Goal: Task Accomplishment & Management: Use online tool/utility

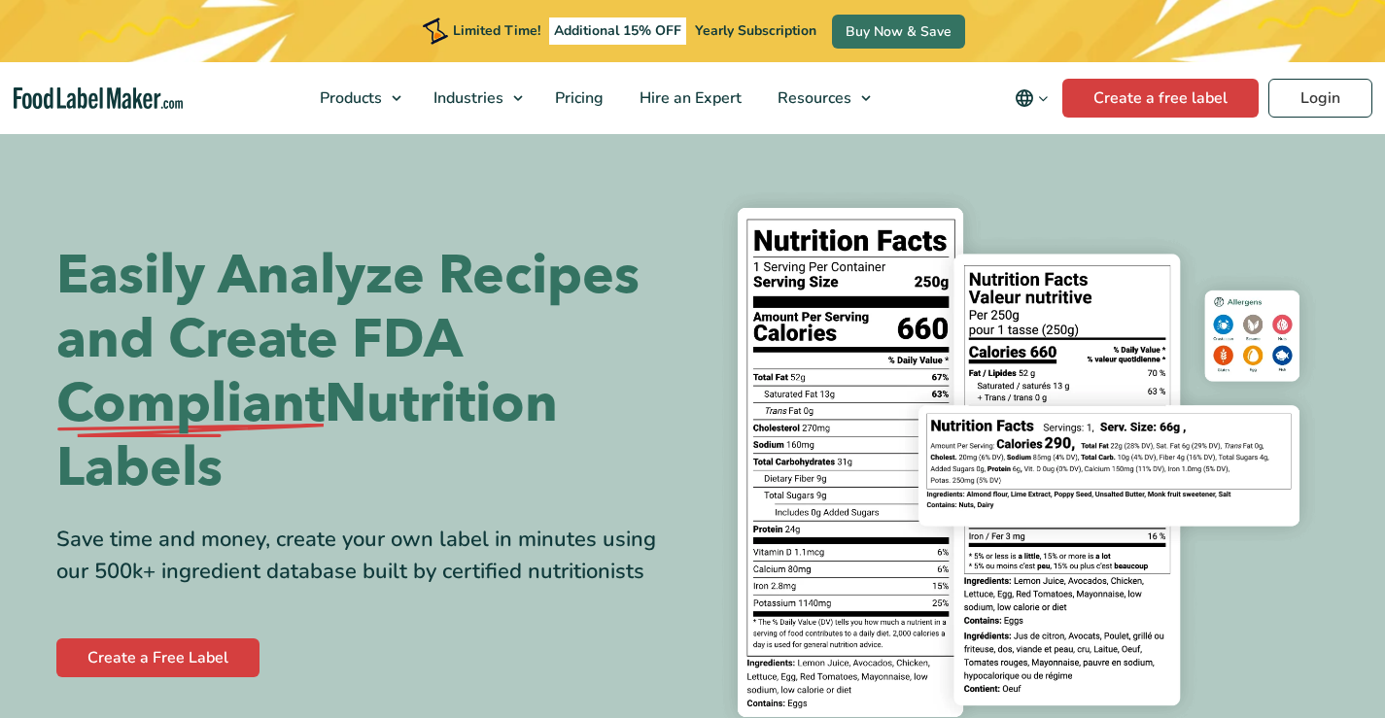
click at [1305, 98] on link "Login" at bounding box center [1320, 98] width 104 height 39
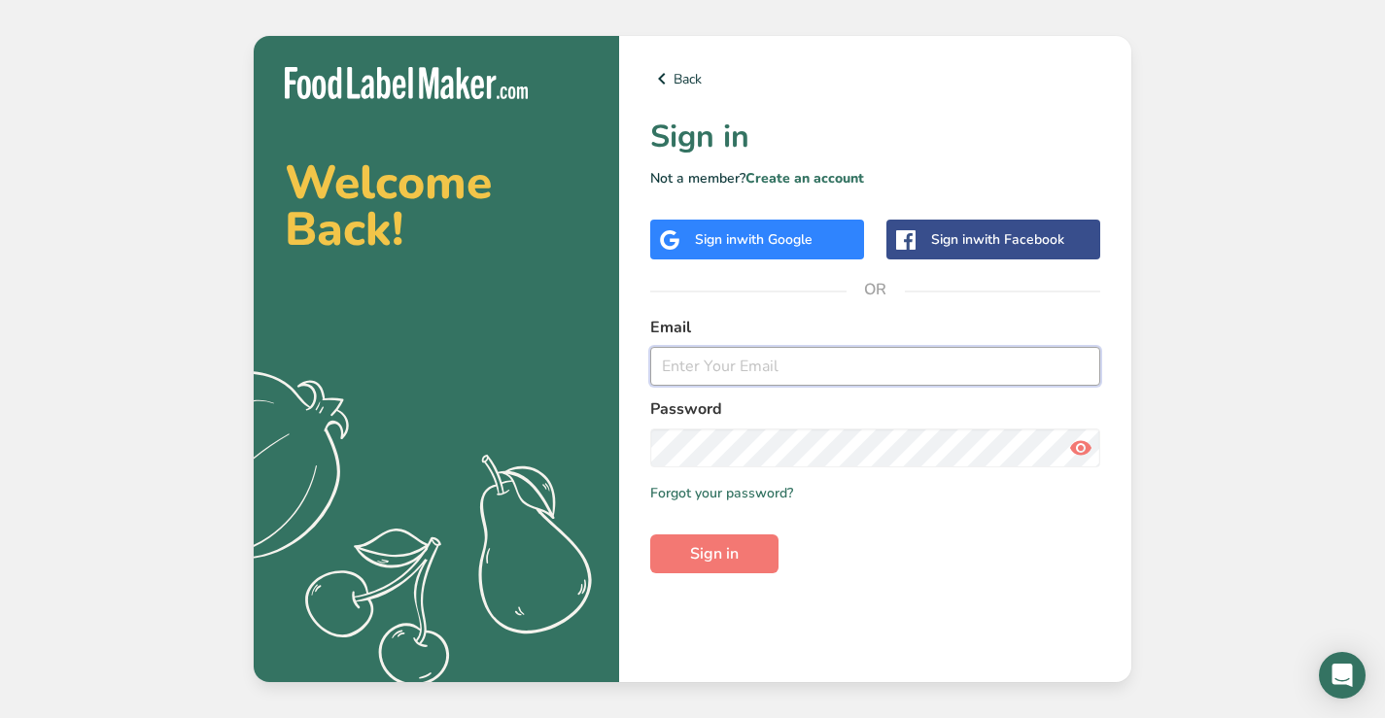
click at [688, 362] on input "email" at bounding box center [875, 366] width 450 height 39
click at [677, 364] on input "email" at bounding box center [875, 366] width 450 height 39
type input "[PERSON_NAME][EMAIL_ADDRESS][DOMAIN_NAME]"
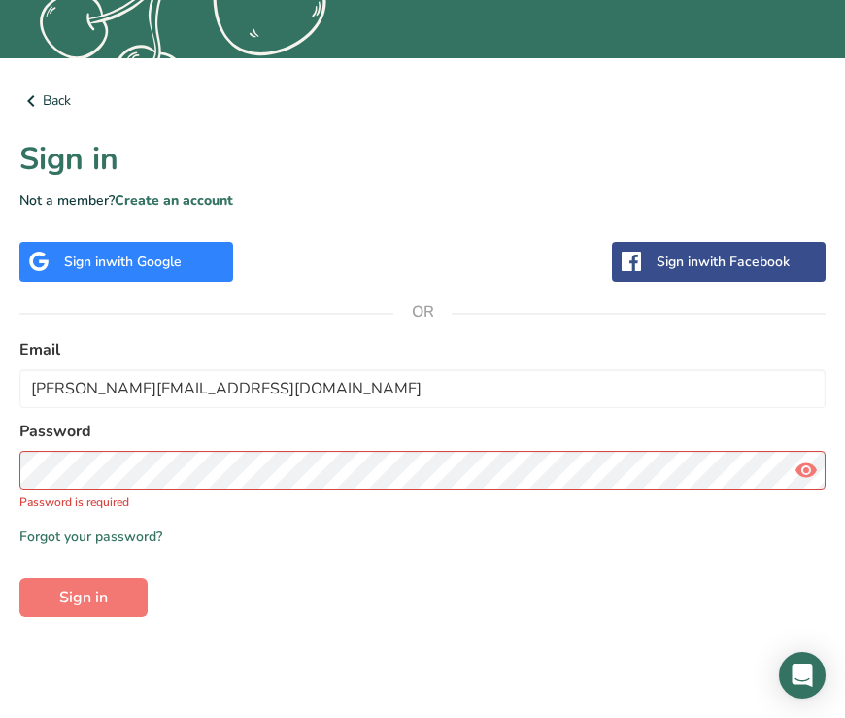
scroll to position [492, 0]
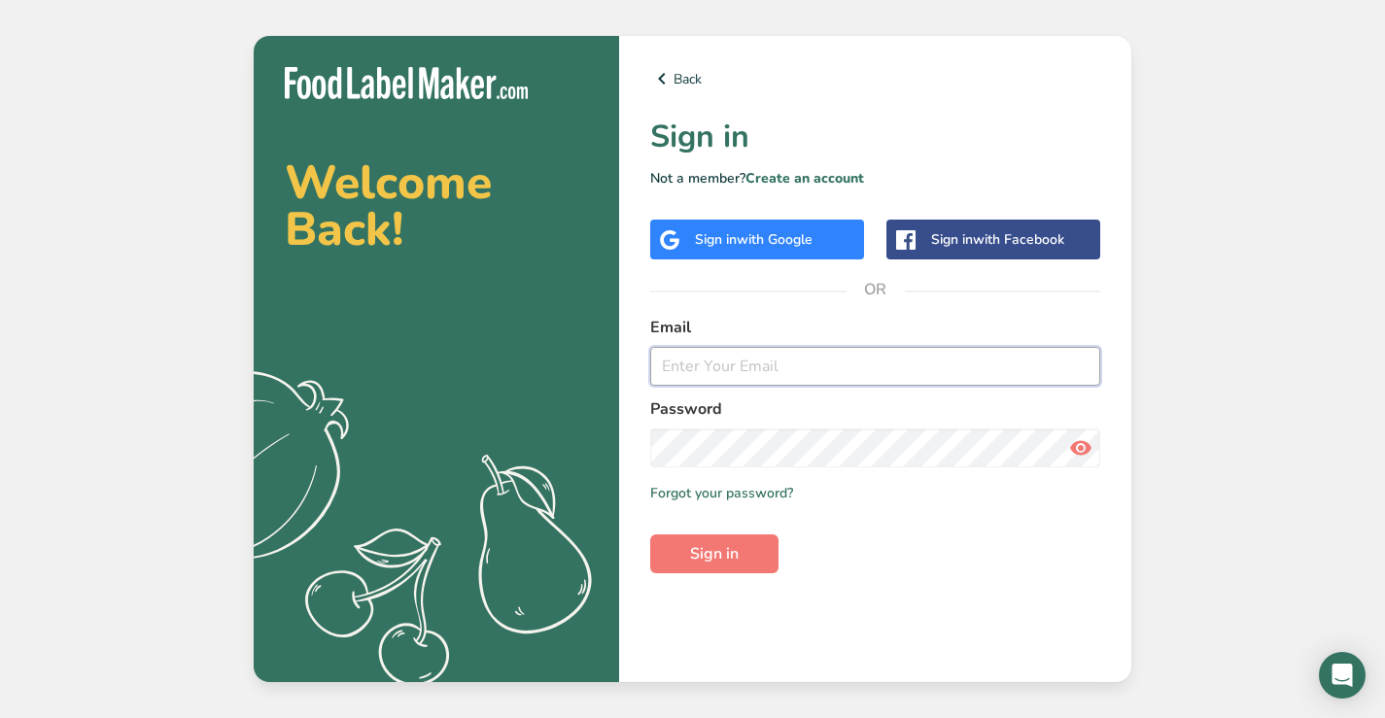
click at [687, 366] on input "email" at bounding box center [875, 366] width 450 height 39
type input "O"
click at [788, 364] on input "[PERSON_NAME]" at bounding box center [875, 366] width 450 height 39
click at [790, 366] on input "[PERSON_NAME]" at bounding box center [875, 366] width 450 height 39
type input "[PERSON_NAME][EMAIL_ADDRESS][DOMAIN_NAME]"
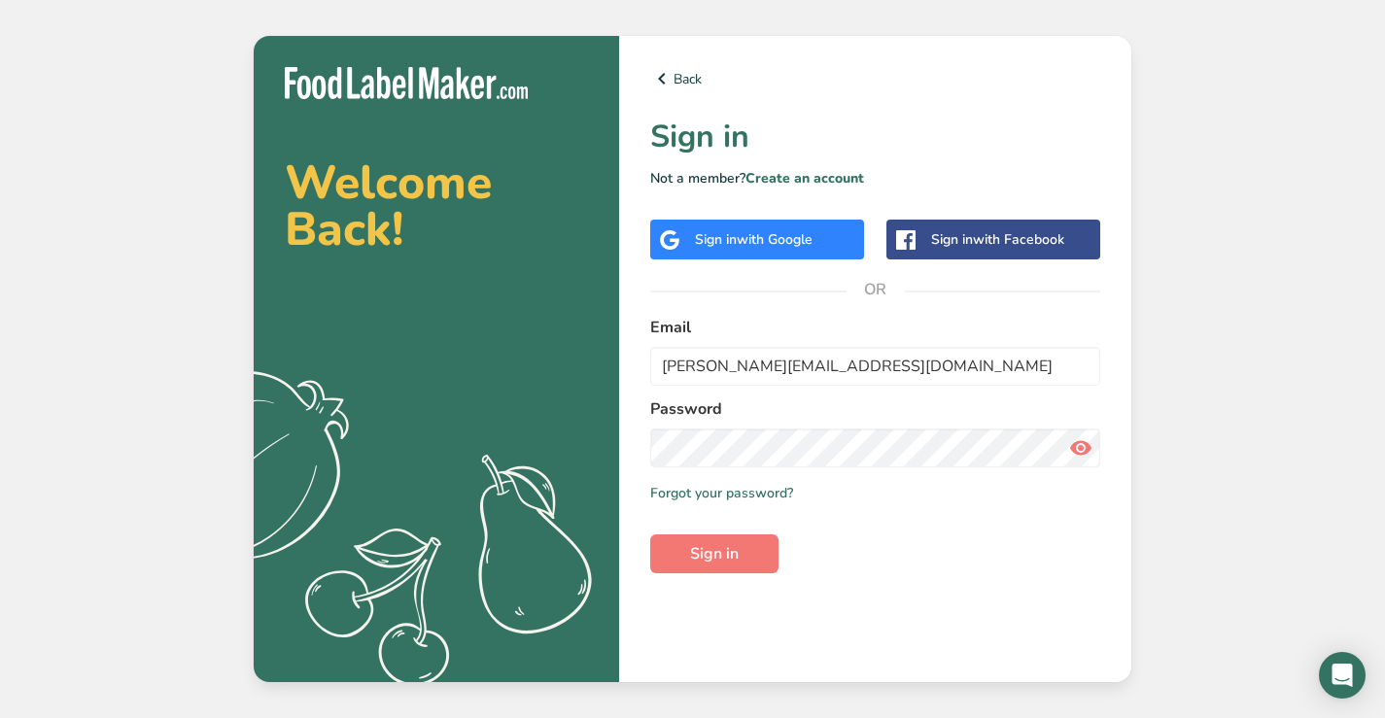
click at [1083, 443] on icon at bounding box center [1080, 447] width 23 height 35
click at [715, 561] on span "Sign in" at bounding box center [714, 553] width 49 height 23
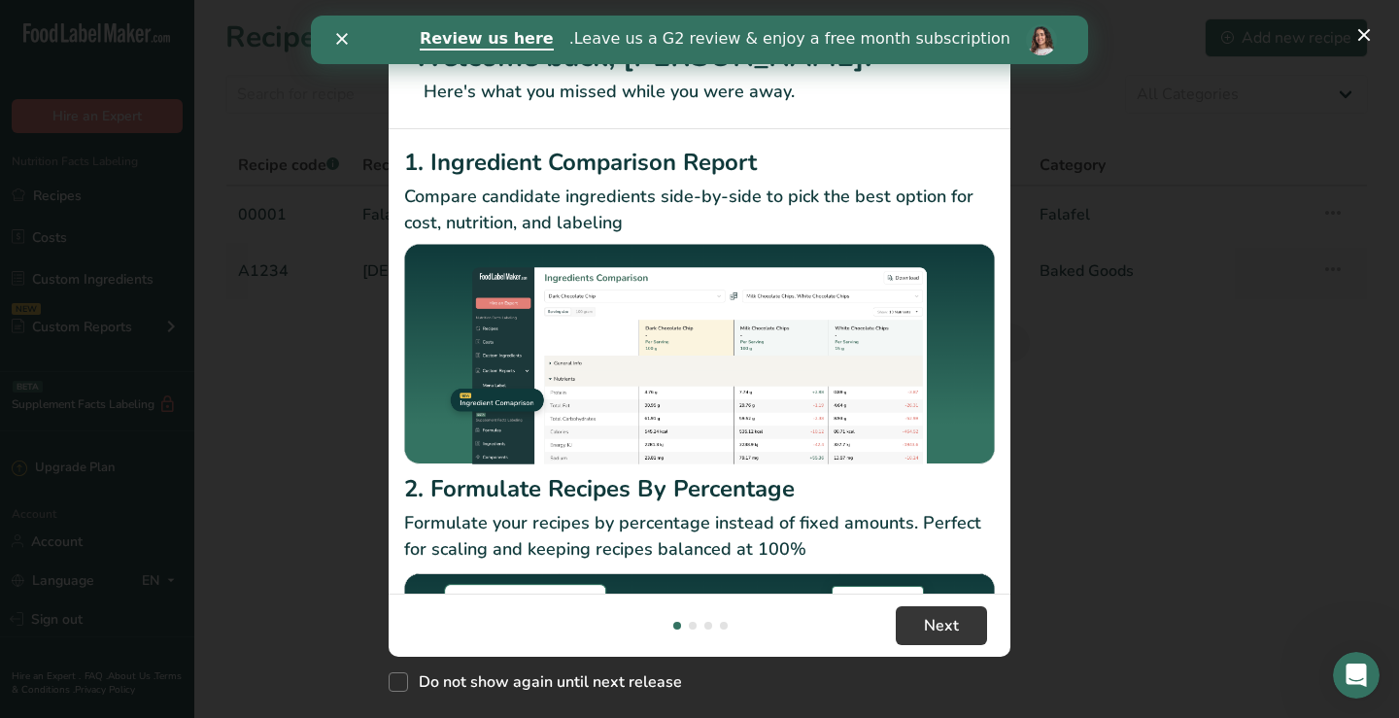
click at [348, 38] on div "Leave us a G2 review & enjoy a free month subscription. Review us here" at bounding box center [699, 39] width 777 height 33
click at [333, 37] on div "إغلاق" at bounding box center [337, 39] width 19 height 12
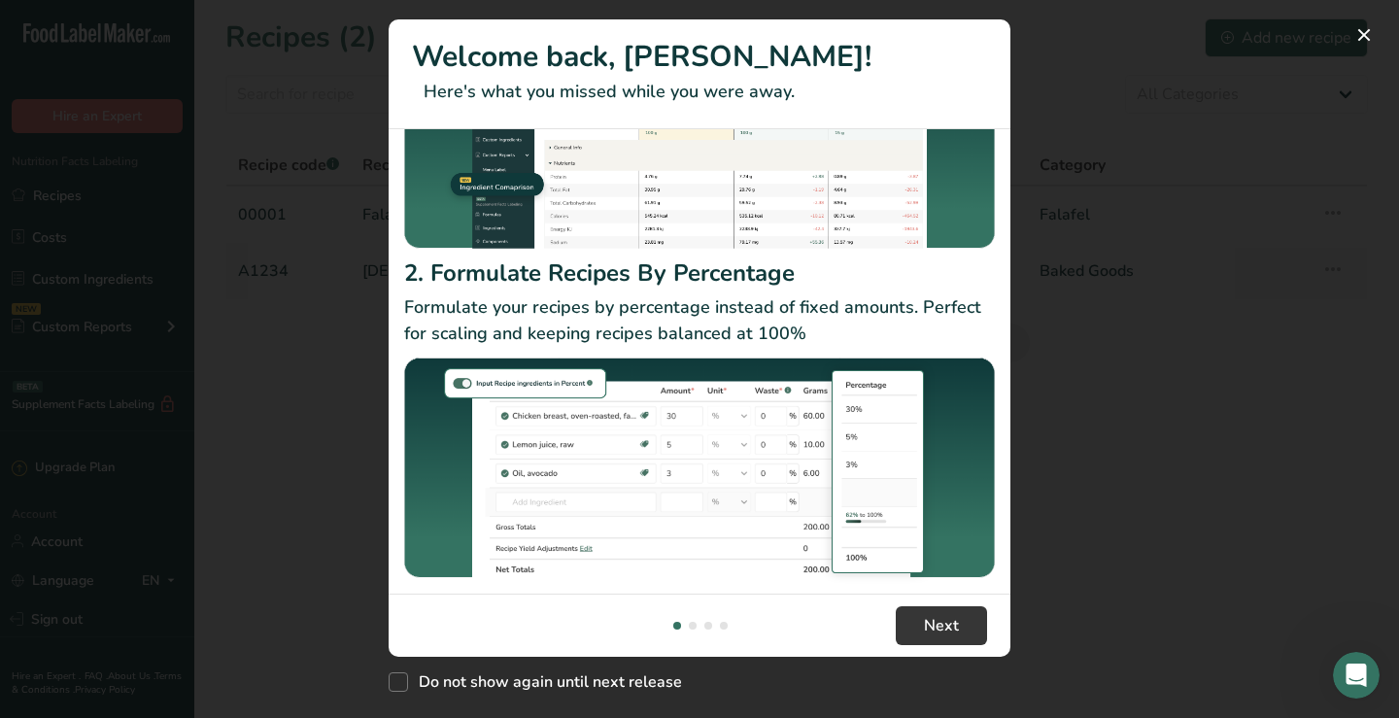
scroll to position [222, 0]
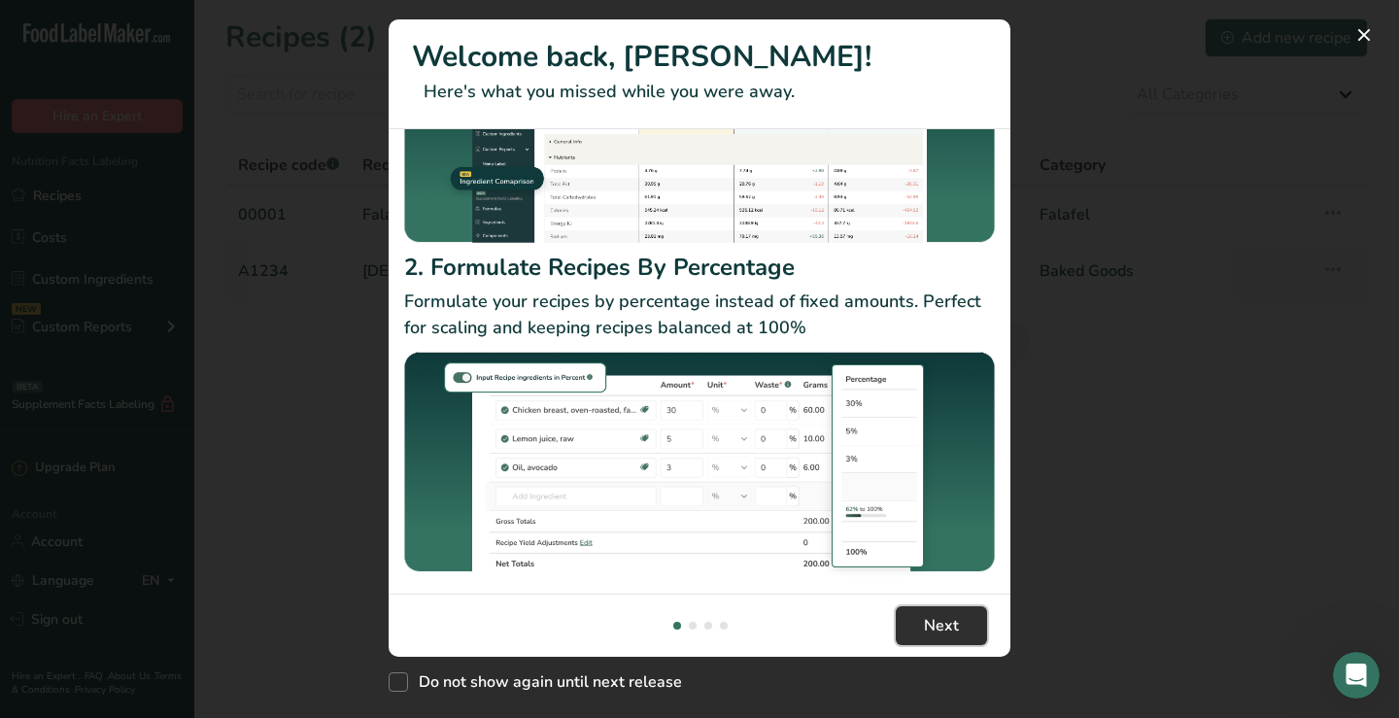
click at [934, 631] on span "Next" at bounding box center [941, 625] width 35 height 23
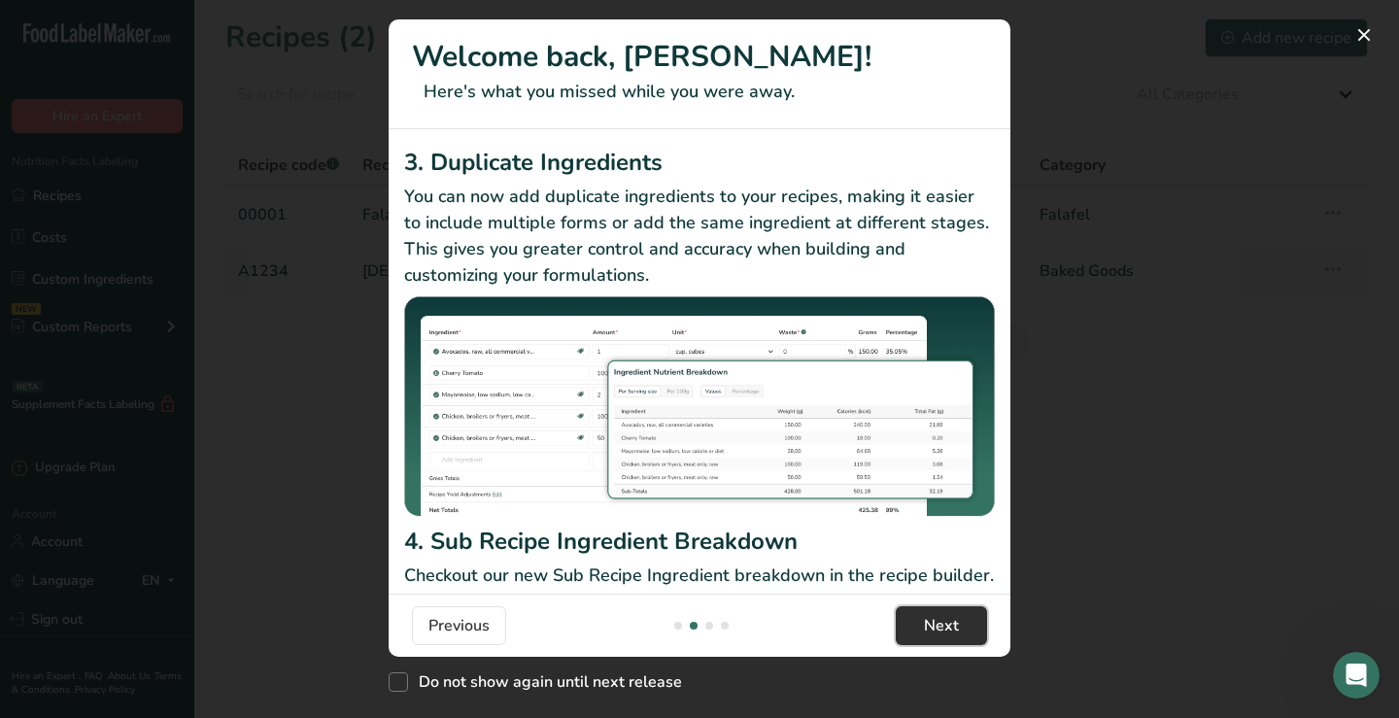
click at [934, 631] on span "Next" at bounding box center [941, 625] width 35 height 23
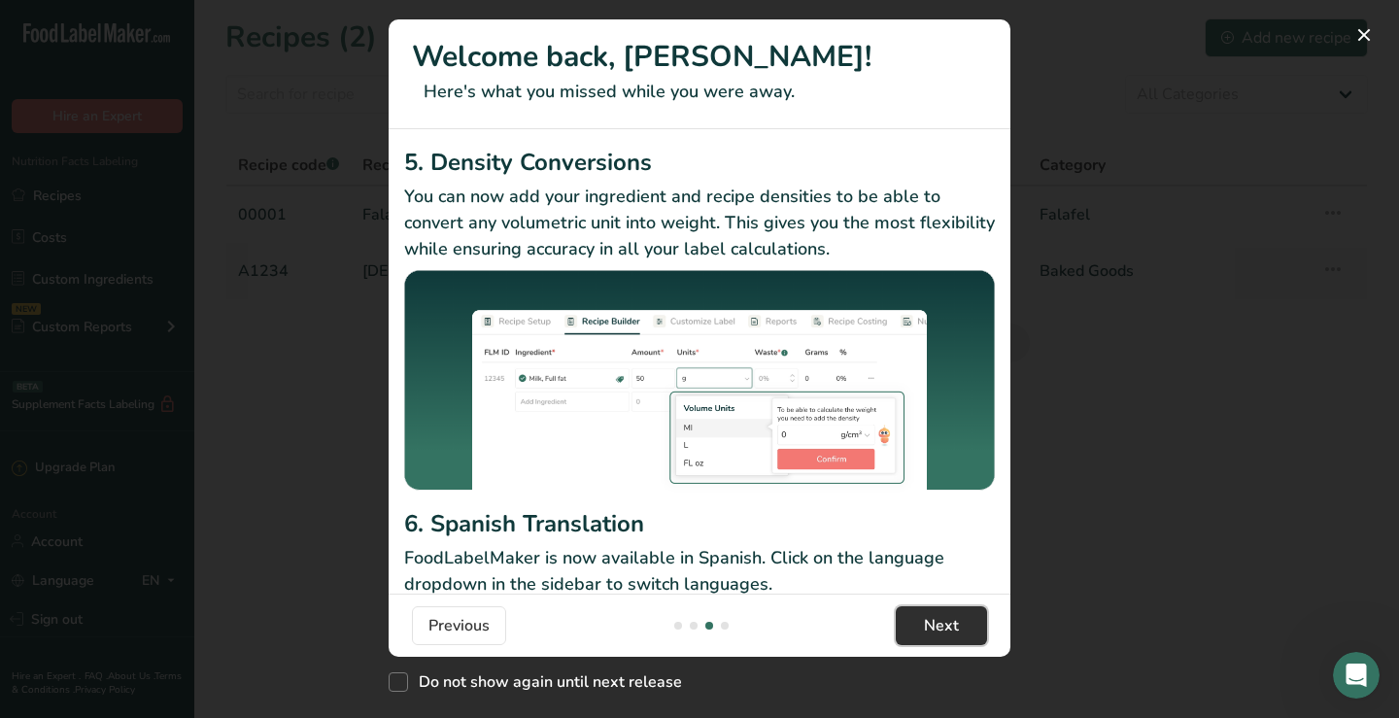
click at [934, 631] on span "Next" at bounding box center [941, 625] width 35 height 23
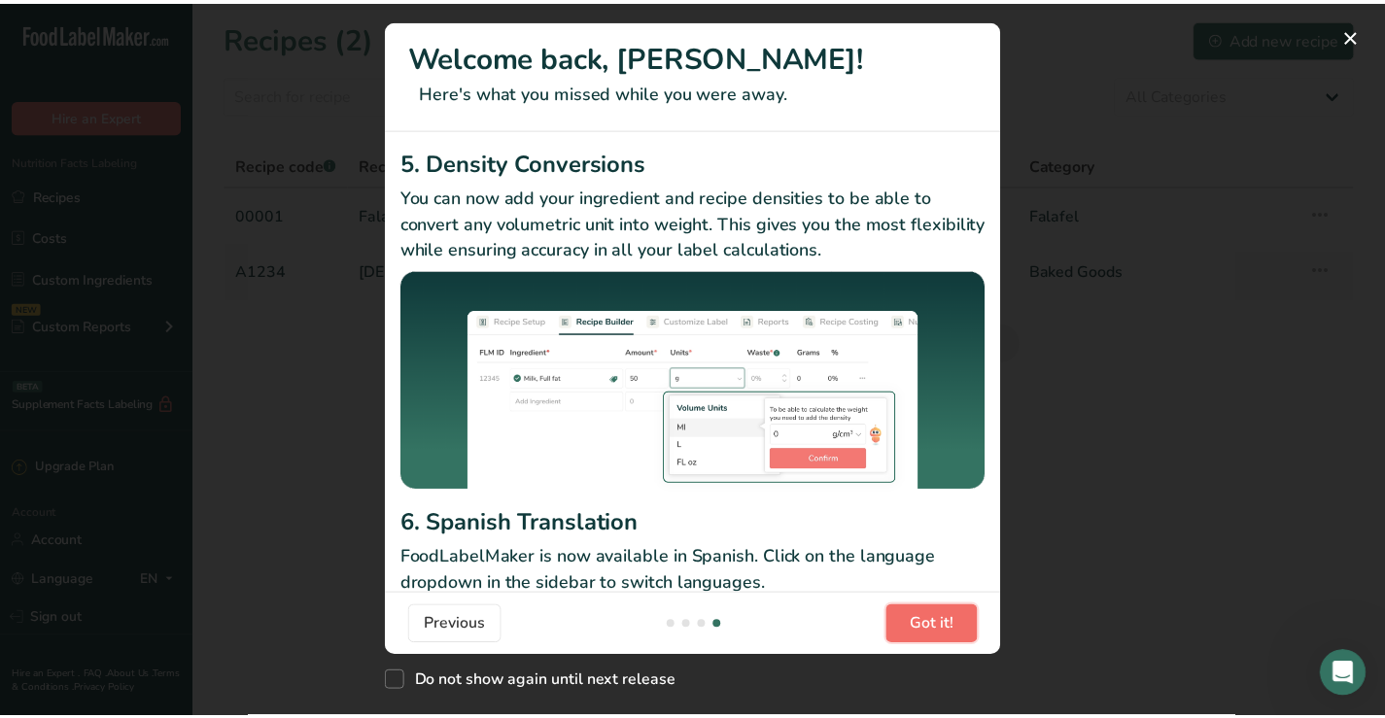
scroll to position [0, 1866]
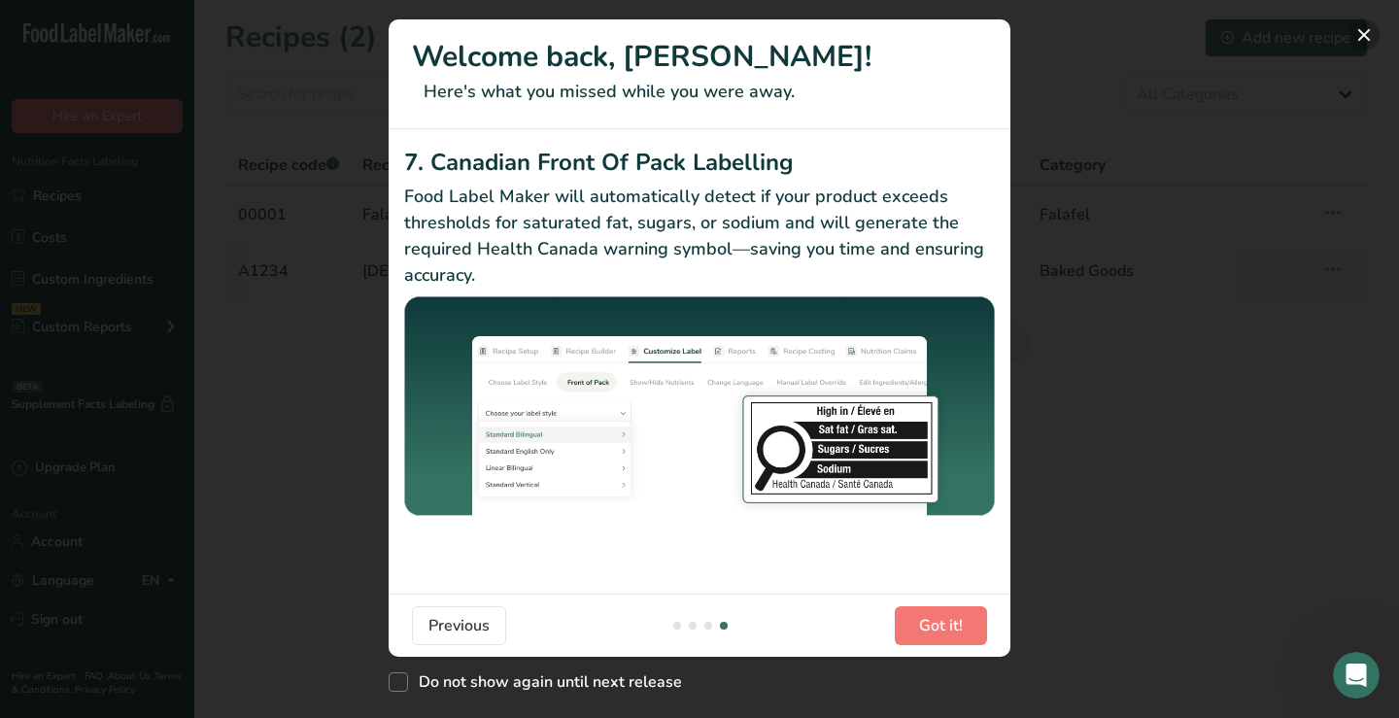
click at [1359, 38] on button "New Features" at bounding box center [1364, 34] width 31 height 31
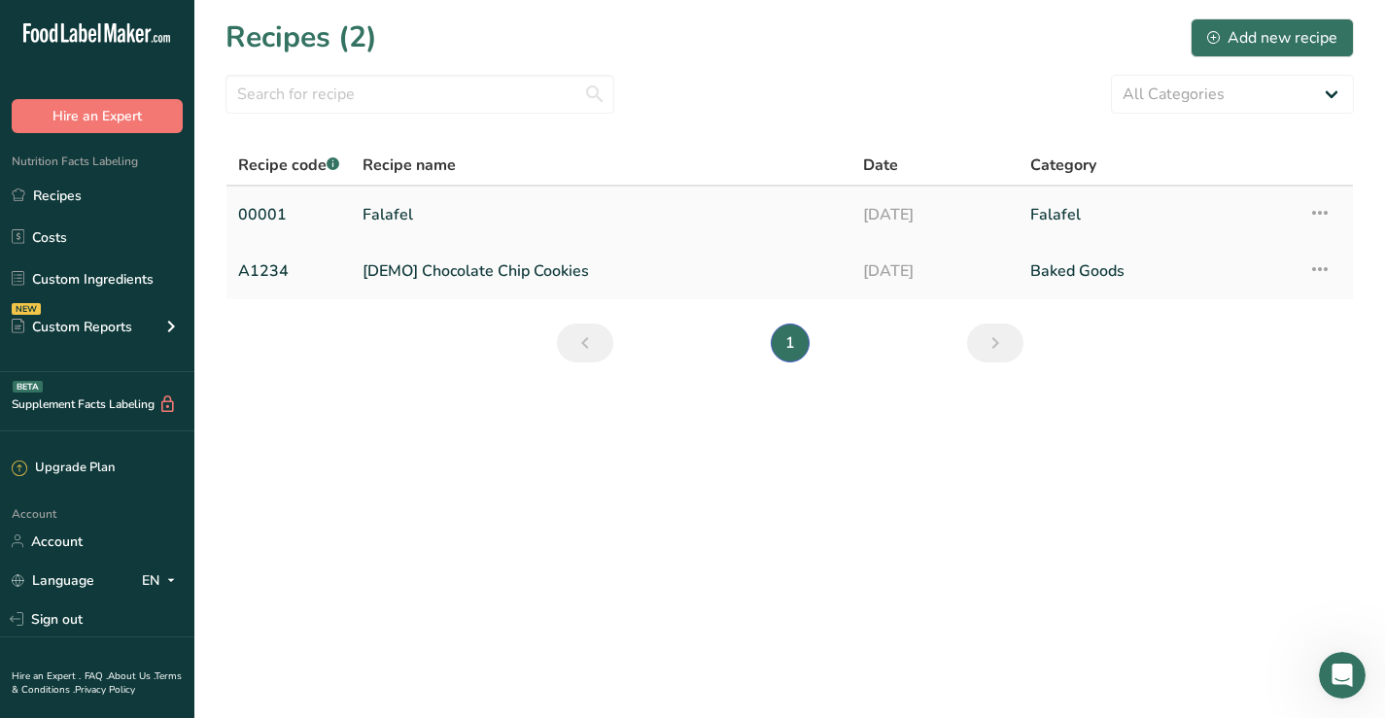
click at [387, 213] on link "Falafel" at bounding box center [600, 214] width 477 height 41
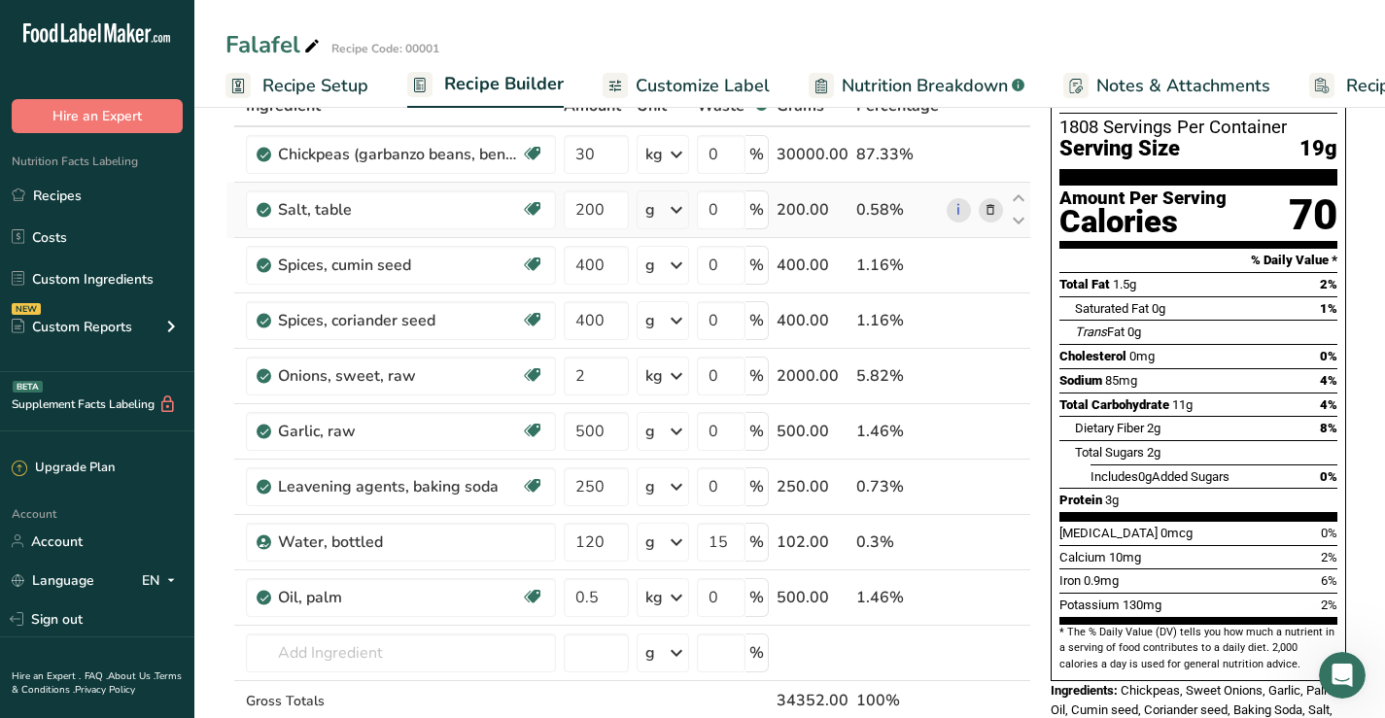
scroll to position [194, 0]
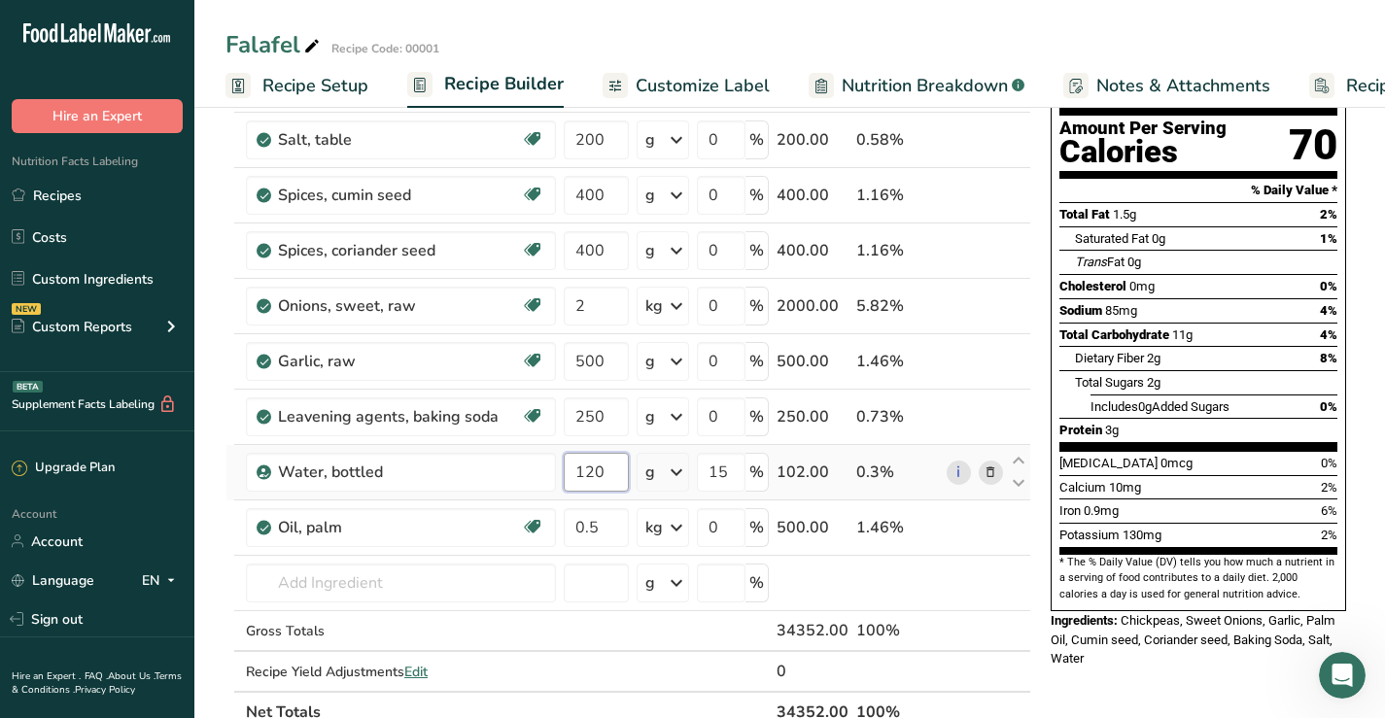
click at [579, 474] on input "120" at bounding box center [596, 472] width 65 height 39
click at [567, 477] on input "120.000001" at bounding box center [596, 472] width 65 height 39
drag, startPoint x: 572, startPoint y: 472, endPoint x: 629, endPoint y: 466, distance: 56.7
click at [629, 466] on input "120.000001" at bounding box center [596, 472] width 65 height 39
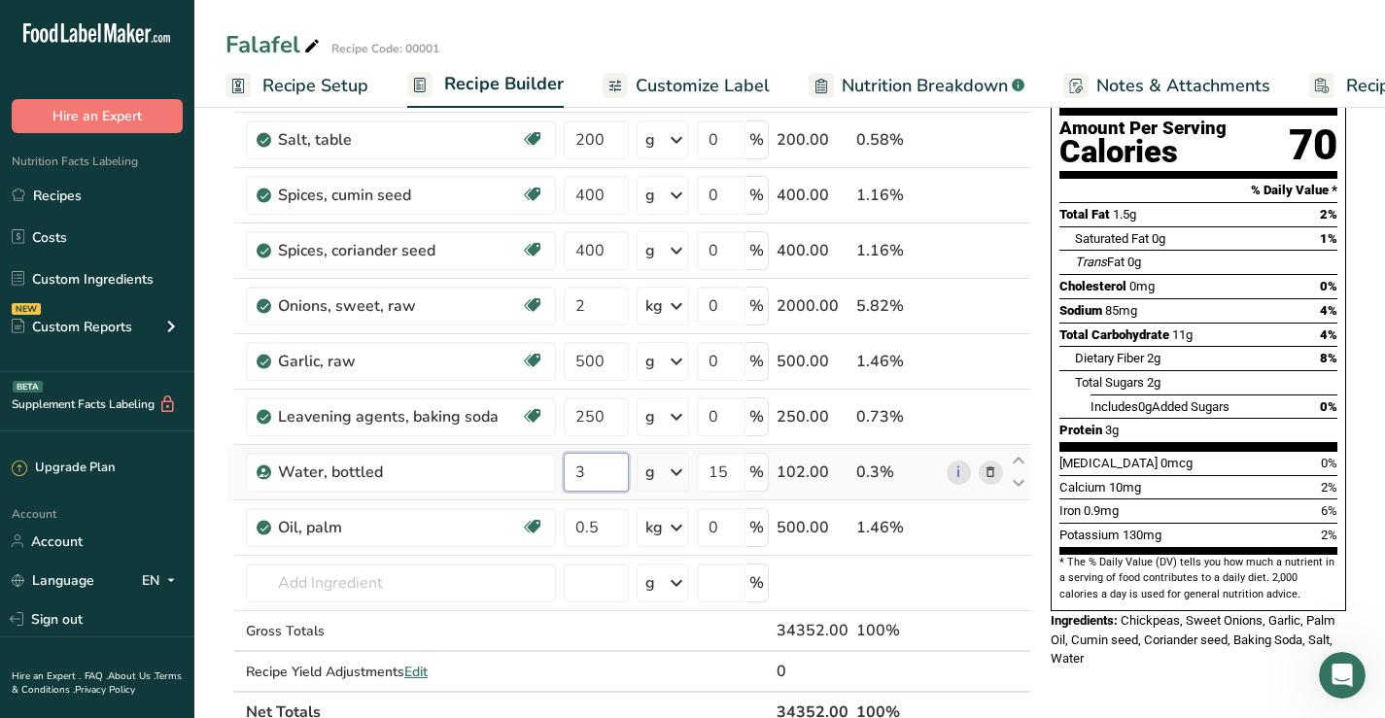
scroll to position [0, 0]
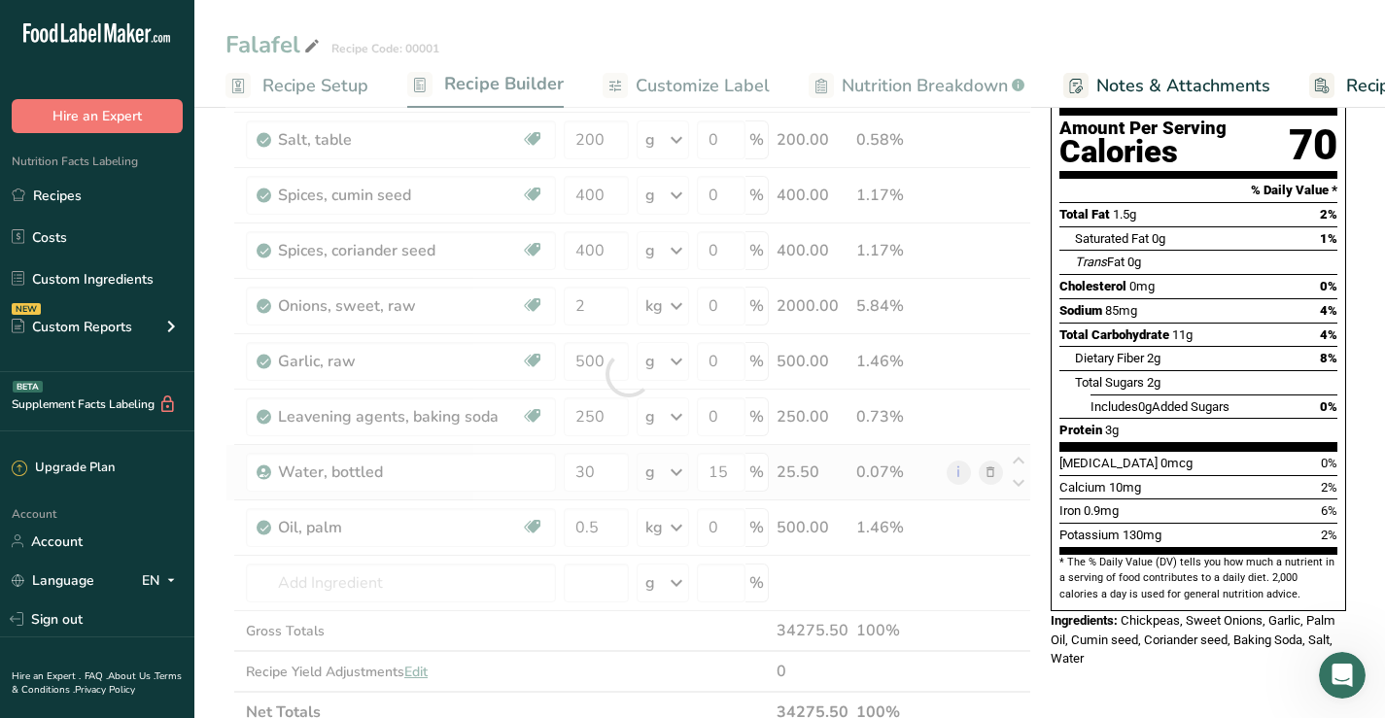
click at [681, 467] on div "Ingredient * Amount * Unit * Waste * .a-a{fill:#347362;}.b-a{fill:#fff;} Grams …" at bounding box center [628, 374] width 806 height 717
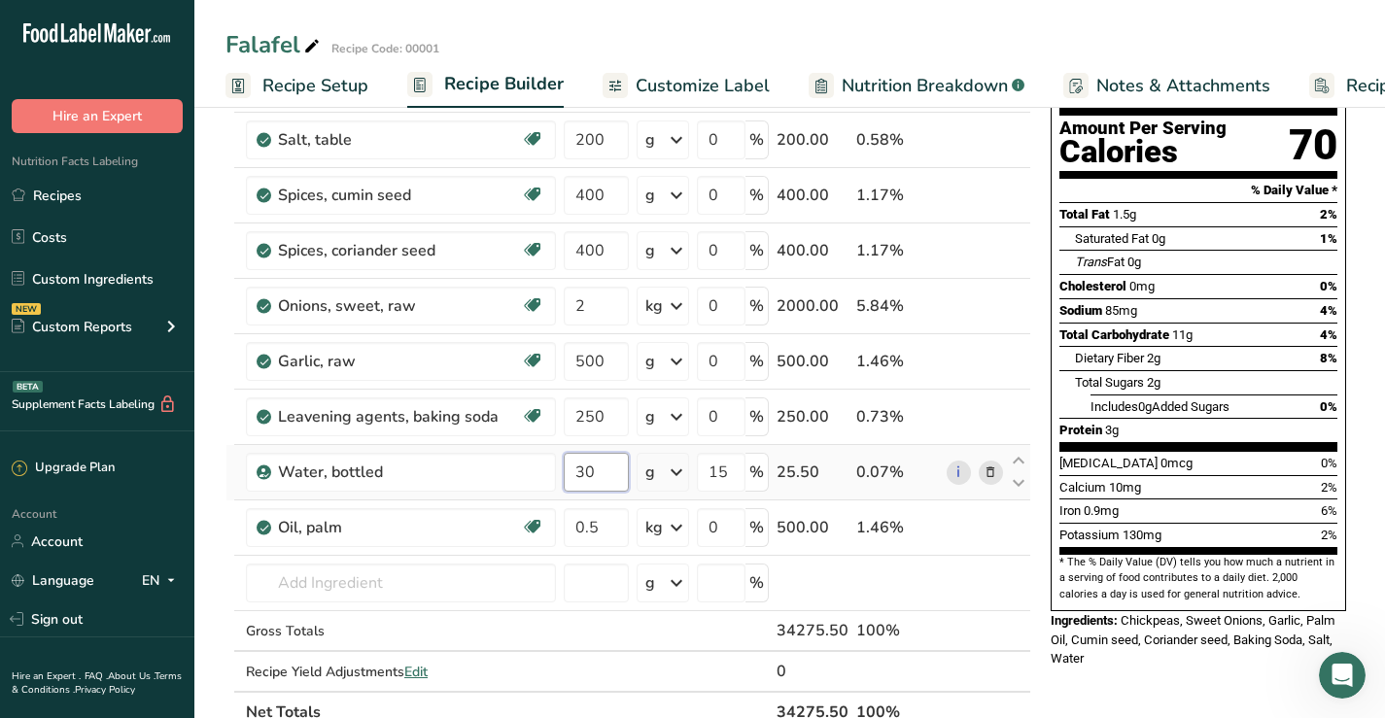
click at [580, 477] on input "30" at bounding box center [596, 472] width 65 height 39
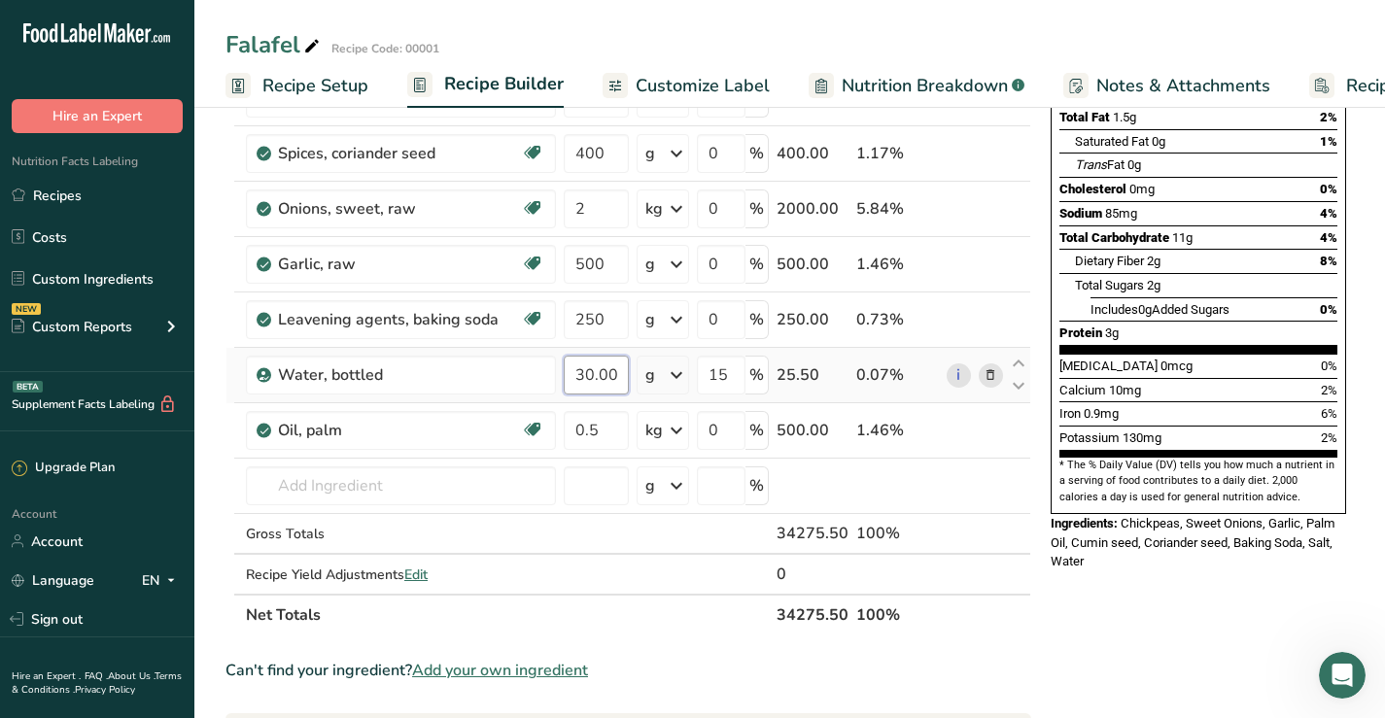
scroll to position [0, 34]
drag, startPoint x: 573, startPoint y: 373, endPoint x: 626, endPoint y: 370, distance: 52.6
click at [626, 370] on input "30.000001" at bounding box center [596, 375] width 65 height 39
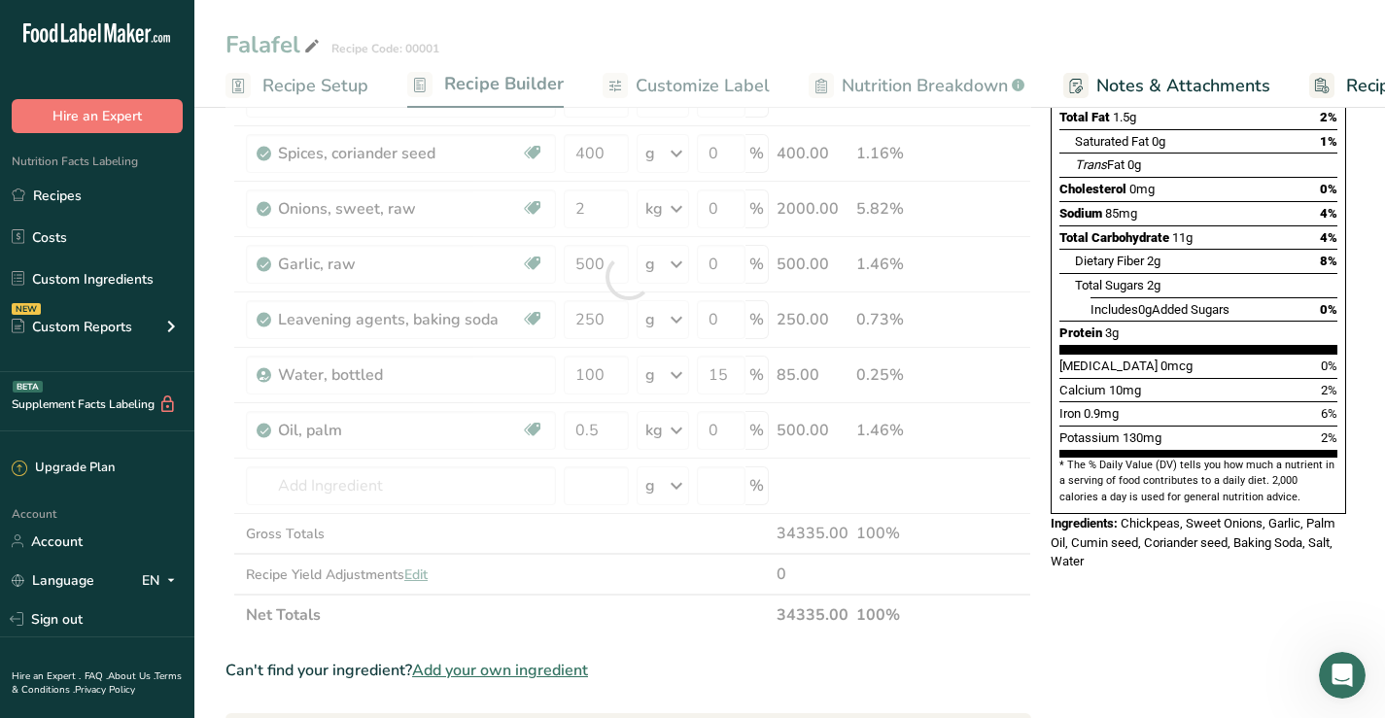
click at [1139, 562] on div "Nutrition Facts 1804 Servings Per Container Serving Size 19g Amount Per Serving…" at bounding box center [1198, 578] width 311 height 1474
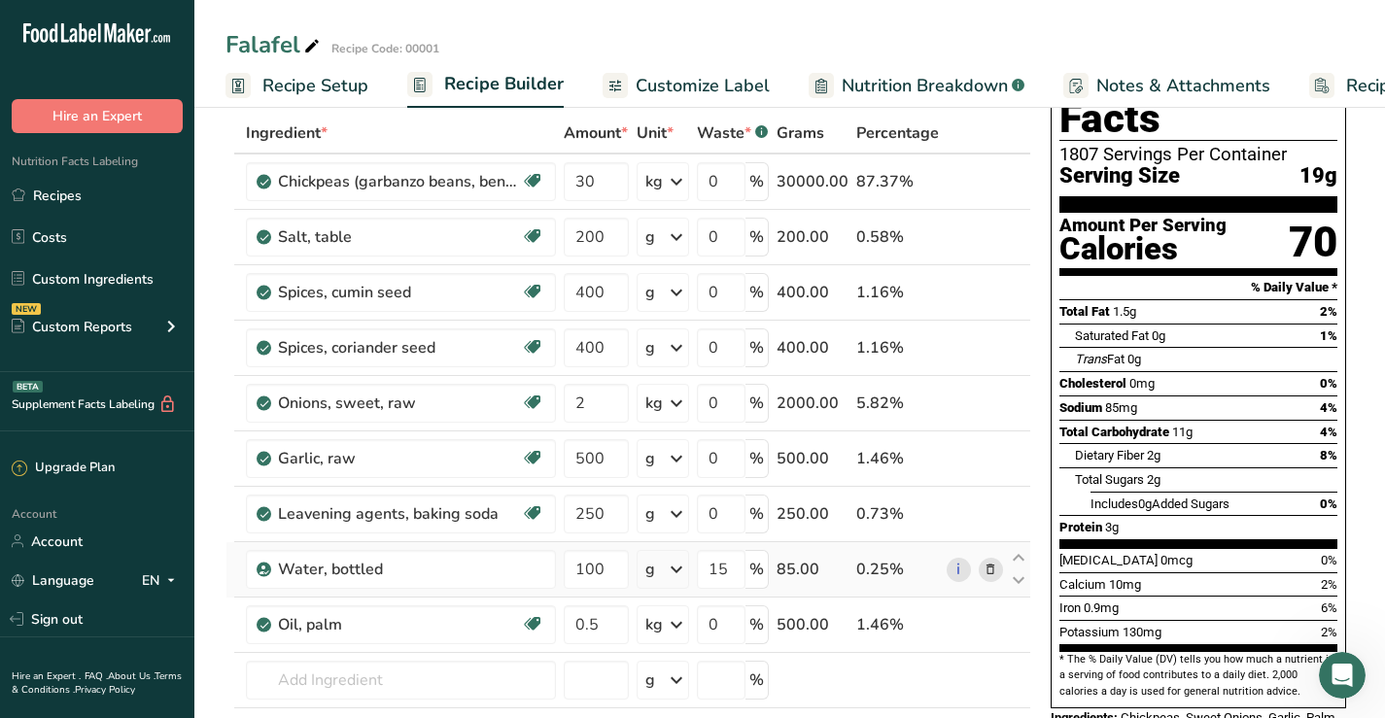
click at [681, 568] on icon at bounding box center [676, 569] width 23 height 35
drag, startPoint x: 605, startPoint y: 569, endPoint x: 570, endPoint y: 568, distance: 35.0
click at [570, 568] on input "100" at bounding box center [596, 569] width 65 height 39
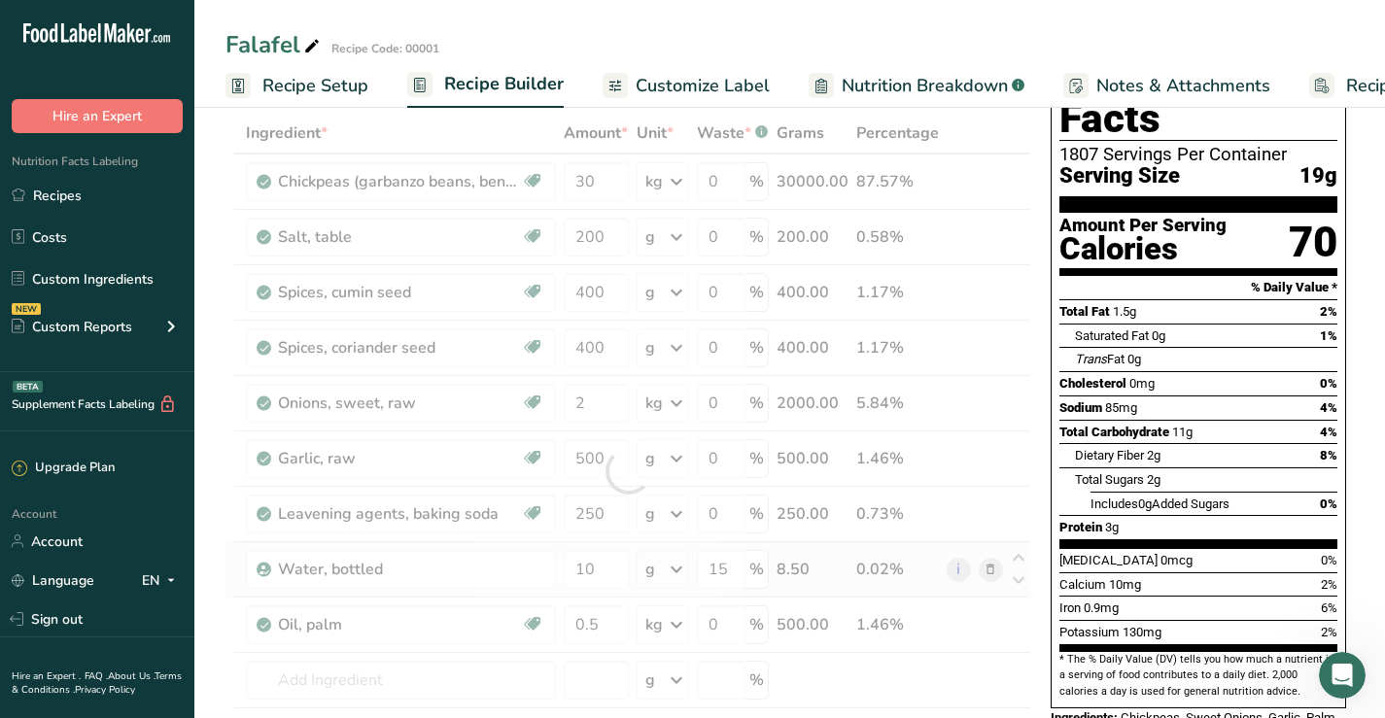
click at [678, 568] on div "Ingredient * Amount * Unit * Waste * .a-a{fill:#347362;}.b-a{fill:#fff;} Grams …" at bounding box center [628, 471] width 806 height 717
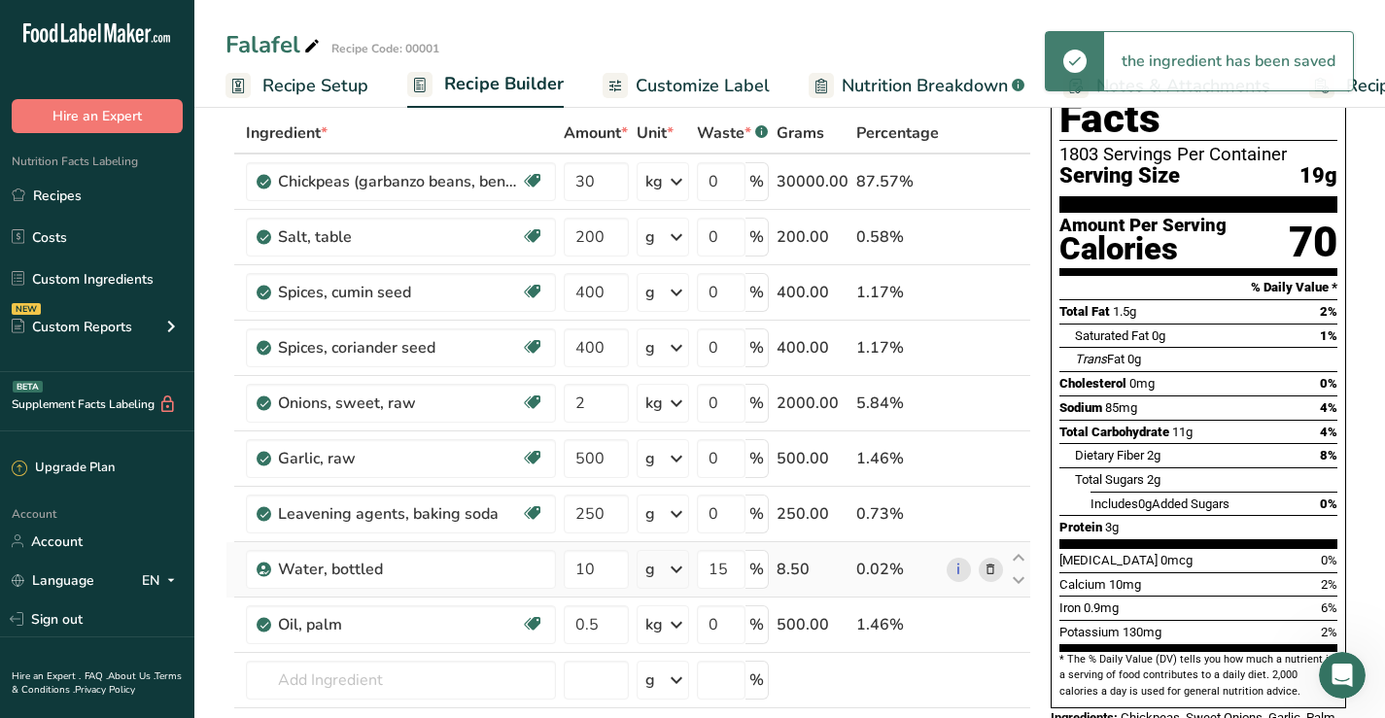
click at [677, 568] on icon at bounding box center [676, 569] width 23 height 35
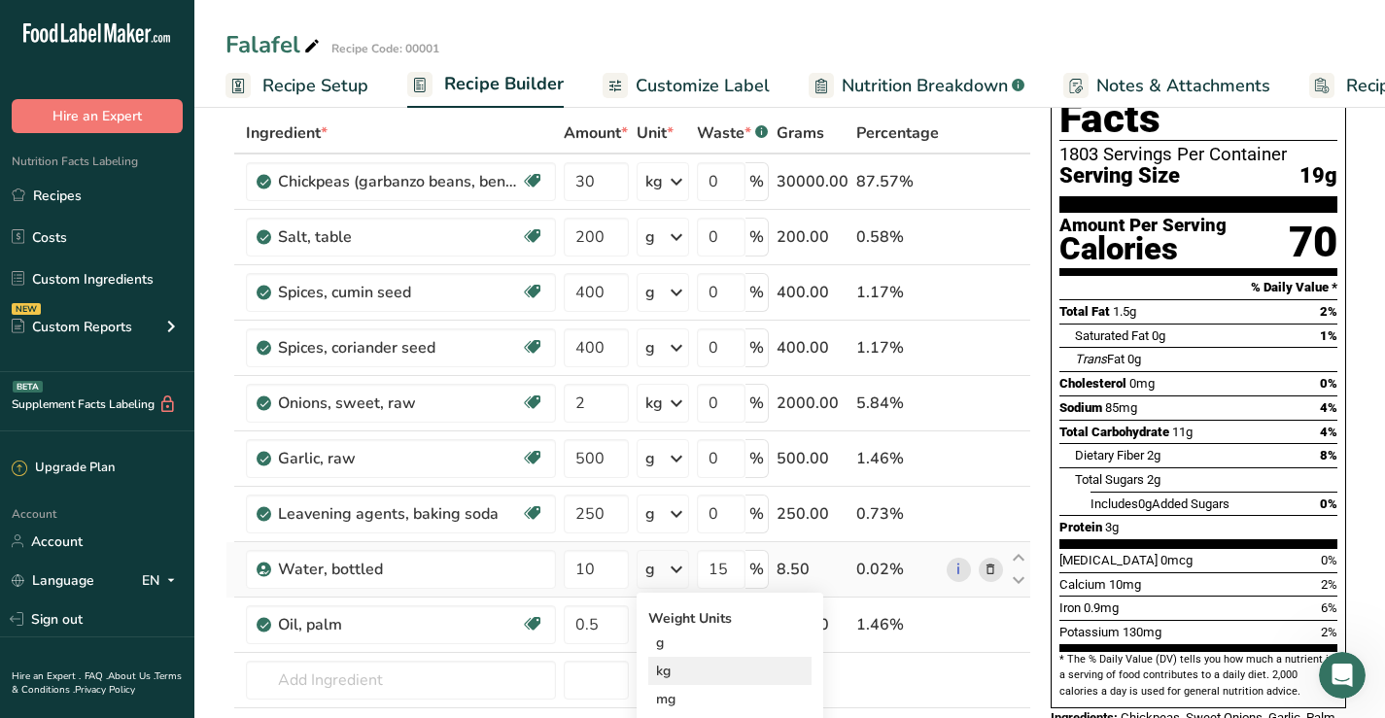
click at [667, 671] on div "kg" at bounding box center [729, 671] width 163 height 28
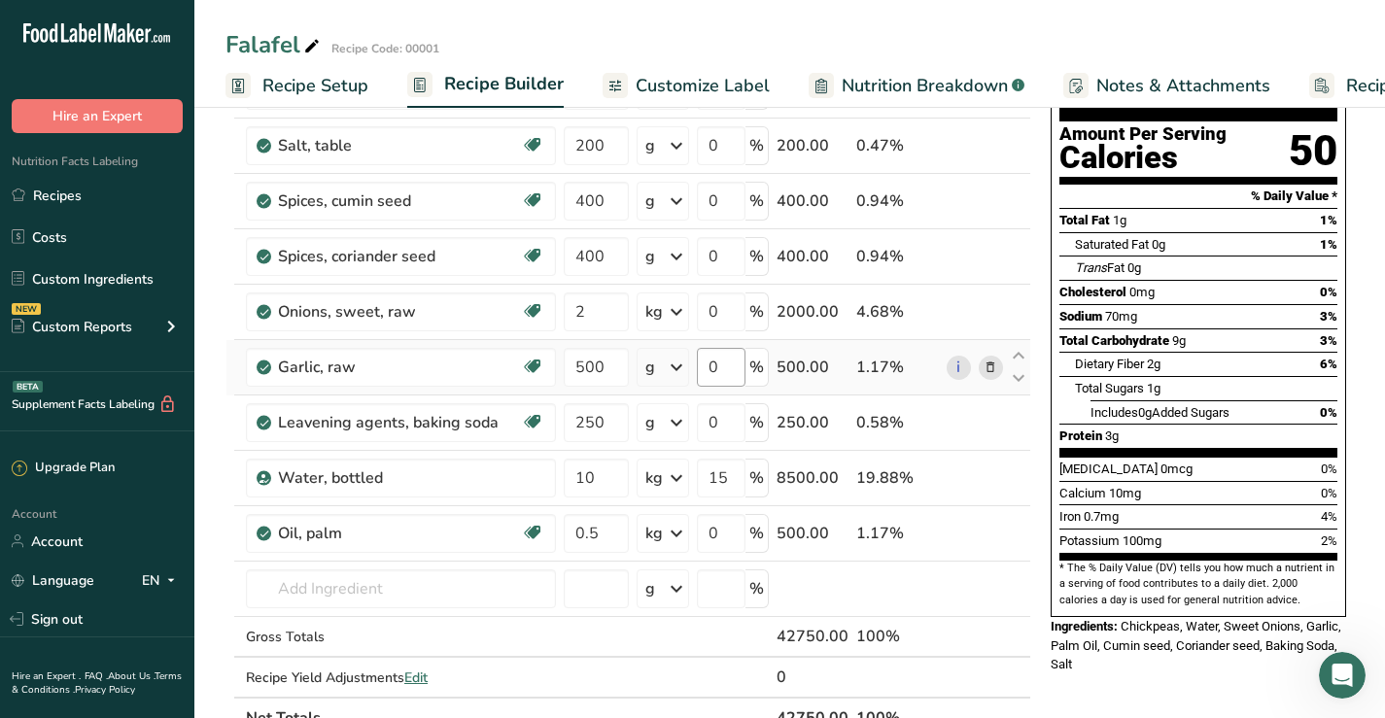
scroll to position [194, 0]
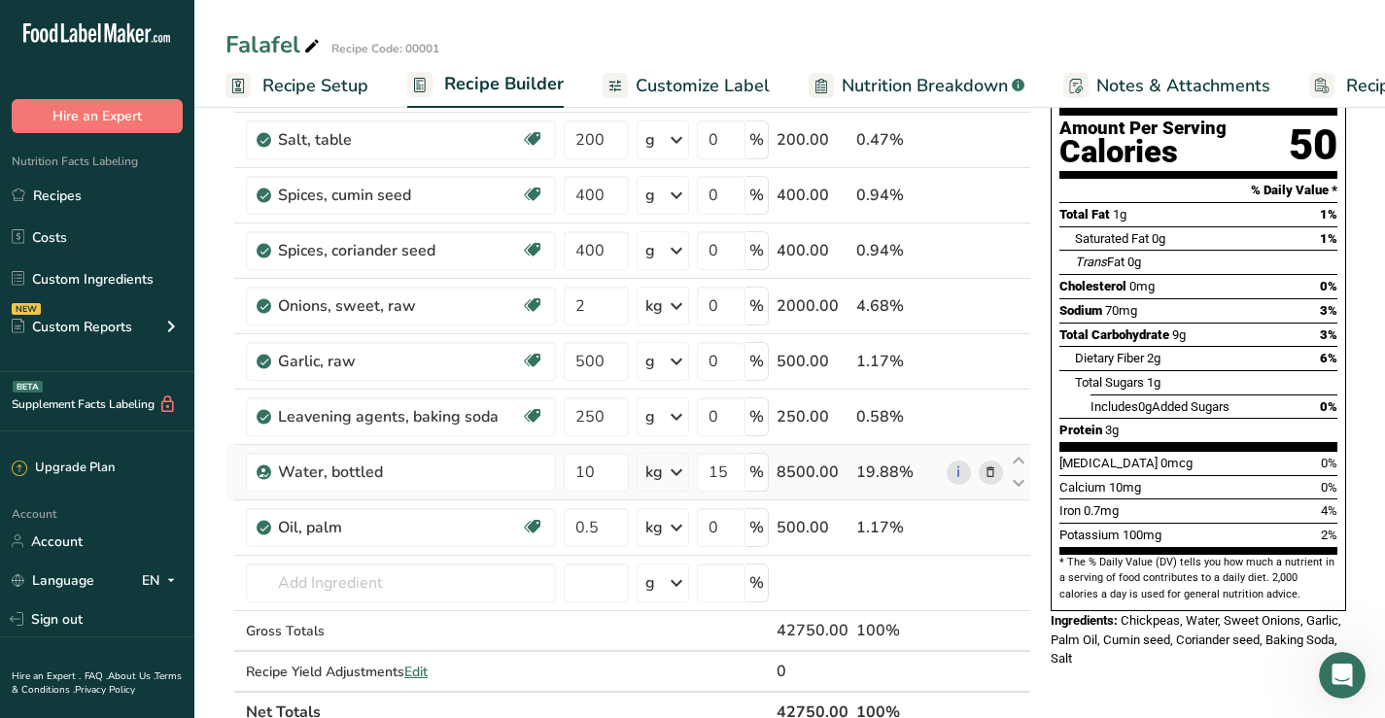
click at [683, 468] on icon at bounding box center [676, 472] width 23 height 35
click at [673, 549] on div "g" at bounding box center [729, 546] width 163 height 28
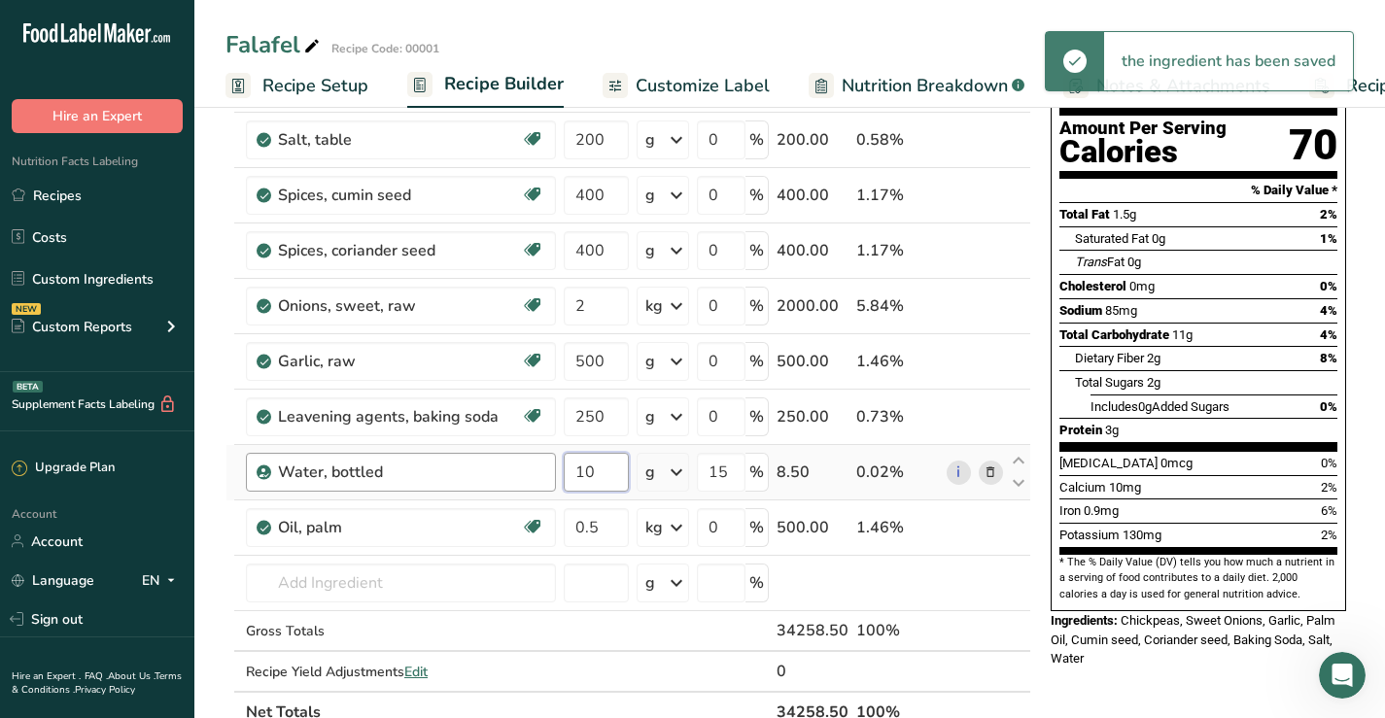
drag, startPoint x: 601, startPoint y: 469, endPoint x: 545, endPoint y: 467, distance: 55.4
click at [545, 467] on tr "Water, bottled 10 g Weight Units g kg mg See more Volume Units l Volume units r…" at bounding box center [628, 472] width 804 height 55
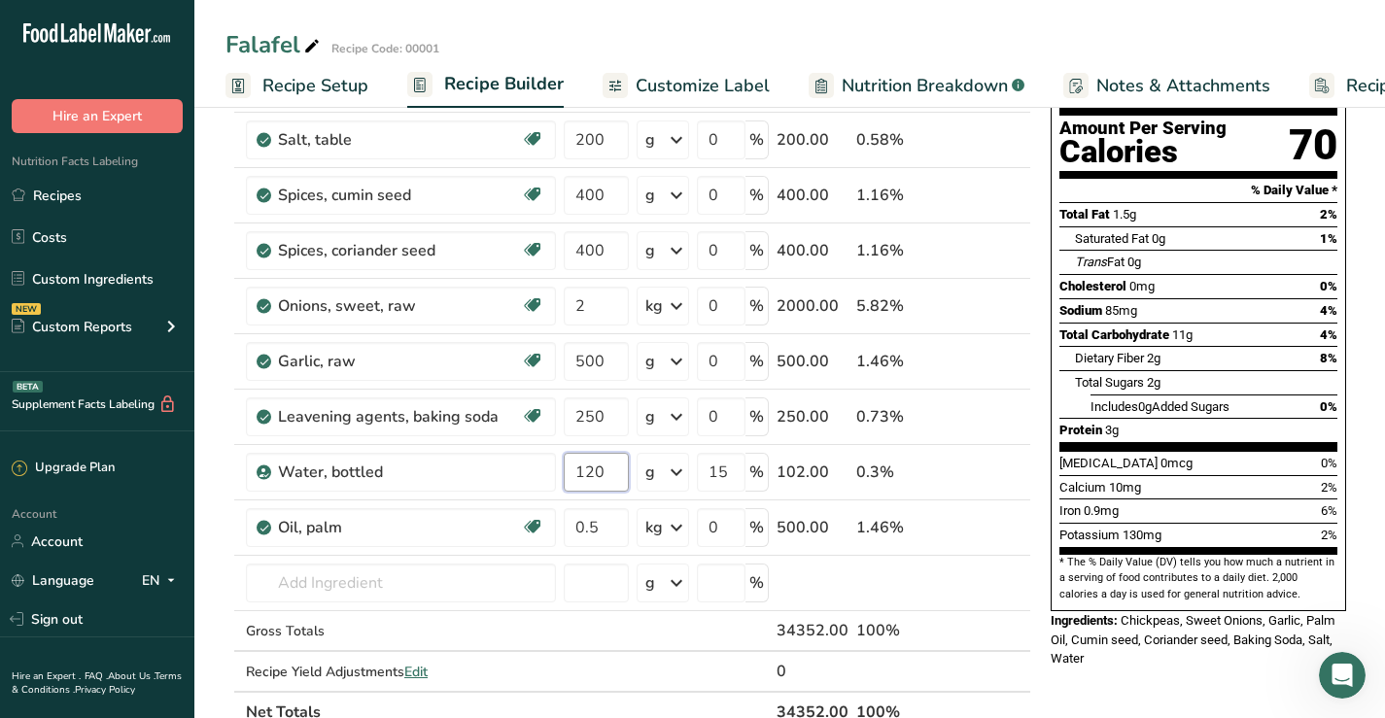
type input "120"
click at [1147, 634] on div "Nutrition Facts 1803 Servings Per Container Serving Size 19g Amount Per Serving…" at bounding box center [1198, 313] width 311 height 750
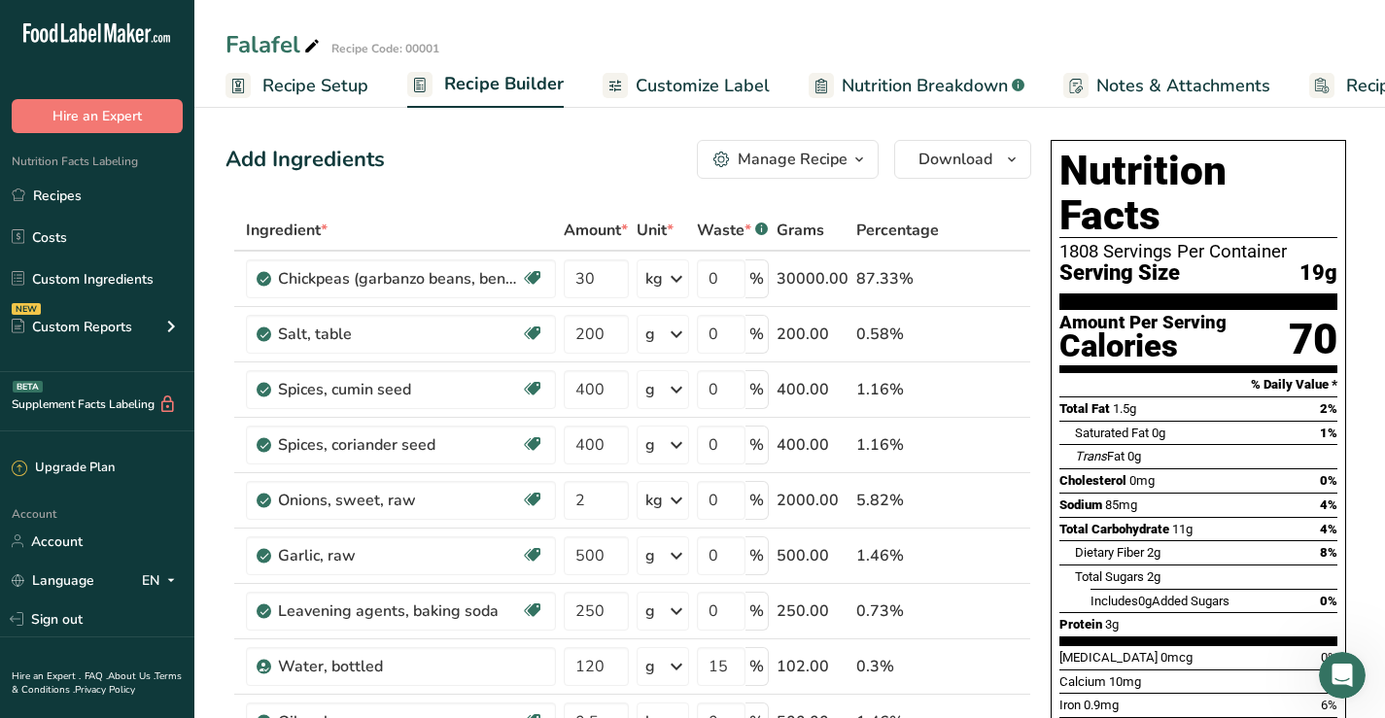
click at [851, 157] on icon "button" at bounding box center [859, 160] width 16 height 24
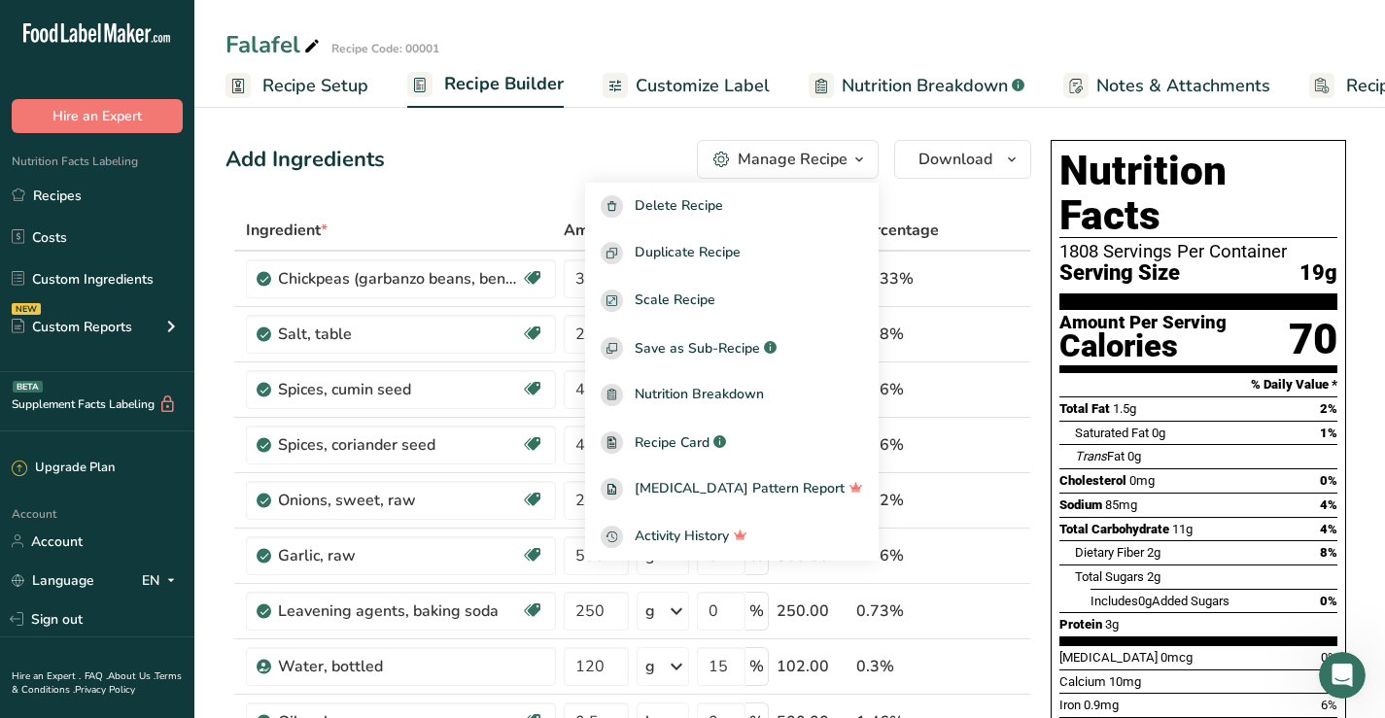
click at [293, 89] on span "Recipe Setup" at bounding box center [315, 86] width 106 height 26
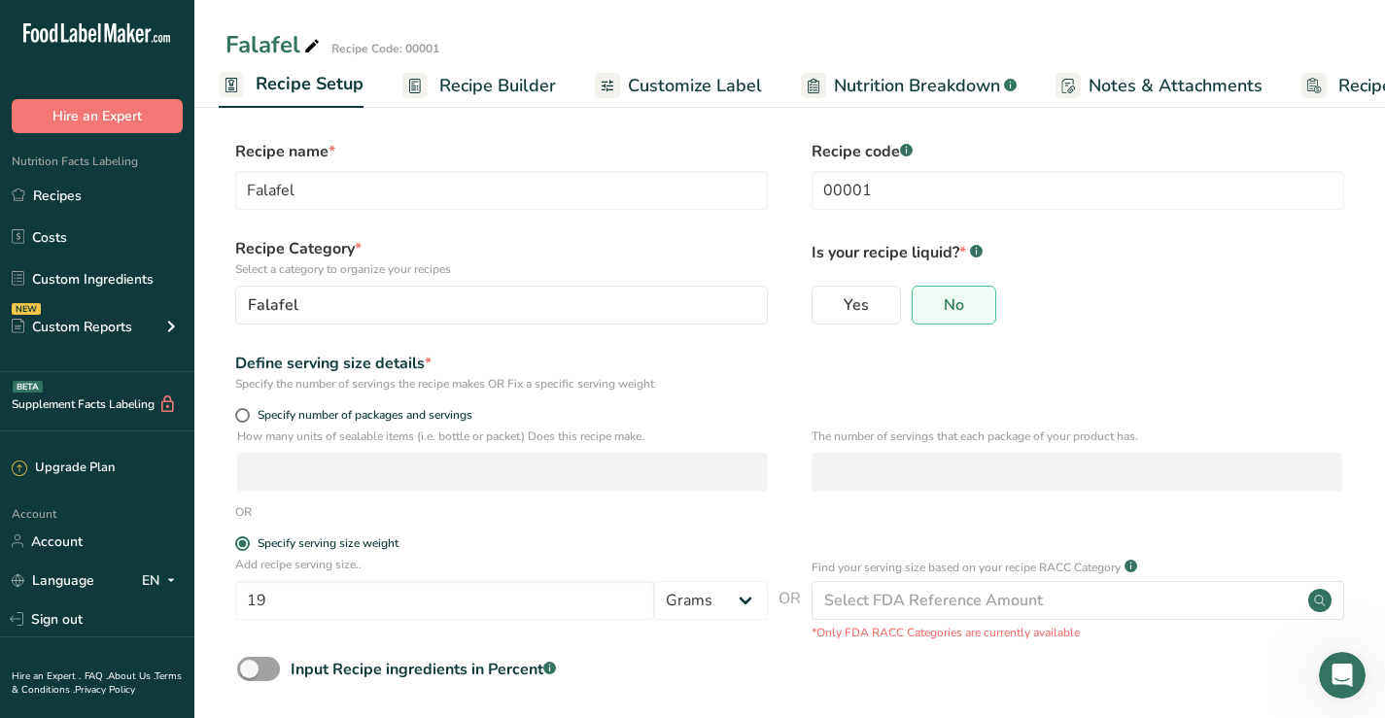
click at [471, 87] on span "Recipe Builder" at bounding box center [497, 86] width 117 height 26
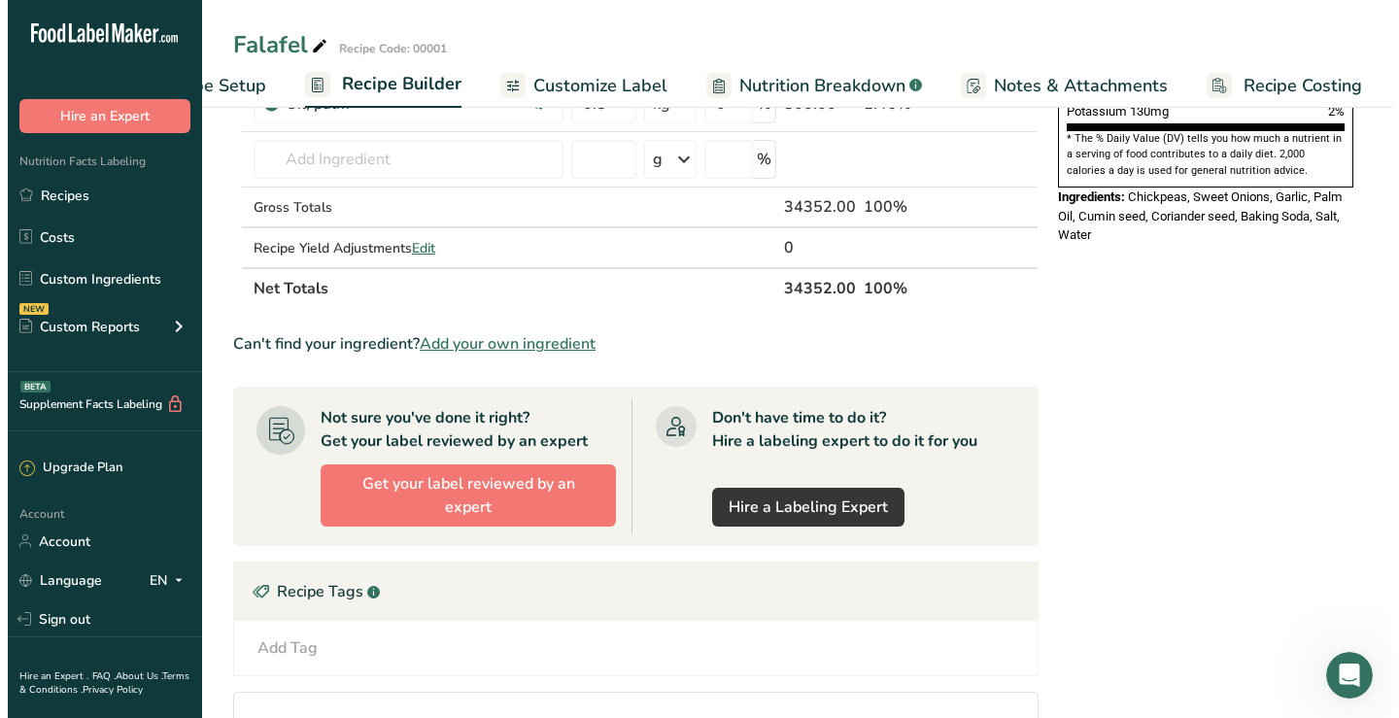
scroll to position [583, 0]
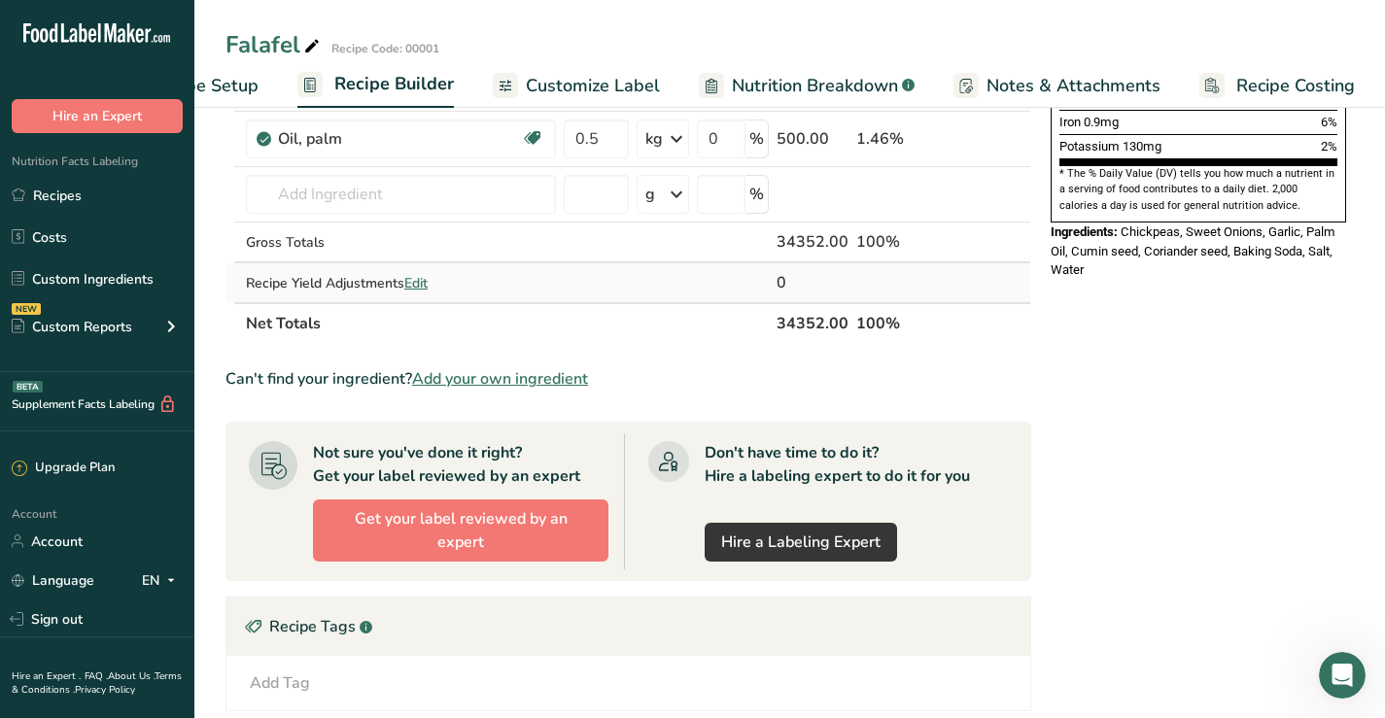
drag, startPoint x: 247, startPoint y: 281, endPoint x: 407, endPoint y: 288, distance: 160.5
click at [407, 288] on div "Recipe Yield Adjustments Edit" at bounding box center [401, 283] width 310 height 20
copy div "Recipe Yield Adjustments"
click at [428, 284] on span "Edit" at bounding box center [415, 283] width 23 height 18
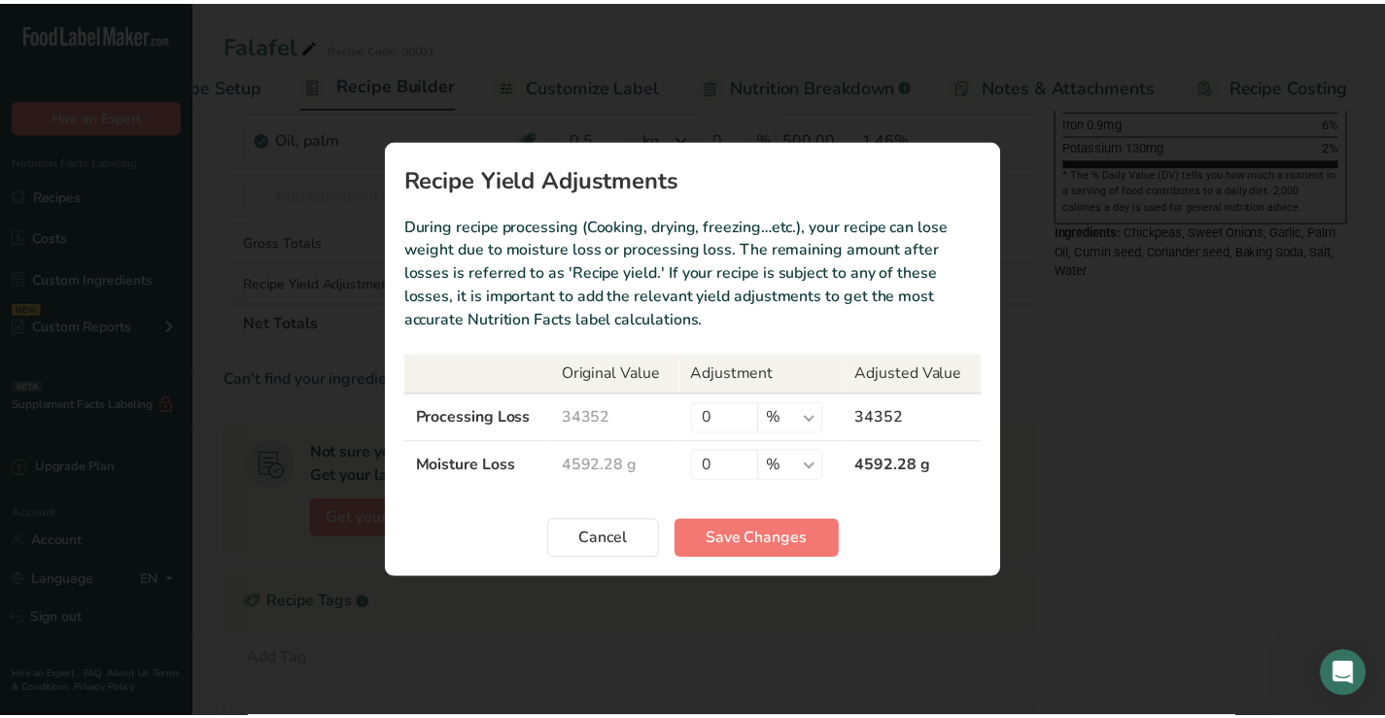
scroll to position [0, 95]
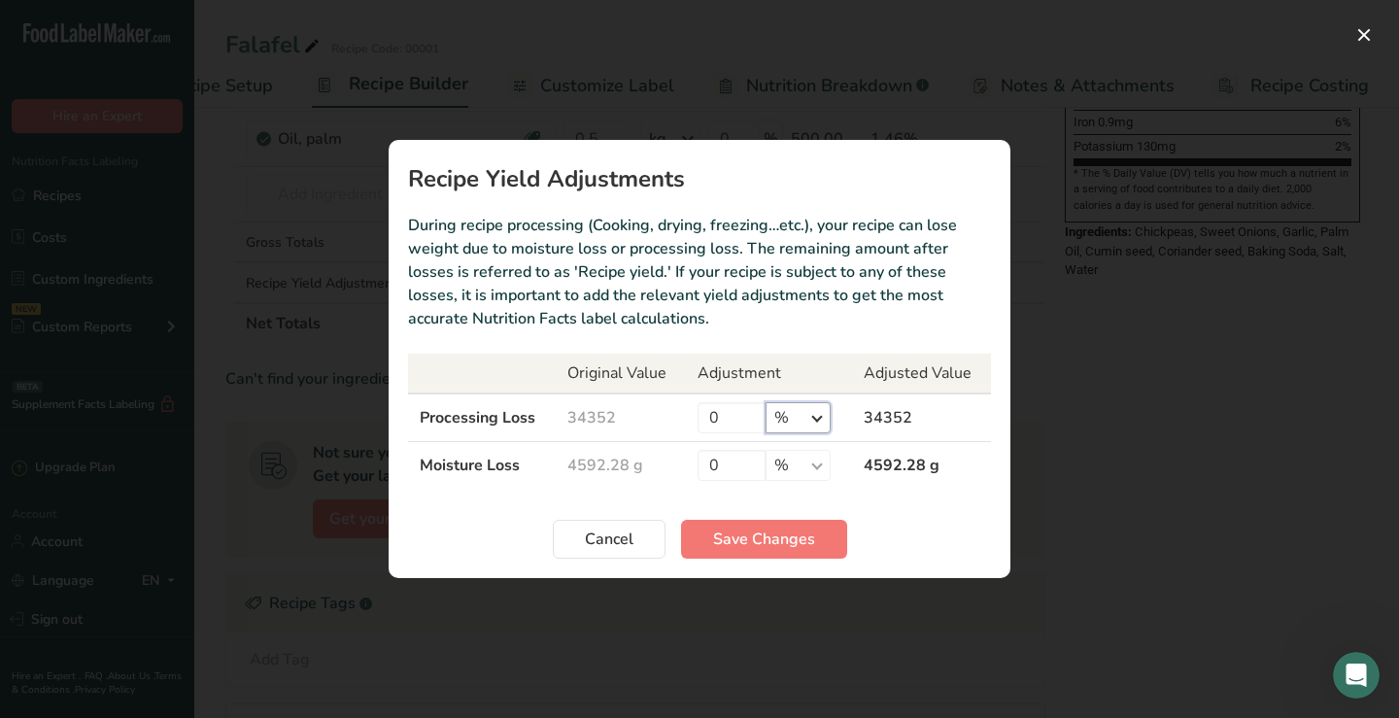
click at [817, 419] on select "% g kg mg mcg lb oz" at bounding box center [798, 417] width 65 height 31
click at [636, 538] on button "Cancel" at bounding box center [609, 539] width 113 height 39
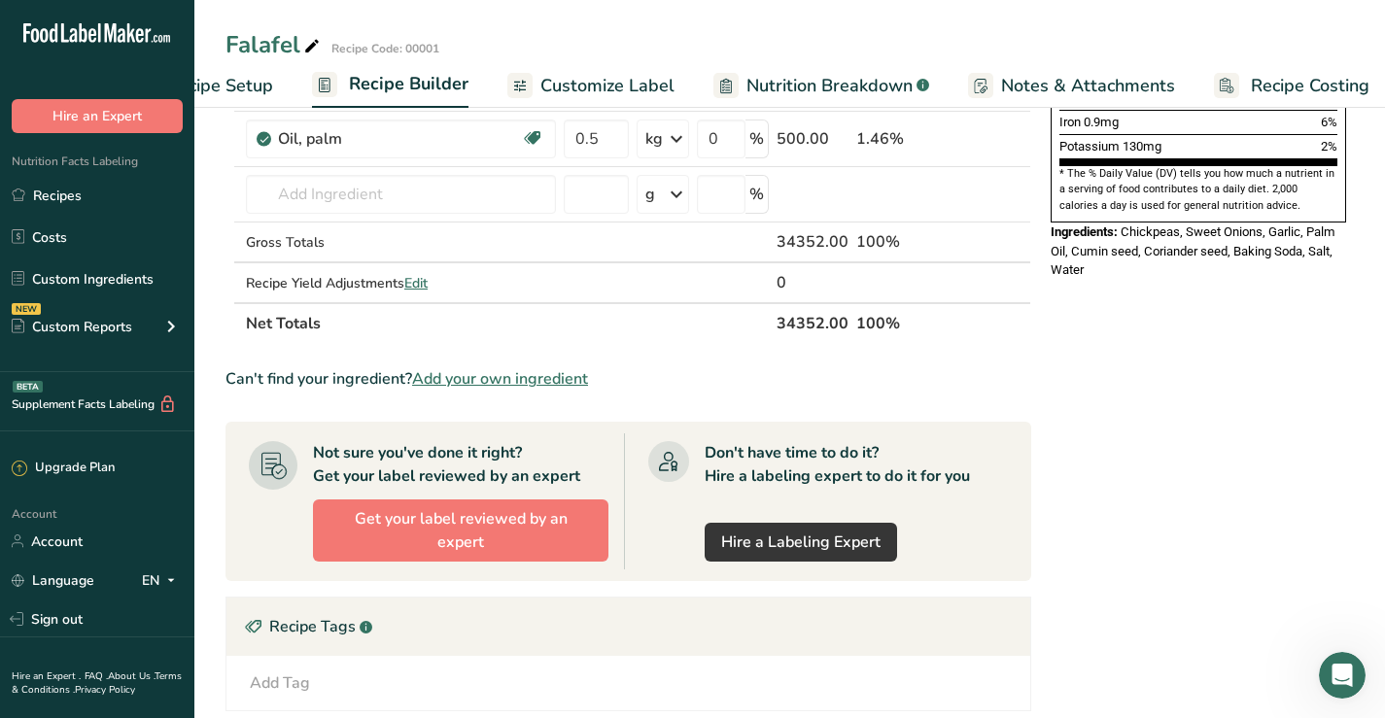
click at [807, 84] on span "Nutrition Breakdown" at bounding box center [829, 86] width 166 height 26
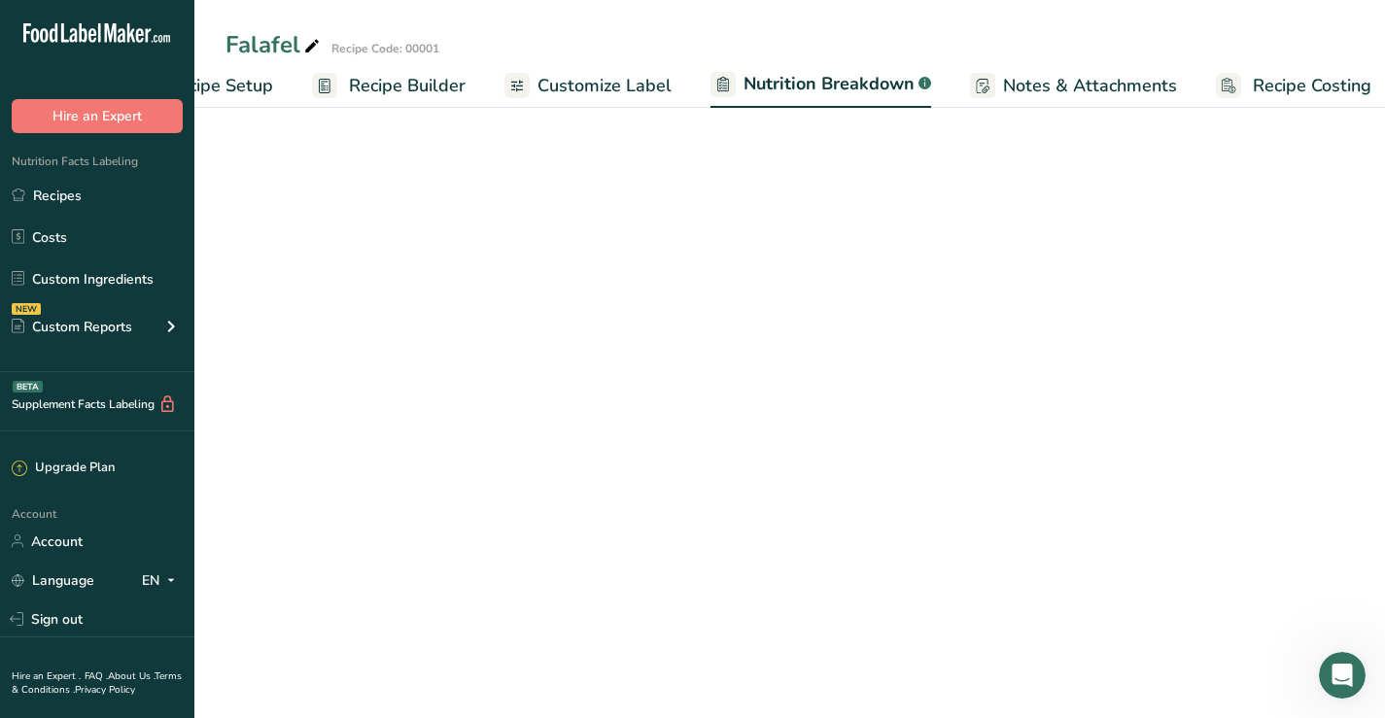
scroll to position [0, 112]
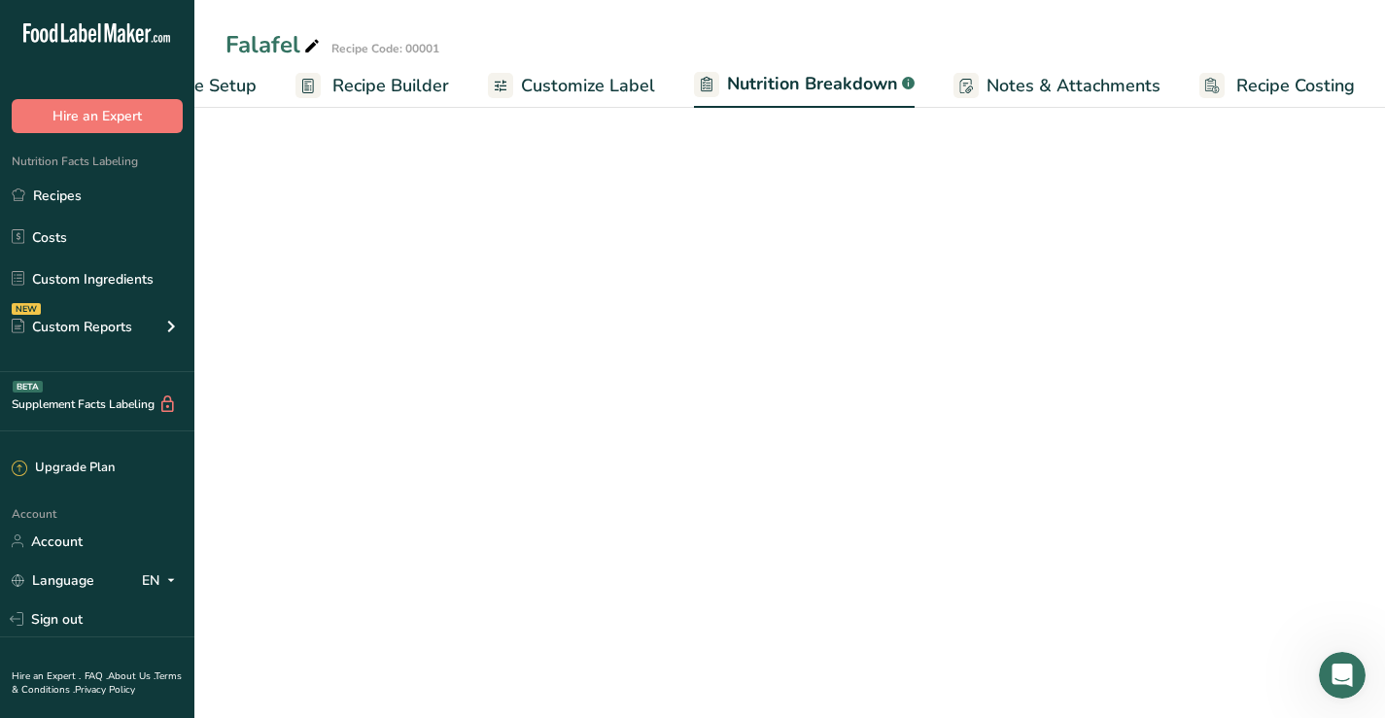
select select "Calories"
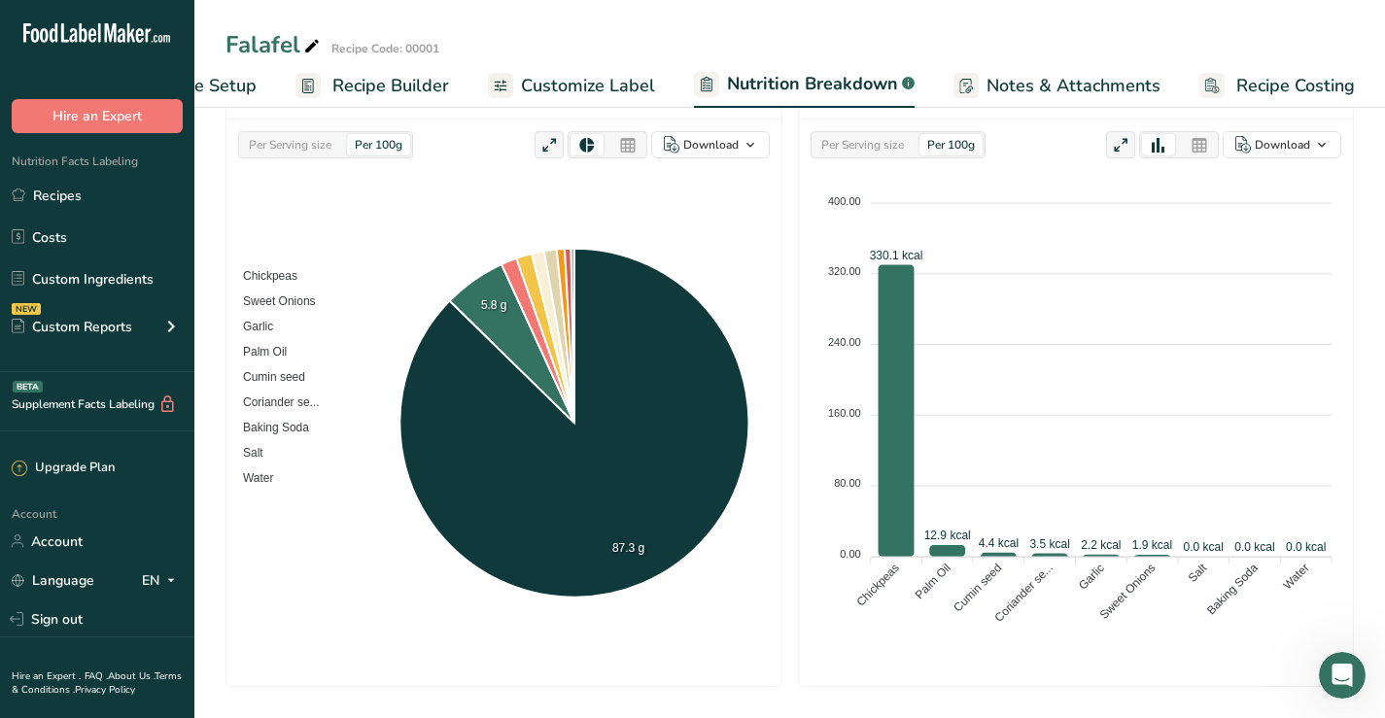
scroll to position [320, 0]
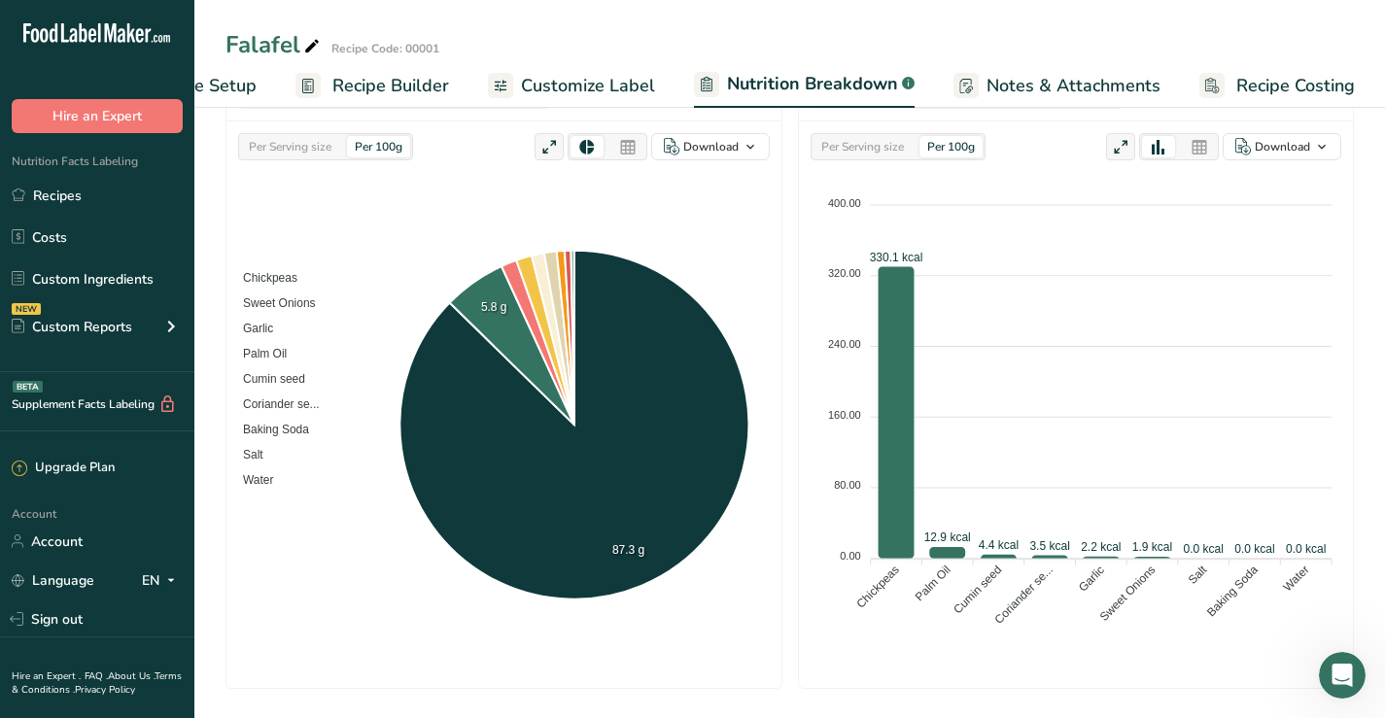
click at [1112, 86] on span "Notes & Attachments" at bounding box center [1073, 86] width 174 height 26
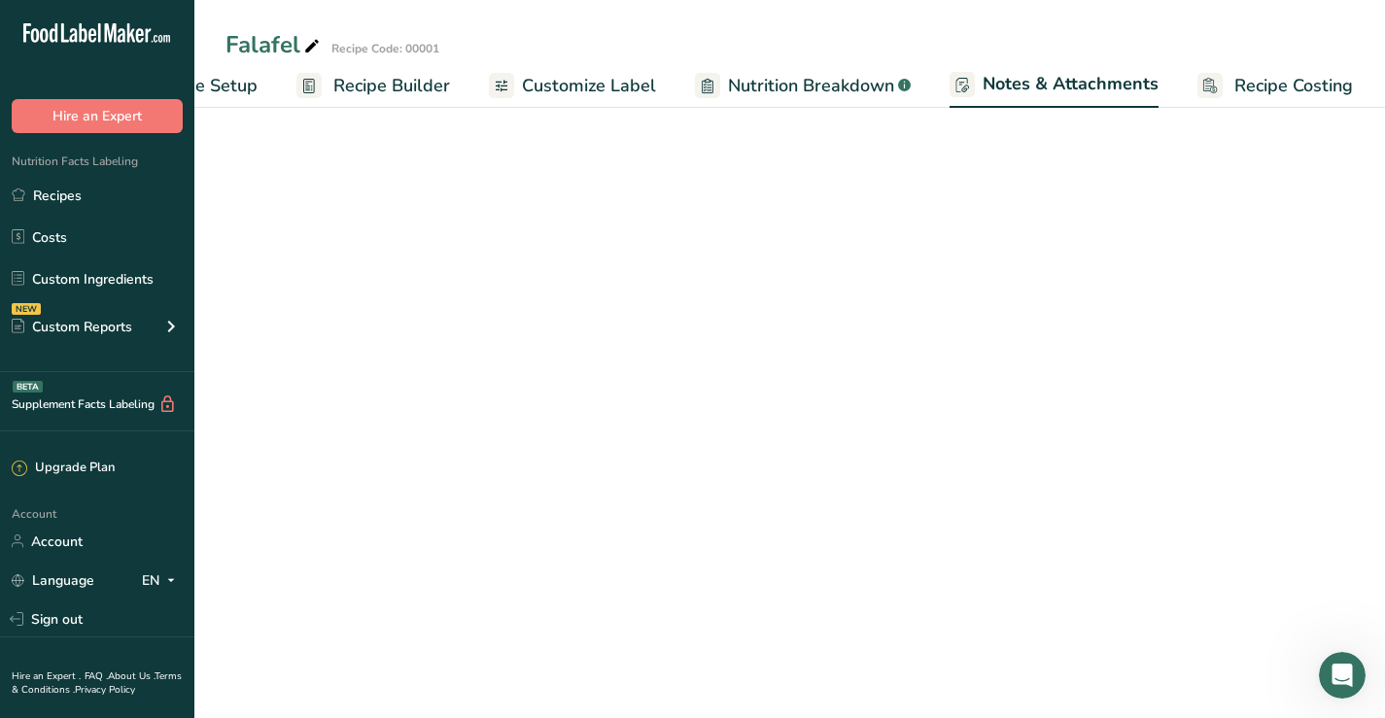
scroll to position [44, 0]
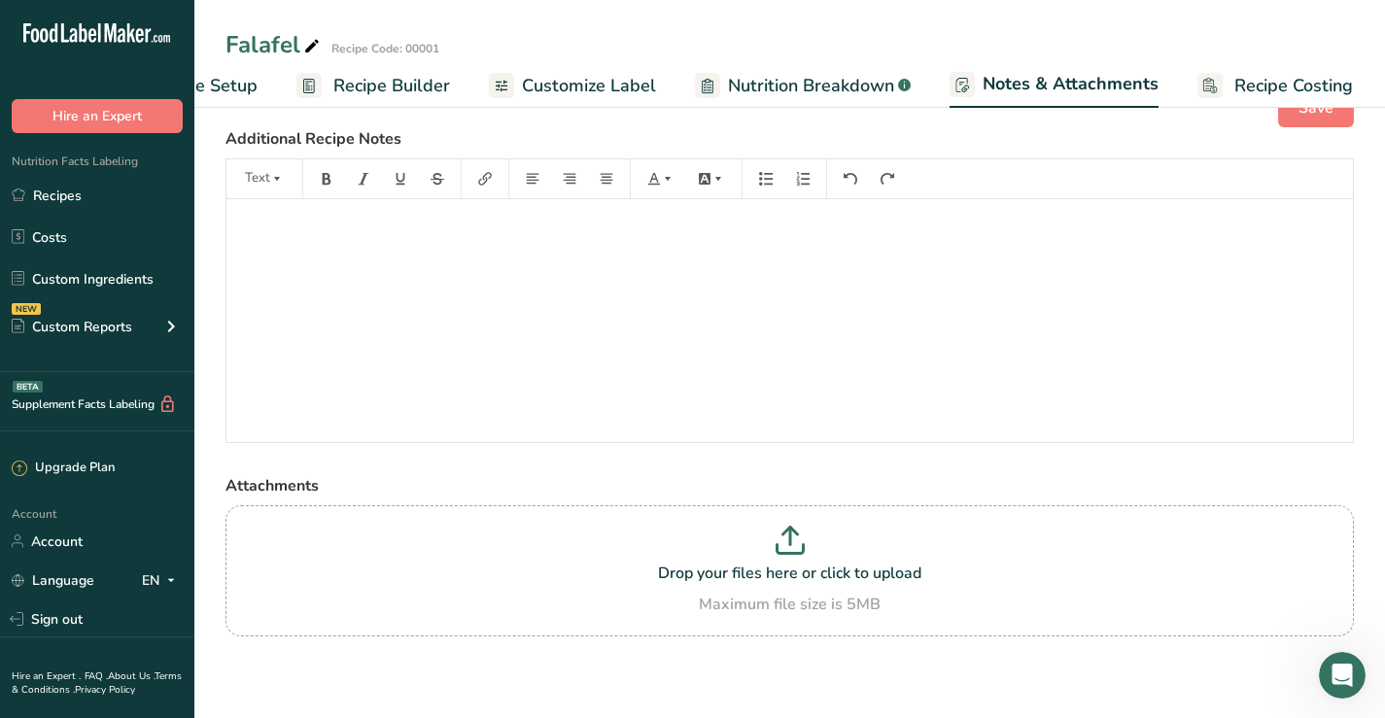
click at [793, 82] on span "Nutrition Breakdown" at bounding box center [811, 86] width 166 height 26
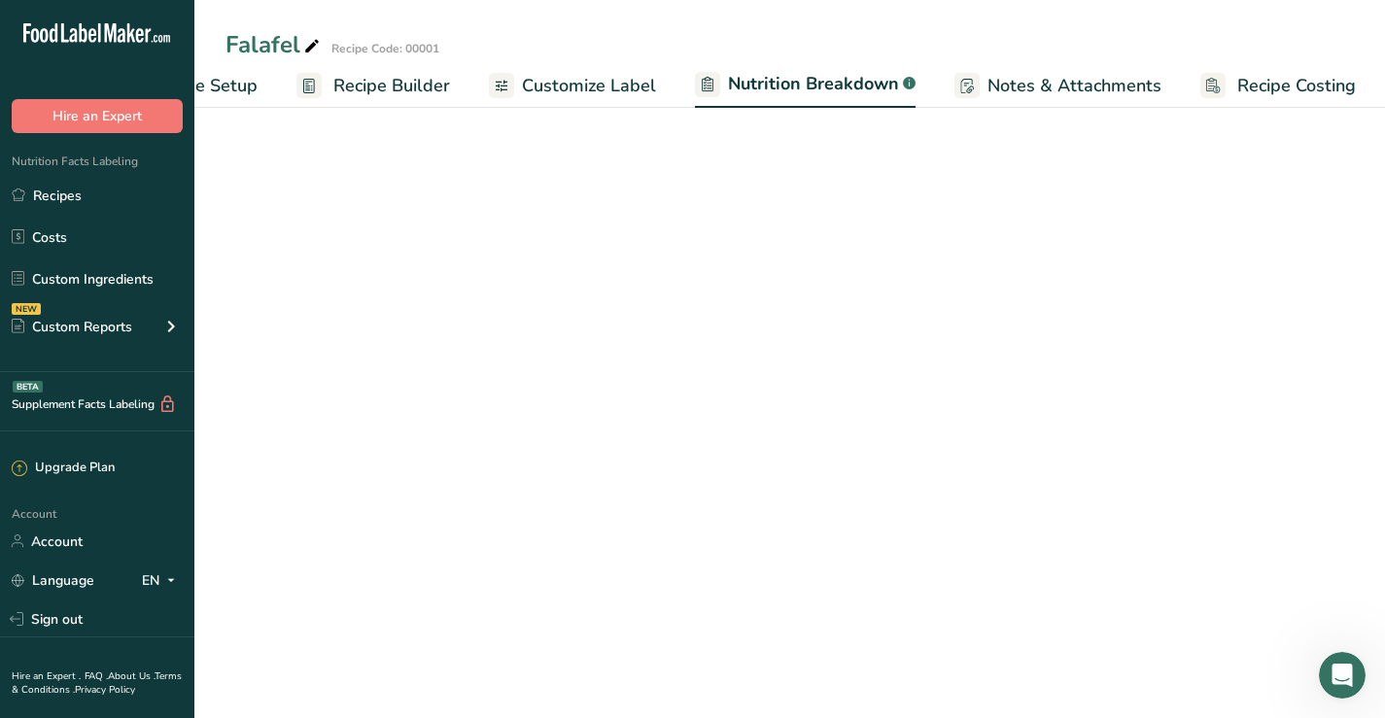
scroll to position [0, 112]
select select "Calories"
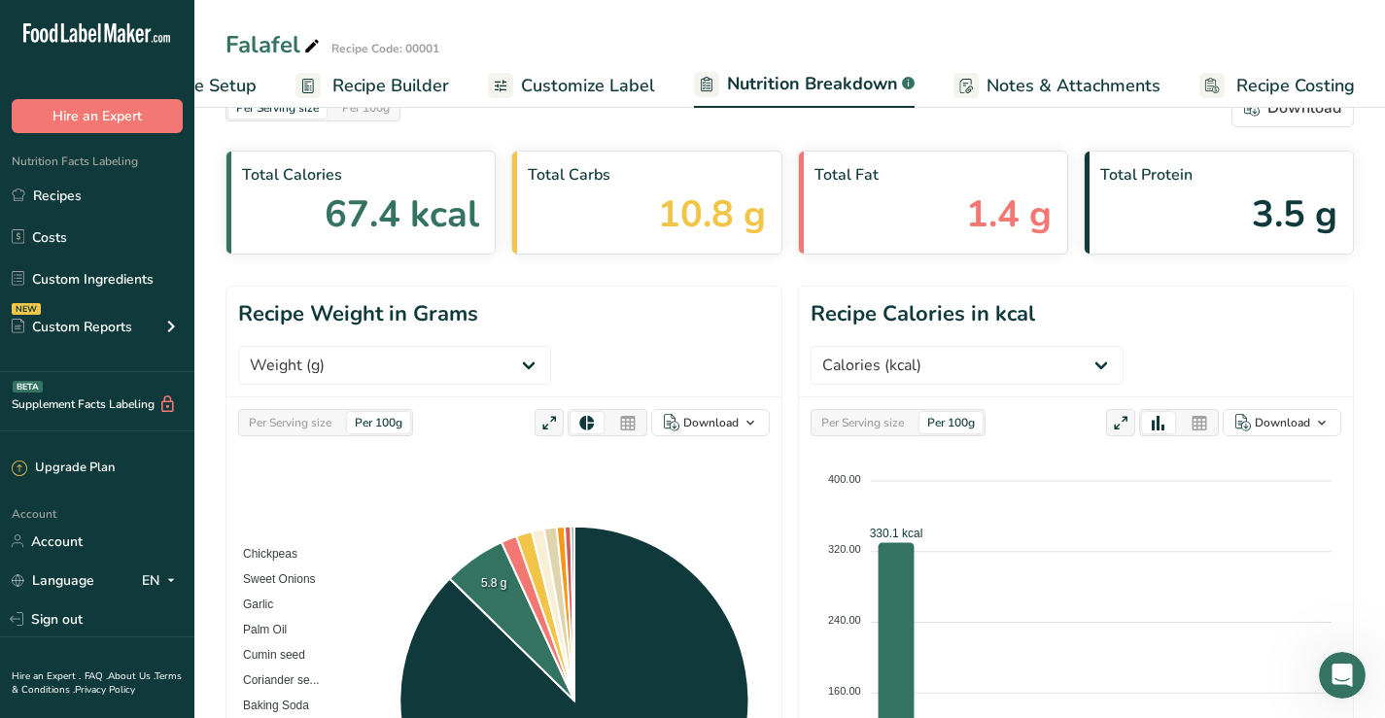
click at [600, 82] on span "Customize Label" at bounding box center [588, 86] width 134 height 26
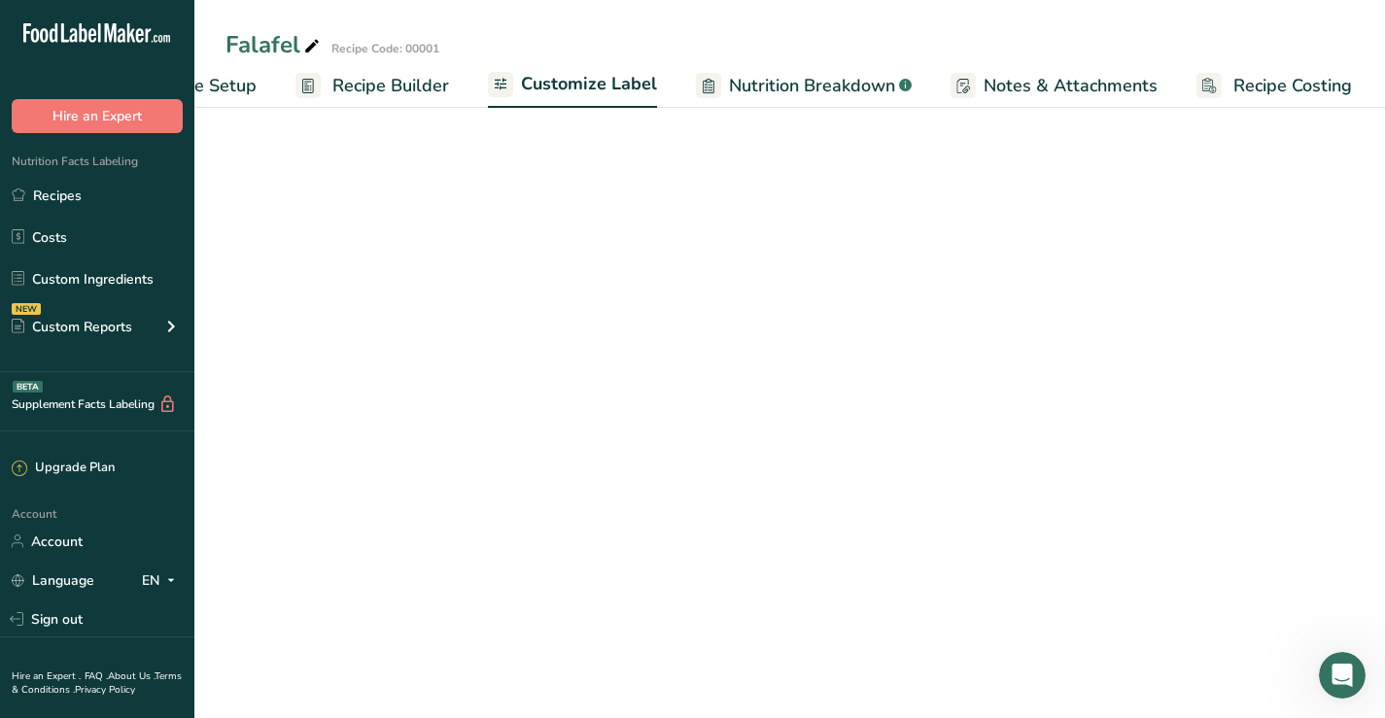
scroll to position [0, 110]
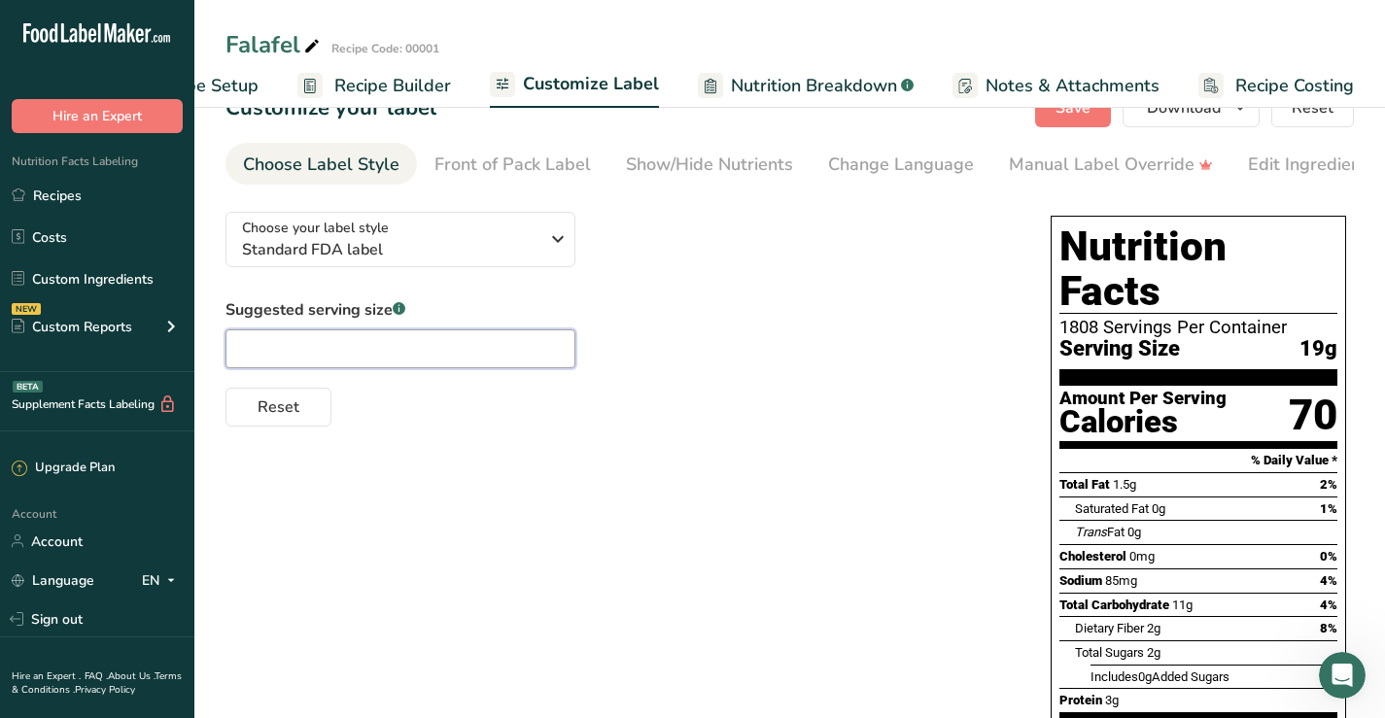
click at [267, 349] on input "text" at bounding box center [400, 348] width 350 height 39
drag, startPoint x: 227, startPoint y: 314, endPoint x: 391, endPoint y: 315, distance: 163.3
click at [391, 315] on label "Suggested serving size .a-a{fill:#347362;}.b-a{fill:#fff;}" at bounding box center [400, 309] width 350 height 23
copy label "Suggested serving size"
click at [320, 359] on input "text" at bounding box center [400, 348] width 350 height 39
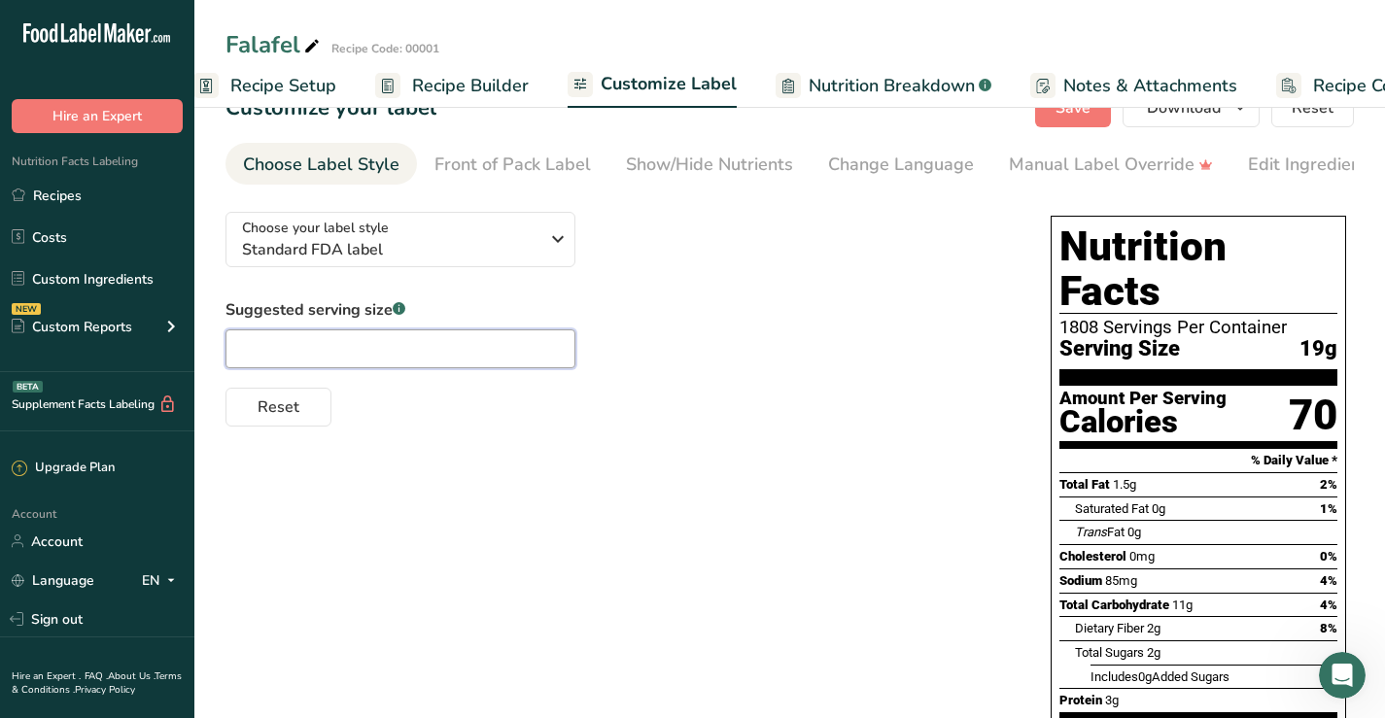
scroll to position [0, 0]
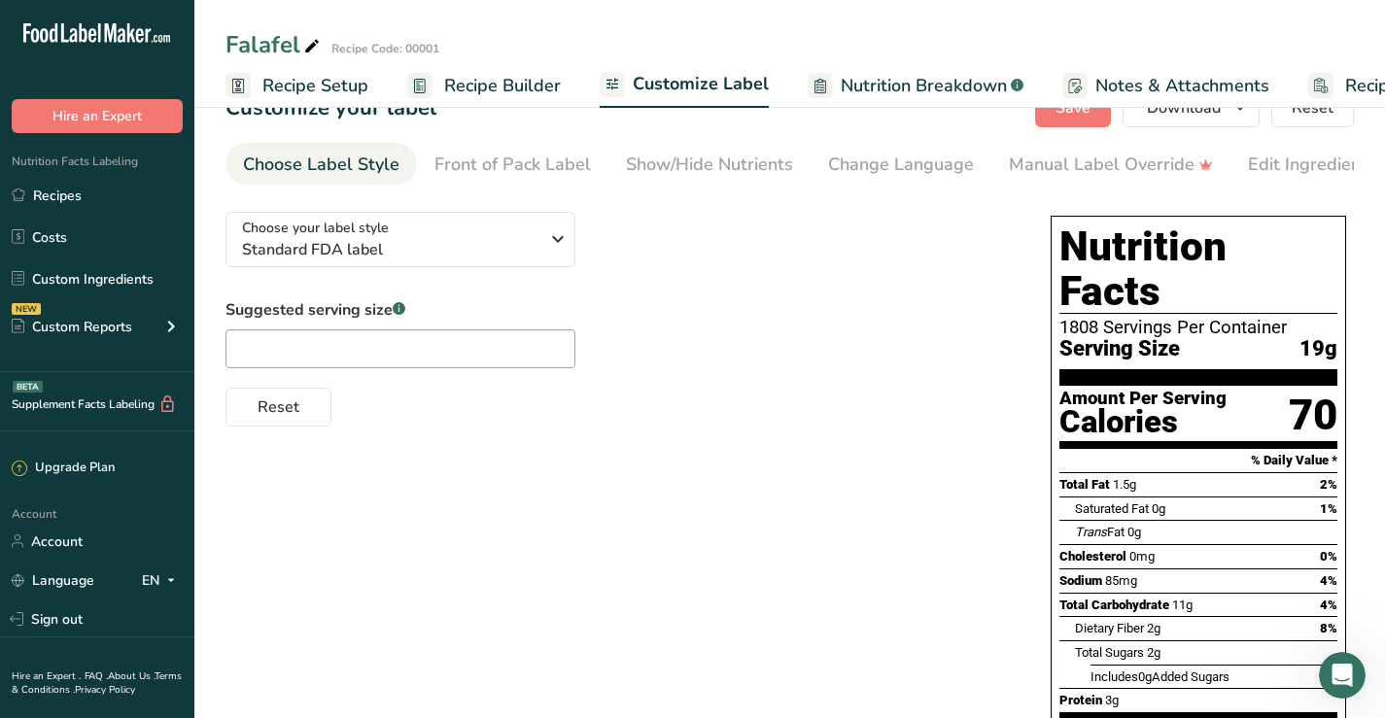
click at [305, 83] on span "Recipe Setup" at bounding box center [315, 86] width 106 height 26
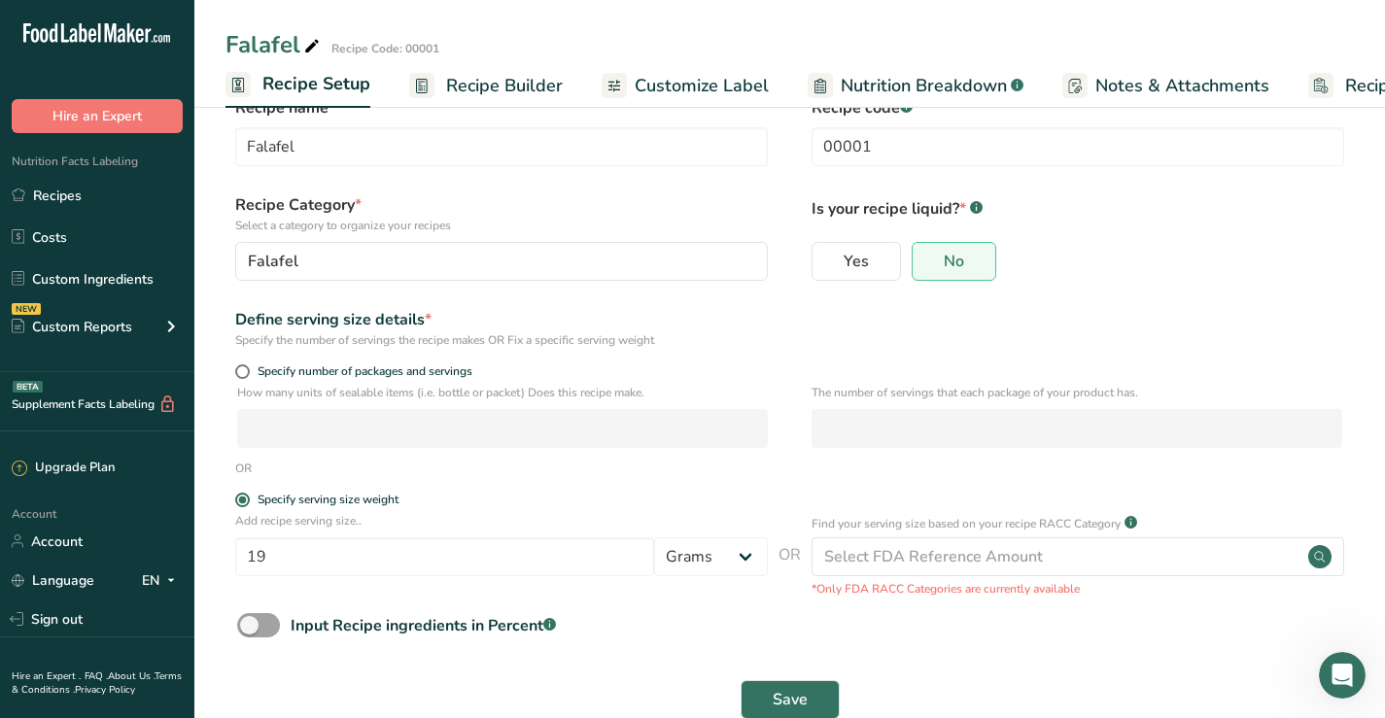
scroll to position [0, 7]
click at [470, 87] on span "Recipe Builder" at bounding box center [497, 86] width 117 height 26
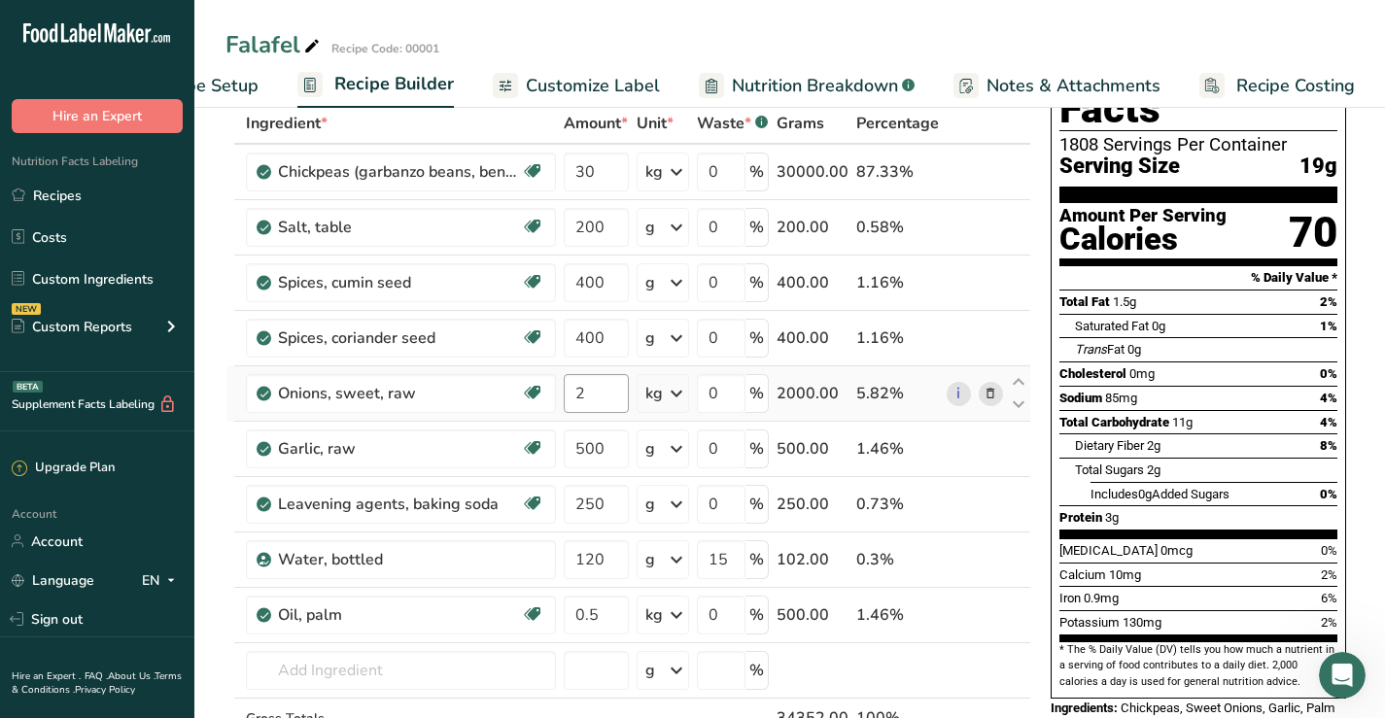
scroll to position [238, 0]
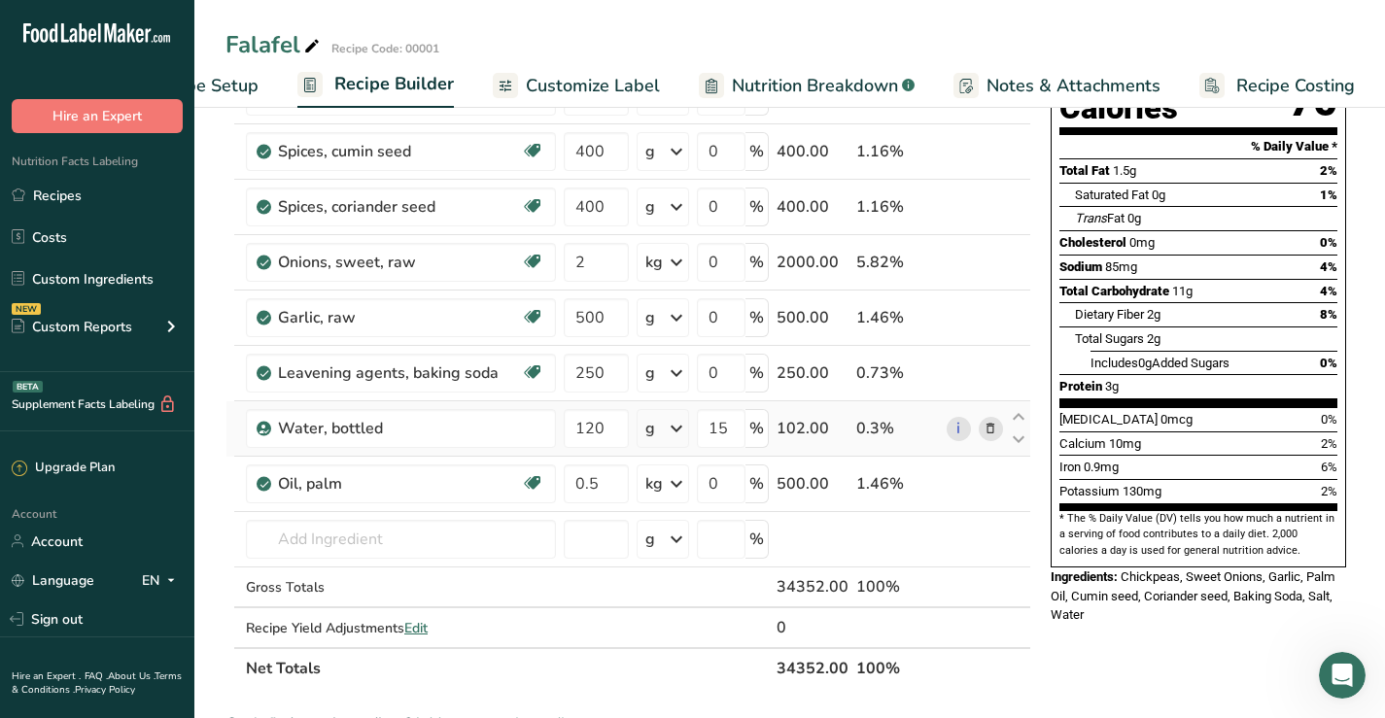
click at [677, 430] on icon at bounding box center [676, 428] width 23 height 35
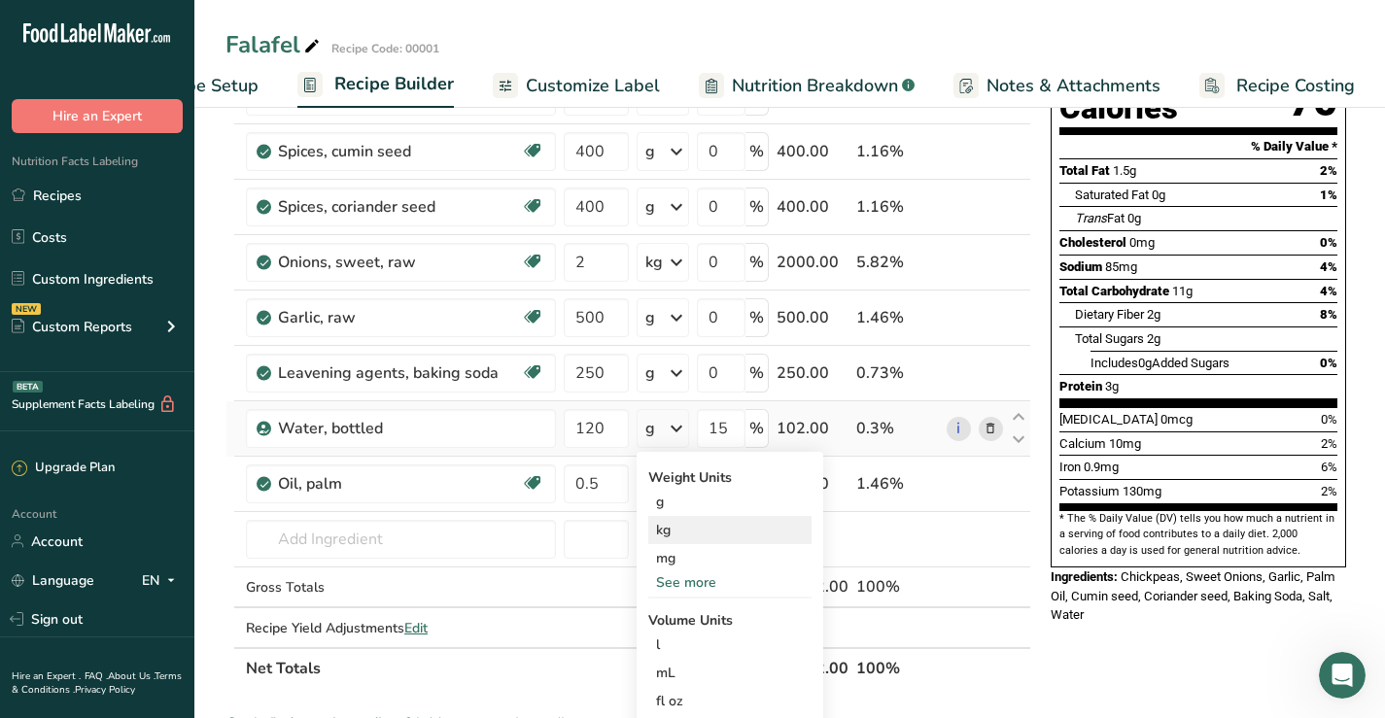
click at [666, 522] on div "kg" at bounding box center [729, 530] width 163 height 28
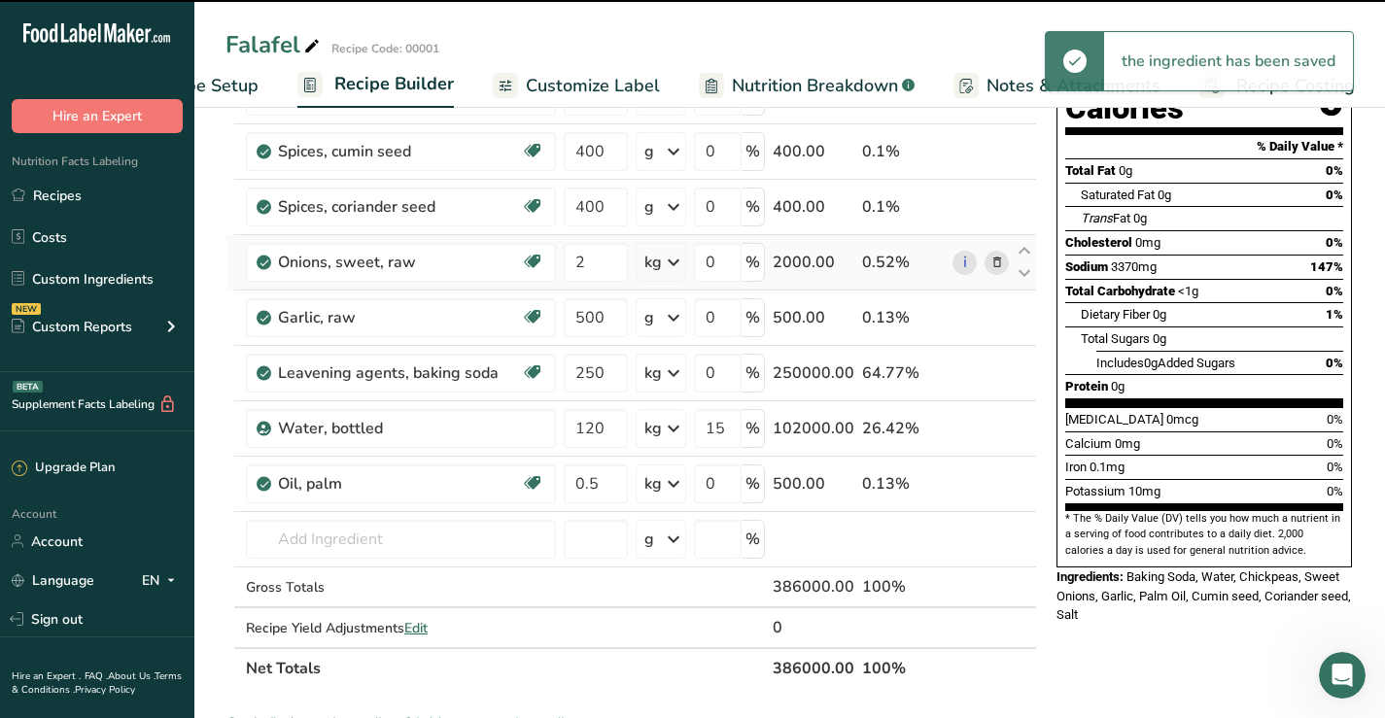
scroll to position [141, 0]
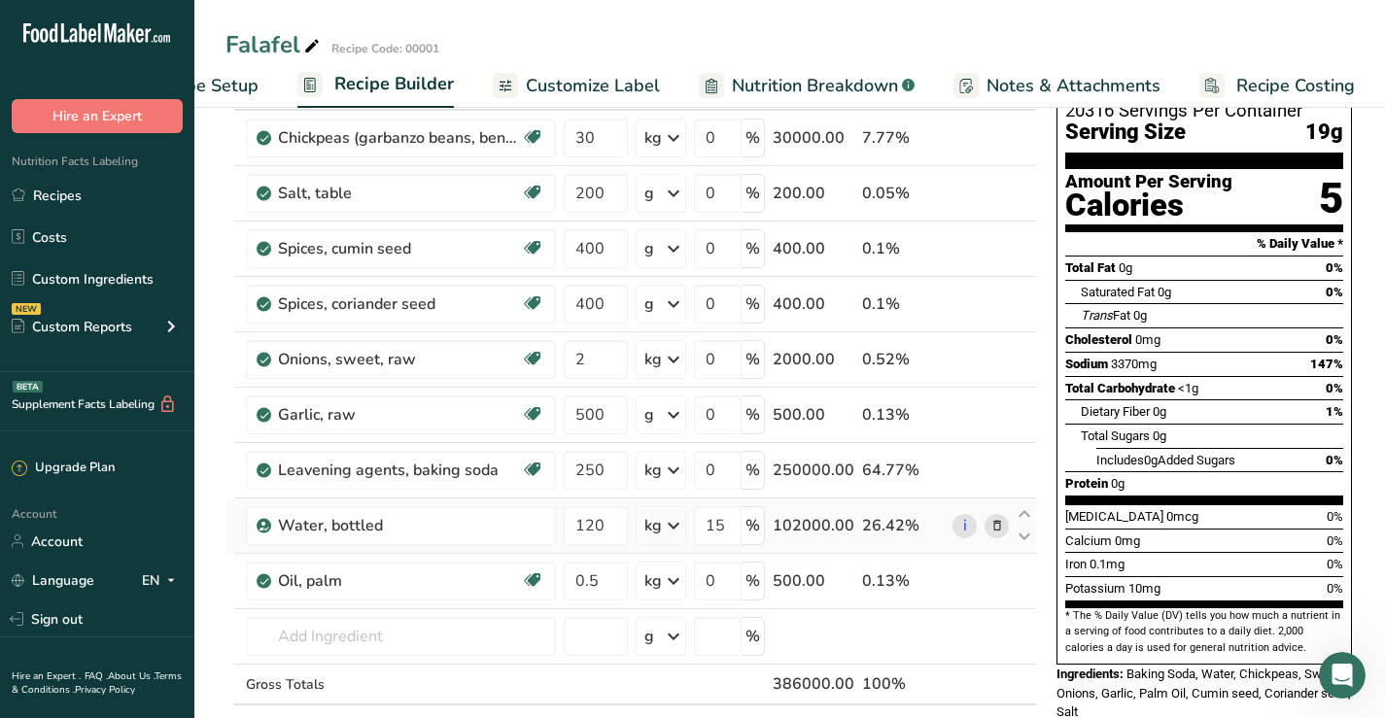
click at [671, 528] on icon at bounding box center [673, 525] width 23 height 35
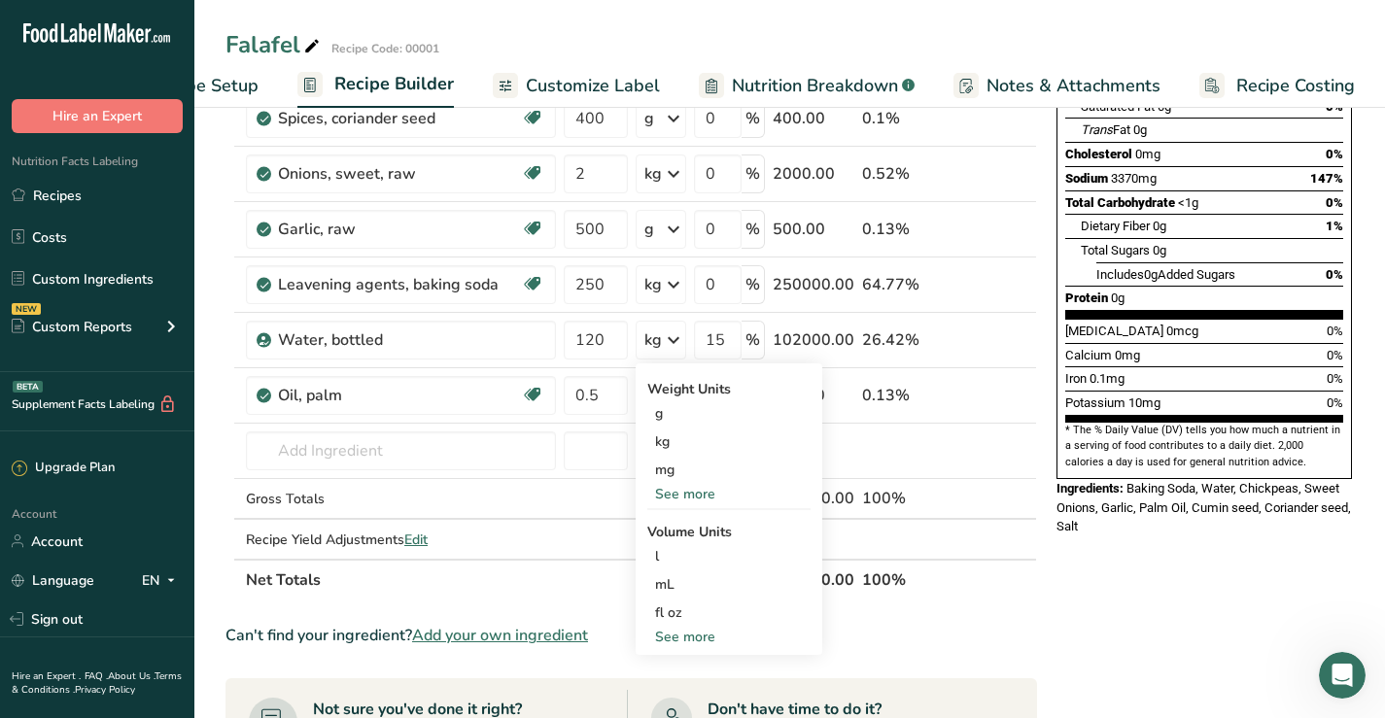
scroll to position [292, 0]
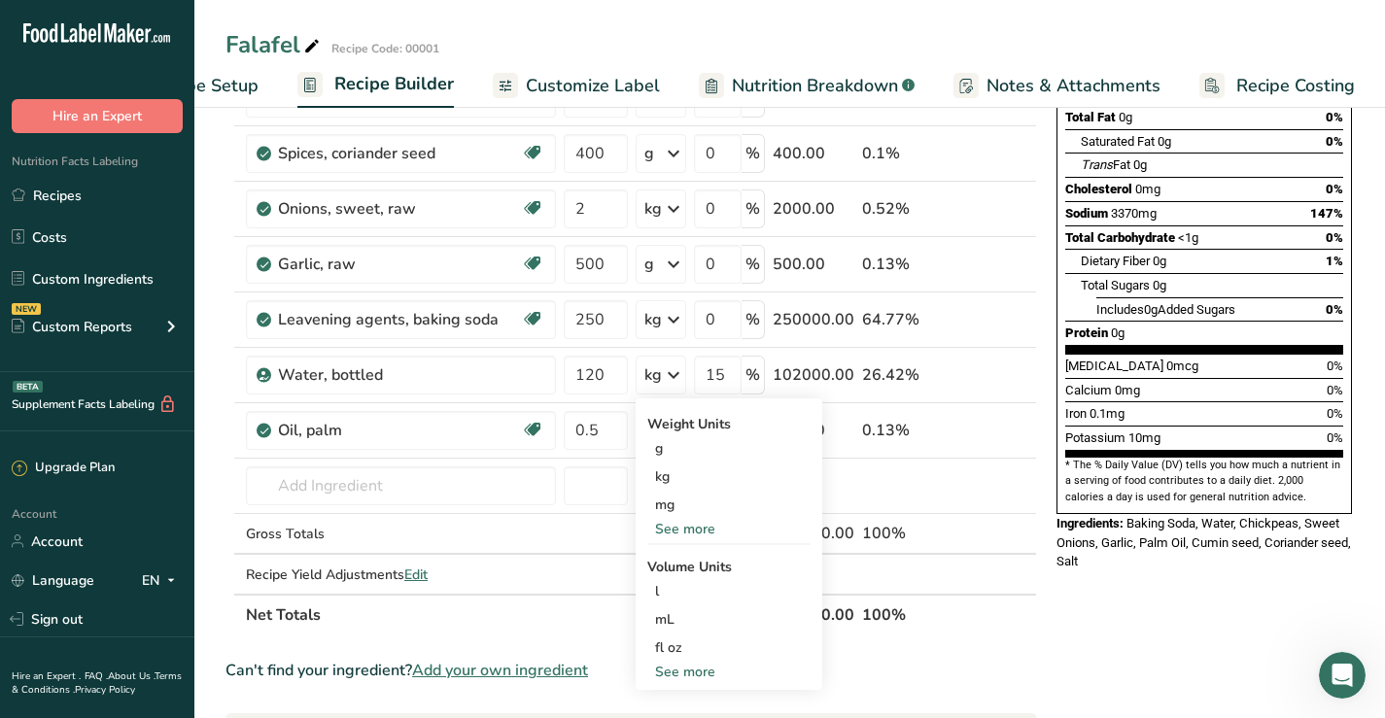
click at [1226, 572] on div "Nutrition Facts 20316 Servings Per Container Serving Size 19g Amount Per Servin…" at bounding box center [1204, 566] width 311 height 1451
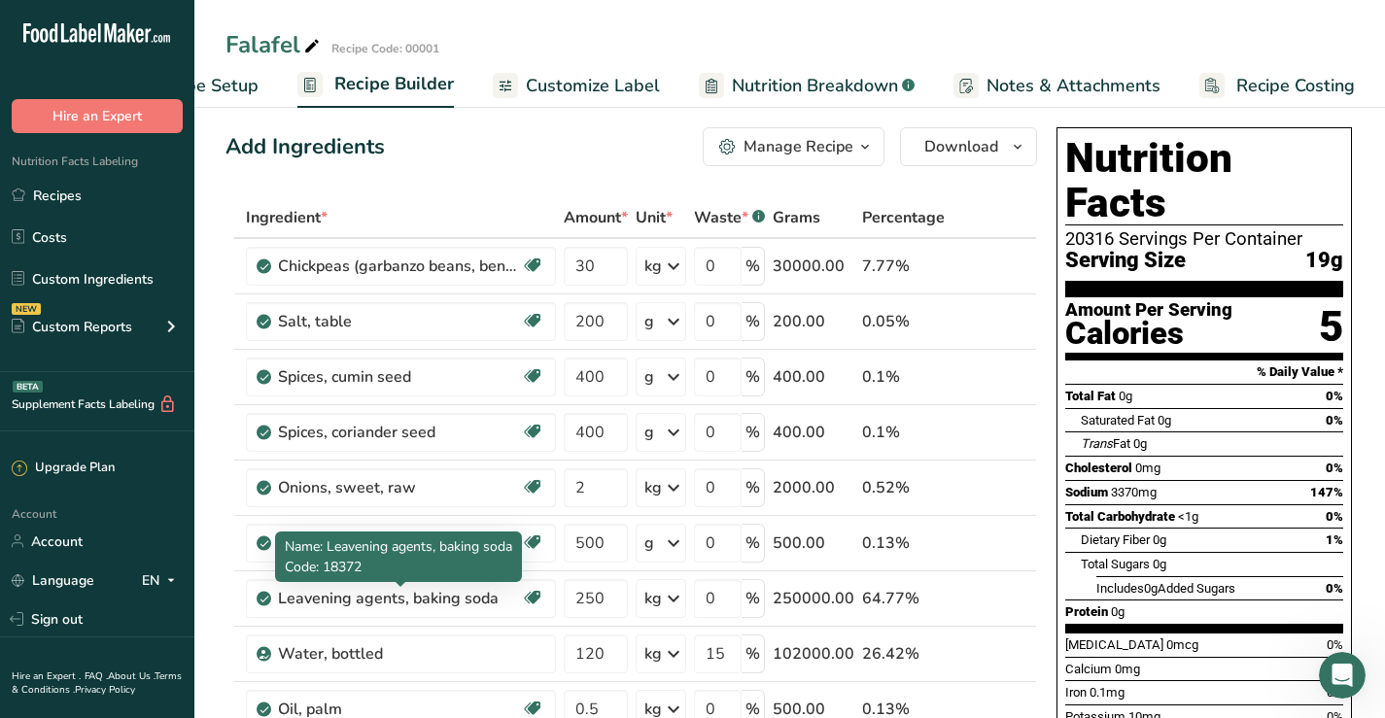
scroll to position [0, 0]
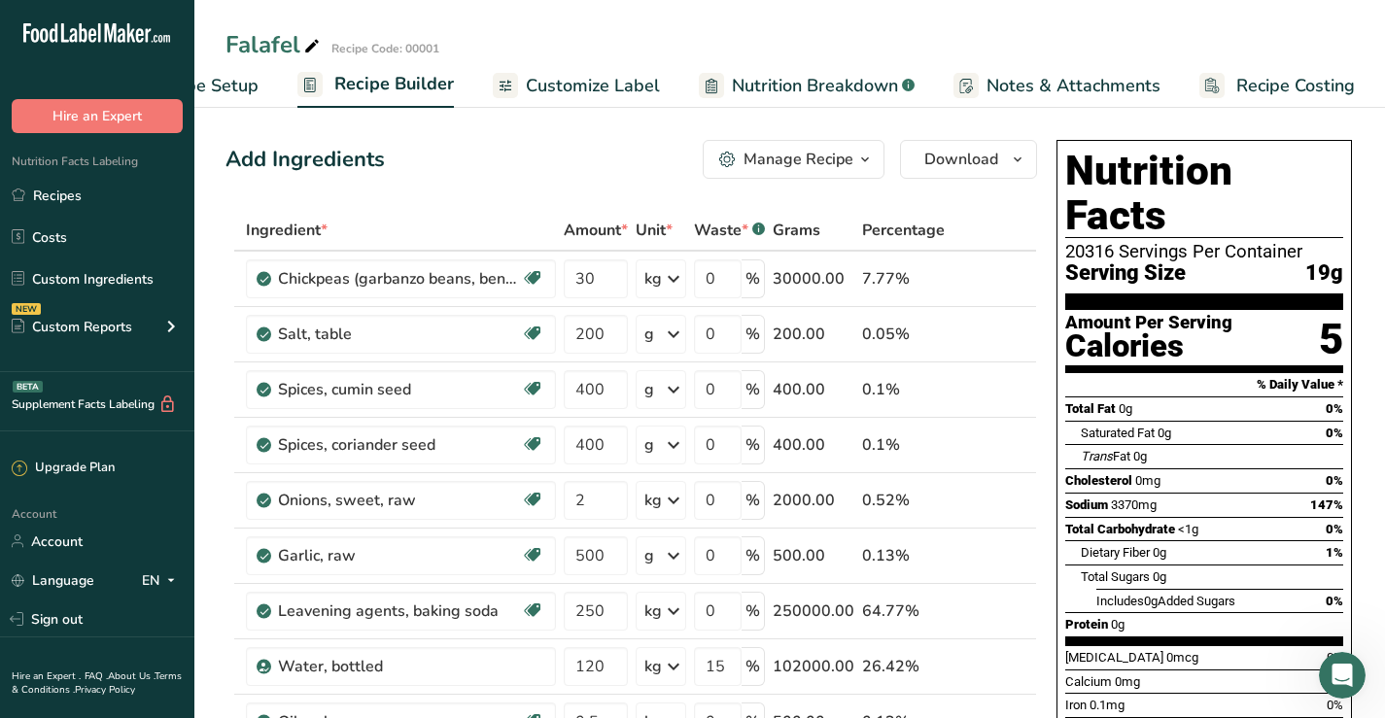
click at [1290, 87] on span "Recipe Costing" at bounding box center [1295, 86] width 119 height 26
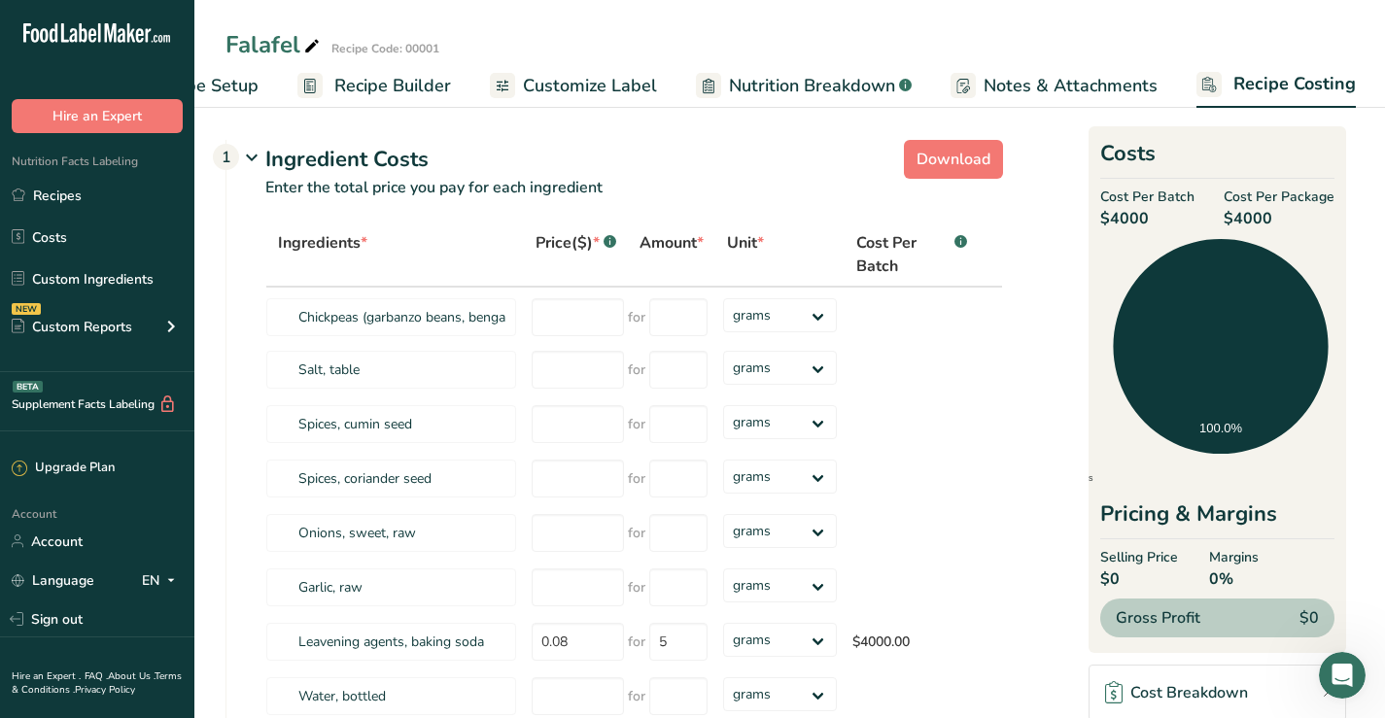
click at [1105, 88] on span "Notes & Attachments" at bounding box center [1070, 86] width 174 height 26
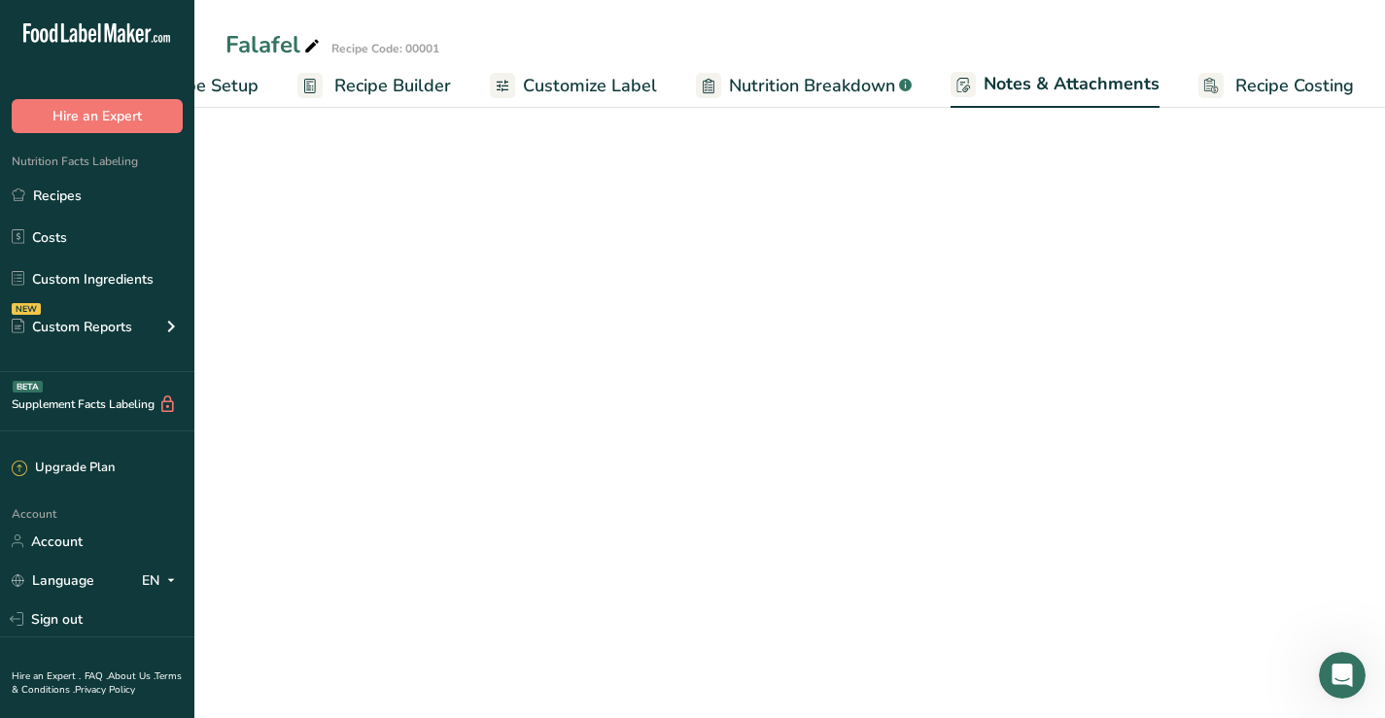
scroll to position [0, 111]
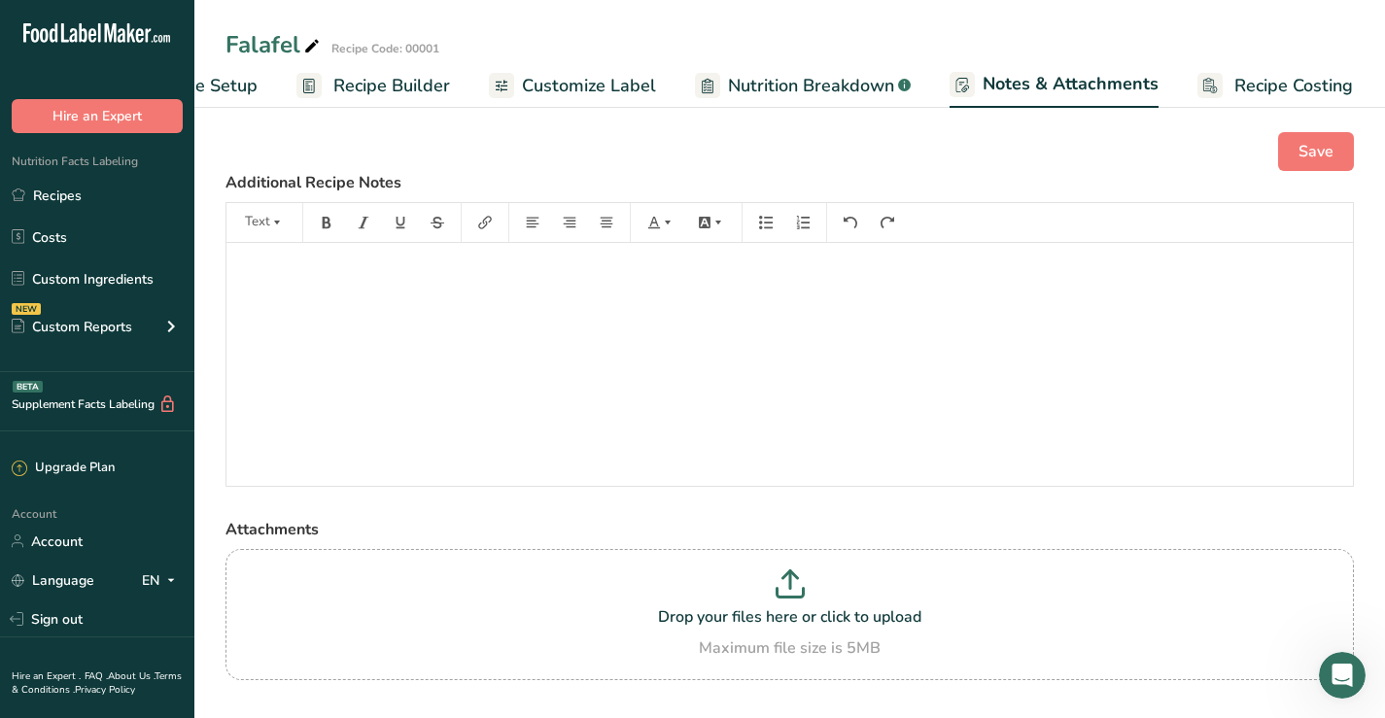
click at [819, 85] on span "Nutrition Breakdown" at bounding box center [811, 86] width 166 height 26
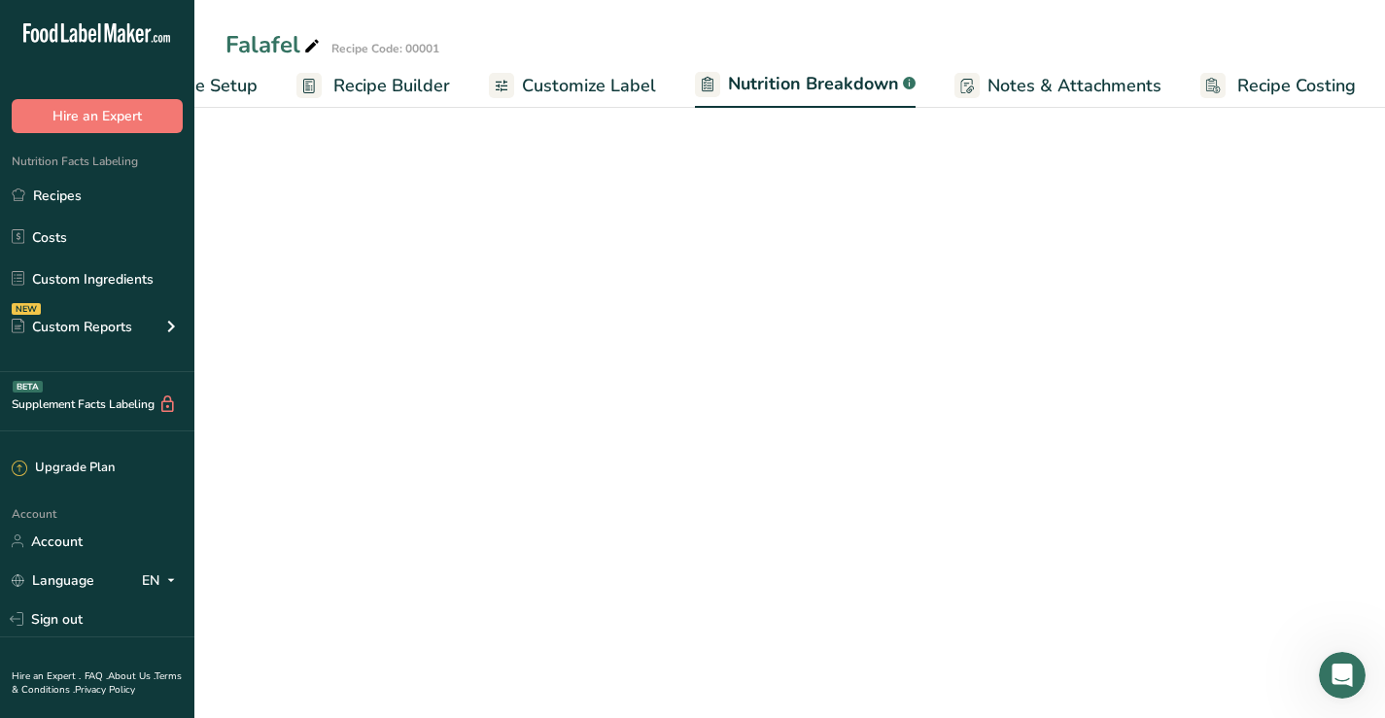
scroll to position [0, 112]
select select "Calories"
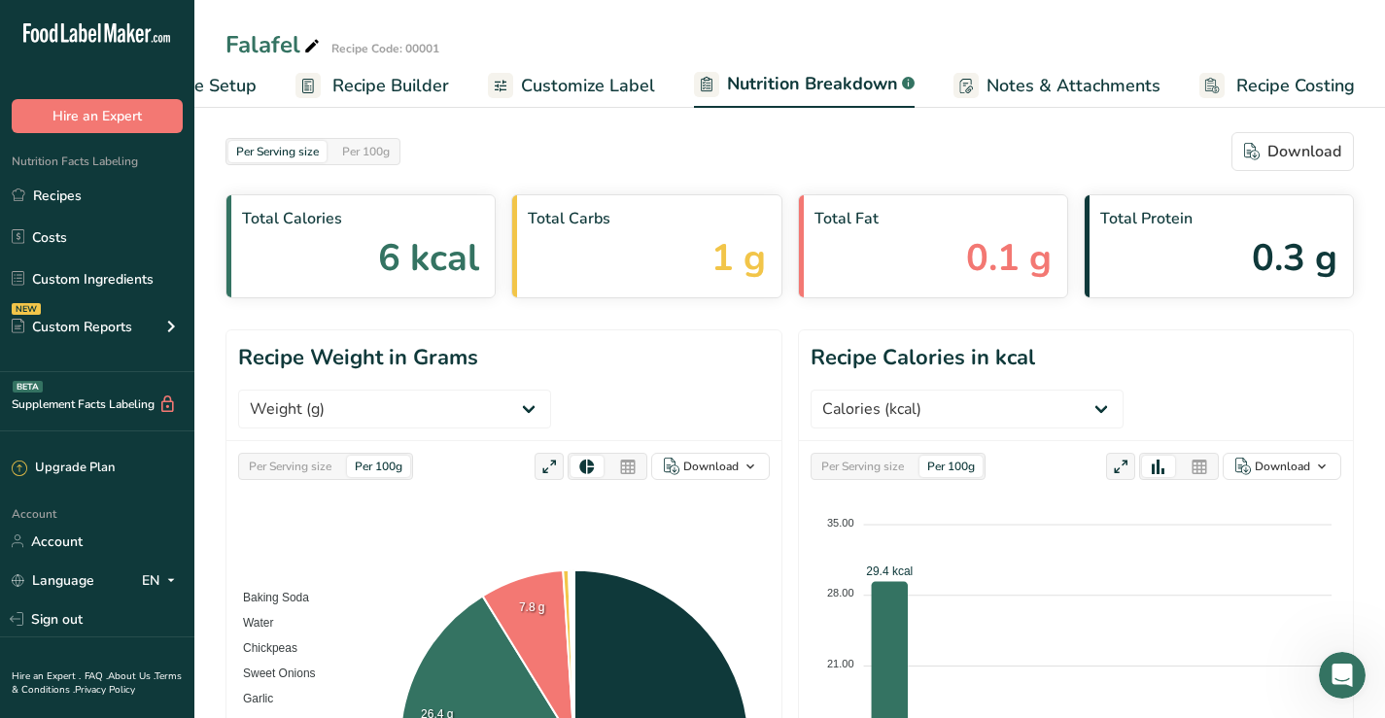
click at [558, 81] on span "Customize Label" at bounding box center [588, 86] width 134 height 26
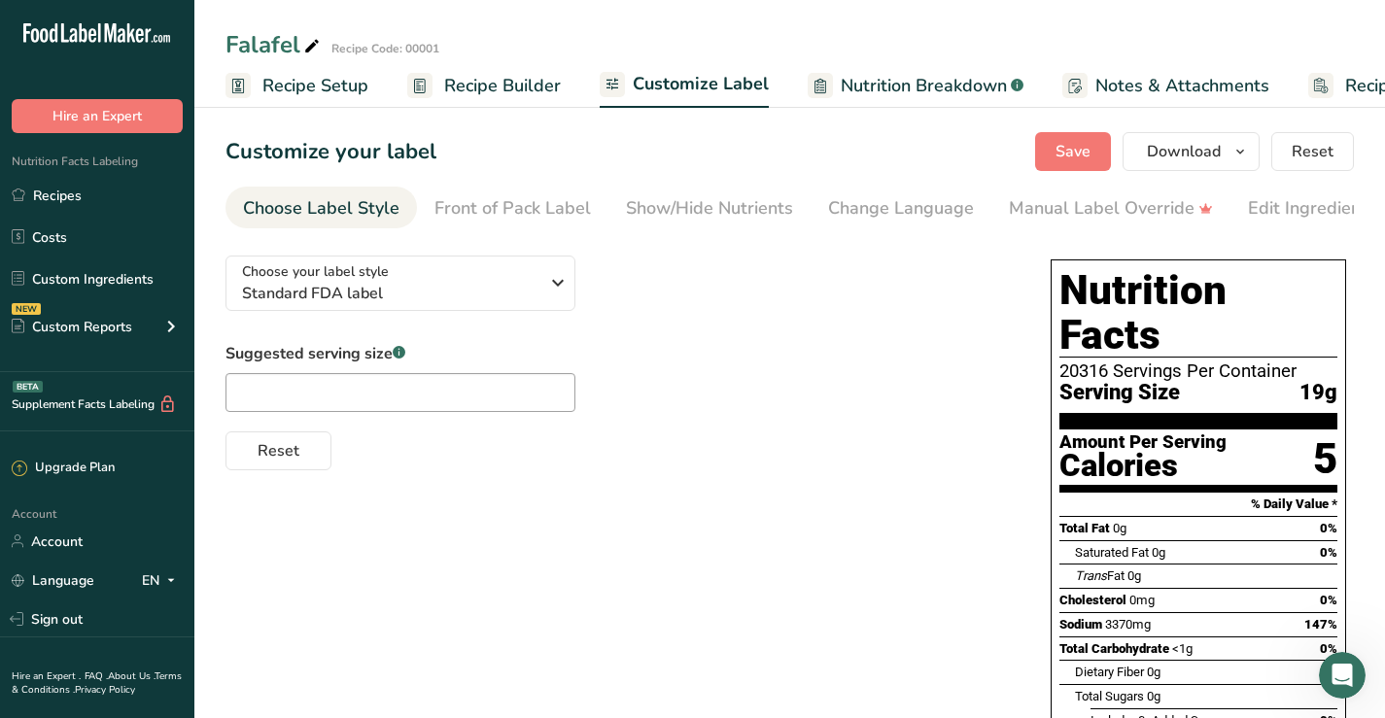
click at [273, 90] on span "Recipe Setup" at bounding box center [315, 86] width 106 height 26
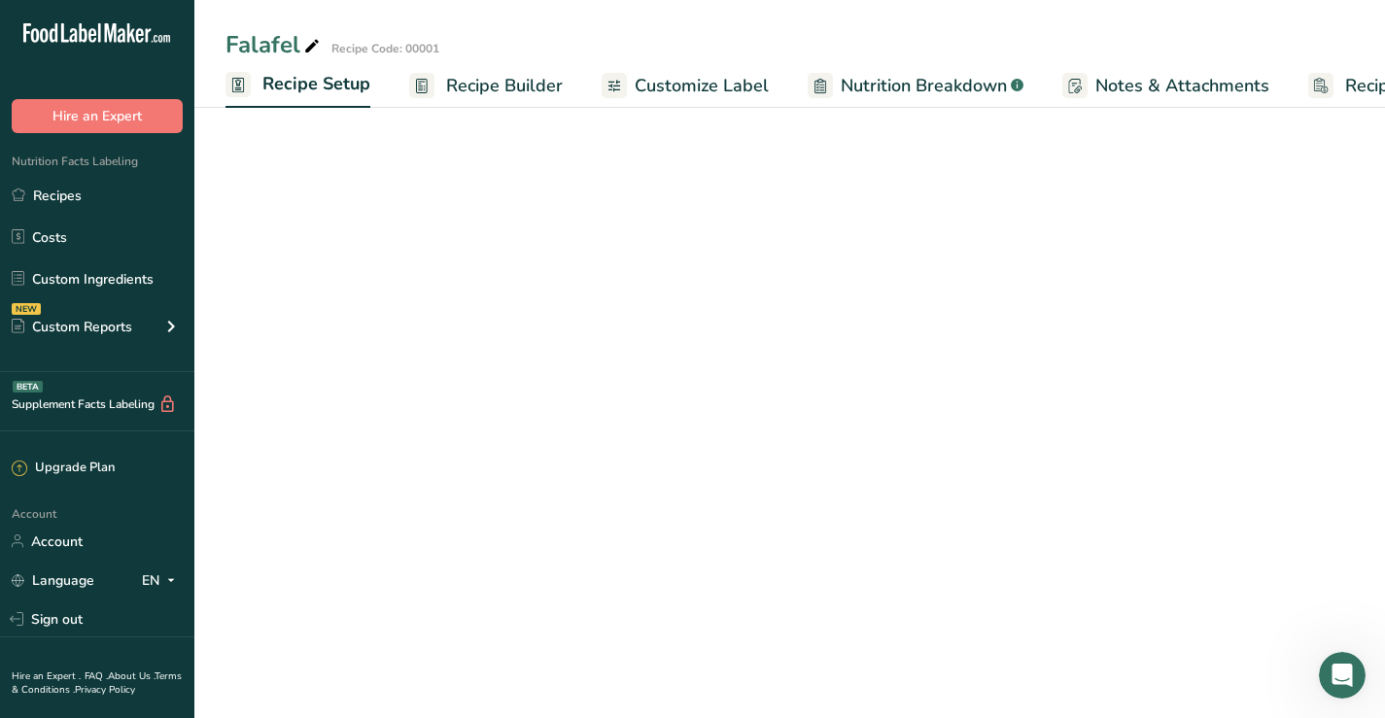
scroll to position [0, 7]
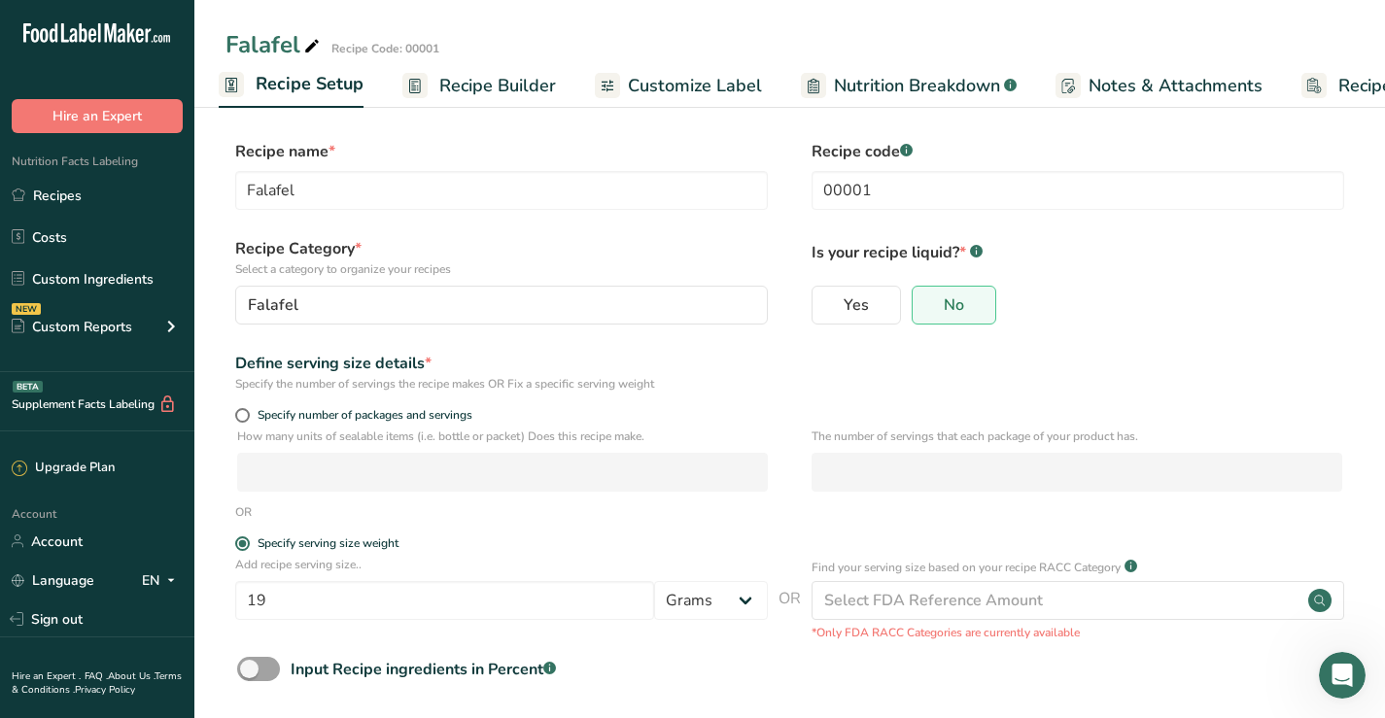
click at [283, 77] on span "Recipe Setup" at bounding box center [310, 84] width 108 height 26
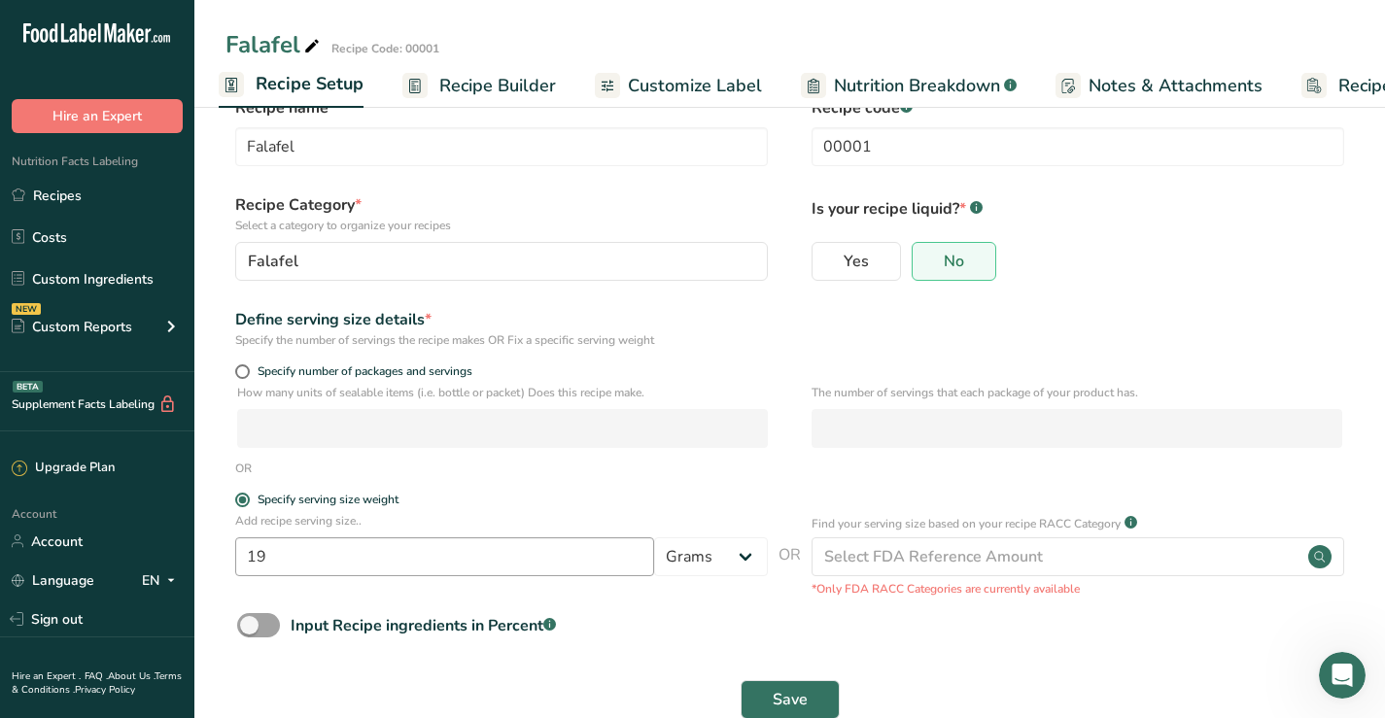
scroll to position [87, 0]
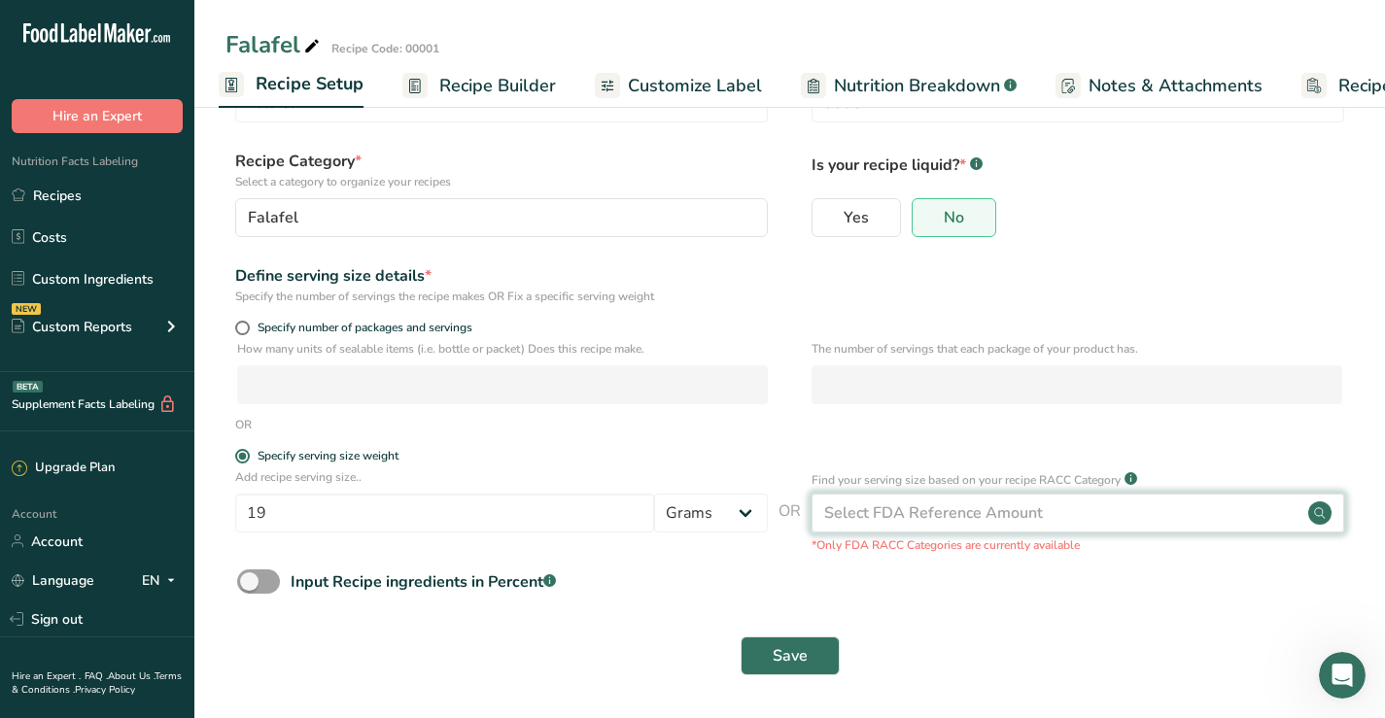
click at [963, 512] on div "Select FDA Reference Amount" at bounding box center [933, 512] width 219 height 23
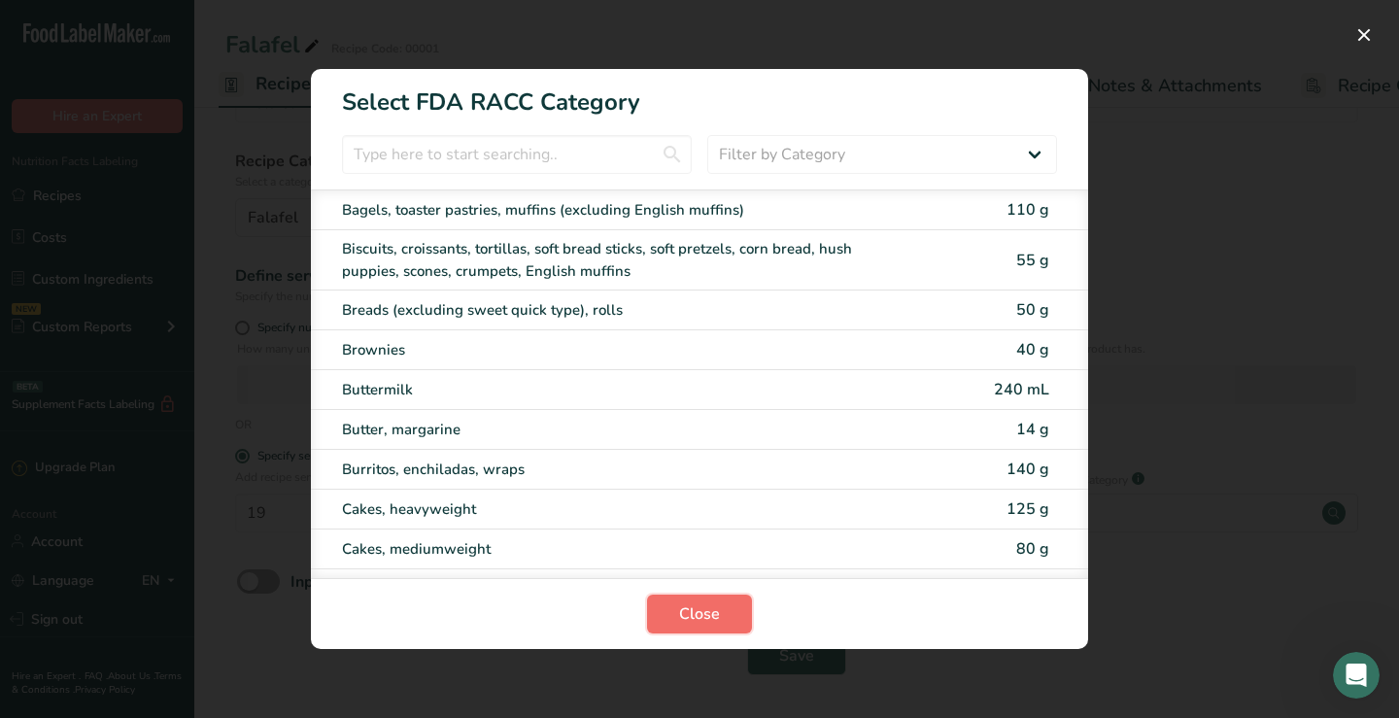
click at [677, 614] on button "Close" at bounding box center [699, 614] width 105 height 39
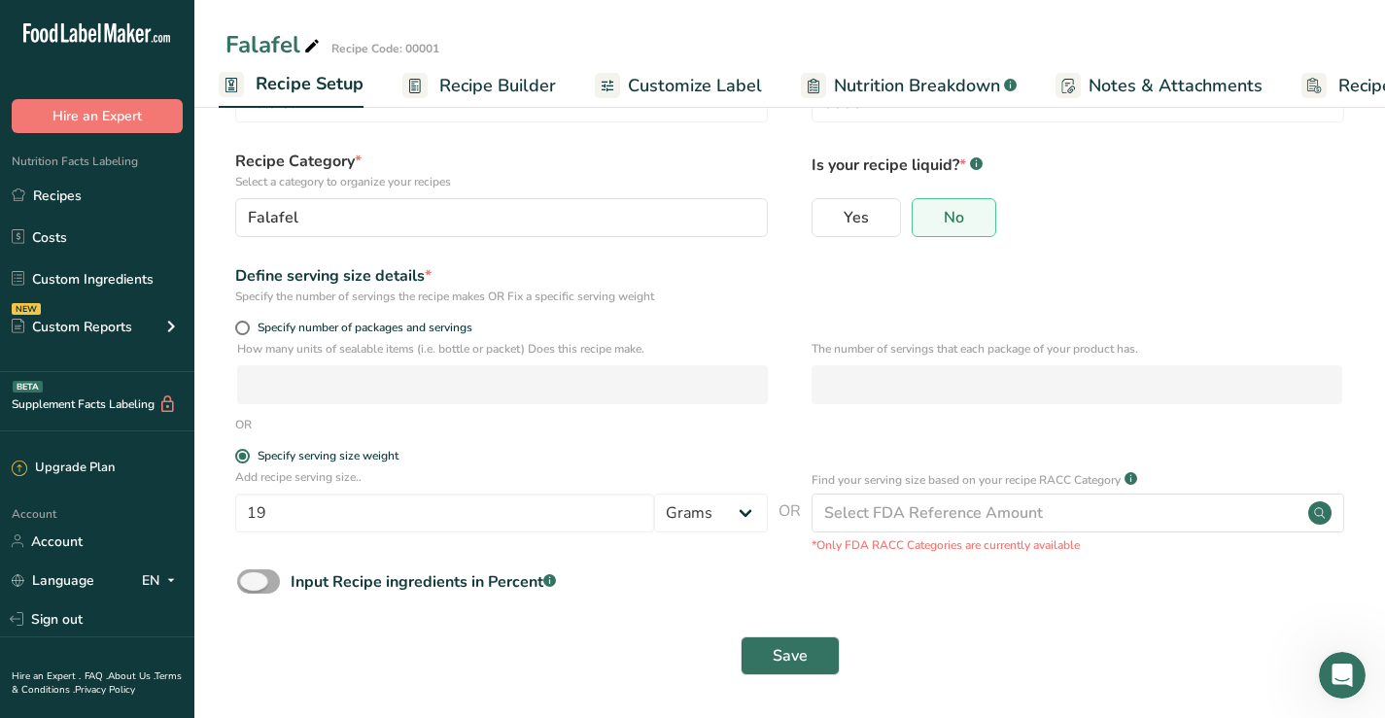
click at [266, 583] on span at bounding box center [258, 581] width 43 height 24
click at [250, 583] on input "Input Recipe ingredients in Percent .a-a{fill:#347362;}.b-a{fill:#fff;}" at bounding box center [243, 581] width 13 height 13
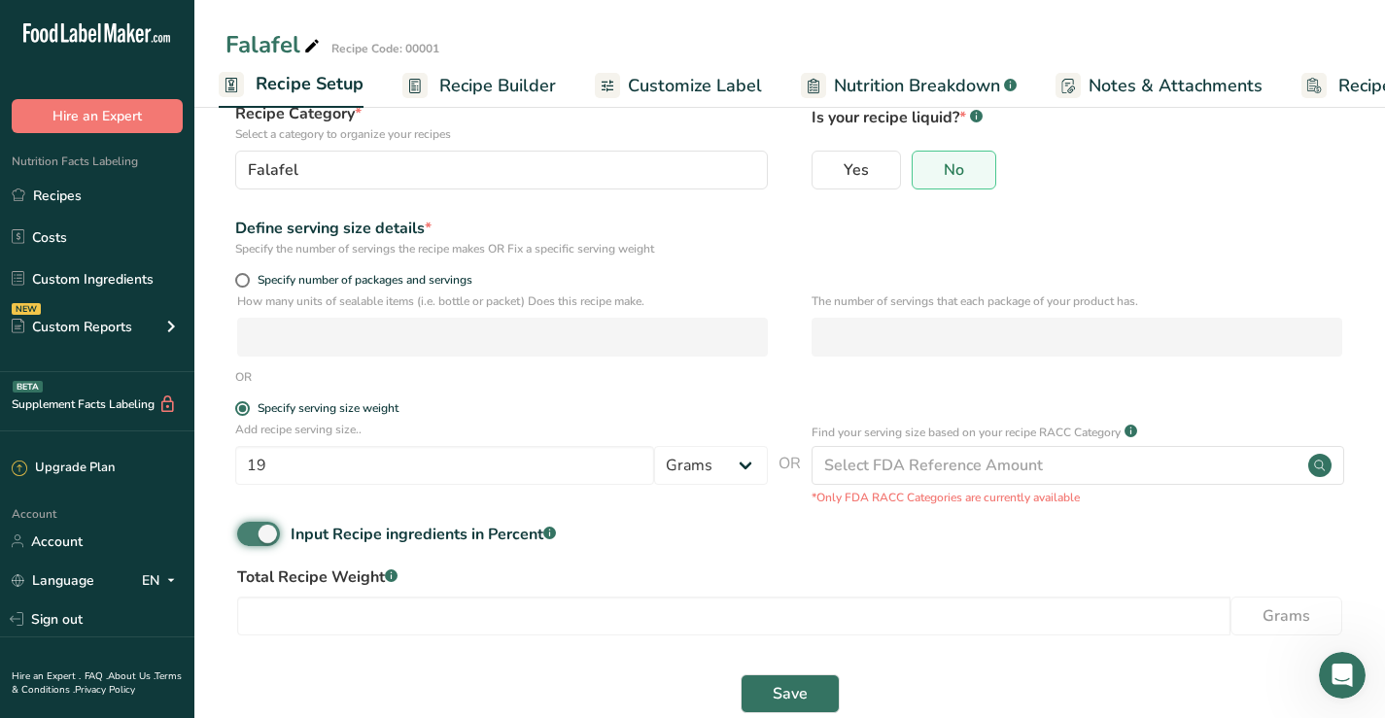
scroll to position [173, 0]
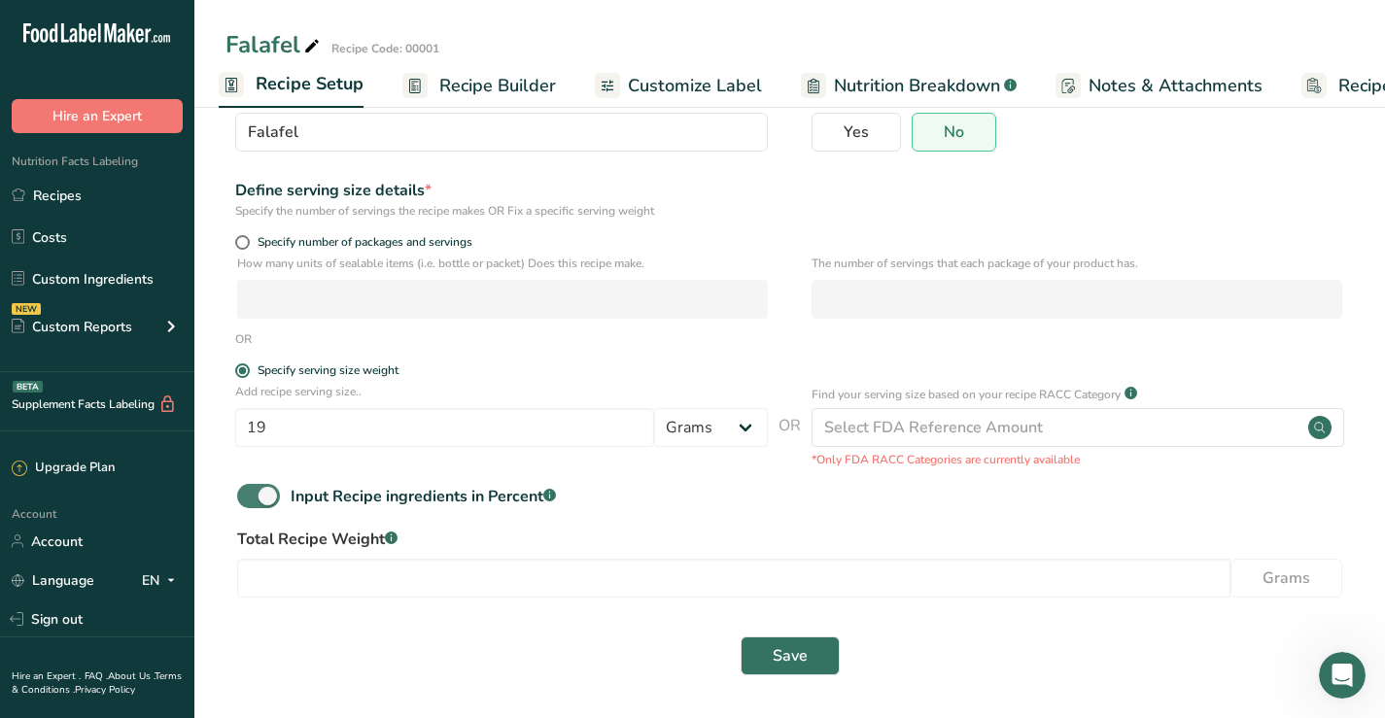
click at [244, 495] on span at bounding box center [258, 496] width 43 height 24
click at [244, 495] on input "Input Recipe ingredients in Percent .a-a{fill:#347362;}.b-a{fill:#fff;}" at bounding box center [243, 496] width 13 height 13
checkbox input "false"
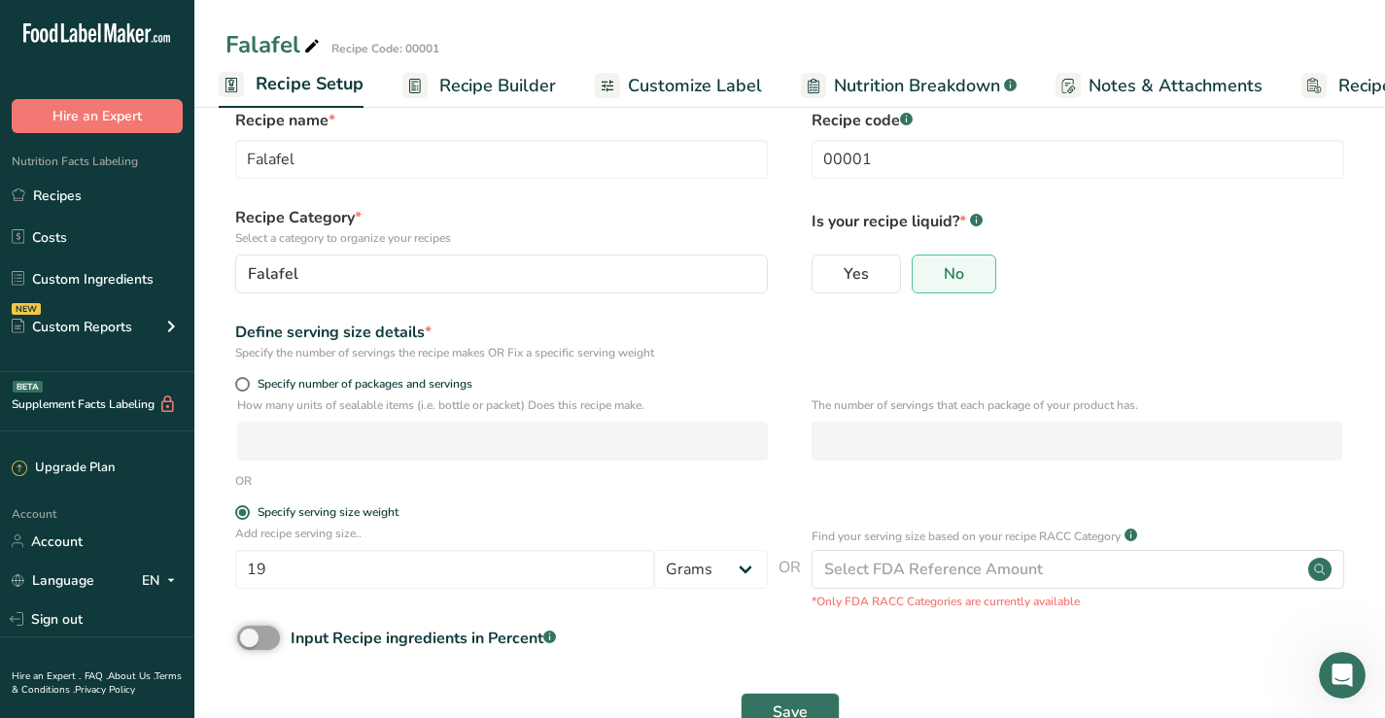
scroll to position [0, 0]
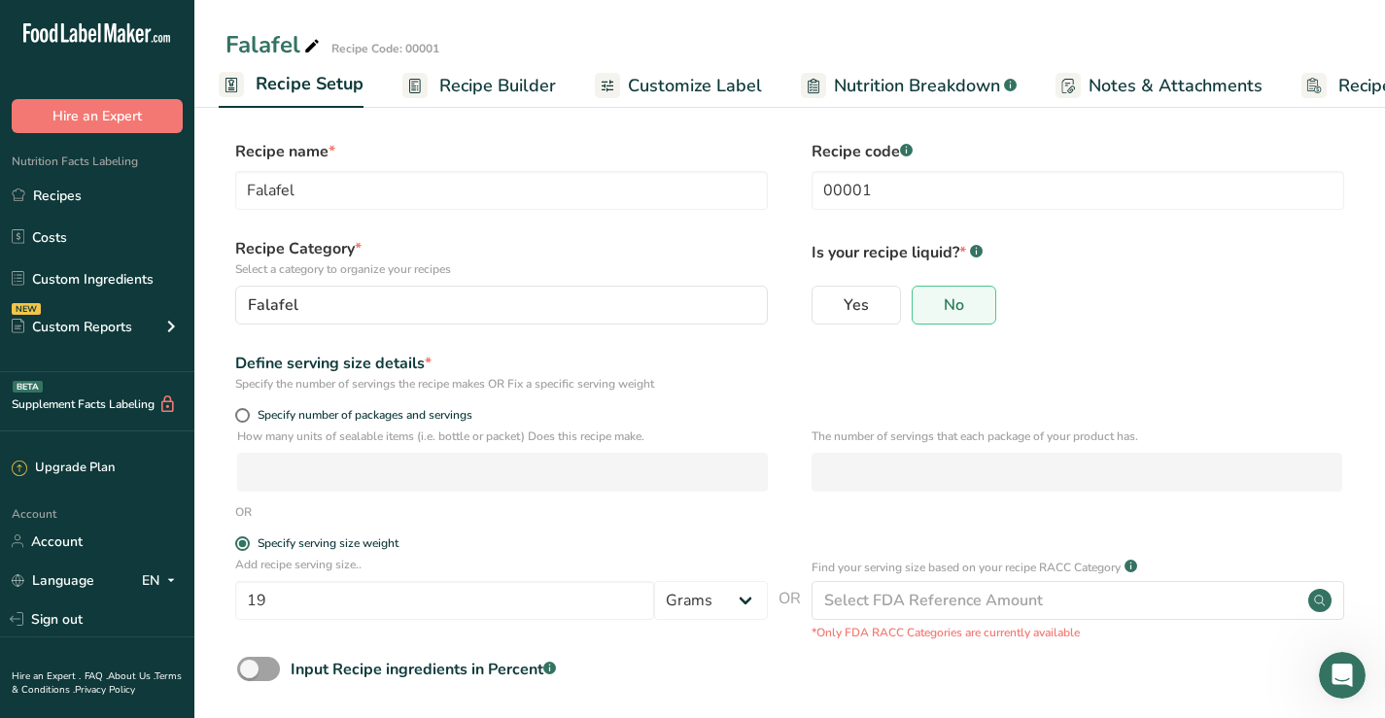
click at [504, 82] on span "Recipe Builder" at bounding box center [497, 86] width 117 height 26
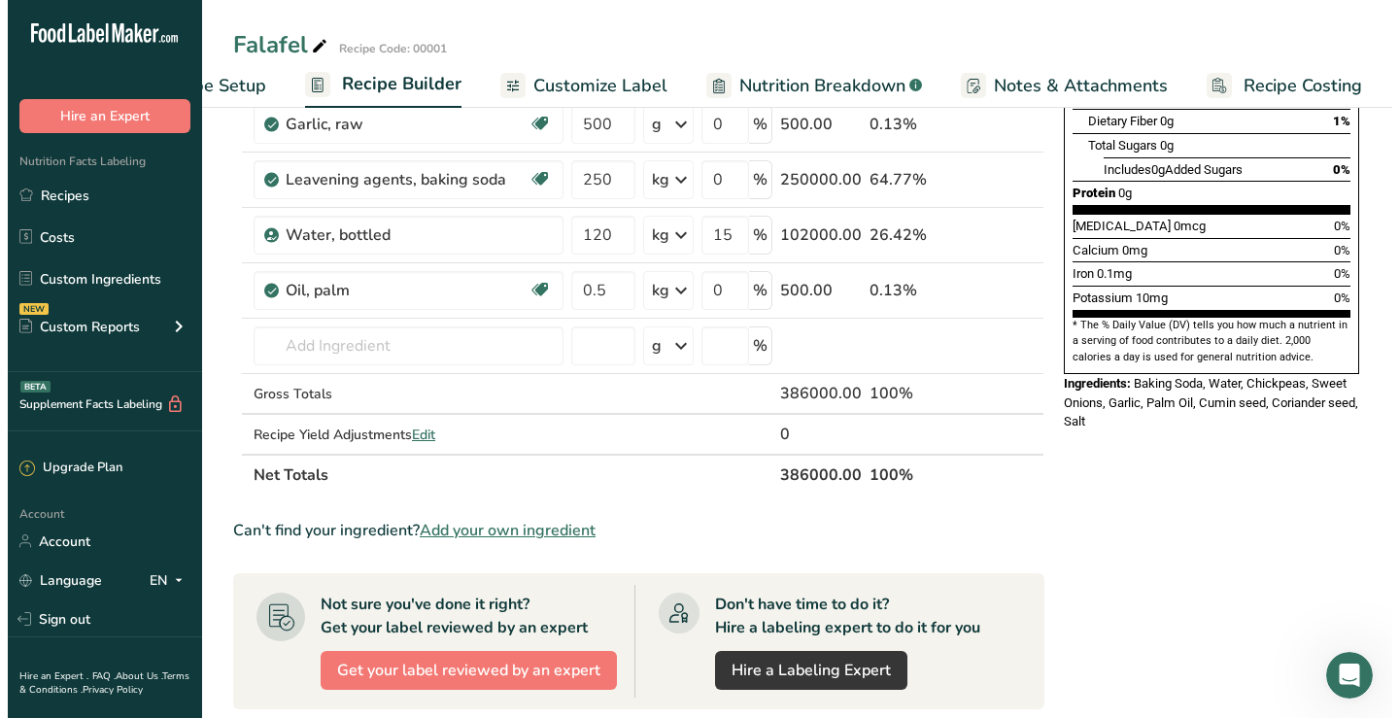
scroll to position [486, 0]
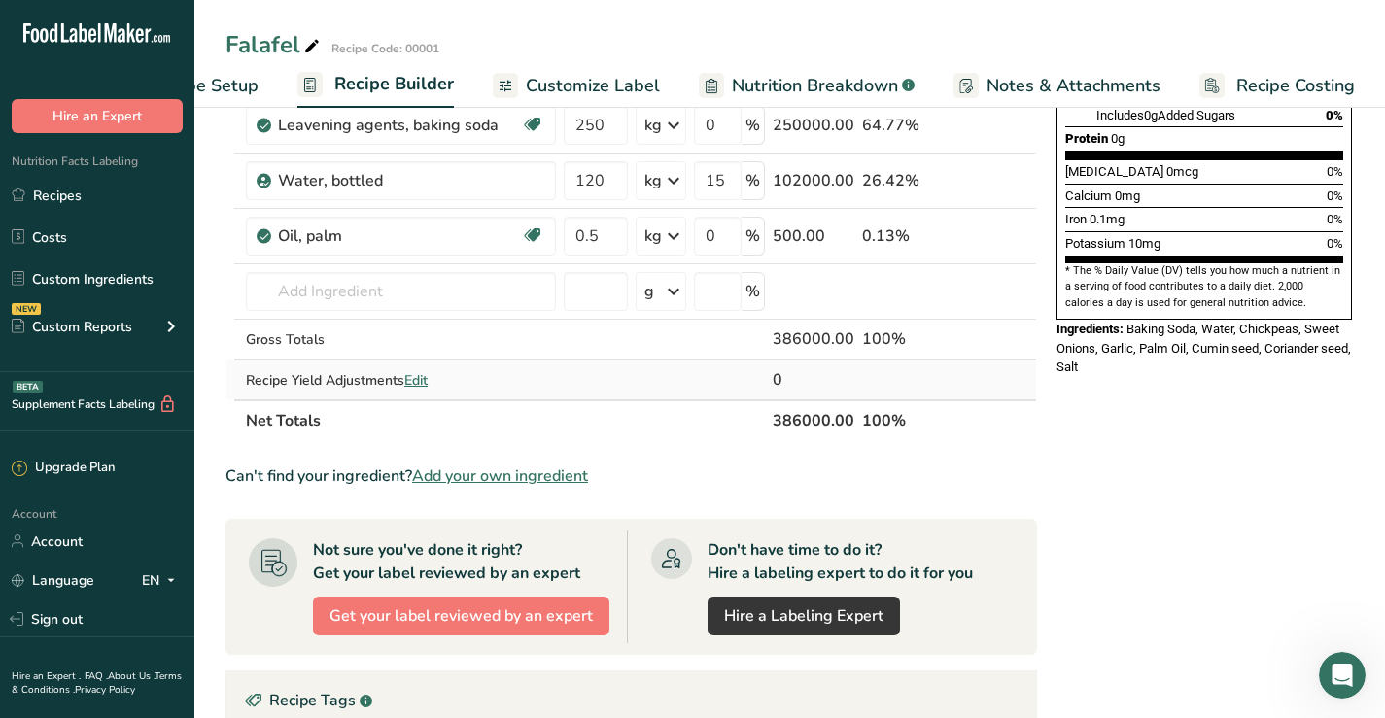
click at [412, 377] on span "Edit" at bounding box center [415, 380] width 23 height 18
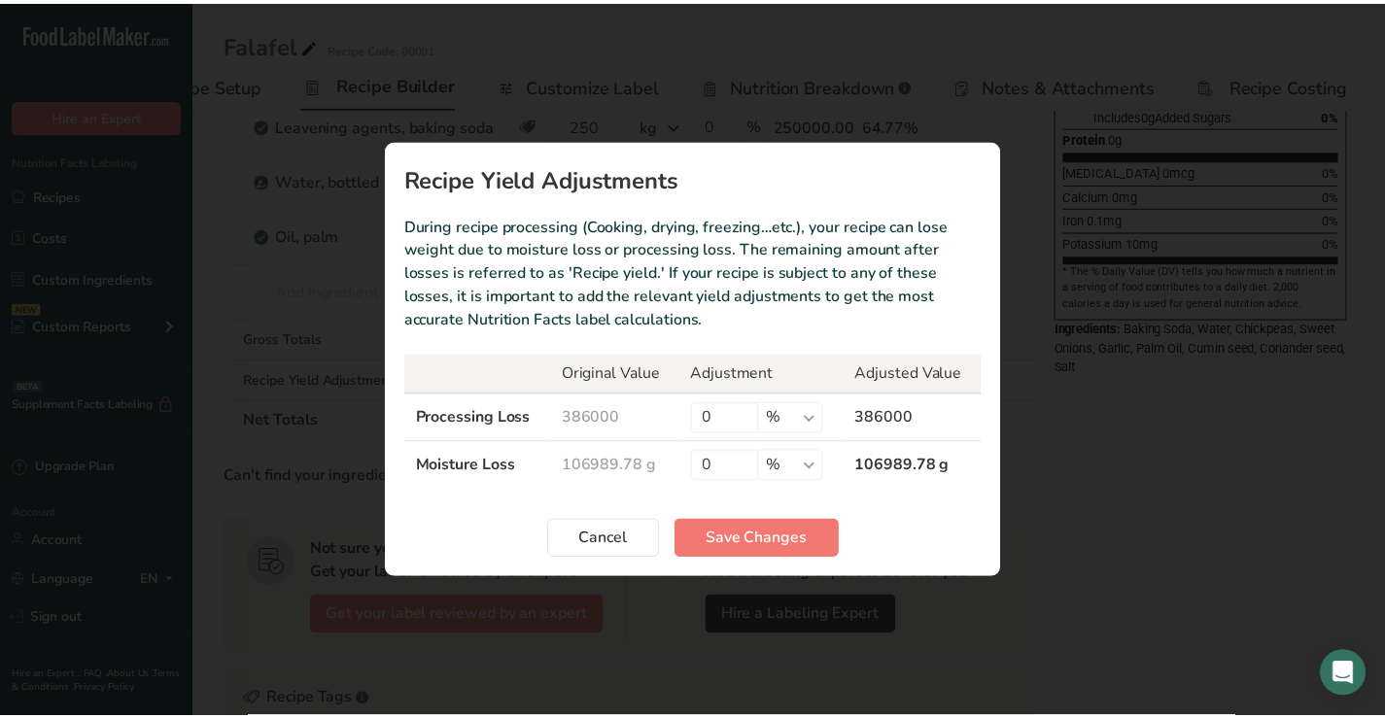
scroll to position [0, 95]
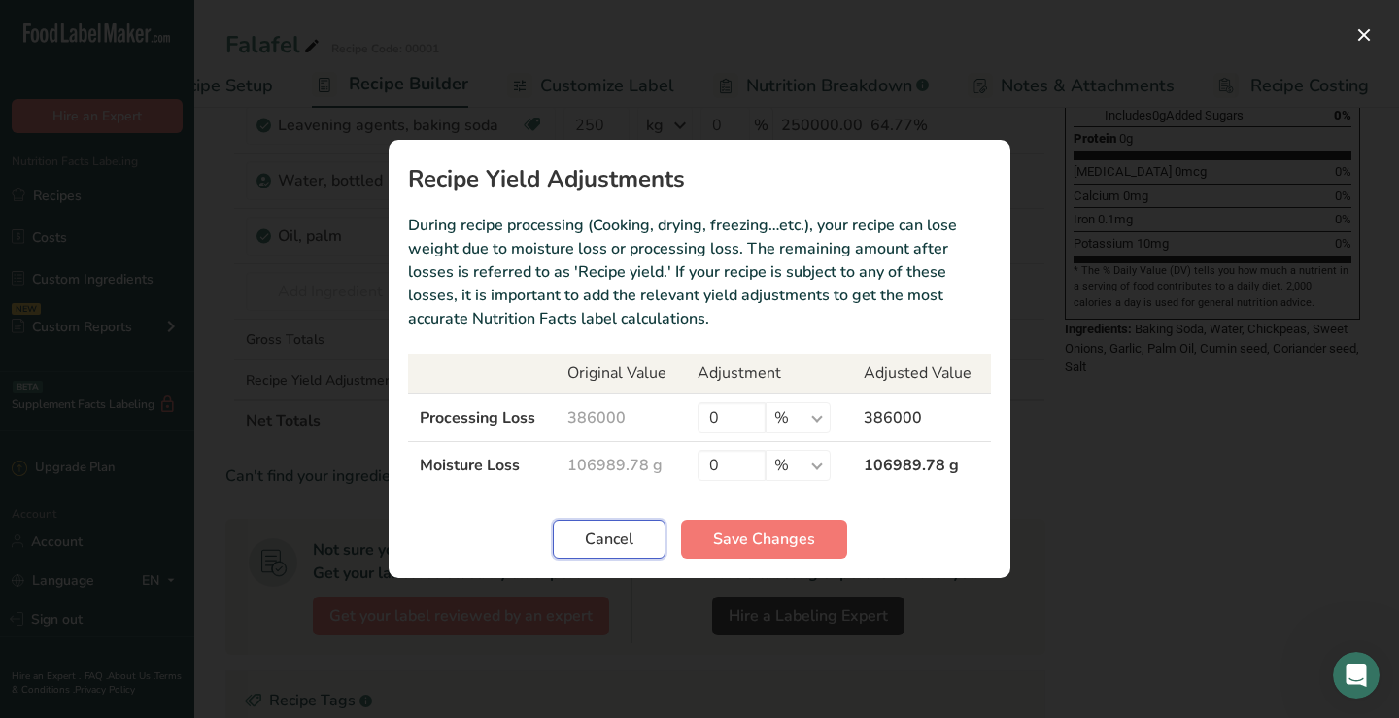
click at [619, 533] on span "Cancel" at bounding box center [609, 539] width 49 height 23
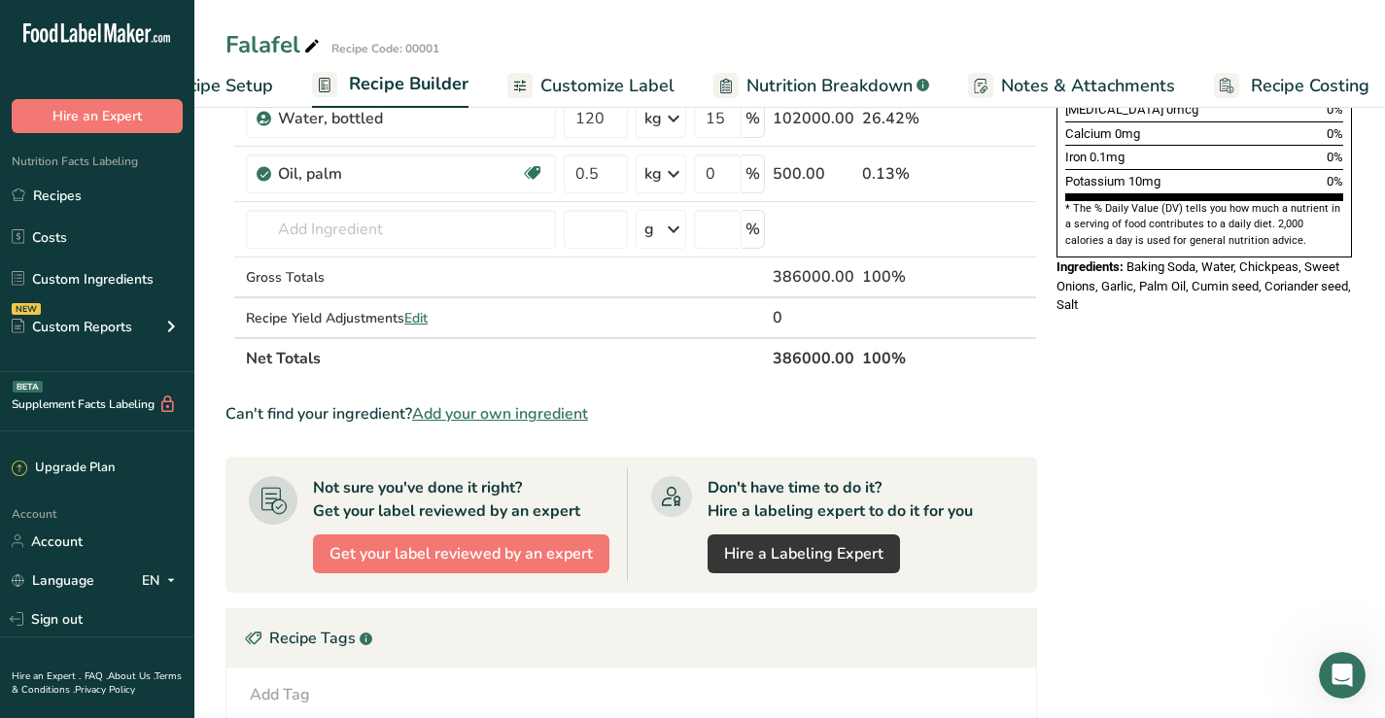
scroll to position [583, 0]
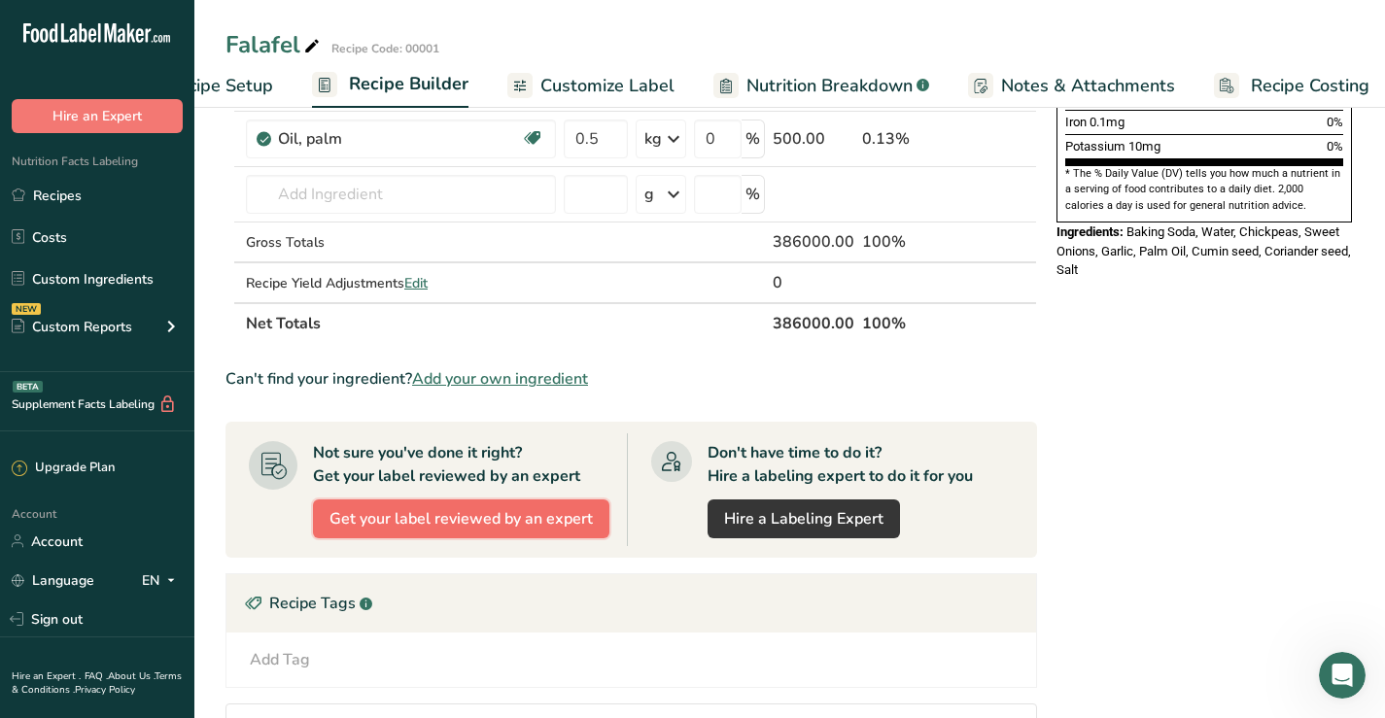
click at [482, 520] on span "Get your label reviewed by an expert" at bounding box center [460, 518] width 263 height 23
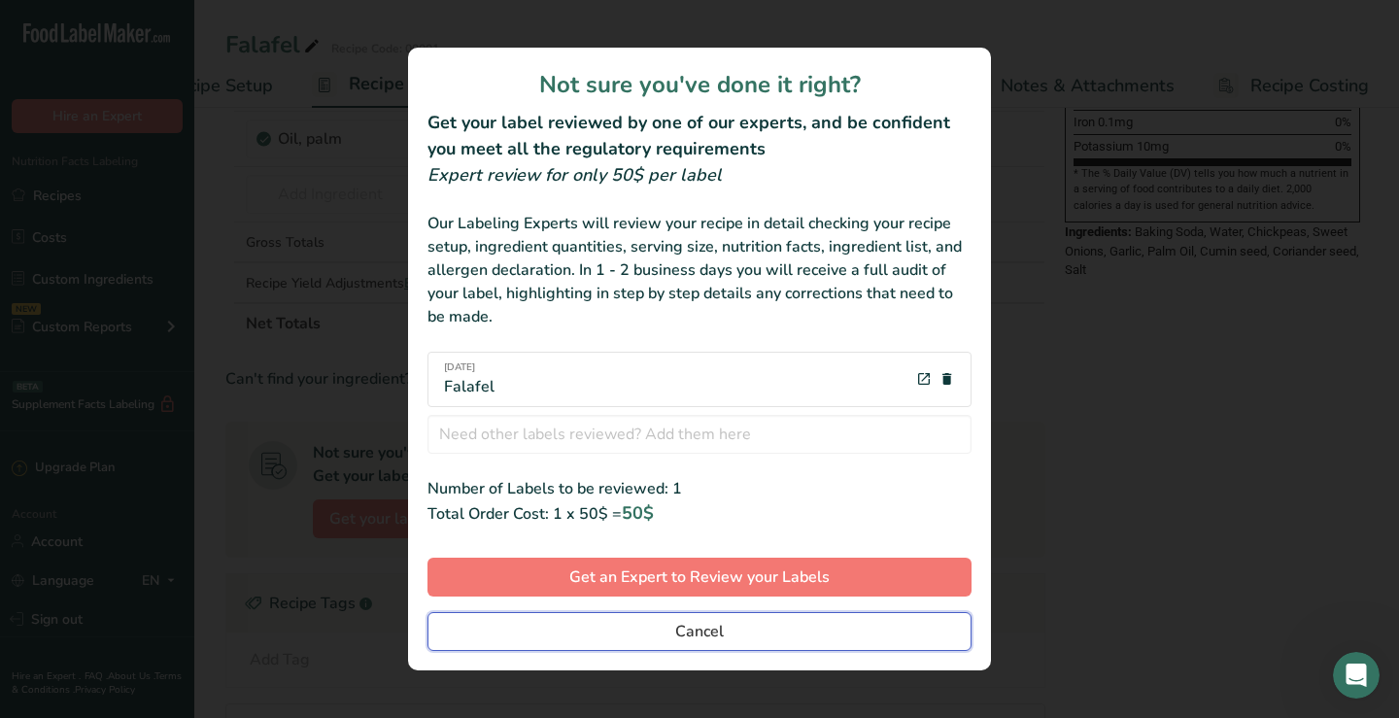
click at [714, 631] on span "Cancel" at bounding box center [699, 631] width 49 height 23
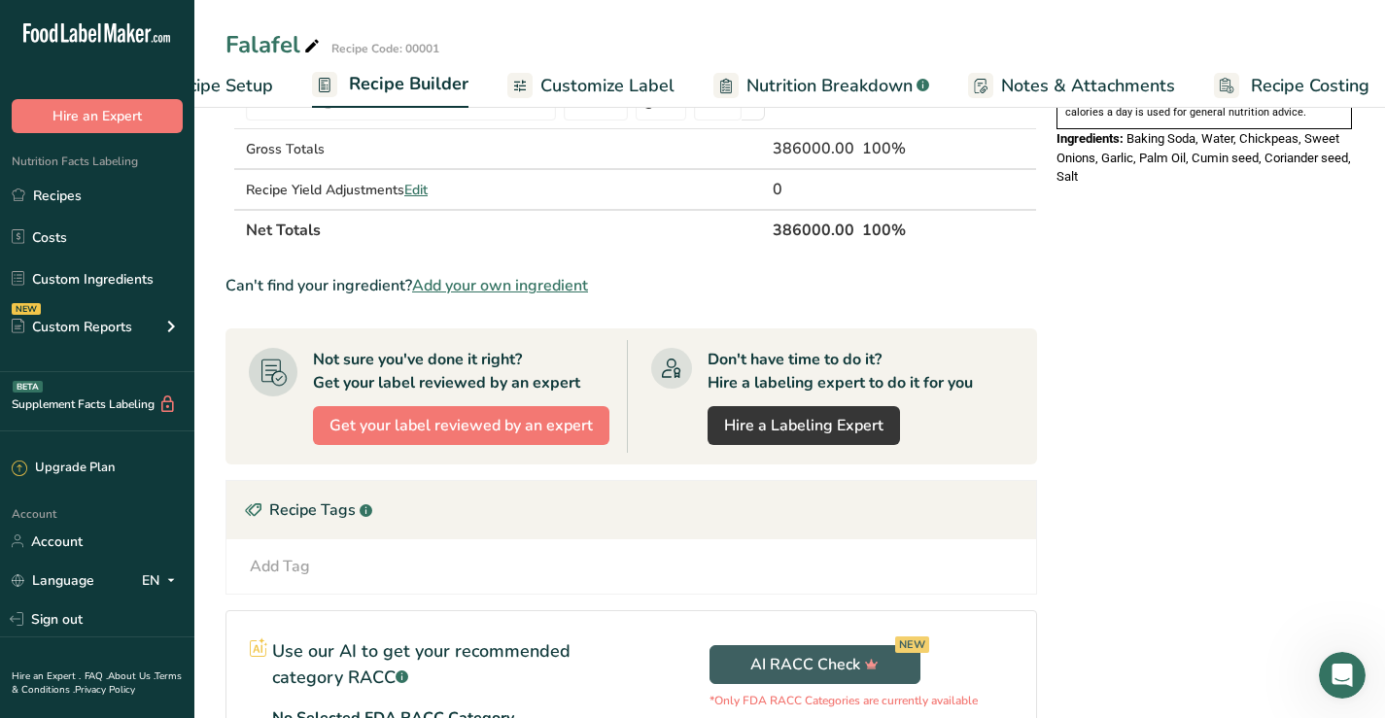
scroll to position [777, 0]
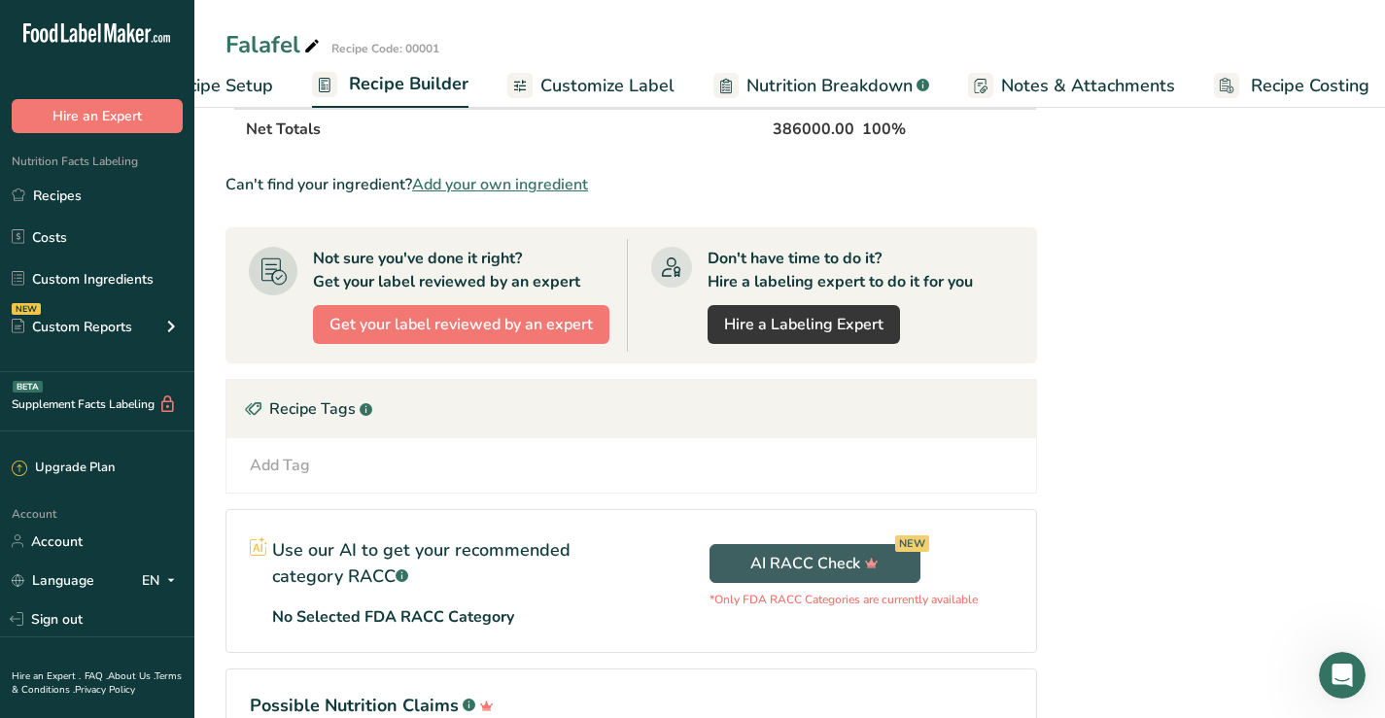
click at [261, 463] on div "Add Tag" at bounding box center [280, 465] width 60 height 23
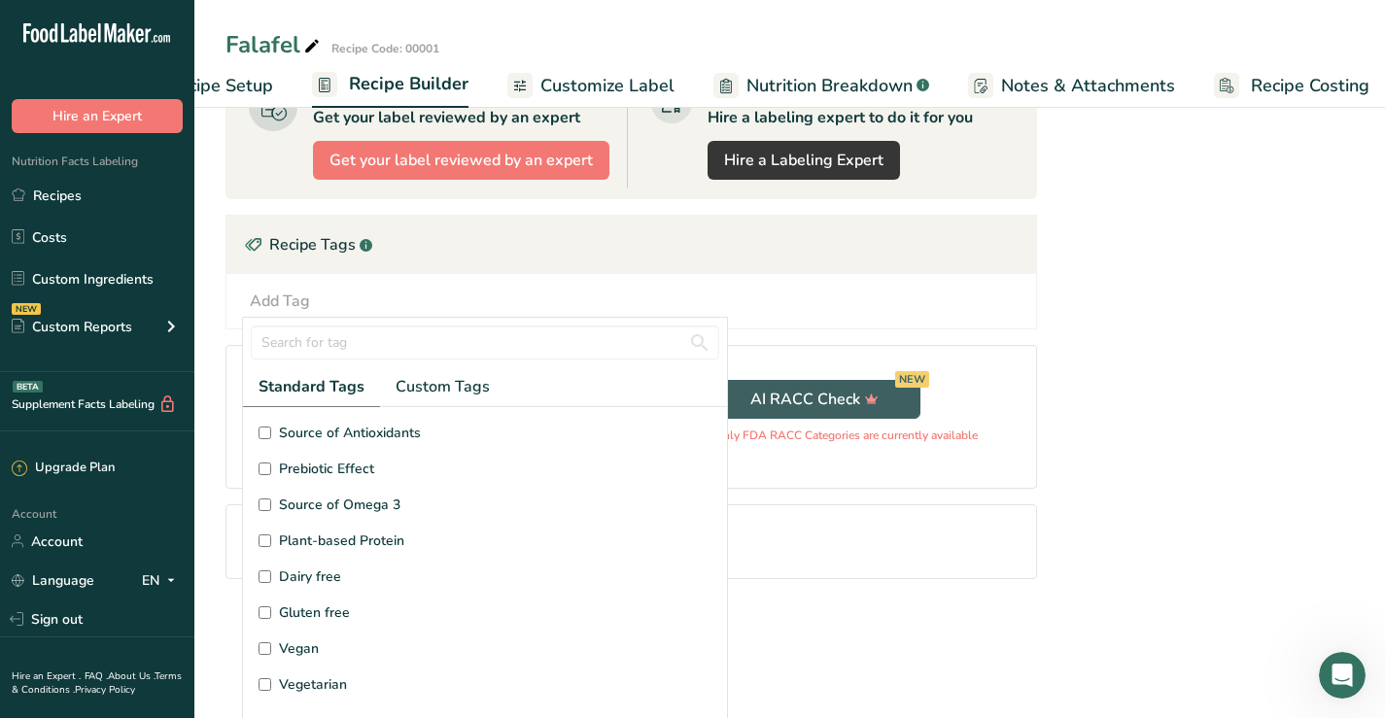
scroll to position [875, 0]
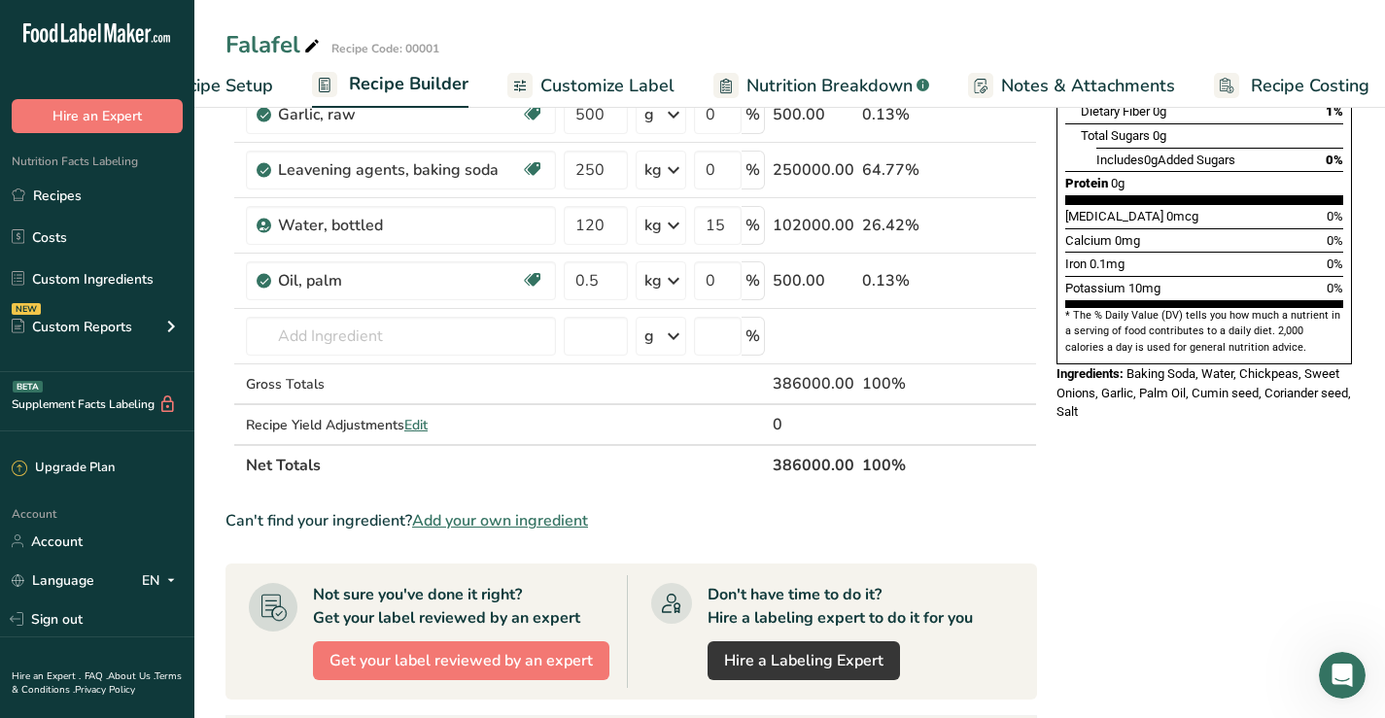
scroll to position [410, 0]
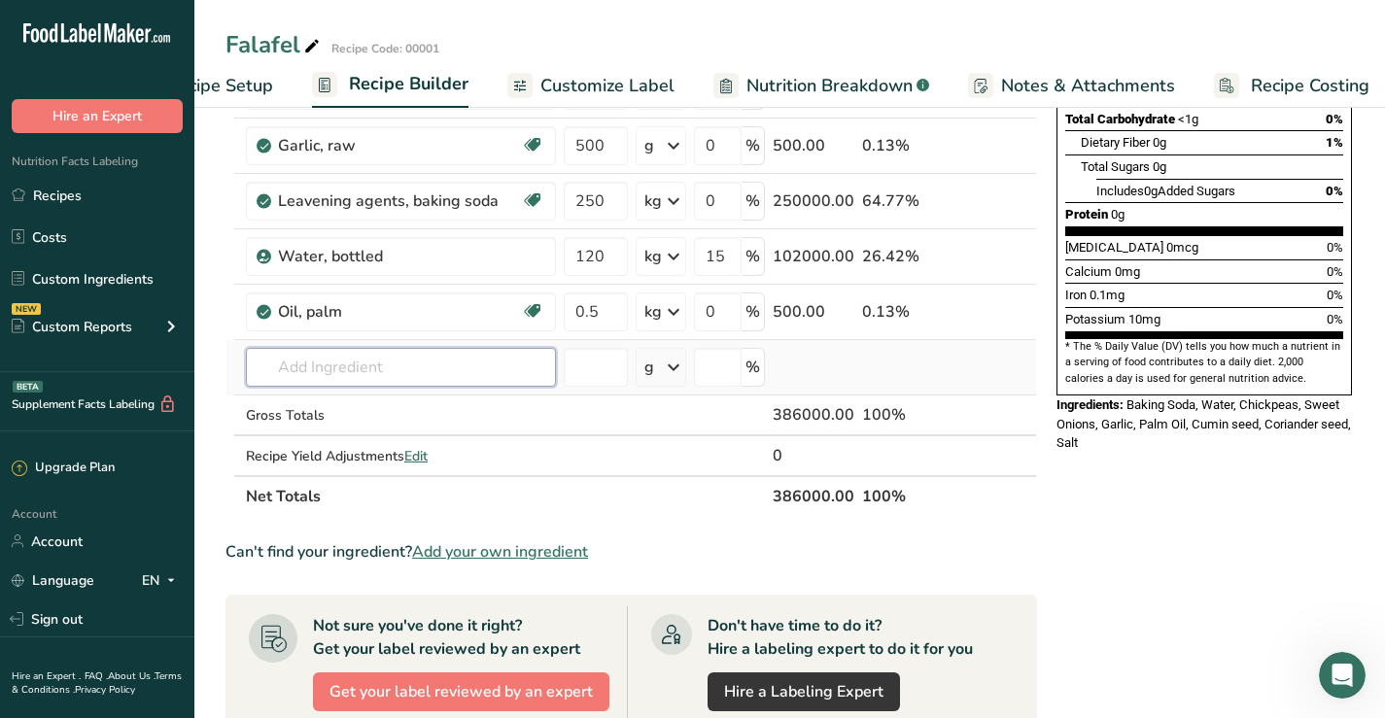
click at [293, 371] on input "text" at bounding box center [401, 367] width 310 height 39
drag, startPoint x: 573, startPoint y: 258, endPoint x: 608, endPoint y: 257, distance: 35.0
click at [608, 257] on input "120" at bounding box center [596, 256] width 64 height 39
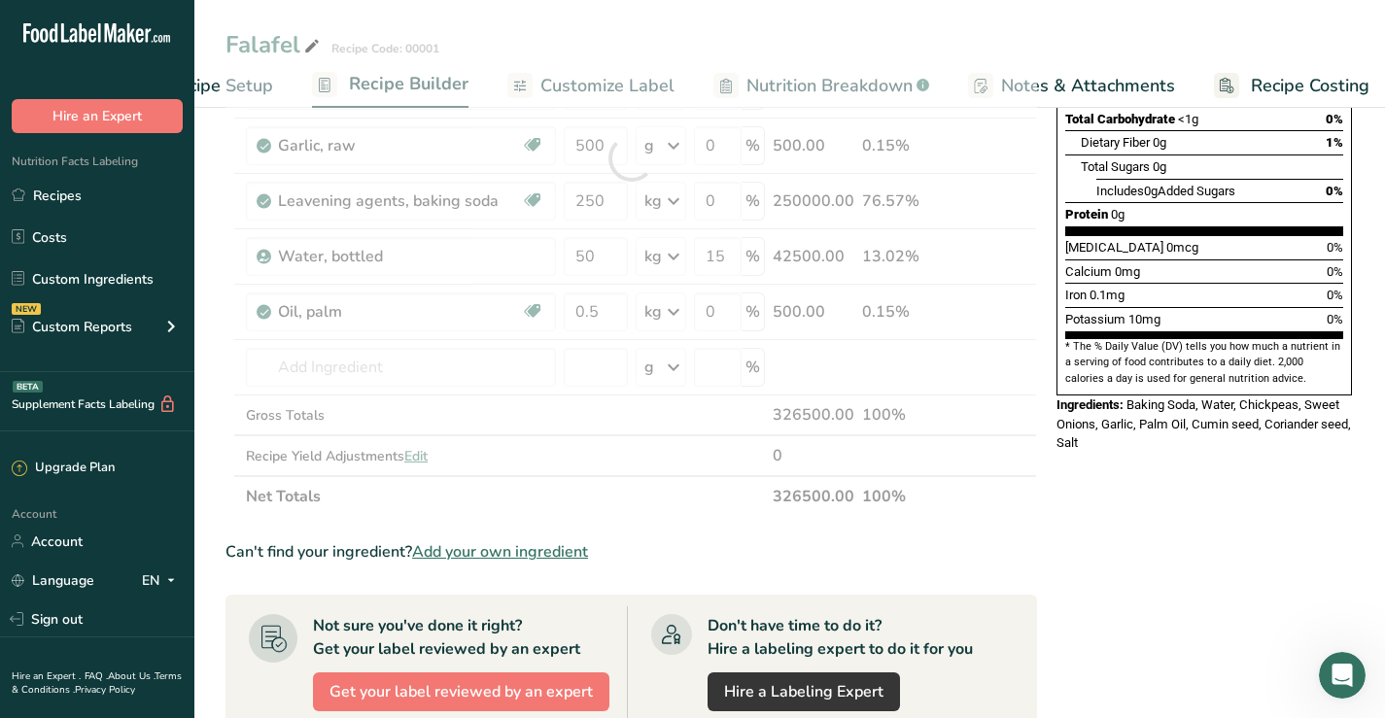
click at [1176, 494] on div "Nutrition Facts 20316 Servings Per Container Serving Size 19g Amount Per Servin…" at bounding box center [1204, 447] width 311 height 1451
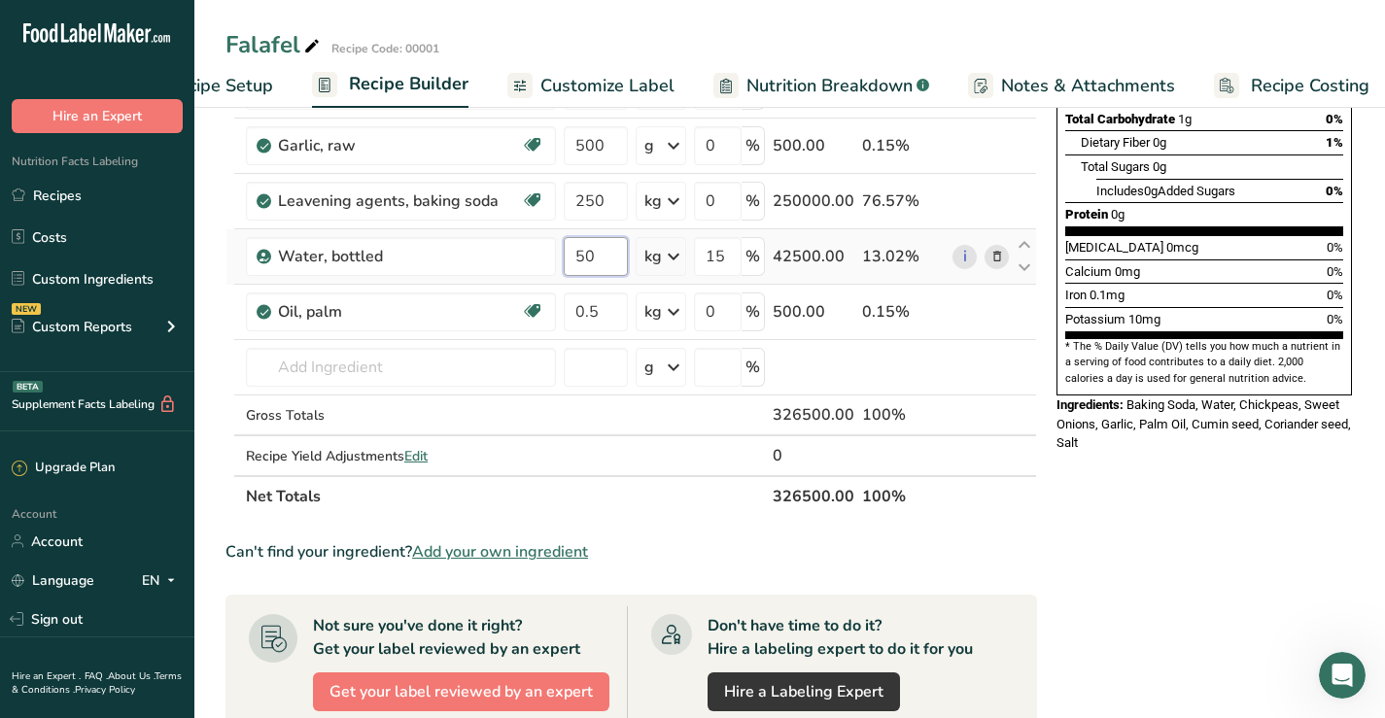
drag, startPoint x: 576, startPoint y: 253, endPoint x: 595, endPoint y: 253, distance: 18.5
click at [595, 253] on input "50" at bounding box center [596, 256] width 64 height 39
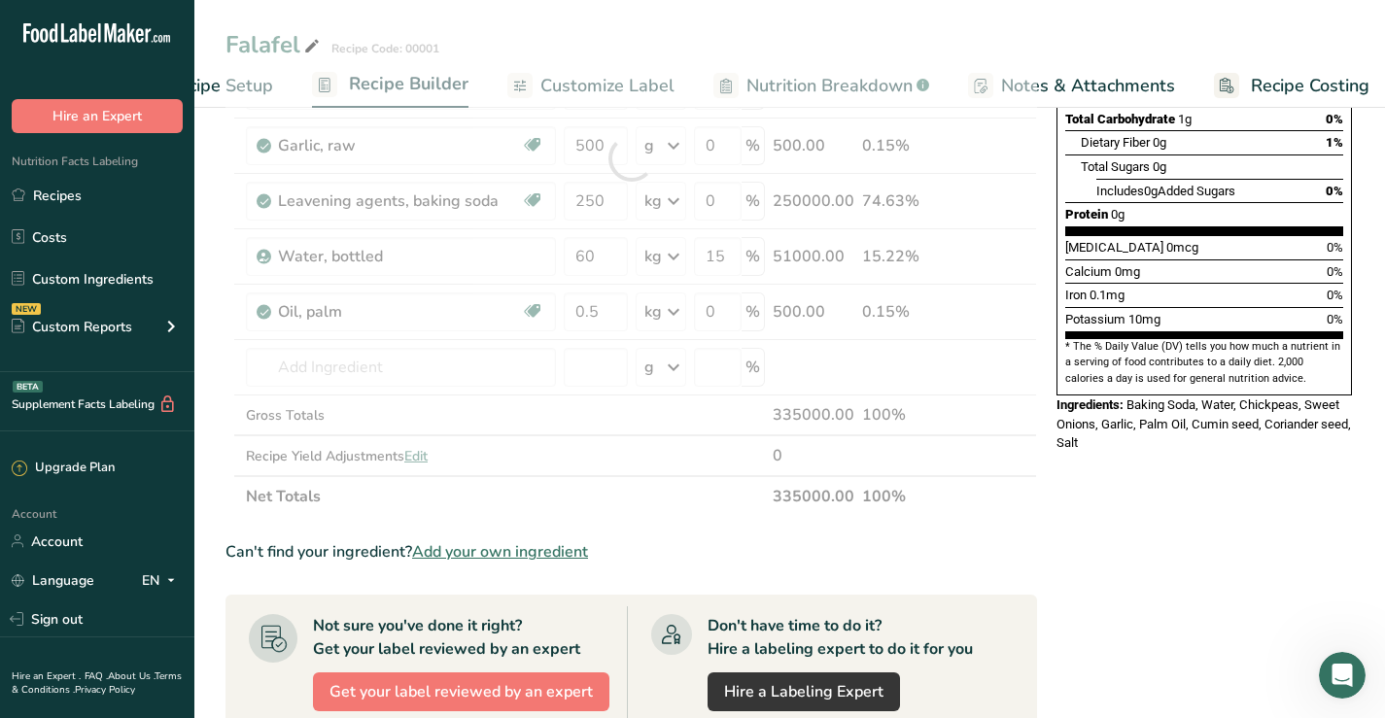
click at [1156, 493] on div "Nutrition Facts 17184 Servings Per Container Serving Size 19g Amount Per Servin…" at bounding box center [1204, 447] width 311 height 1451
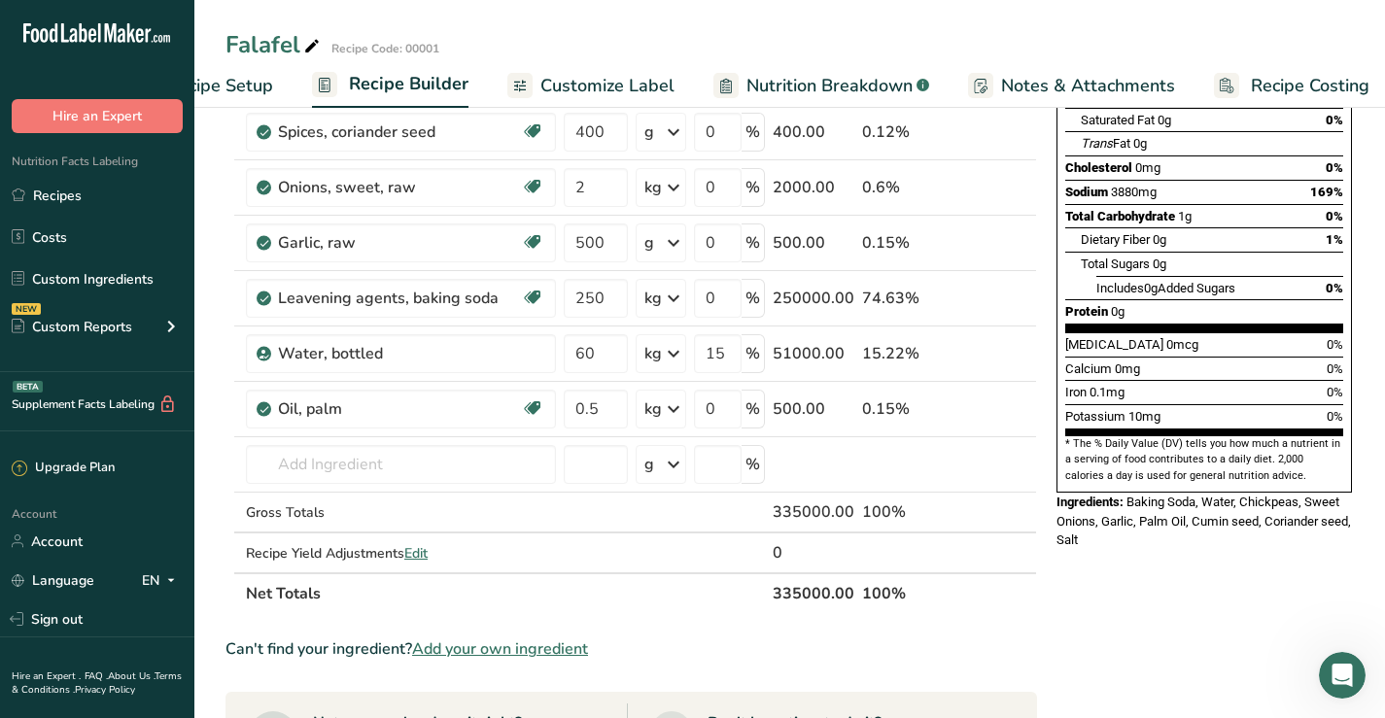
scroll to position [216, 0]
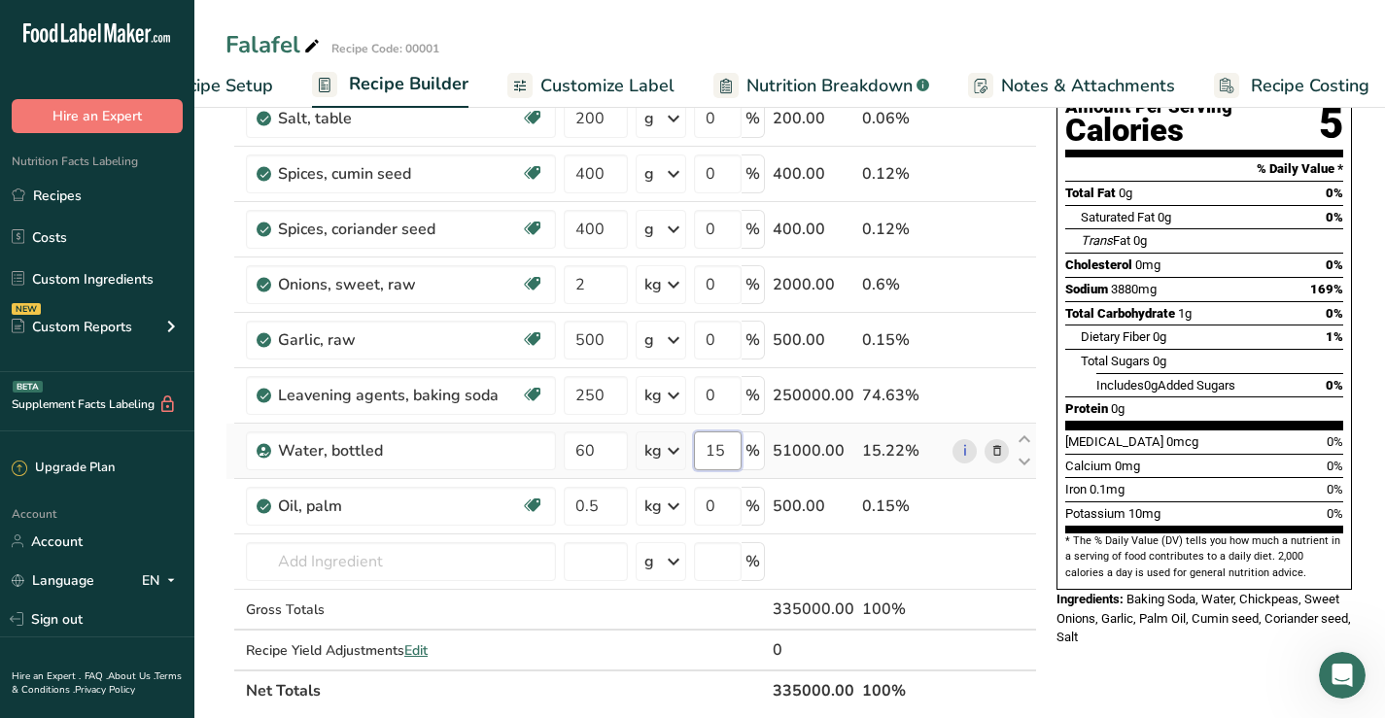
drag, startPoint x: 727, startPoint y: 452, endPoint x: 707, endPoint y: 441, distance: 22.2
click at [707, 441] on input "15" at bounding box center [718, 450] width 48 height 39
click at [706, 450] on input "15" at bounding box center [718, 450] width 48 height 39
drag, startPoint x: 706, startPoint y: 450, endPoint x: 722, endPoint y: 450, distance: 15.5
click at [722, 450] on input "15" at bounding box center [718, 450] width 48 height 39
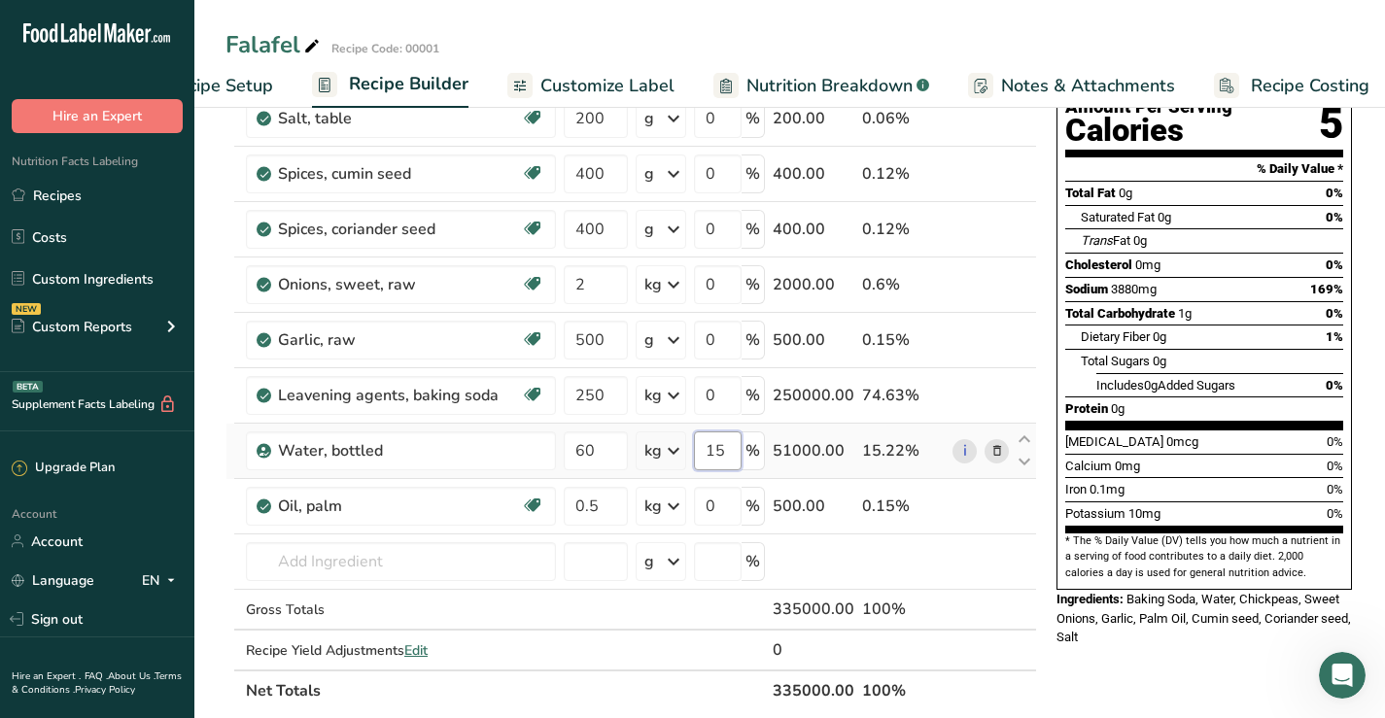
click at [722, 450] on input "15" at bounding box center [718, 450] width 48 height 39
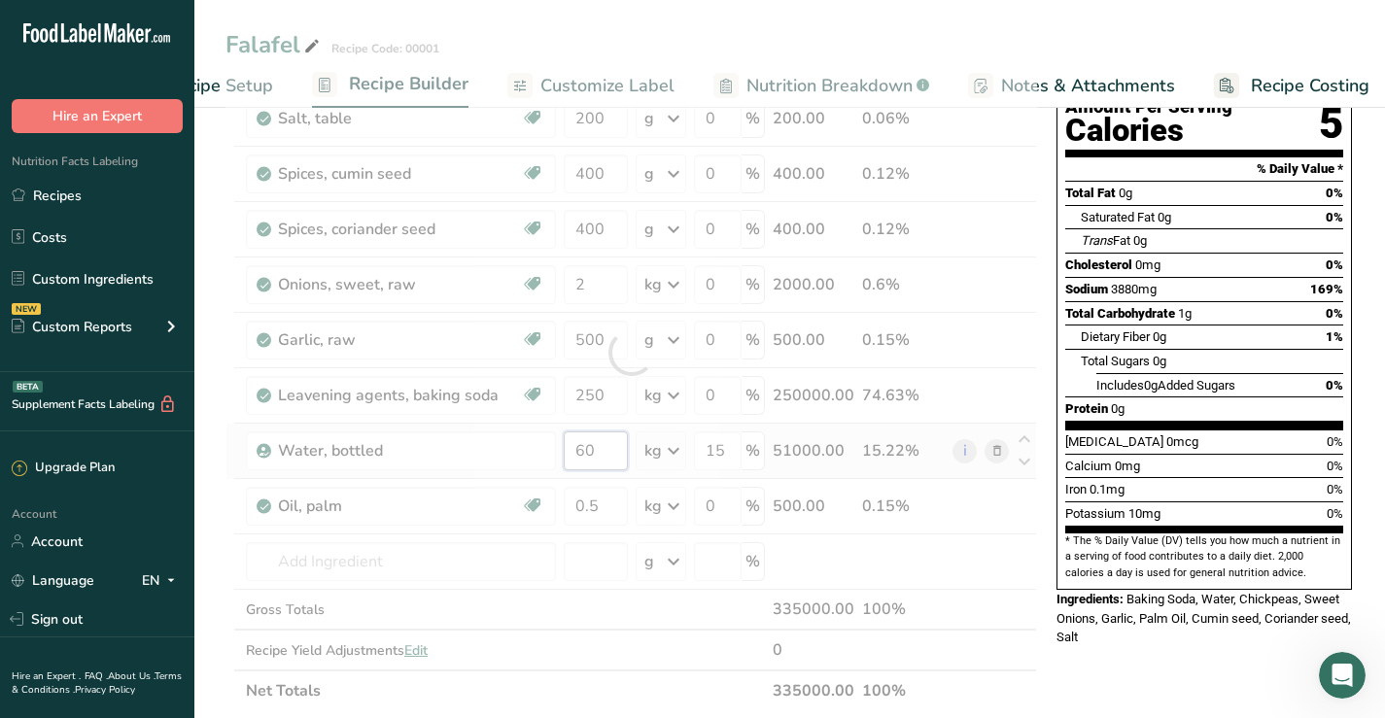
click at [602, 448] on div "Ingredient * Amount * Unit * Waste * .a-a{fill:#347362;}.b-a{fill:#fff;} Grams …" at bounding box center [630, 352] width 811 height 717
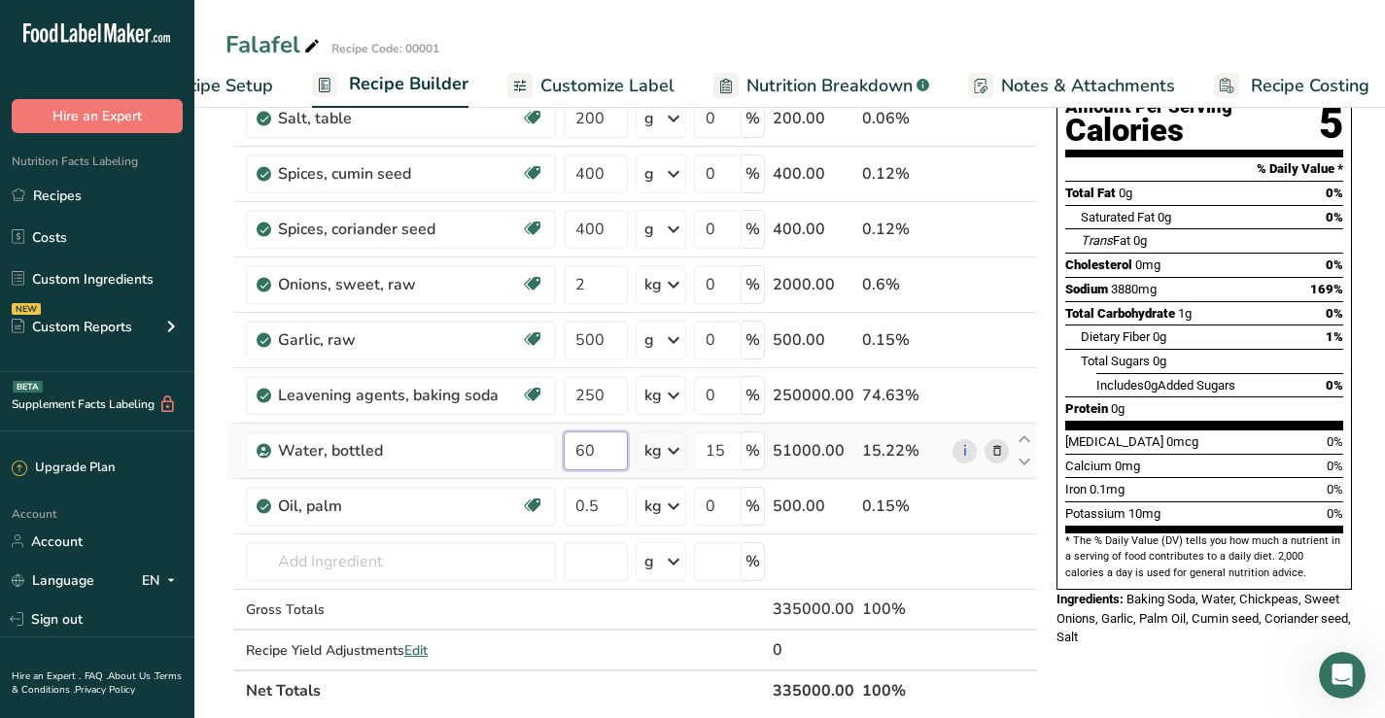
drag, startPoint x: 592, startPoint y: 452, endPoint x: 568, endPoint y: 452, distance: 24.3
click at [568, 452] on input "60" at bounding box center [596, 450] width 64 height 39
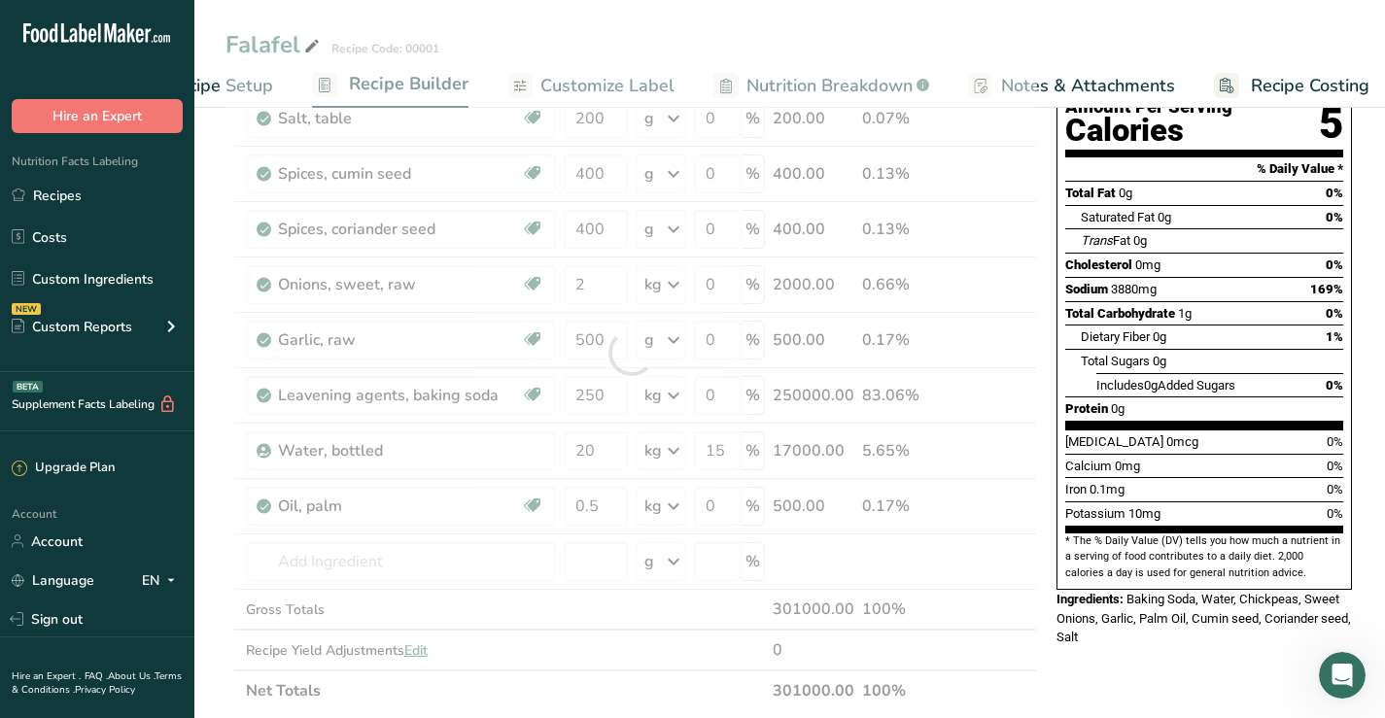
click at [1106, 639] on div "Nutrition Facts 17632 Servings Per Container Serving Size 19g Amount Per Servin…" at bounding box center [1204, 641] width 311 height 1451
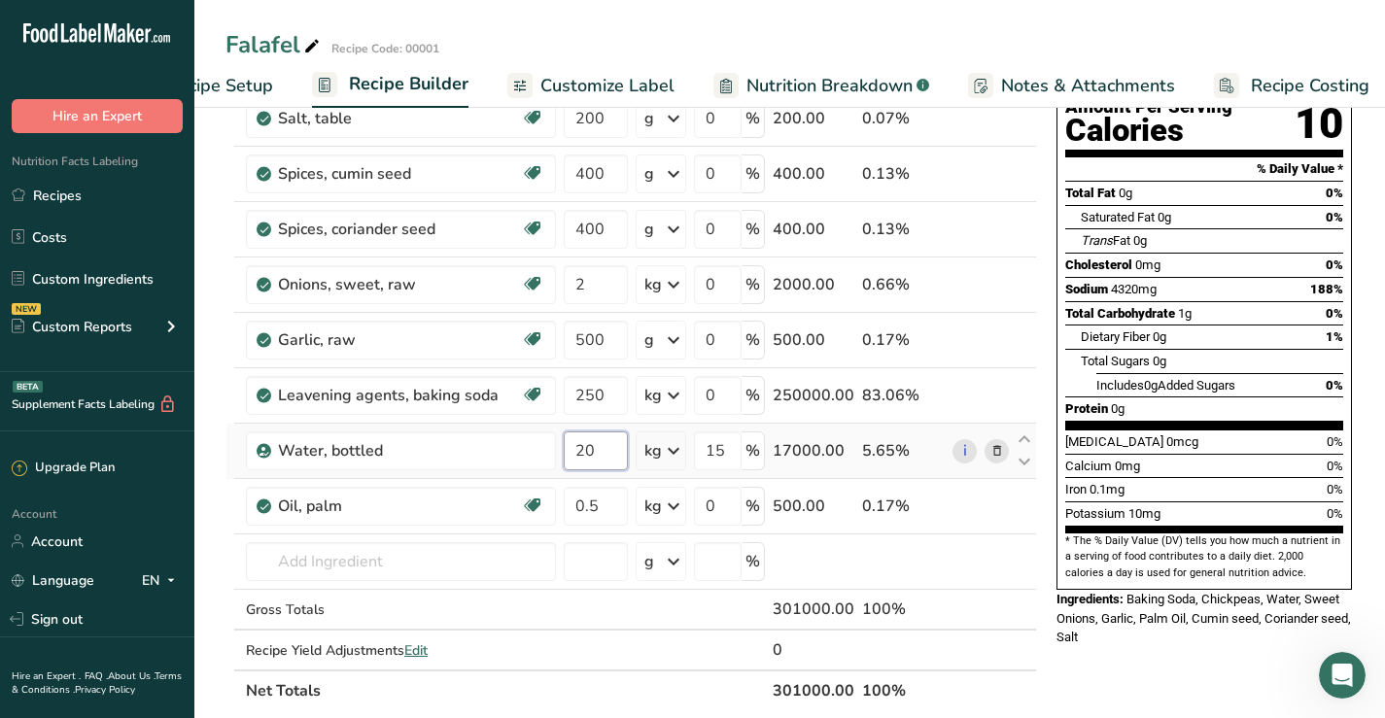
drag, startPoint x: 578, startPoint y: 452, endPoint x: 604, endPoint y: 449, distance: 26.4
click at [604, 449] on input "20" at bounding box center [596, 450] width 64 height 39
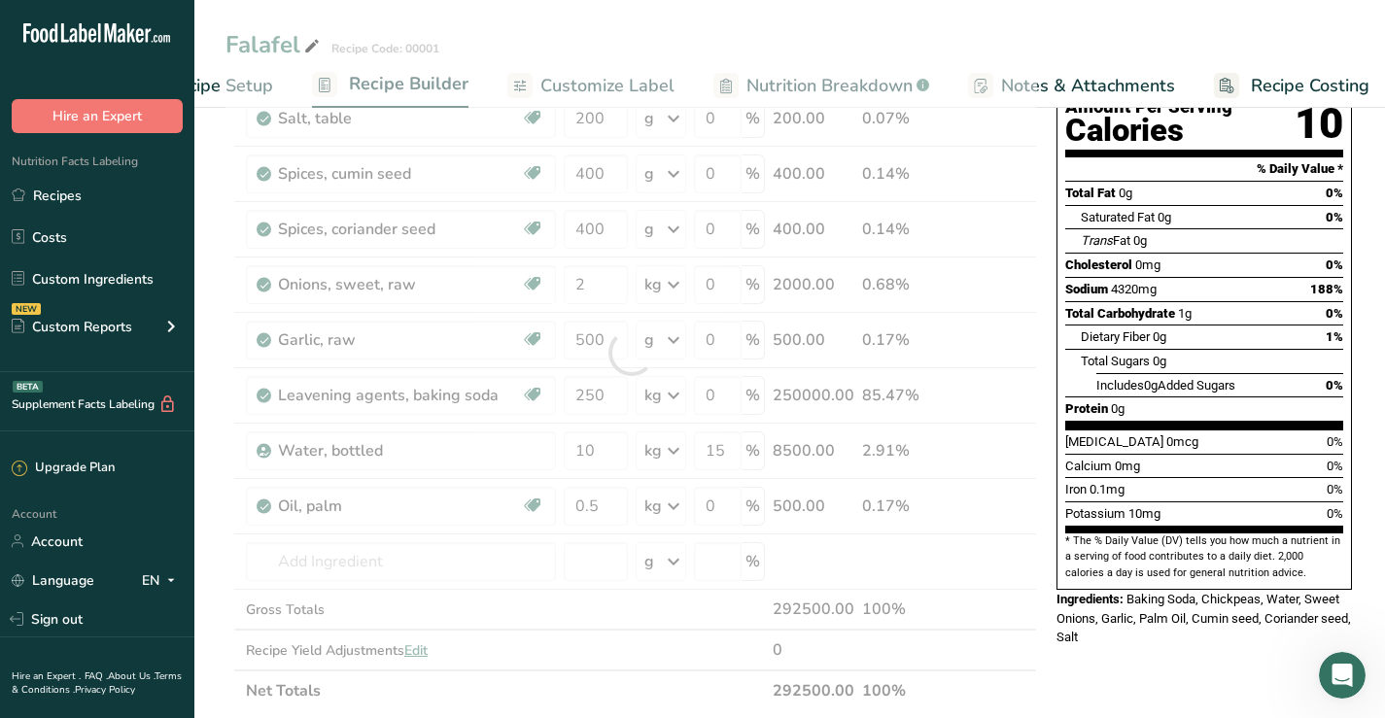
click at [1183, 645] on div "Nutrition Facts 15842 Servings Per Container Serving Size 19g Amount Per Servin…" at bounding box center [1204, 641] width 311 height 1451
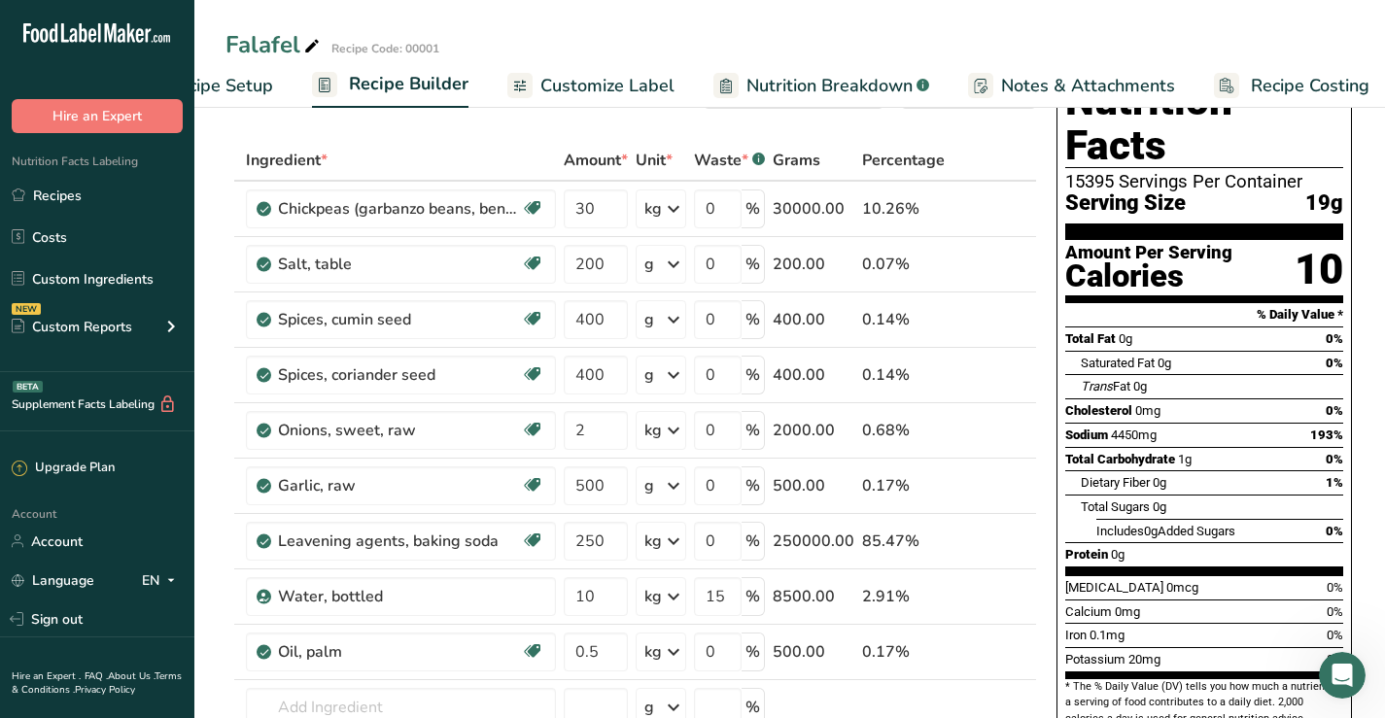
scroll to position [119, 0]
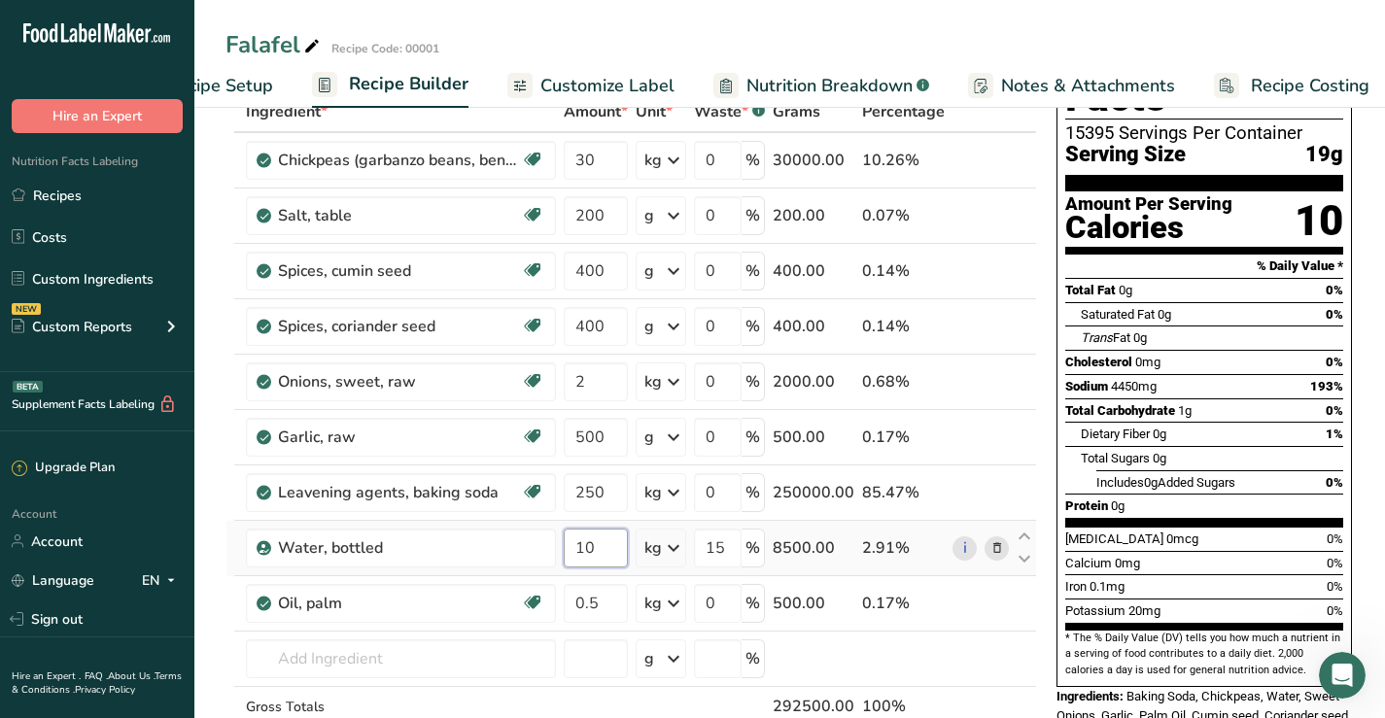
drag, startPoint x: 576, startPoint y: 547, endPoint x: 607, endPoint y: 547, distance: 31.1
click at [607, 547] on input "10" at bounding box center [596, 548] width 64 height 39
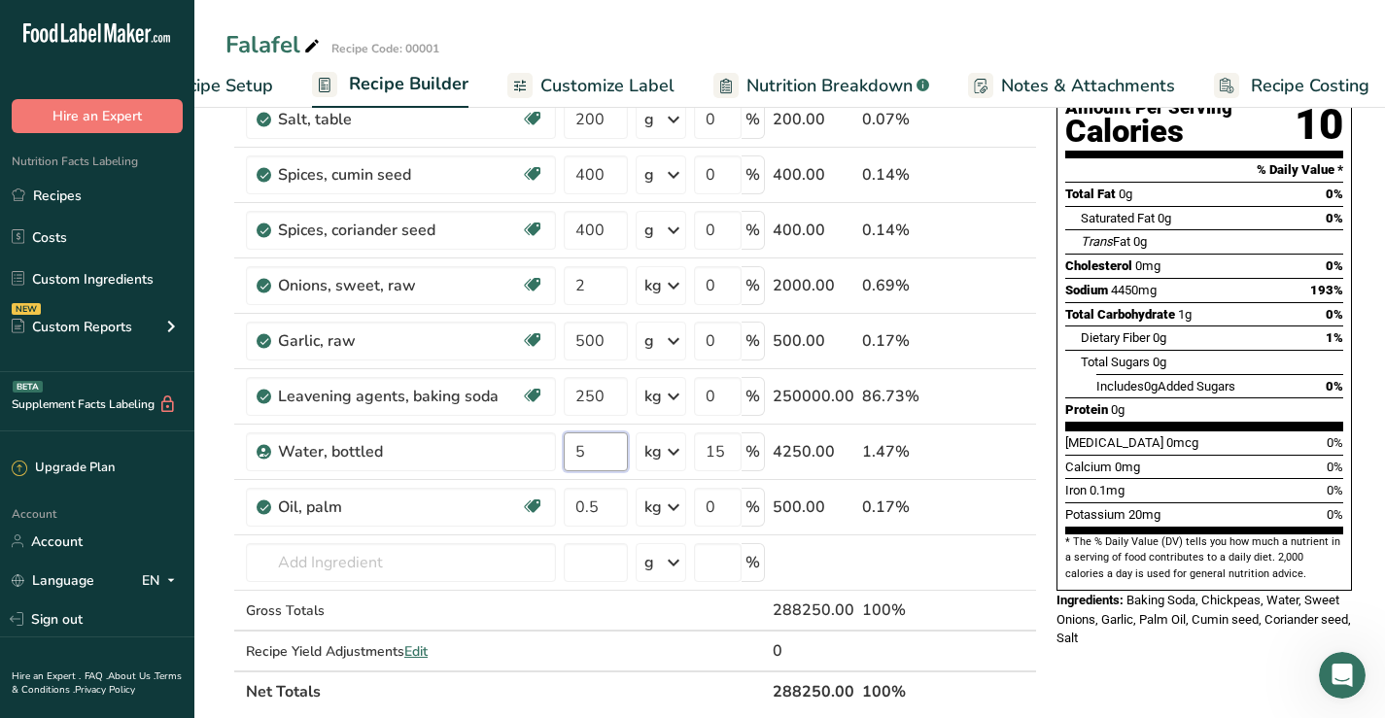
scroll to position [216, 0]
click at [1191, 639] on div "Nutrition Facts 15395 Servings Per Container Serving Size 19g Amount Per Servin…" at bounding box center [1204, 641] width 311 height 1451
drag, startPoint x: 574, startPoint y: 451, endPoint x: 590, endPoint y: 448, distance: 15.8
click at [590, 448] on input "5" at bounding box center [596, 450] width 64 height 39
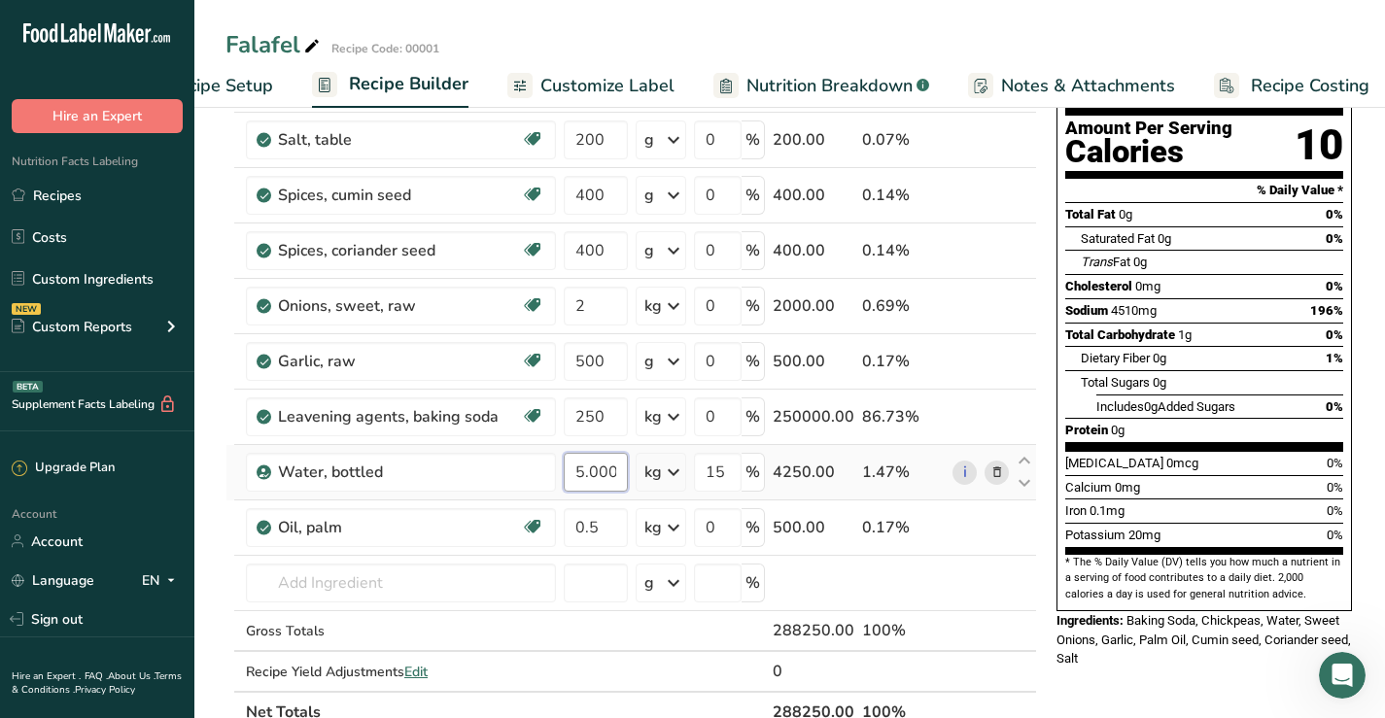
scroll to position [0, 26]
drag, startPoint x: 569, startPoint y: 471, endPoint x: 651, endPoint y: 471, distance: 81.6
click at [651, 471] on tr "Water, bottled 5.000001 kg Weight Units g kg mg See more Volume Units l Volume …" at bounding box center [630, 472] width 809 height 55
click at [1168, 657] on div "Nutrition Facts 15171 Servings Per Container Serving Size 19g Amount Per Servin…" at bounding box center [1204, 663] width 311 height 1451
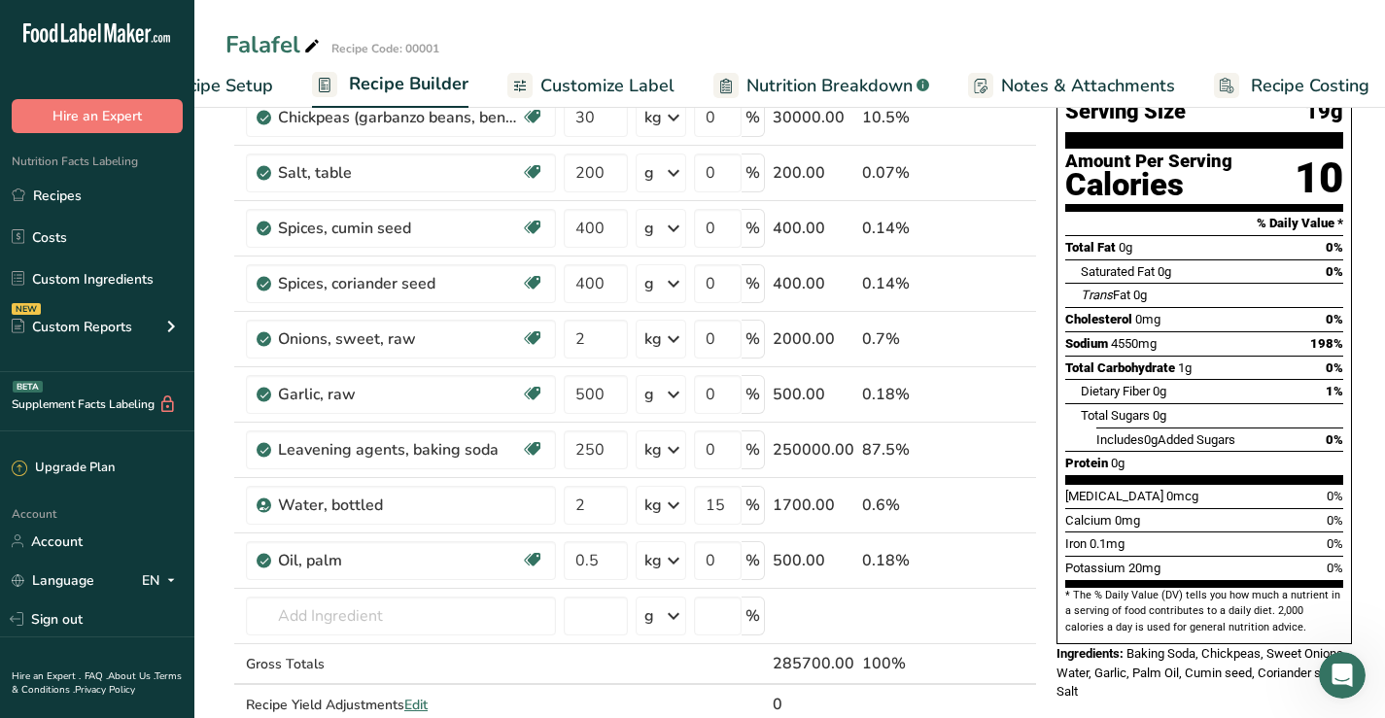
scroll to position [194, 0]
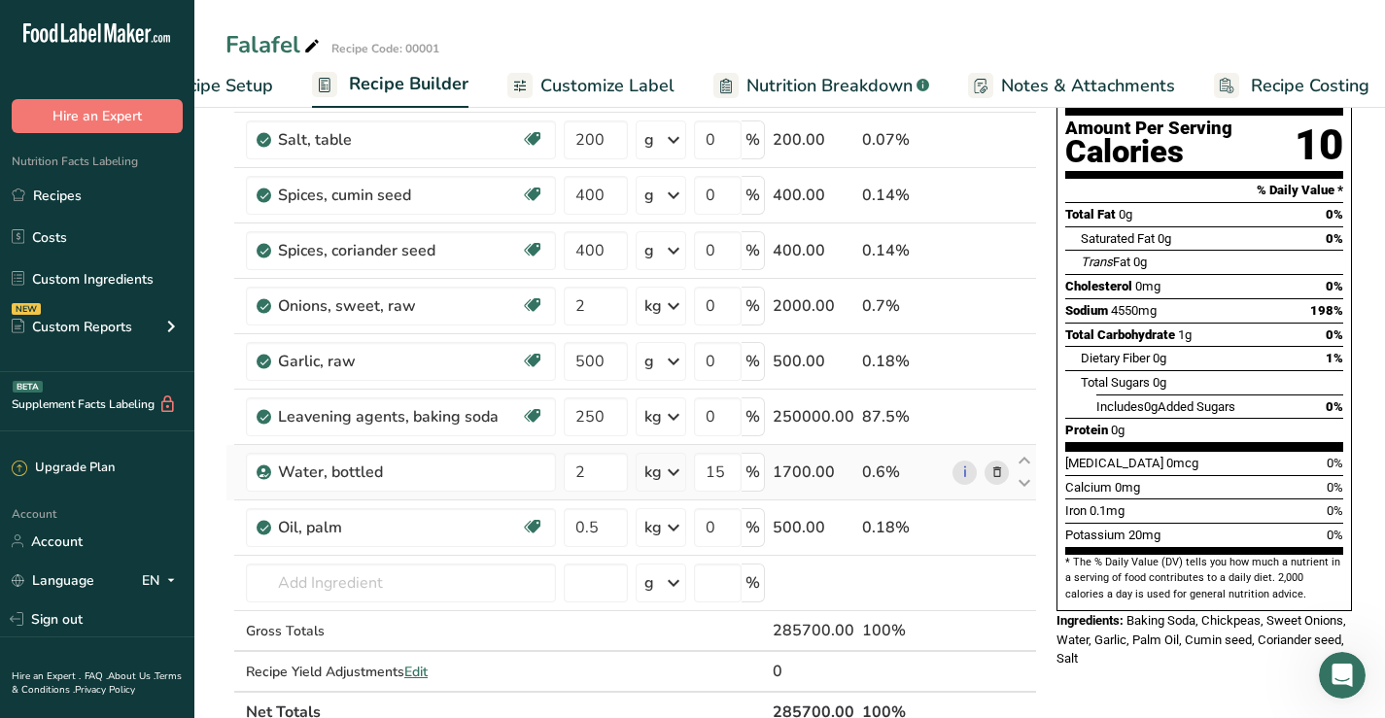
click at [672, 468] on icon at bounding box center [673, 472] width 23 height 35
click at [668, 551] on div "g" at bounding box center [728, 546] width 163 height 28
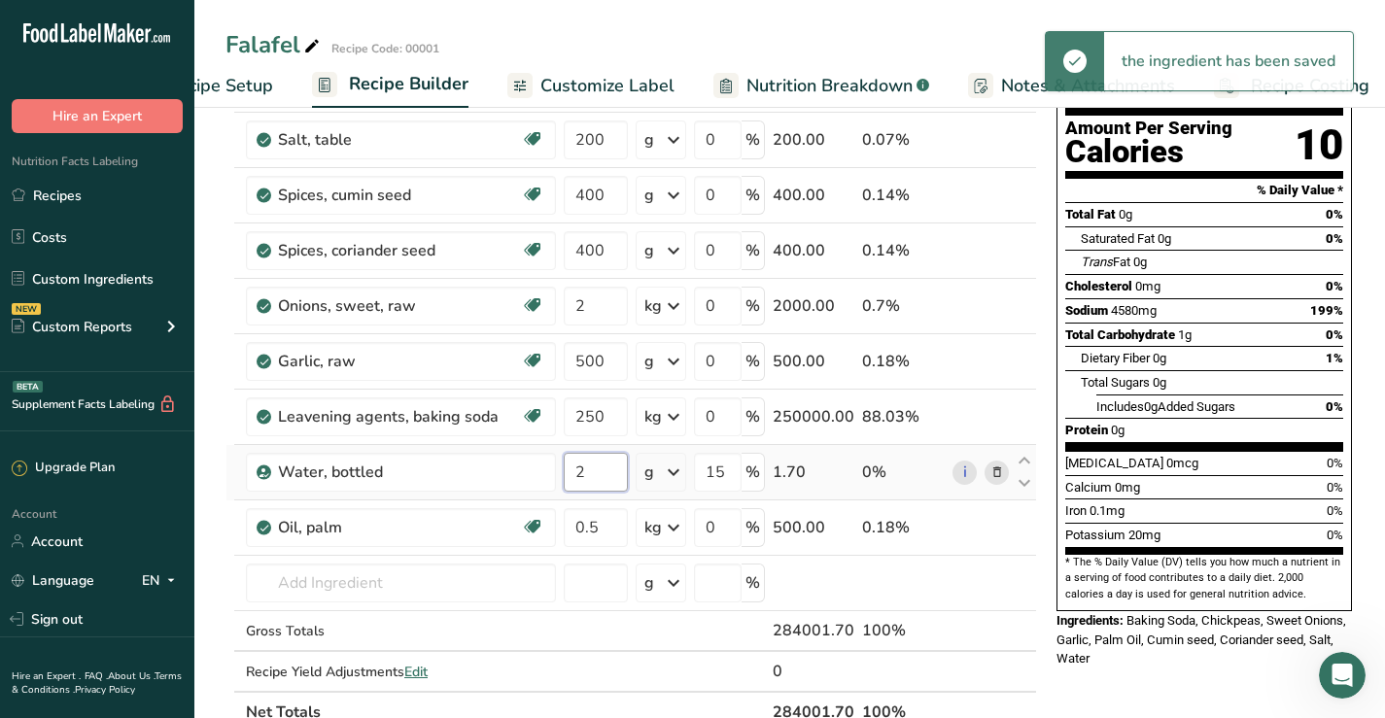
drag, startPoint x: 578, startPoint y: 470, endPoint x: 593, endPoint y: 467, distance: 14.9
click at [593, 467] on input "2" at bounding box center [596, 472] width 64 height 39
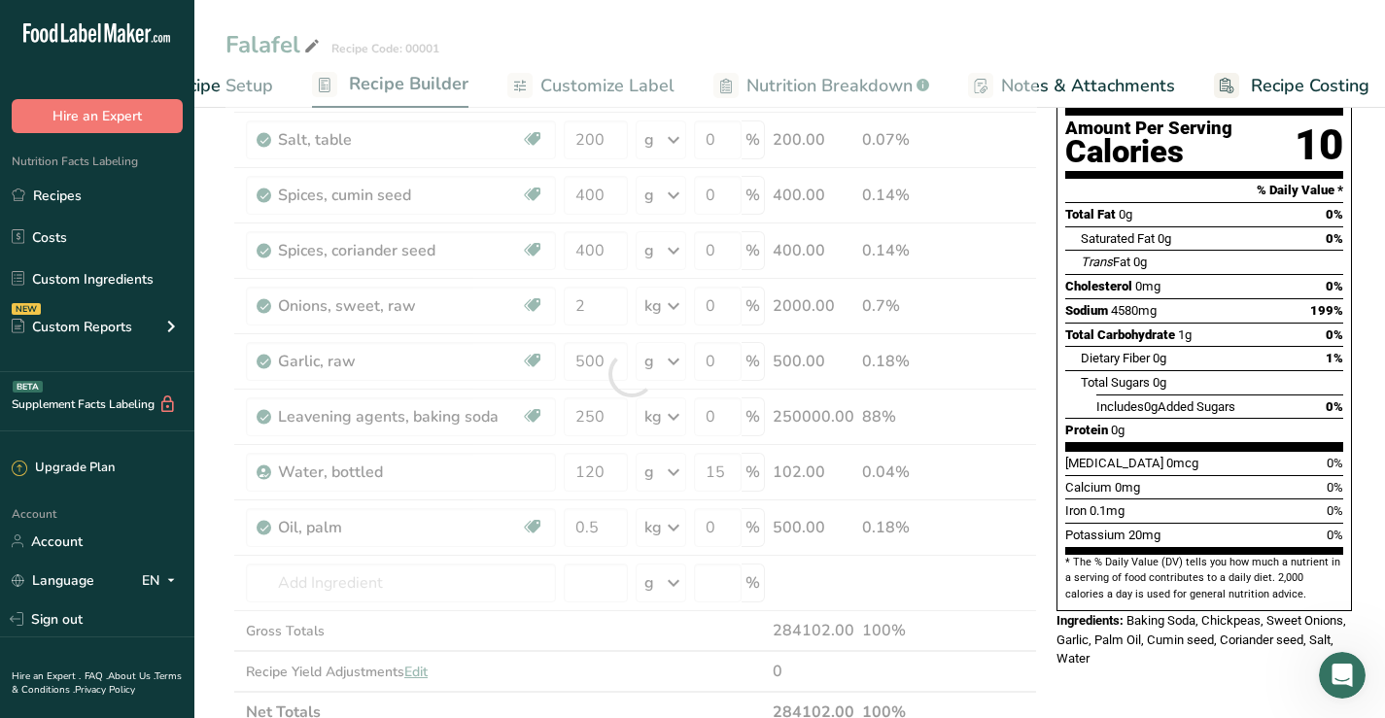
click at [1200, 669] on div "Nutrition Facts 14947 Servings Per Container Serving Size 19g Amount Per Servin…" at bounding box center [1204, 663] width 311 height 1451
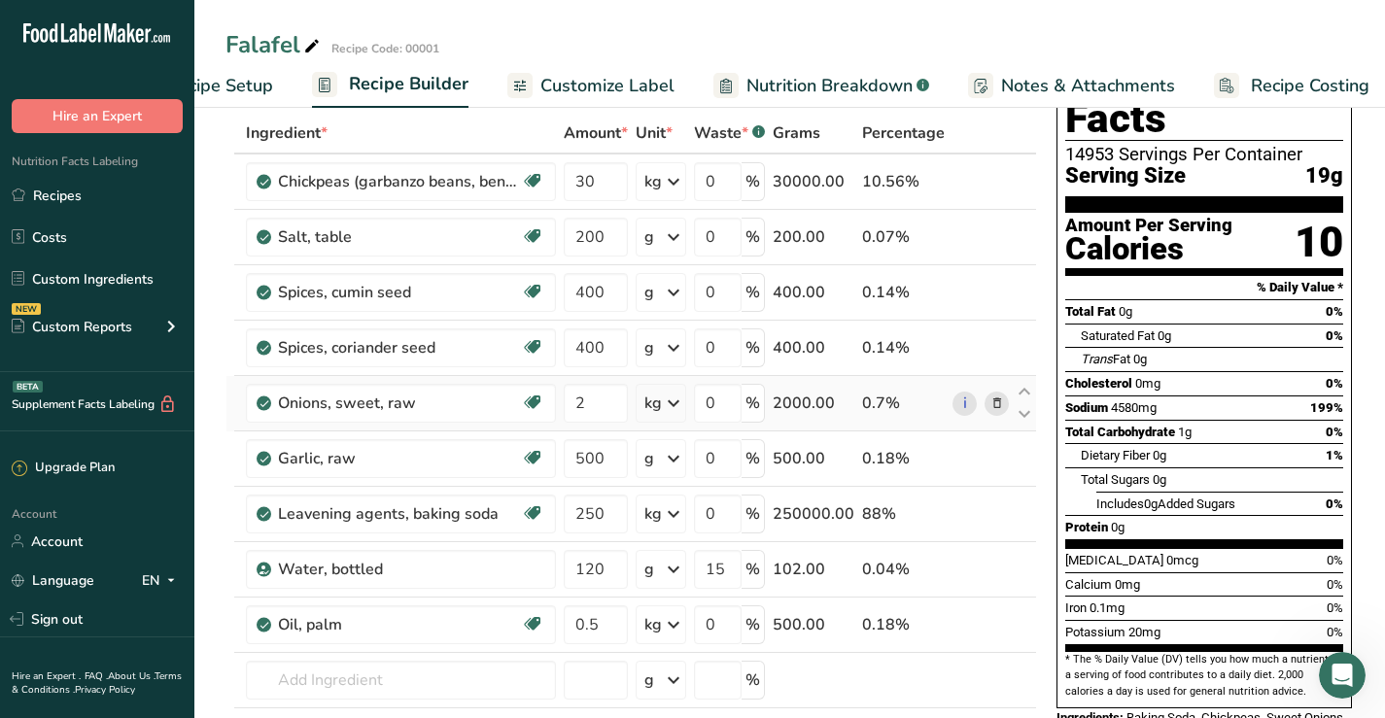
scroll to position [0, 0]
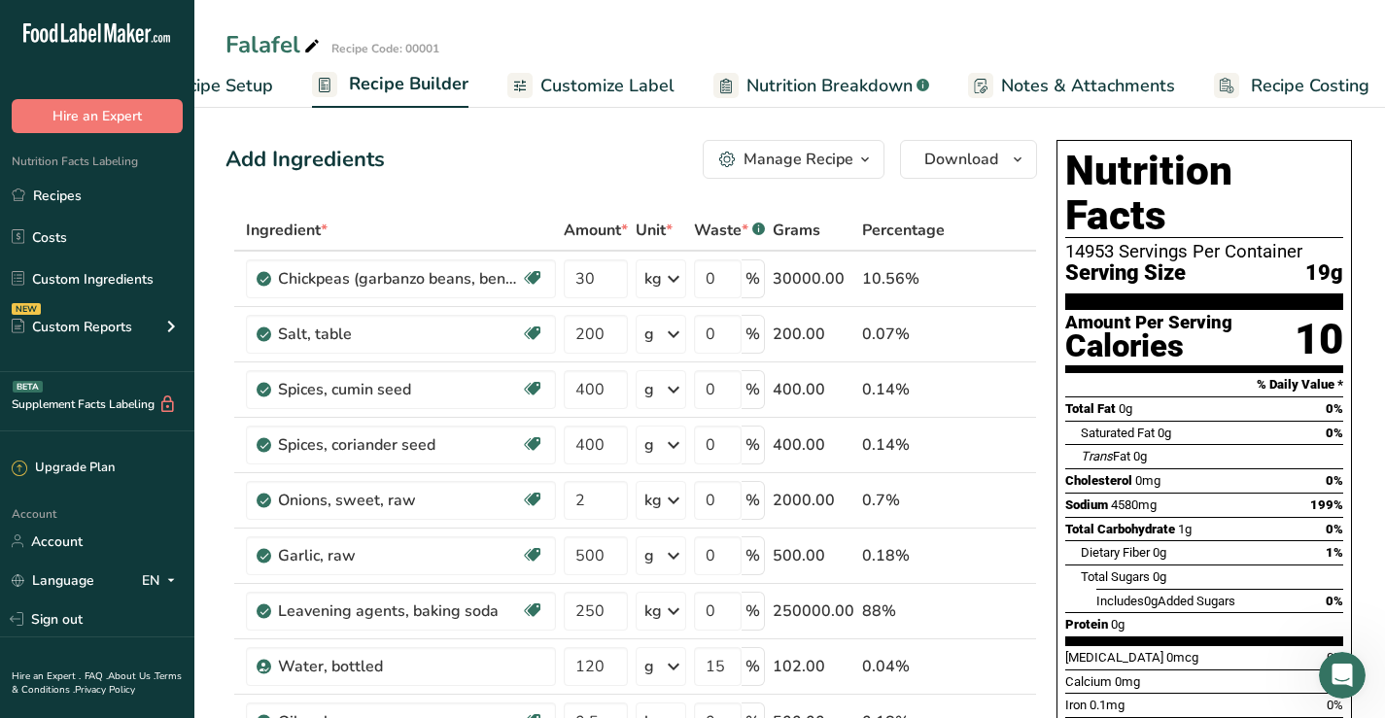
click at [862, 156] on icon "button" at bounding box center [865, 160] width 16 height 24
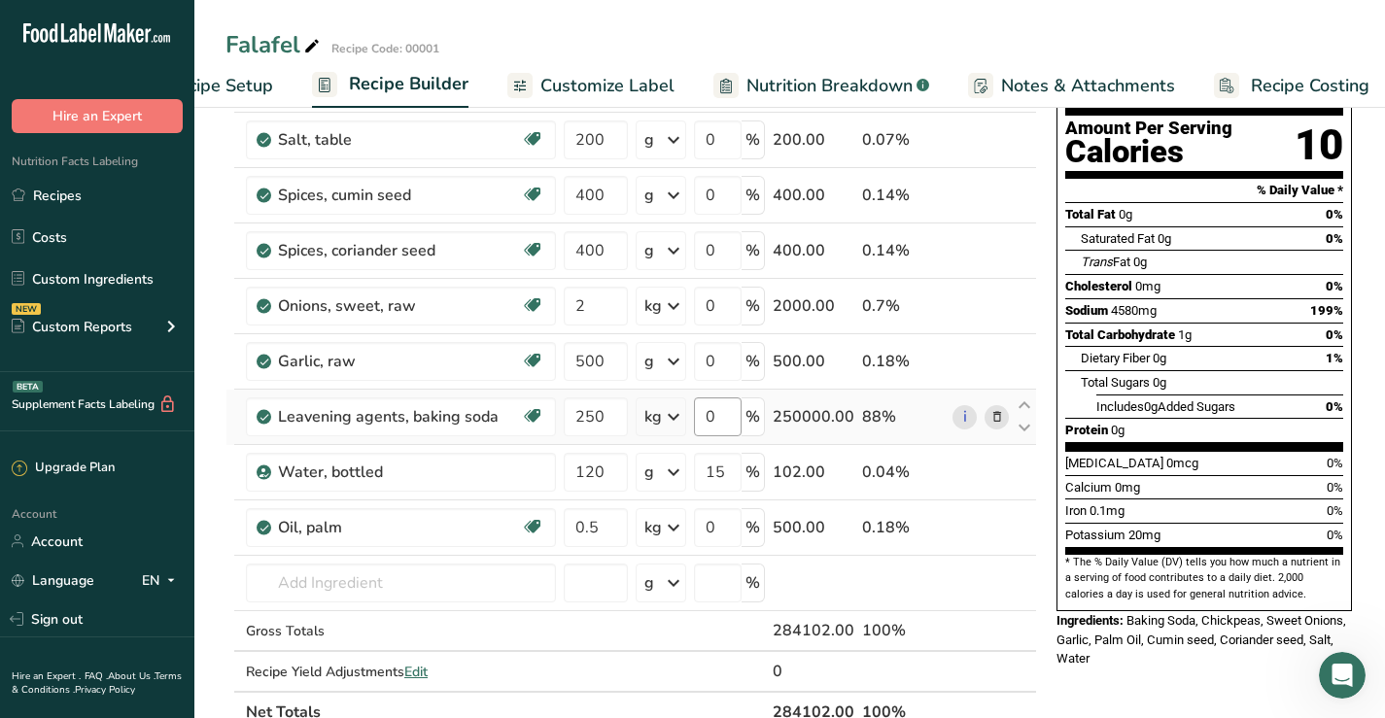
scroll to position [292, 0]
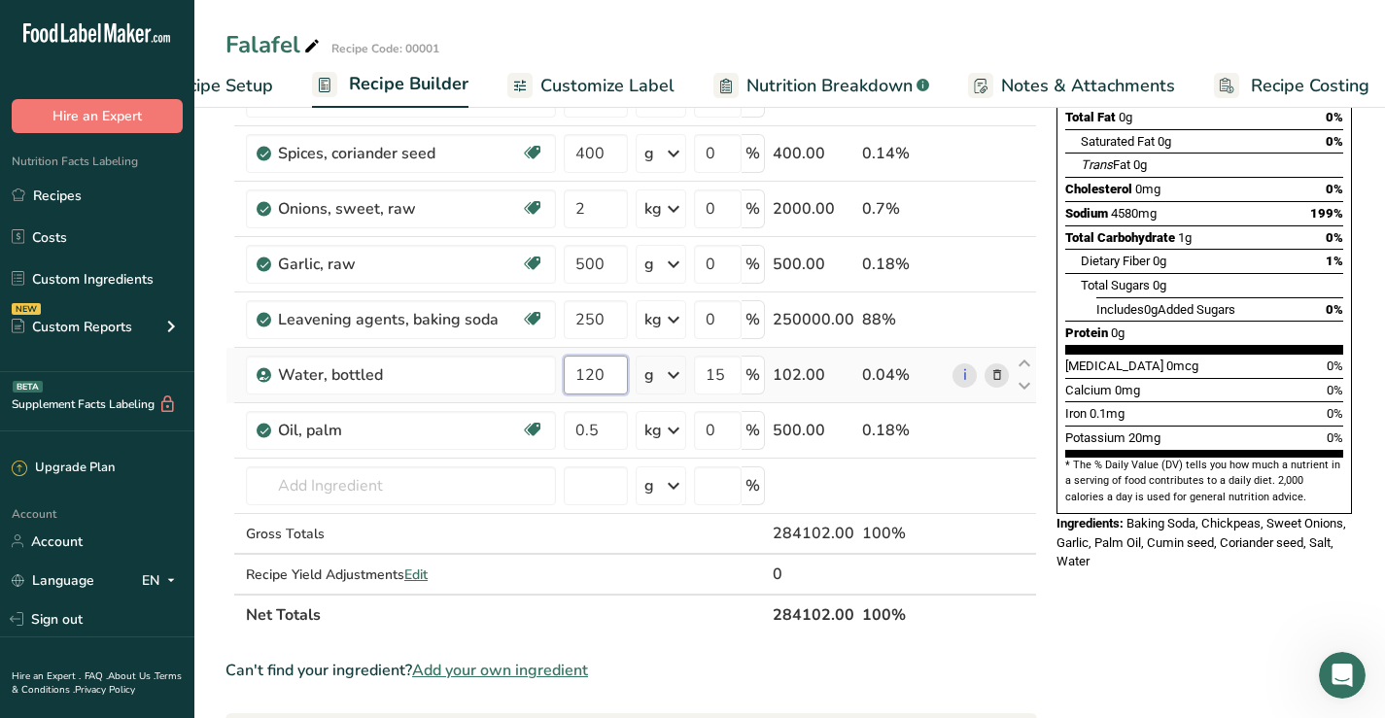
drag, startPoint x: 602, startPoint y: 375, endPoint x: 568, endPoint y: 375, distance: 34.0
click at [568, 375] on input "120" at bounding box center [596, 375] width 64 height 39
type input "50"
click at [677, 379] on div "Ingredient * Amount * Unit * Waste * .a-a{fill:#347362;}.b-a{fill:#fff;} Grams …" at bounding box center [630, 276] width 811 height 717
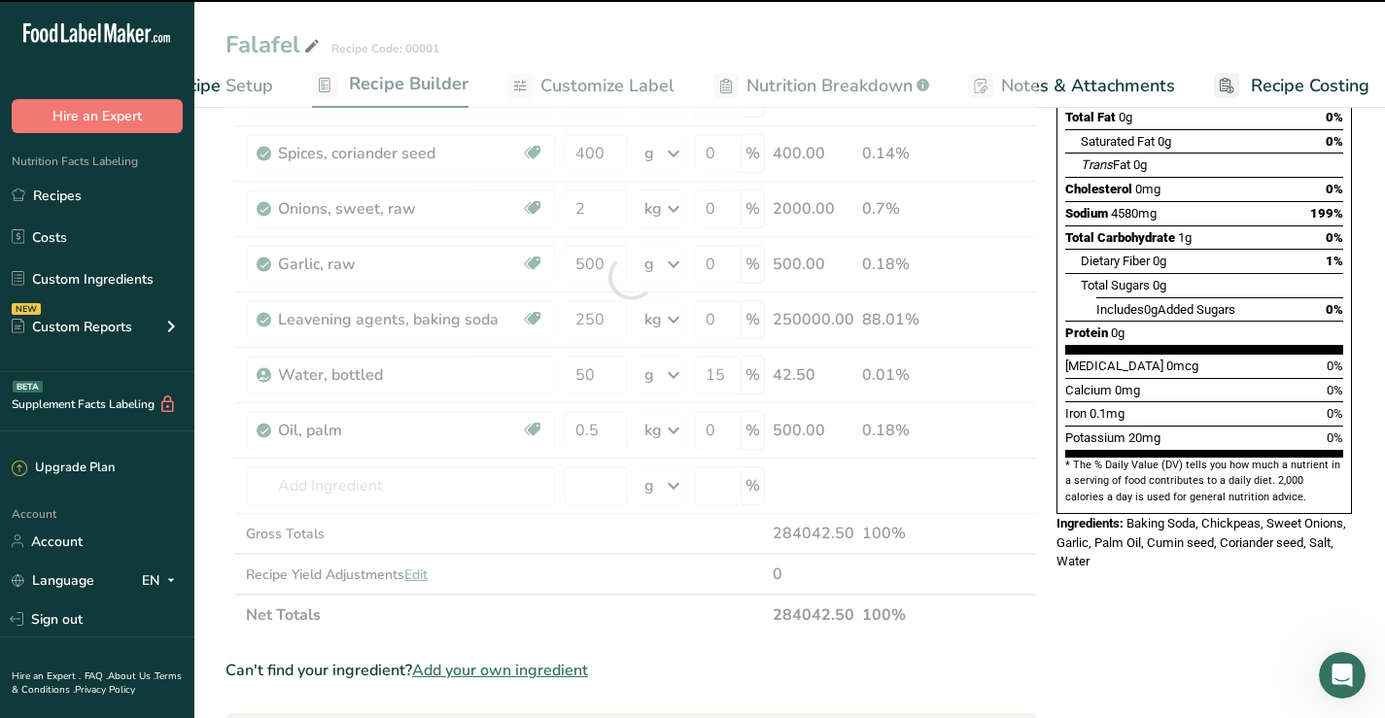
click at [676, 377] on div at bounding box center [630, 276] width 811 height 717
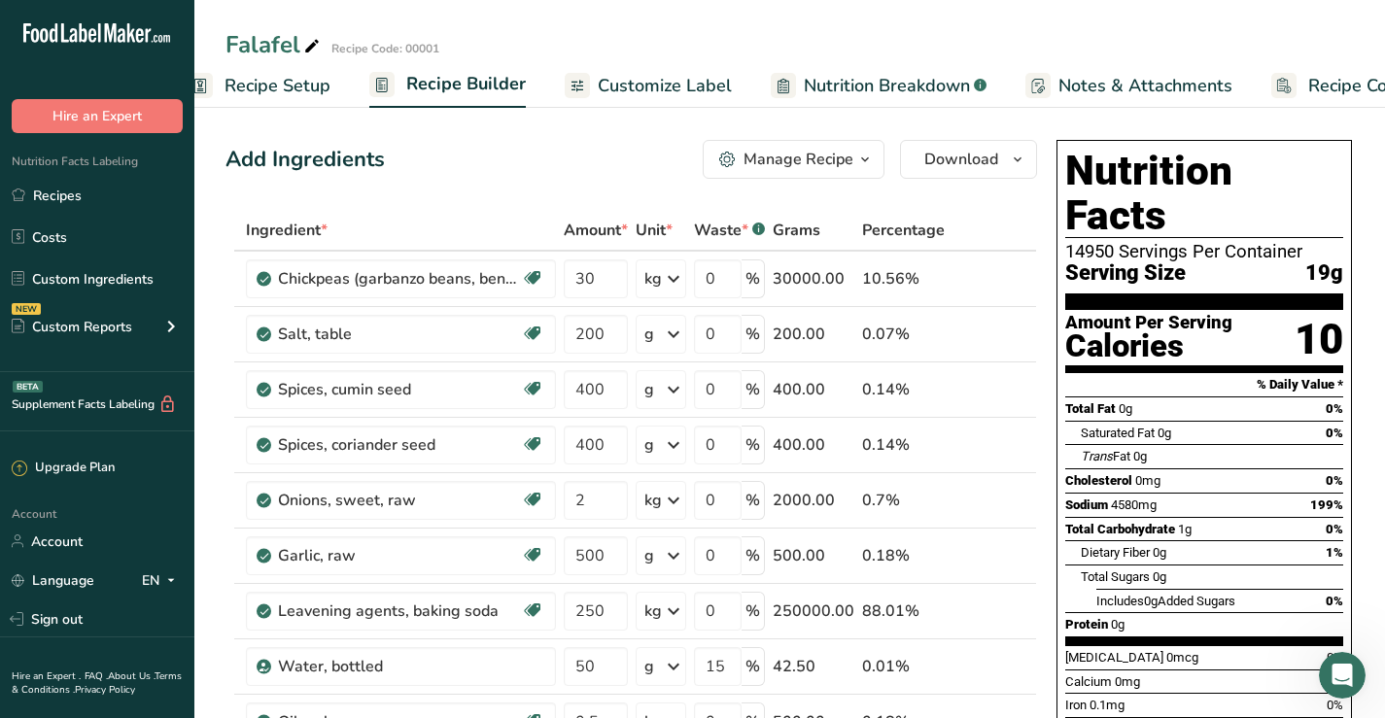
scroll to position [0, 6]
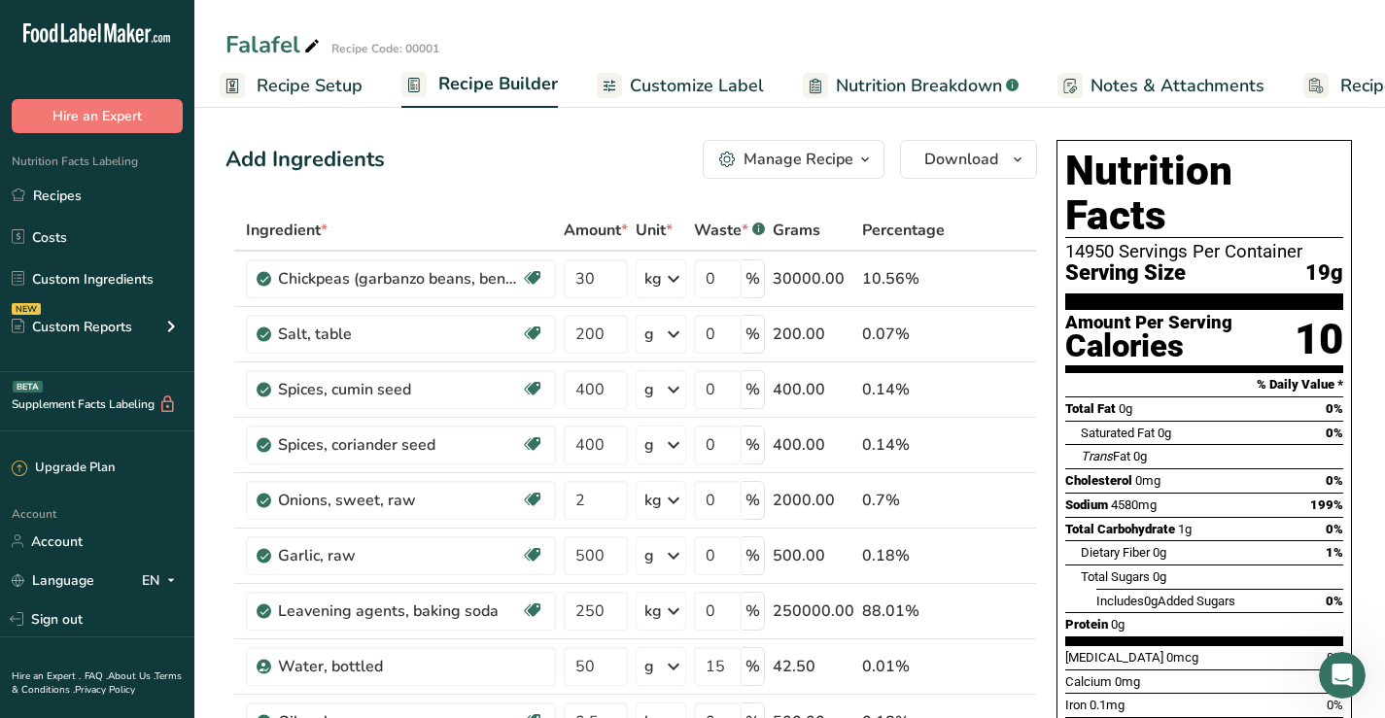
click at [280, 82] on span "Recipe Setup" at bounding box center [310, 86] width 106 height 26
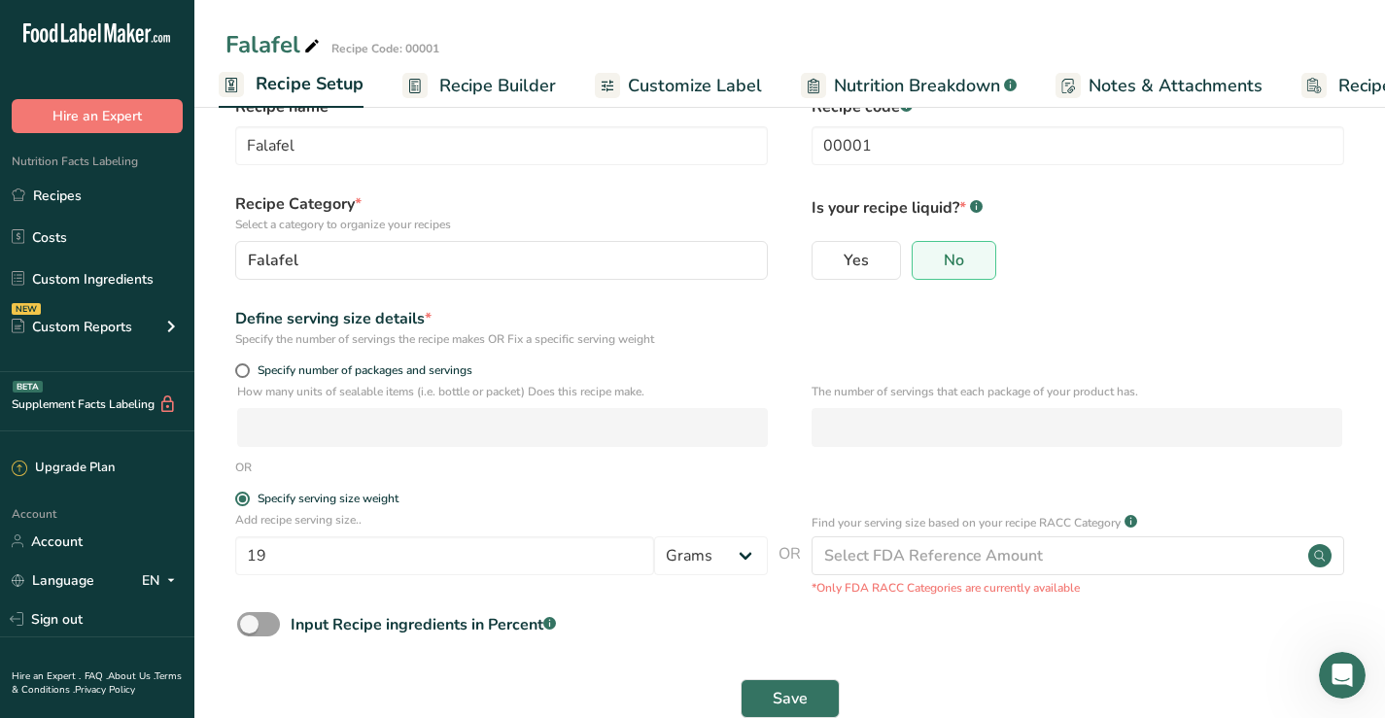
scroll to position [87, 0]
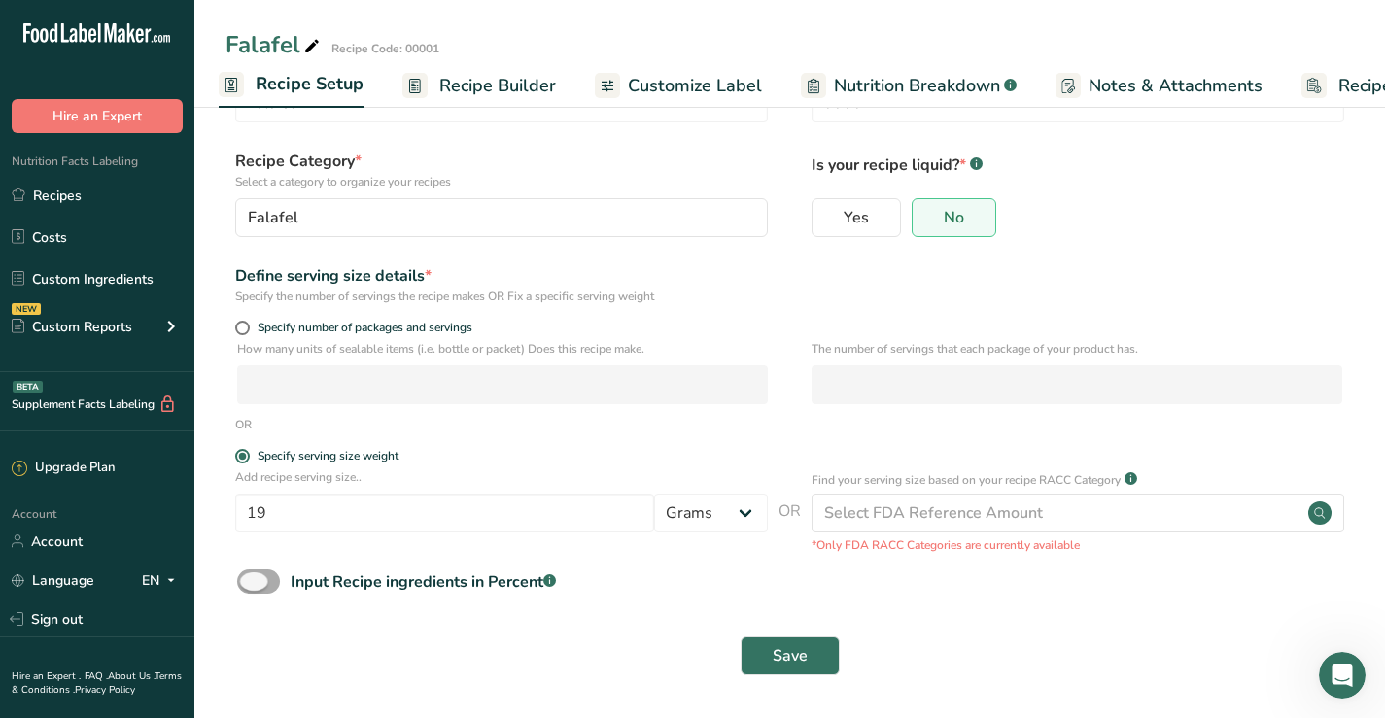
click at [267, 583] on span at bounding box center [258, 581] width 43 height 24
click at [250, 583] on input "Input Recipe ingredients in Percent .a-a{fill:#347362;}.b-a{fill:#fff;}" at bounding box center [243, 581] width 13 height 13
checkbox input "true"
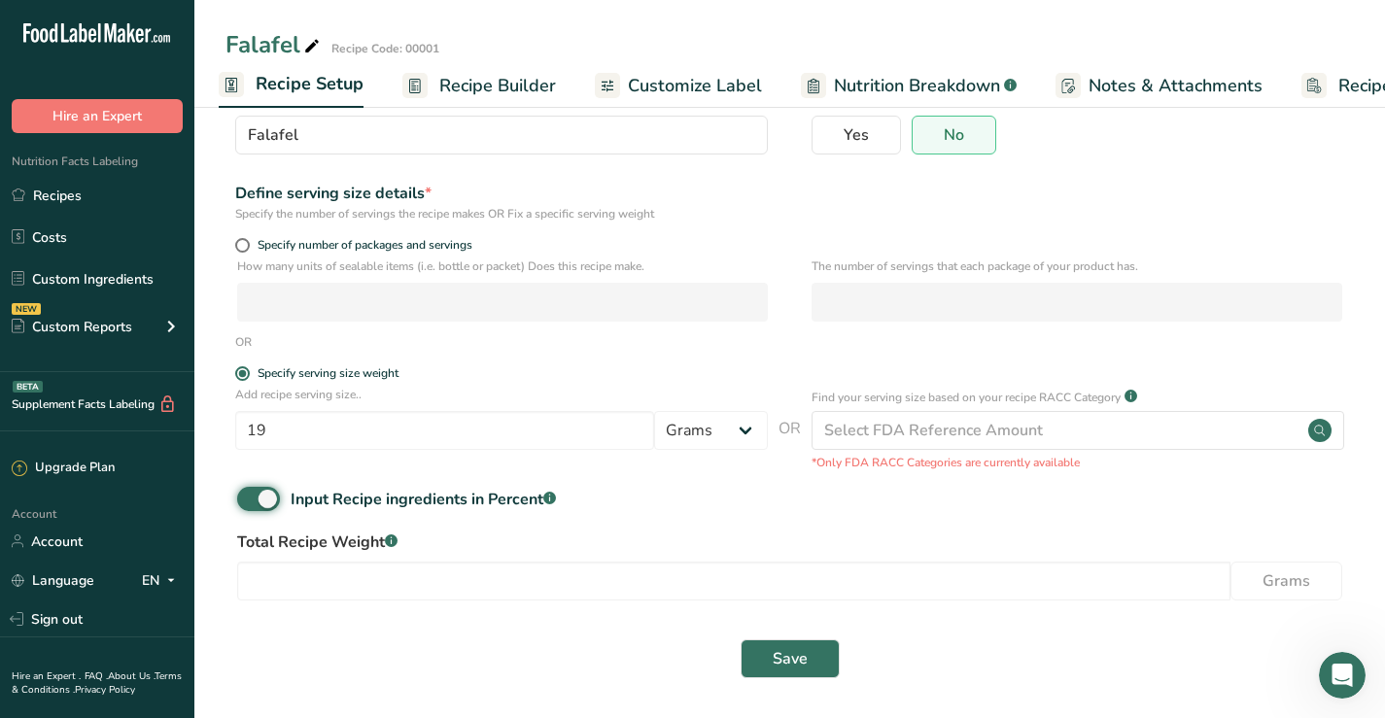
scroll to position [173, 0]
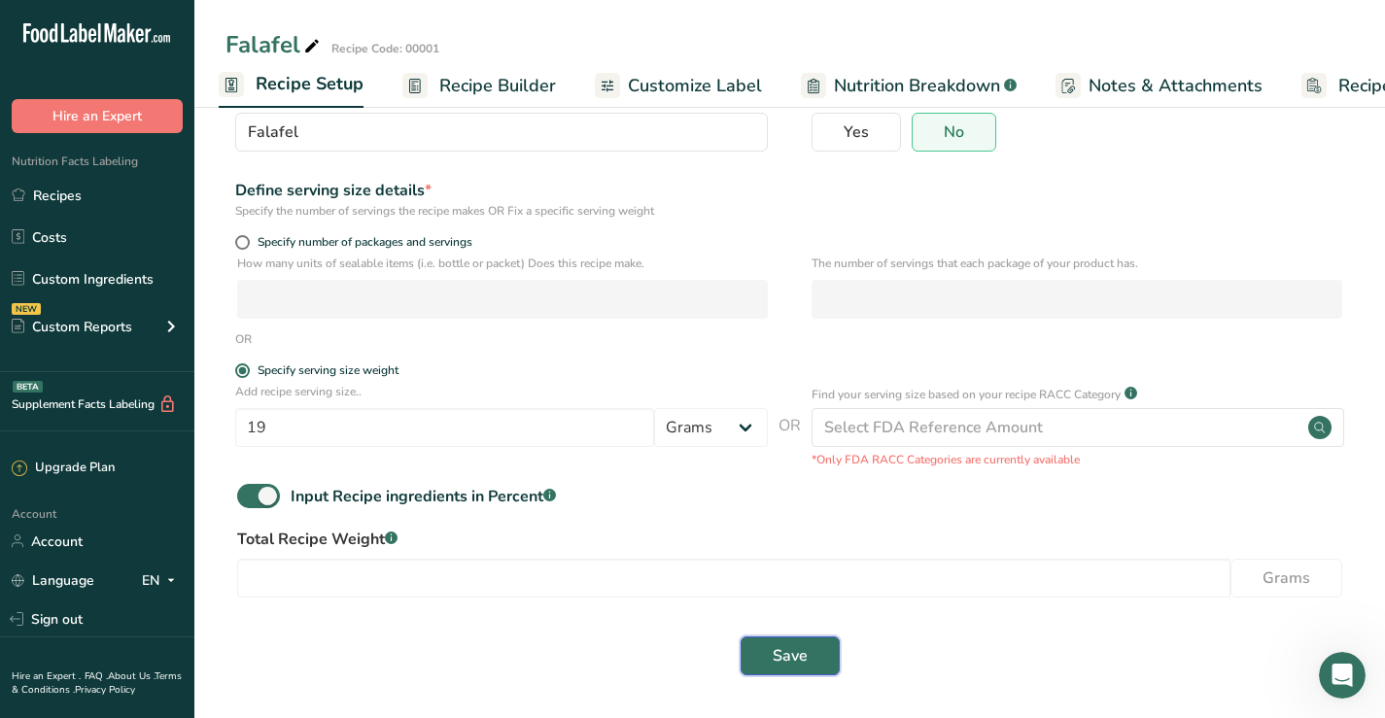
click at [771, 657] on button "Save" at bounding box center [789, 655] width 99 height 39
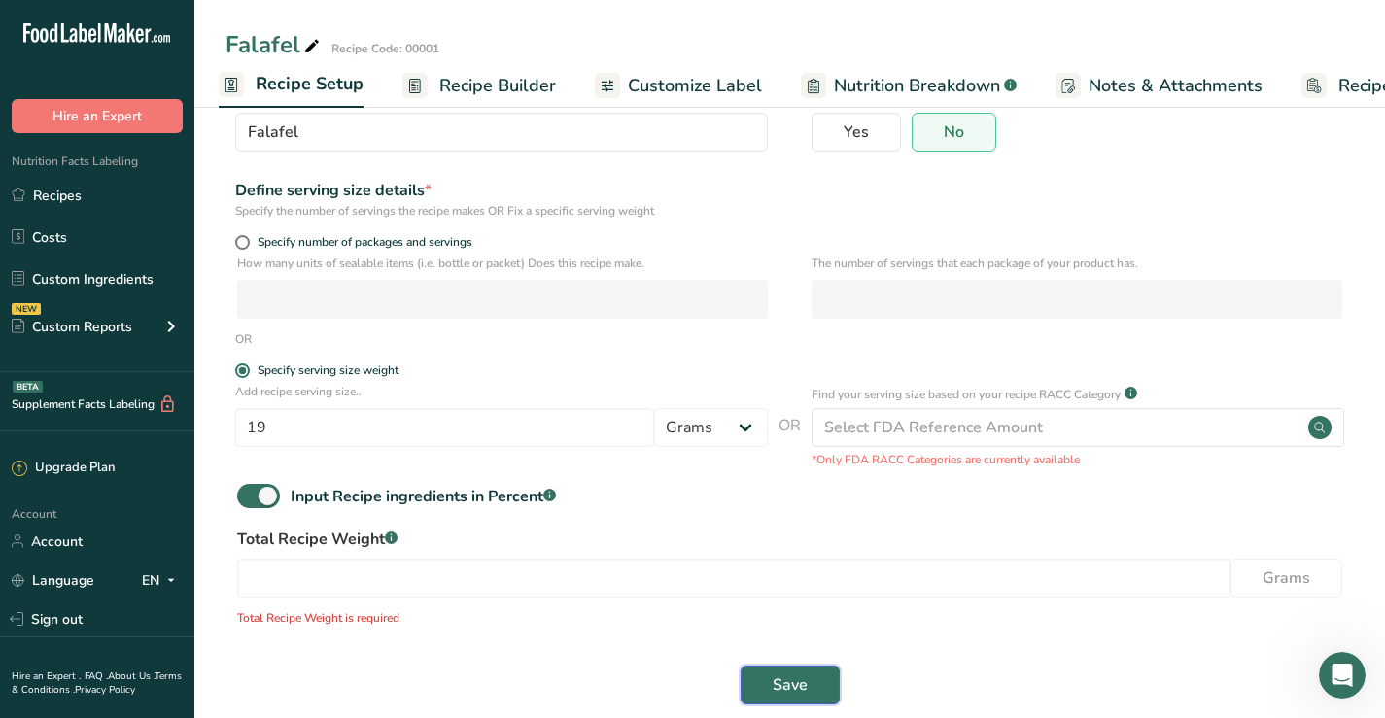
scroll to position [202, 0]
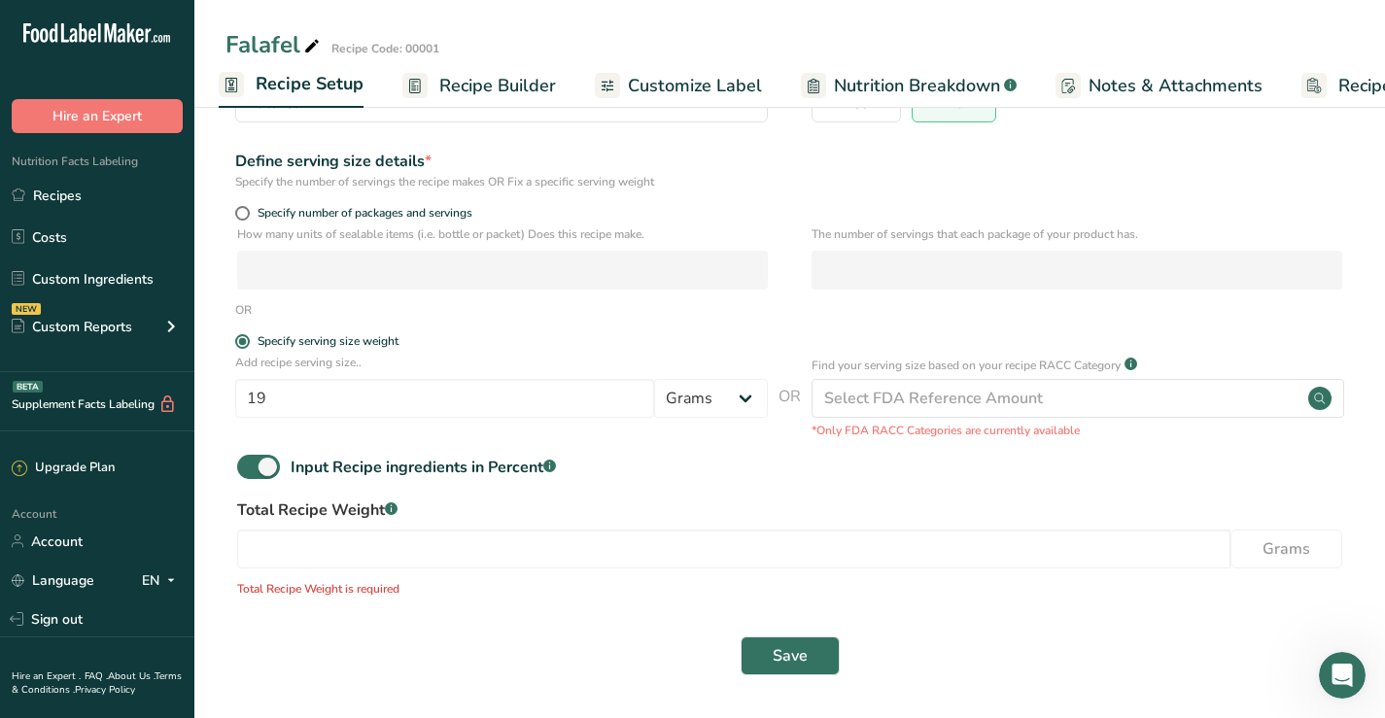
click at [488, 91] on span "Recipe Builder" at bounding box center [497, 86] width 117 height 26
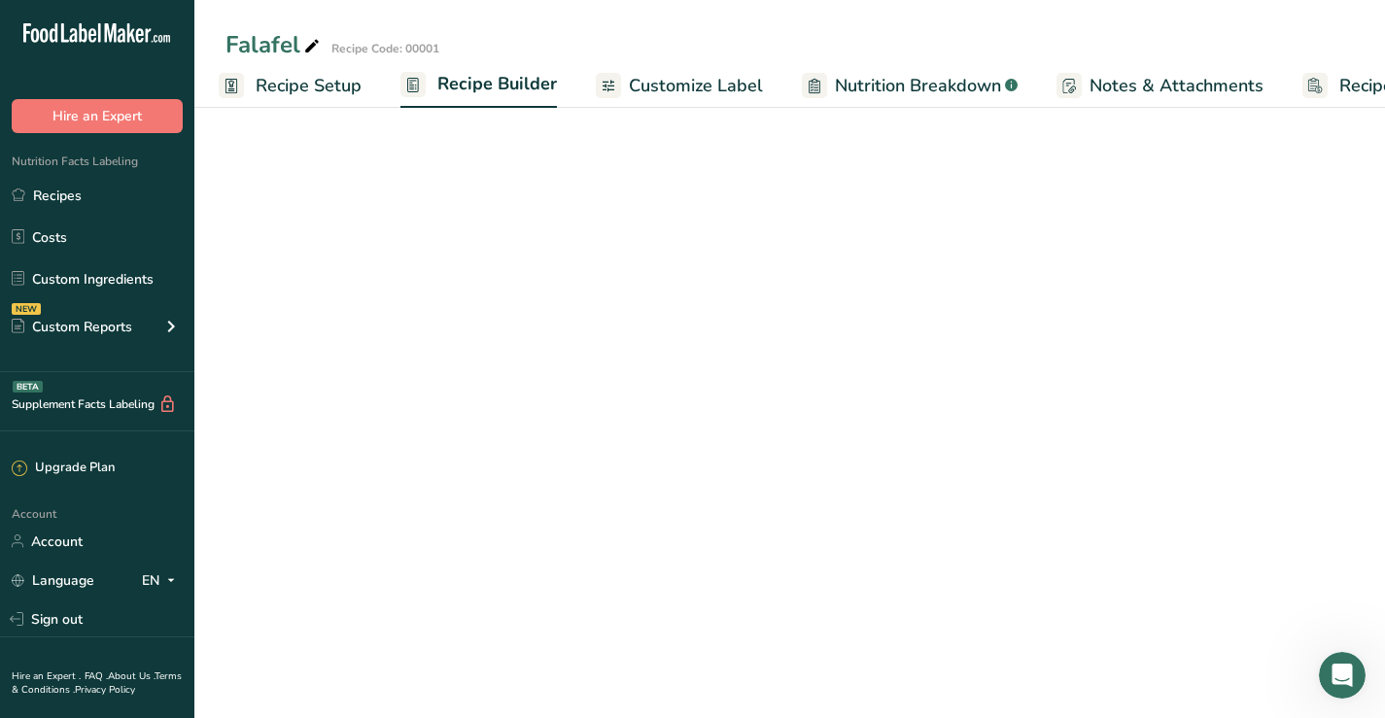
scroll to position [0, 110]
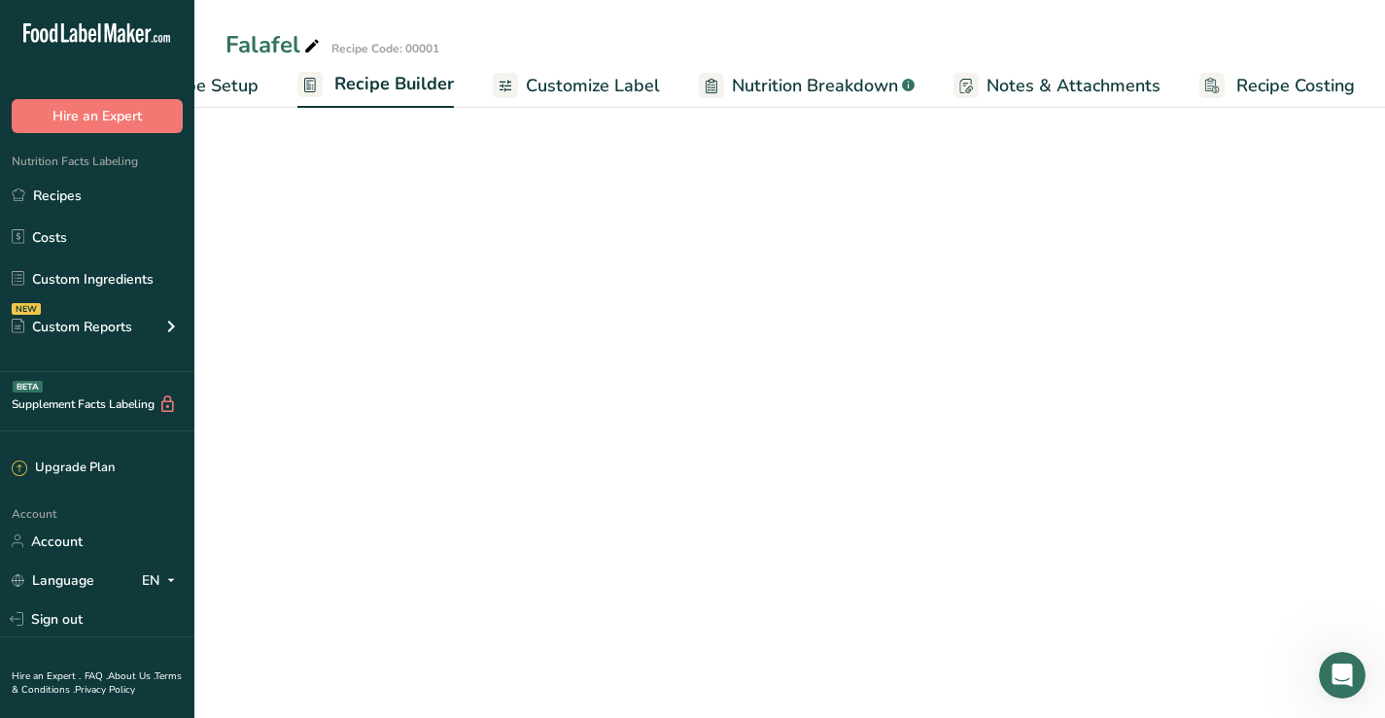
click at [230, 84] on span "Recipe Setup" at bounding box center [206, 86] width 106 height 26
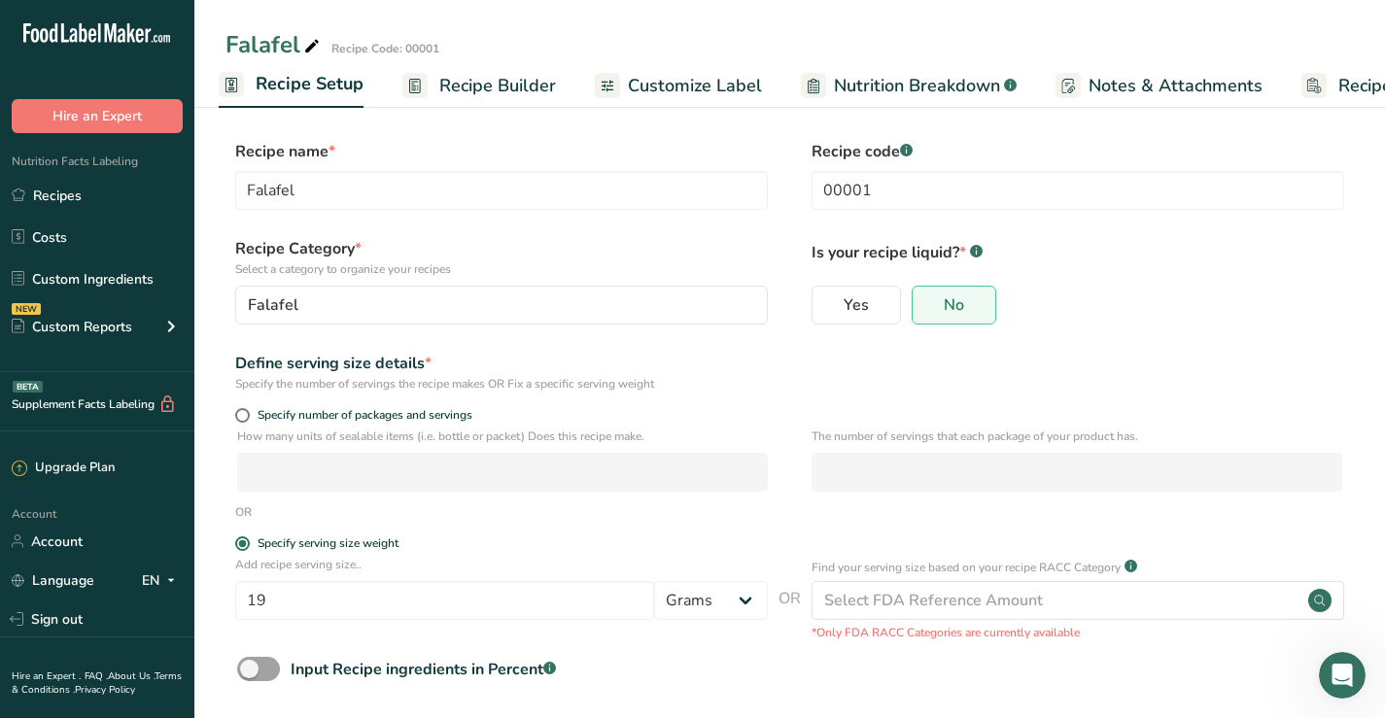
click at [435, 86] on link "Recipe Builder" at bounding box center [479, 86] width 154 height 44
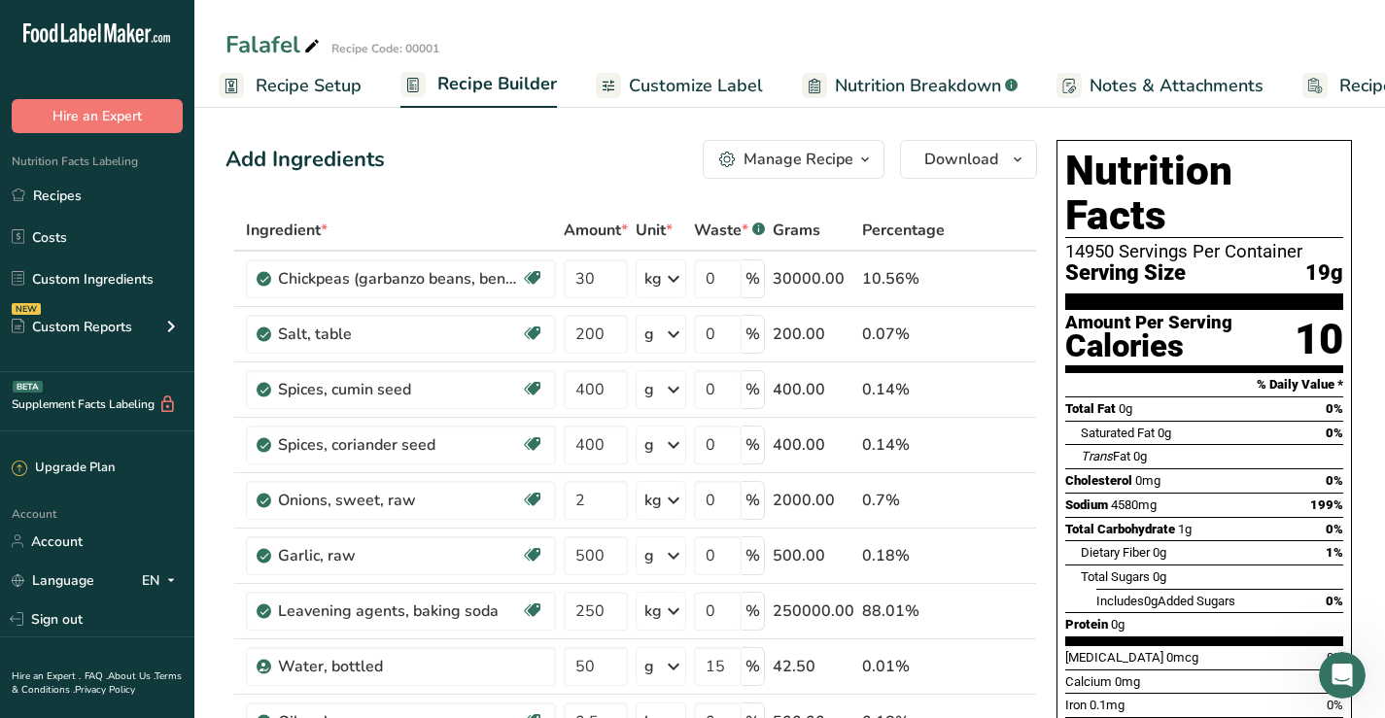
scroll to position [0, 110]
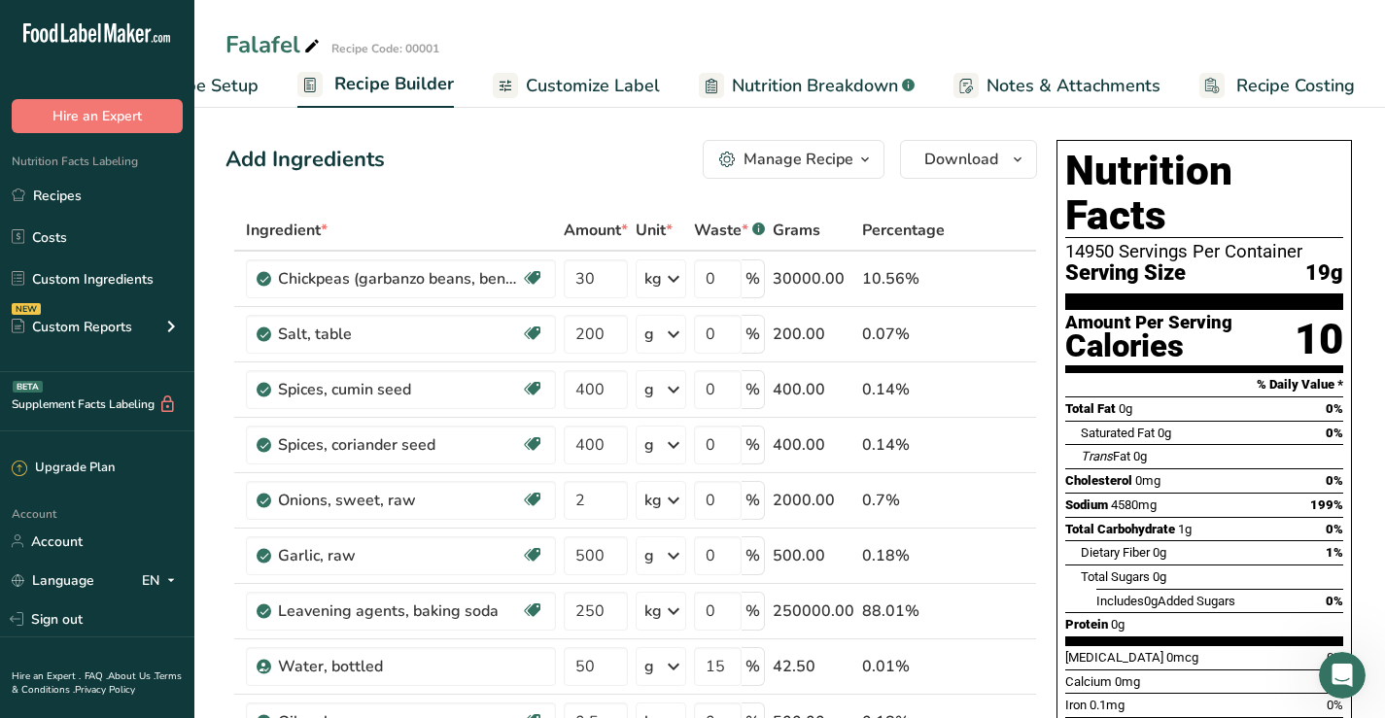
click at [862, 156] on icon "button" at bounding box center [865, 160] width 16 height 24
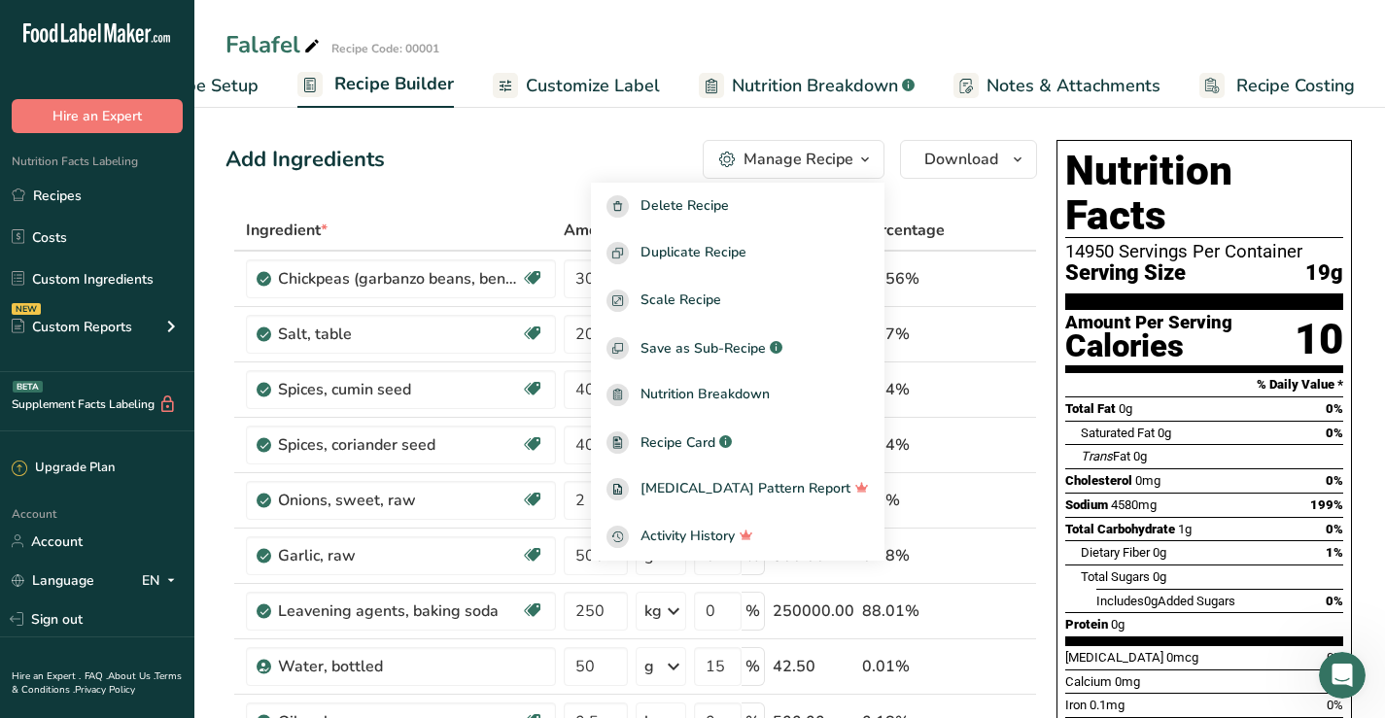
click at [519, 164] on div "Add Ingredients Manage Recipe Delete Recipe Duplicate Recipe Scale Recipe Save …" at bounding box center [630, 159] width 811 height 39
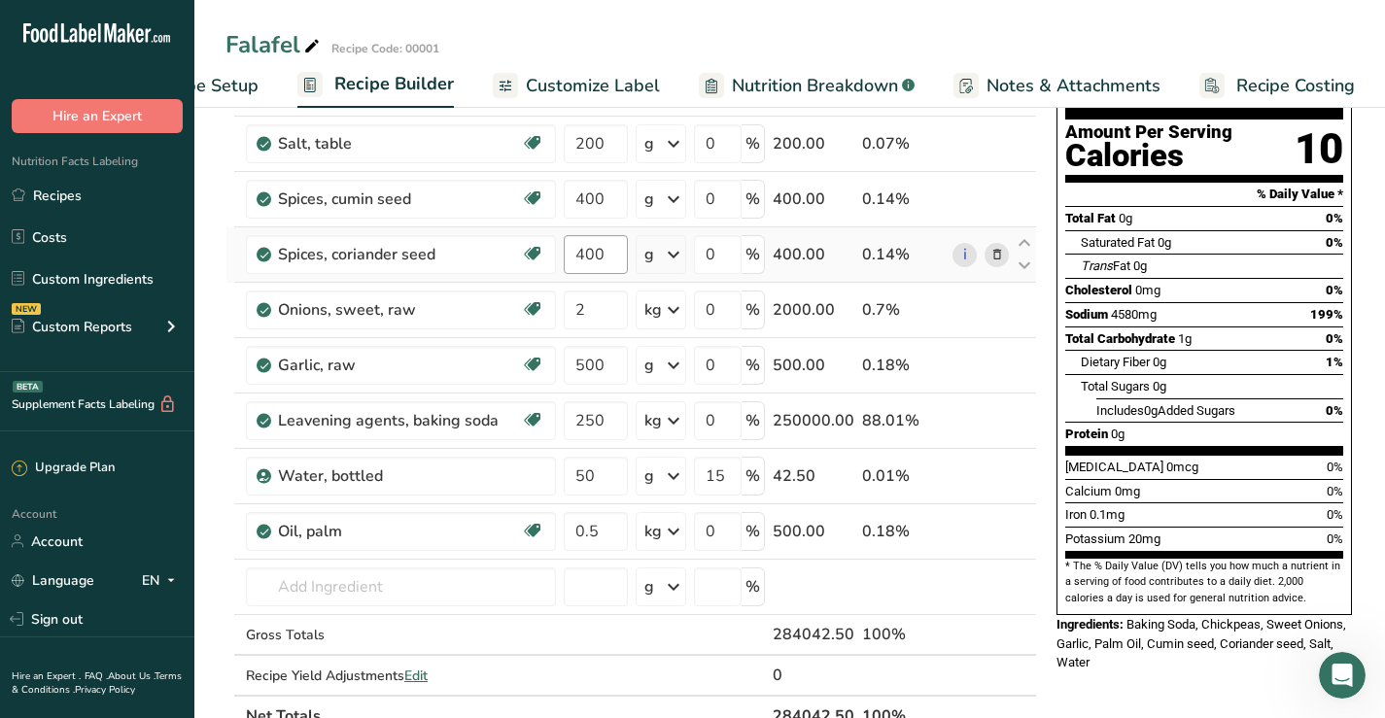
scroll to position [292, 0]
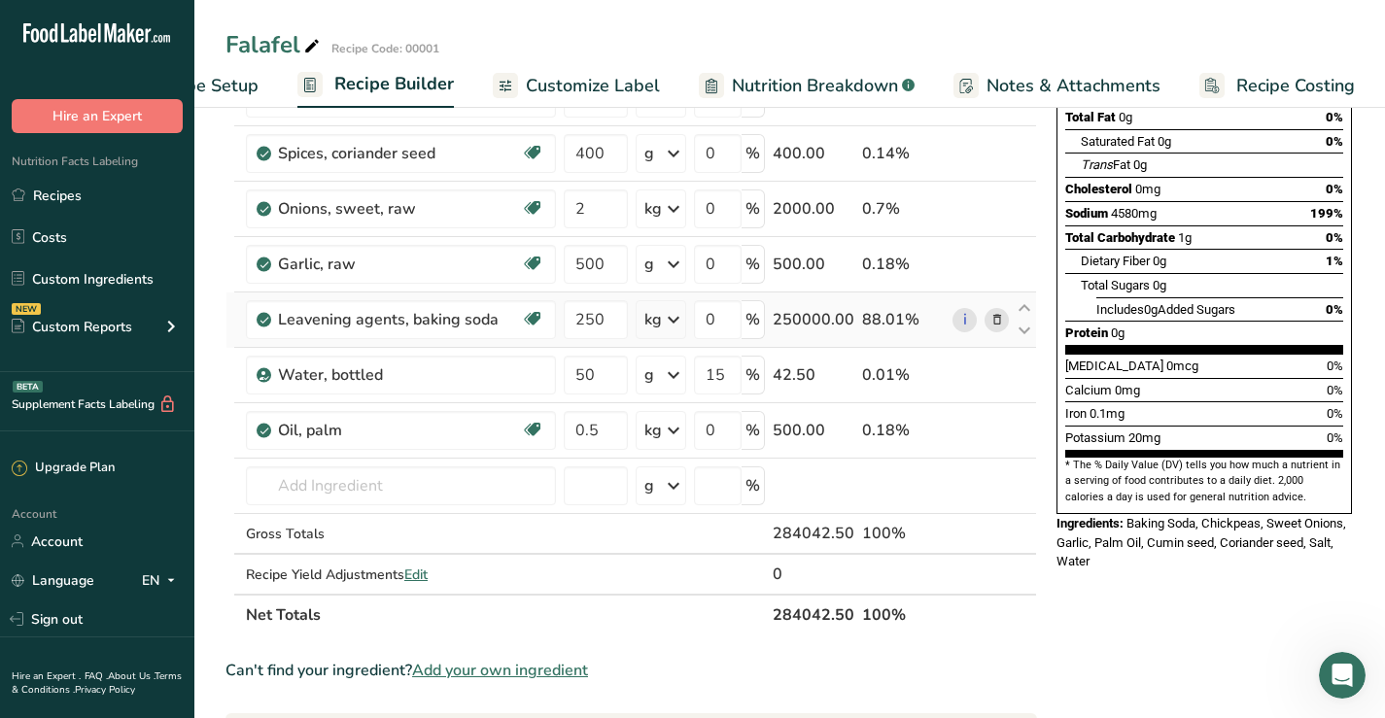
click at [672, 317] on icon at bounding box center [673, 319] width 23 height 35
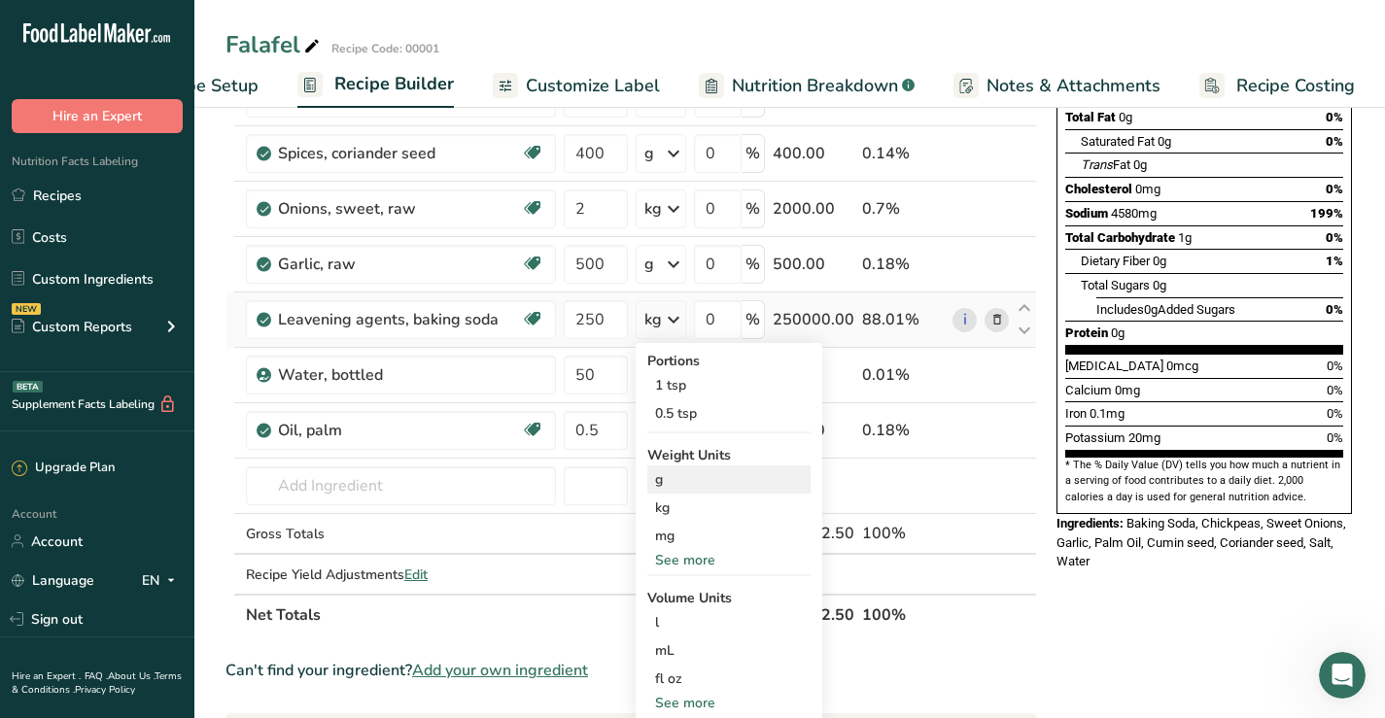
click at [657, 483] on div "g" at bounding box center [728, 479] width 163 height 28
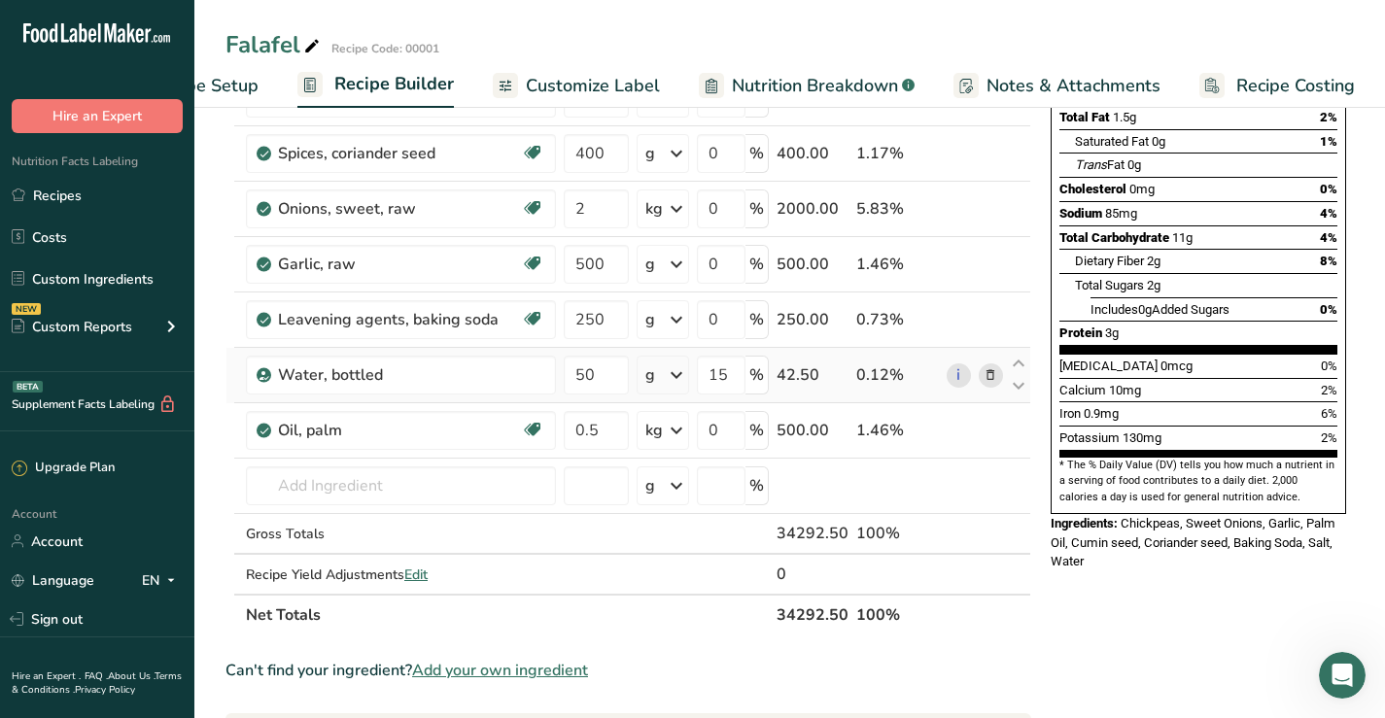
click at [675, 372] on icon at bounding box center [676, 375] width 23 height 35
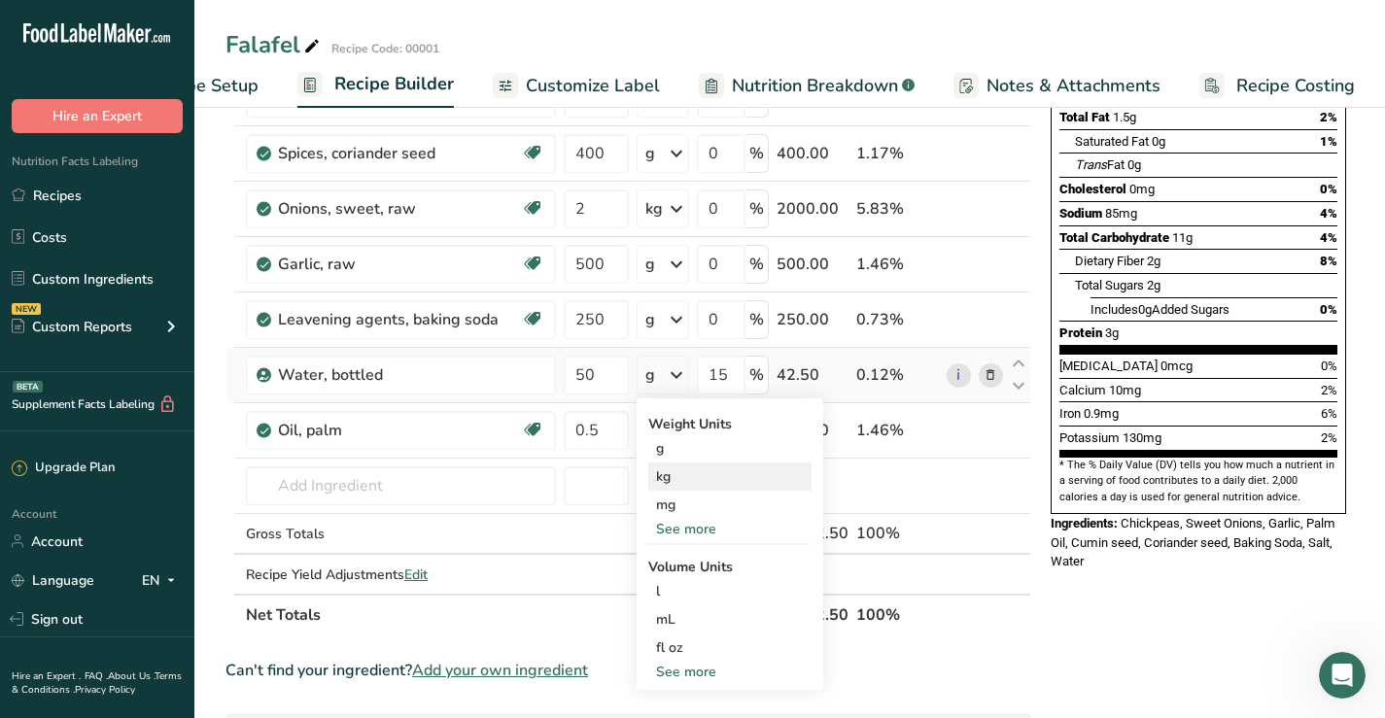
click at [660, 473] on div "kg" at bounding box center [729, 477] width 163 height 28
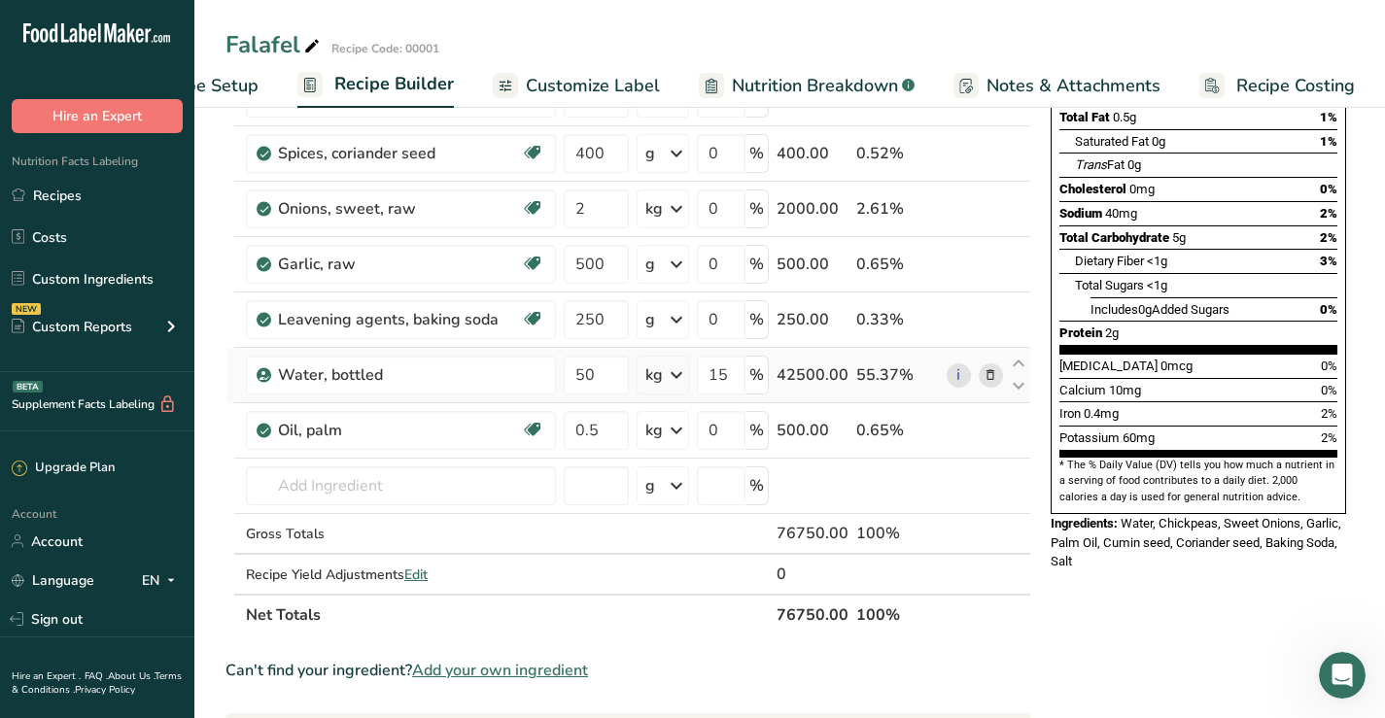
click at [679, 374] on icon at bounding box center [676, 375] width 23 height 35
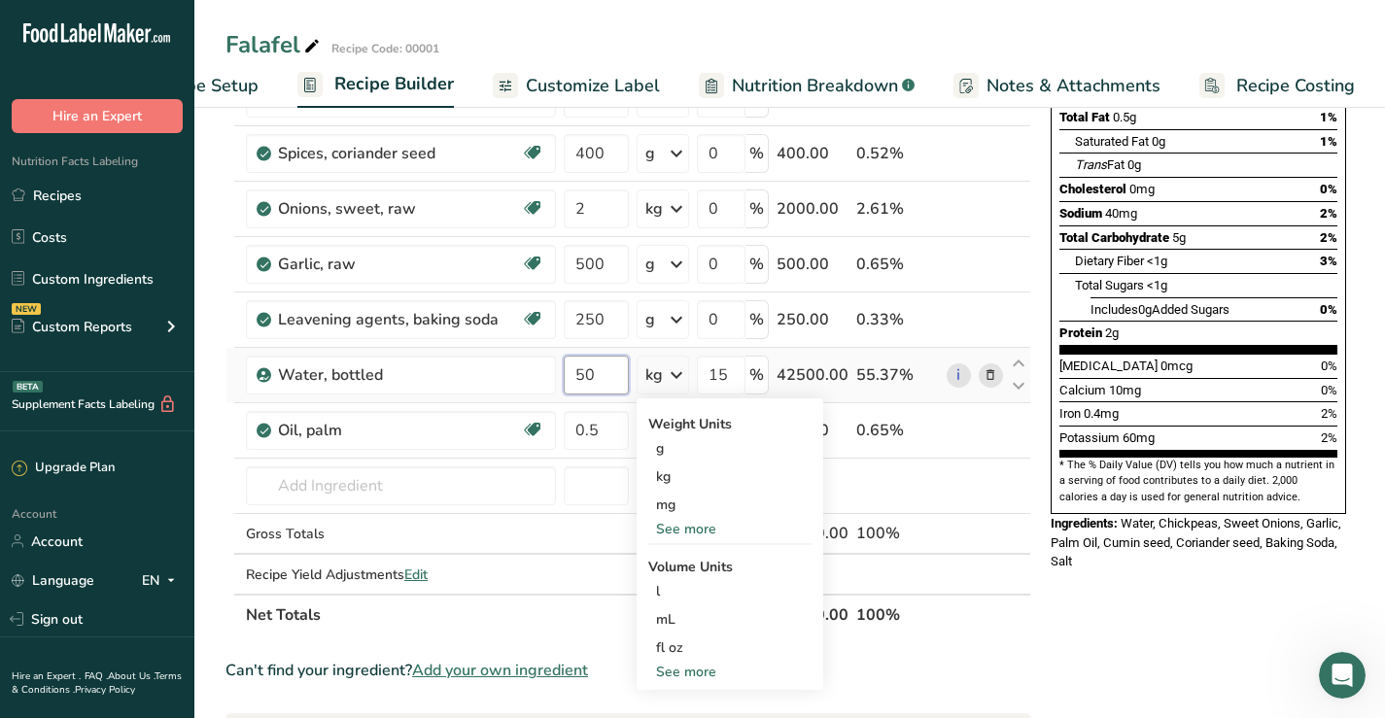
click at [596, 373] on input "50" at bounding box center [596, 375] width 65 height 39
drag, startPoint x: 596, startPoint y: 373, endPoint x: 558, endPoint y: 374, distance: 37.9
click at [558, 374] on tr "Water, bottled 50 kg Weight Units g kg mg See more Volume Units l Volume units …" at bounding box center [628, 375] width 804 height 55
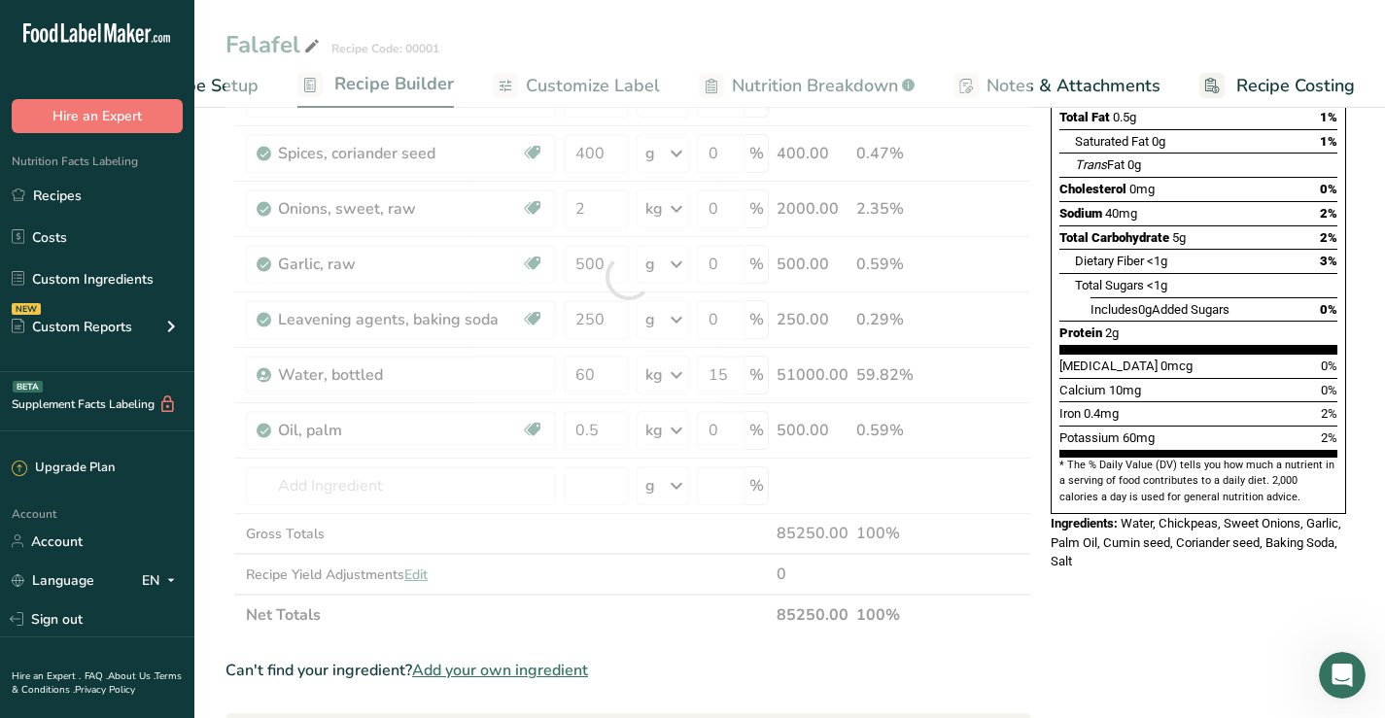
click at [1122, 575] on div "Nutrition Facts 4039 Servings Per Container Serving Size 19g Amount Per Serving…" at bounding box center [1198, 578] width 311 height 1474
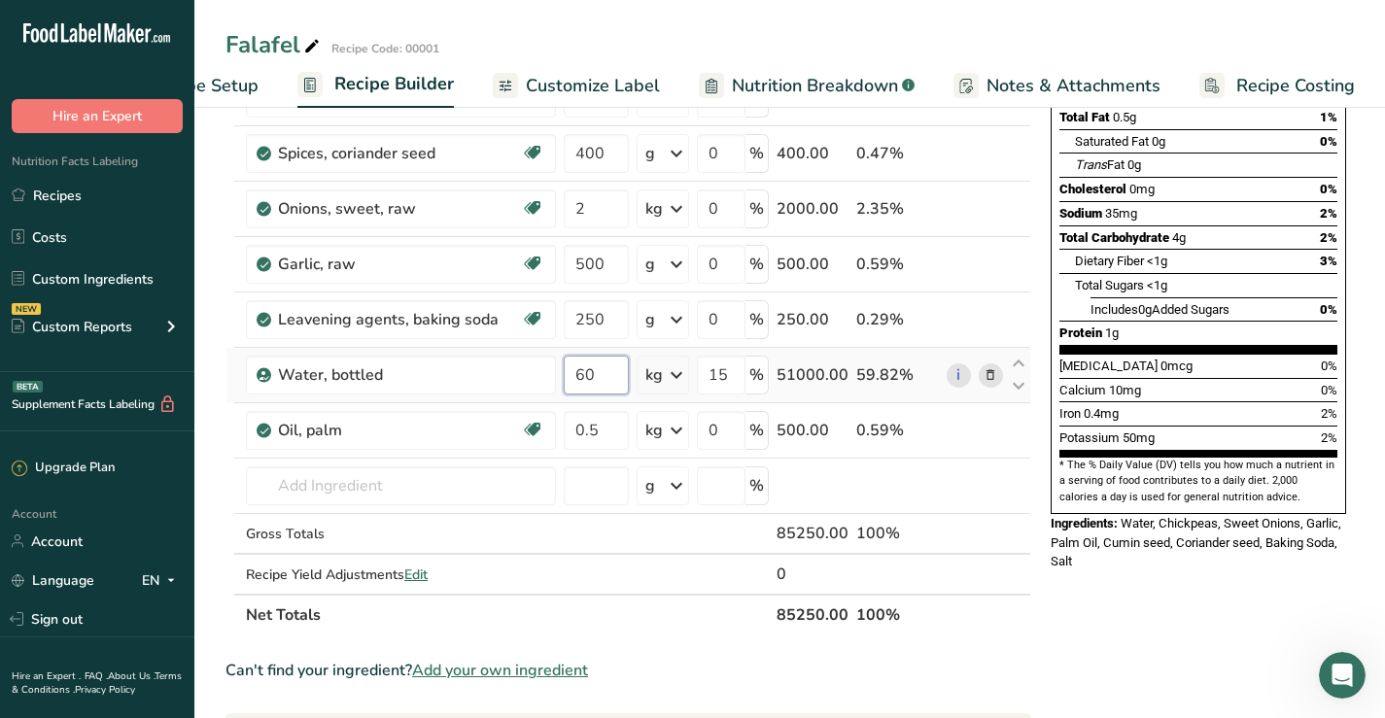
drag, startPoint x: 601, startPoint y: 369, endPoint x: 567, endPoint y: 373, distance: 34.2
click at [567, 373] on input "60" at bounding box center [596, 375] width 65 height 39
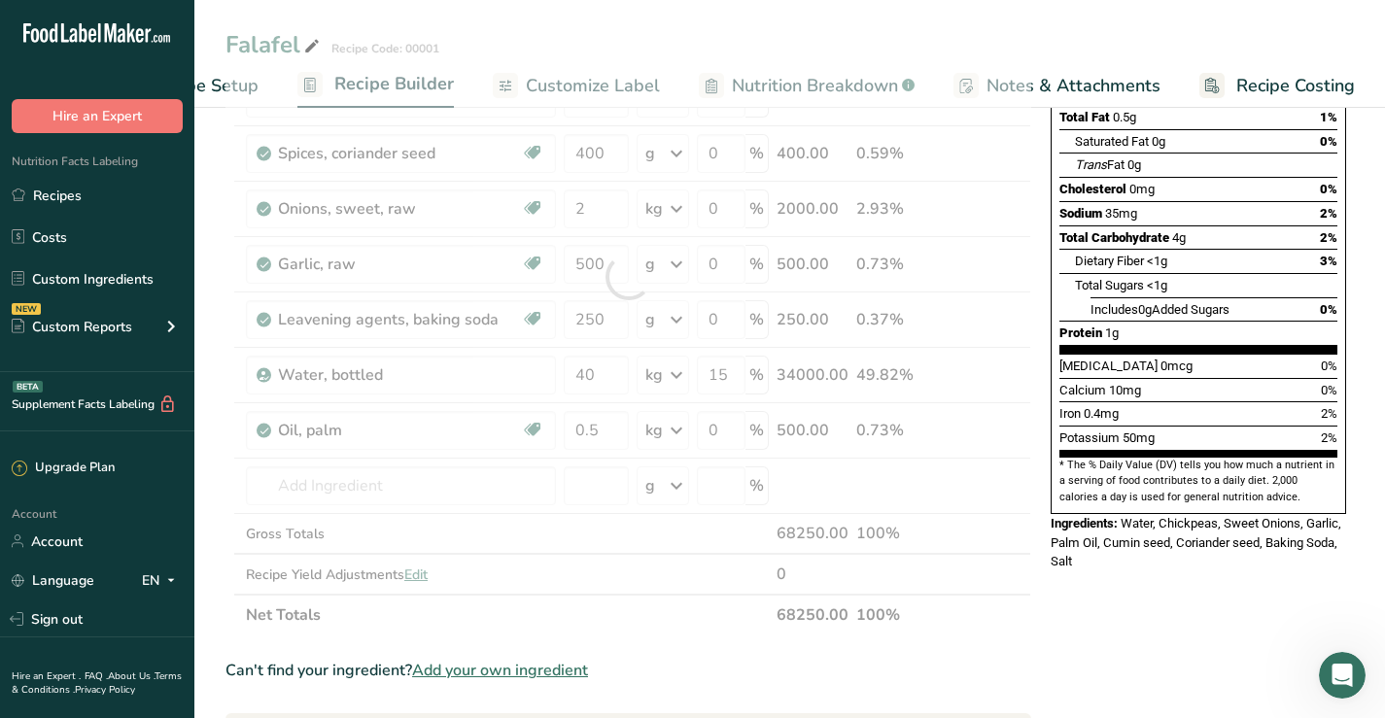
click at [1212, 587] on div "Nutrition Facts 4487 Servings Per Container Serving Size 19g Amount Per Serving…" at bounding box center [1198, 578] width 311 height 1474
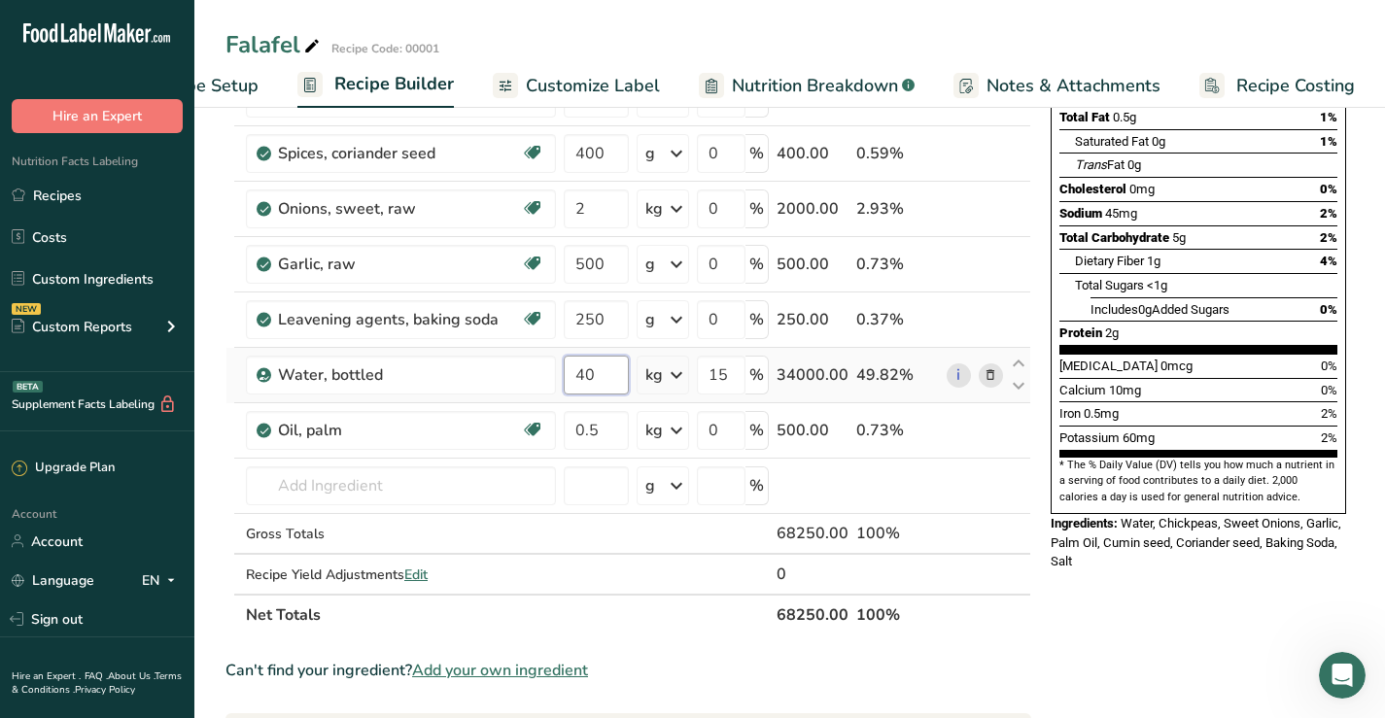
drag, startPoint x: 595, startPoint y: 375, endPoint x: 563, endPoint y: 374, distance: 32.1
click at [563, 374] on td "40" at bounding box center [596, 375] width 73 height 55
type input "30"
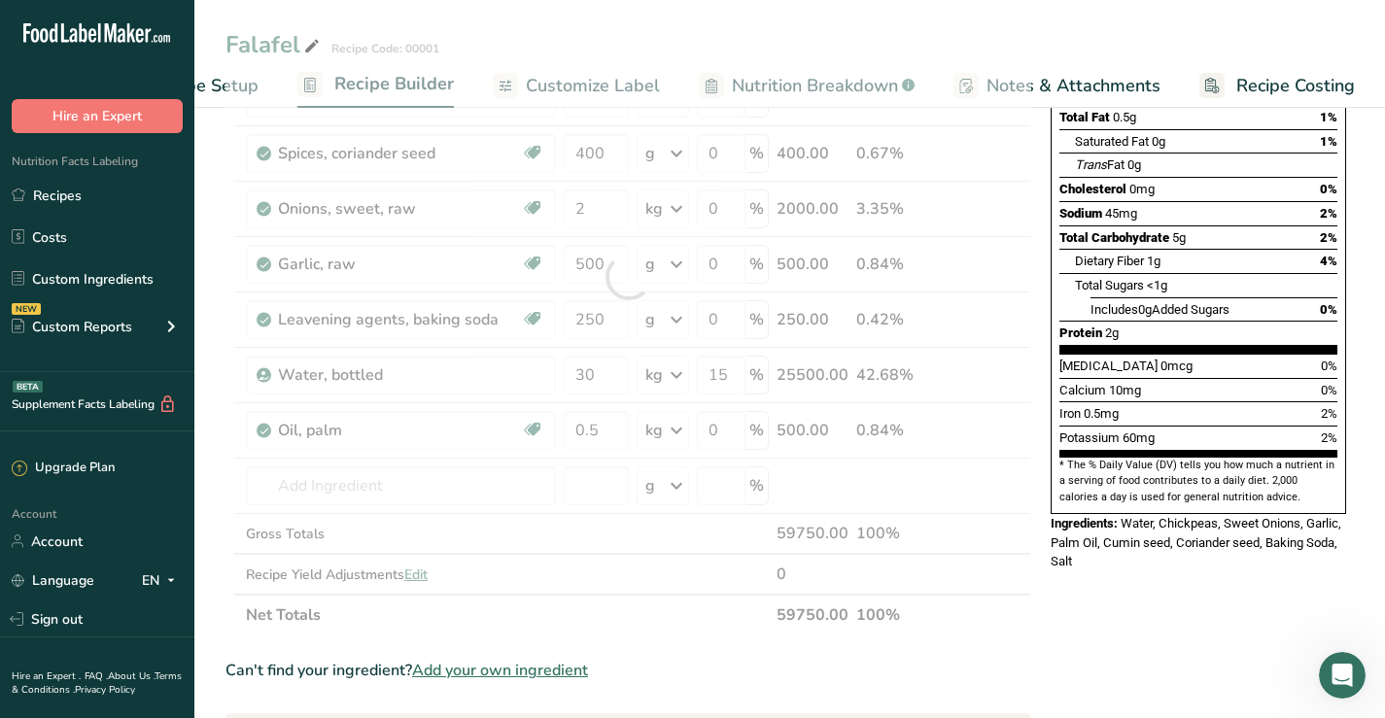
click at [1219, 562] on div "Nutrition Facts 3592 Servings Per Container Serving Size 19g Amount Per Serving…" at bounding box center [1198, 578] width 311 height 1474
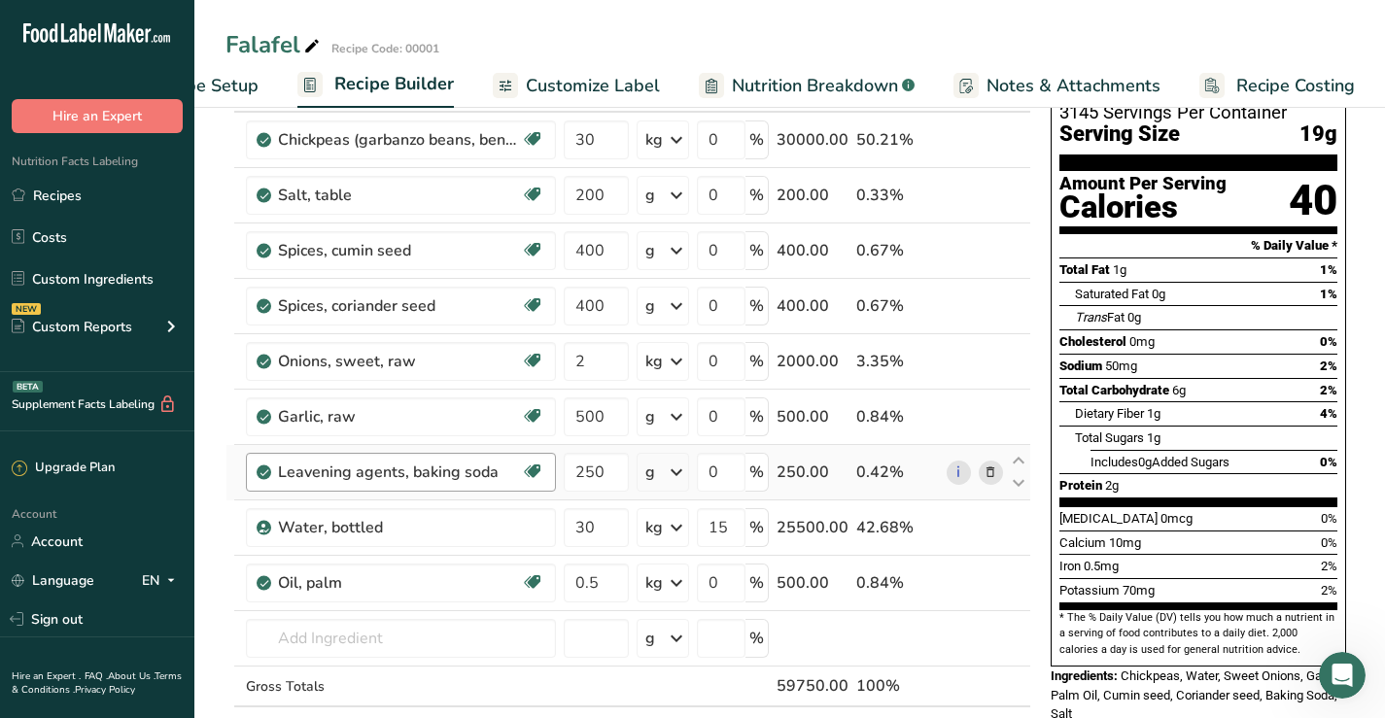
scroll to position [194, 0]
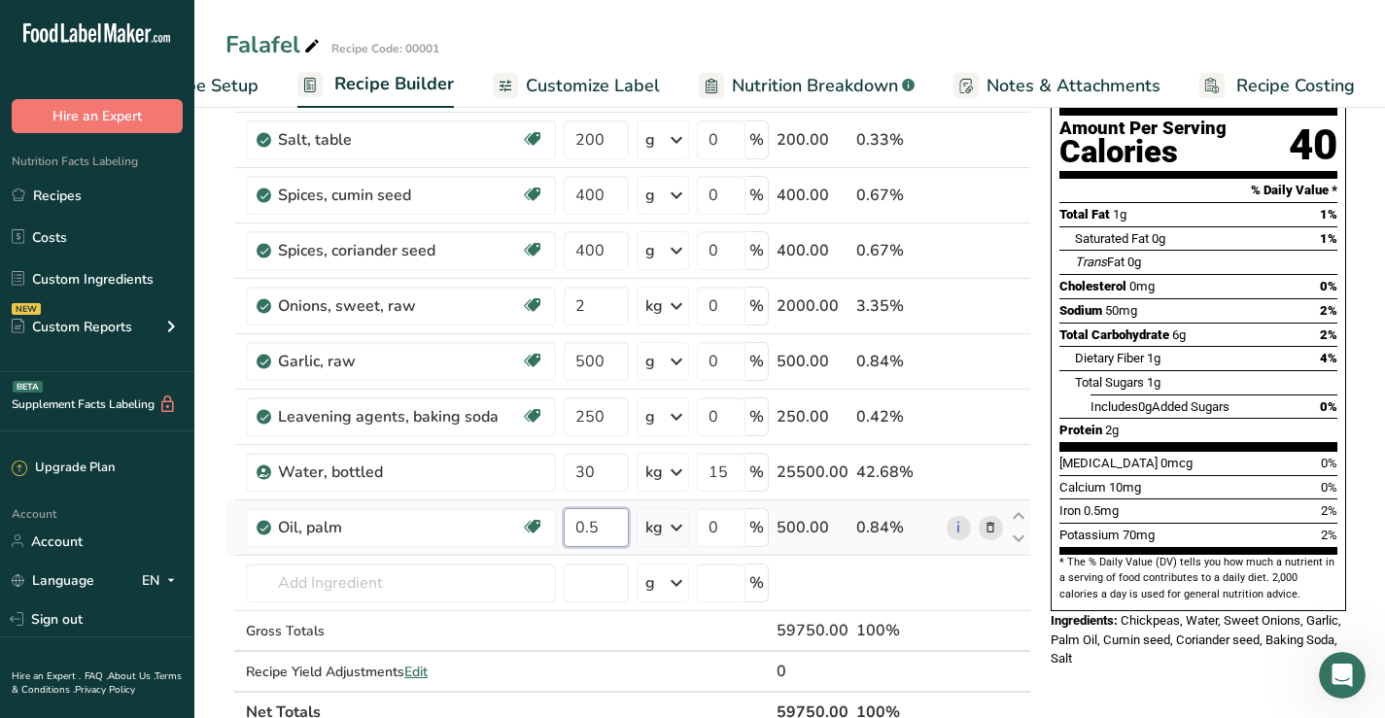
drag, startPoint x: 603, startPoint y: 522, endPoint x: 577, endPoint y: 522, distance: 26.2
click at [577, 522] on input "0.5" at bounding box center [596, 527] width 65 height 39
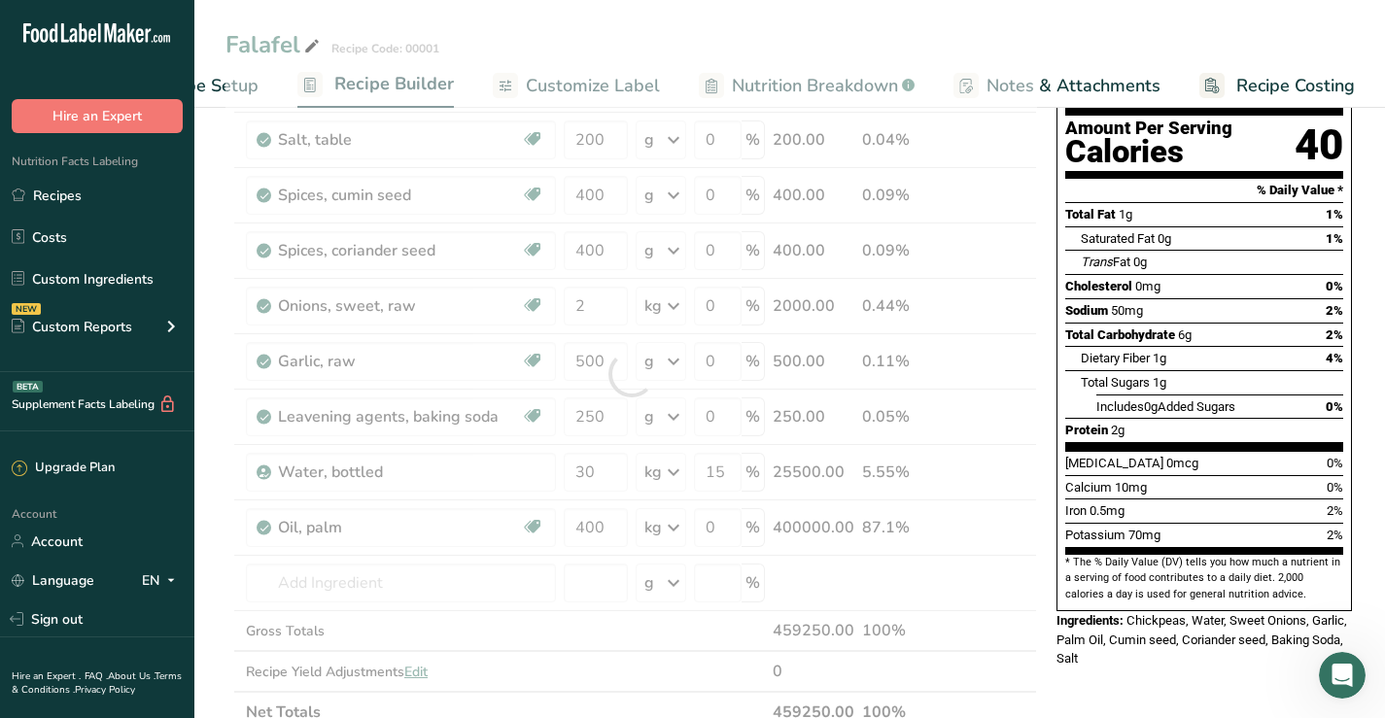
click at [1175, 653] on div "Nutrition Facts 3145 Servings Per Container Serving Size 19g Amount Per Serving…" at bounding box center [1204, 663] width 311 height 1451
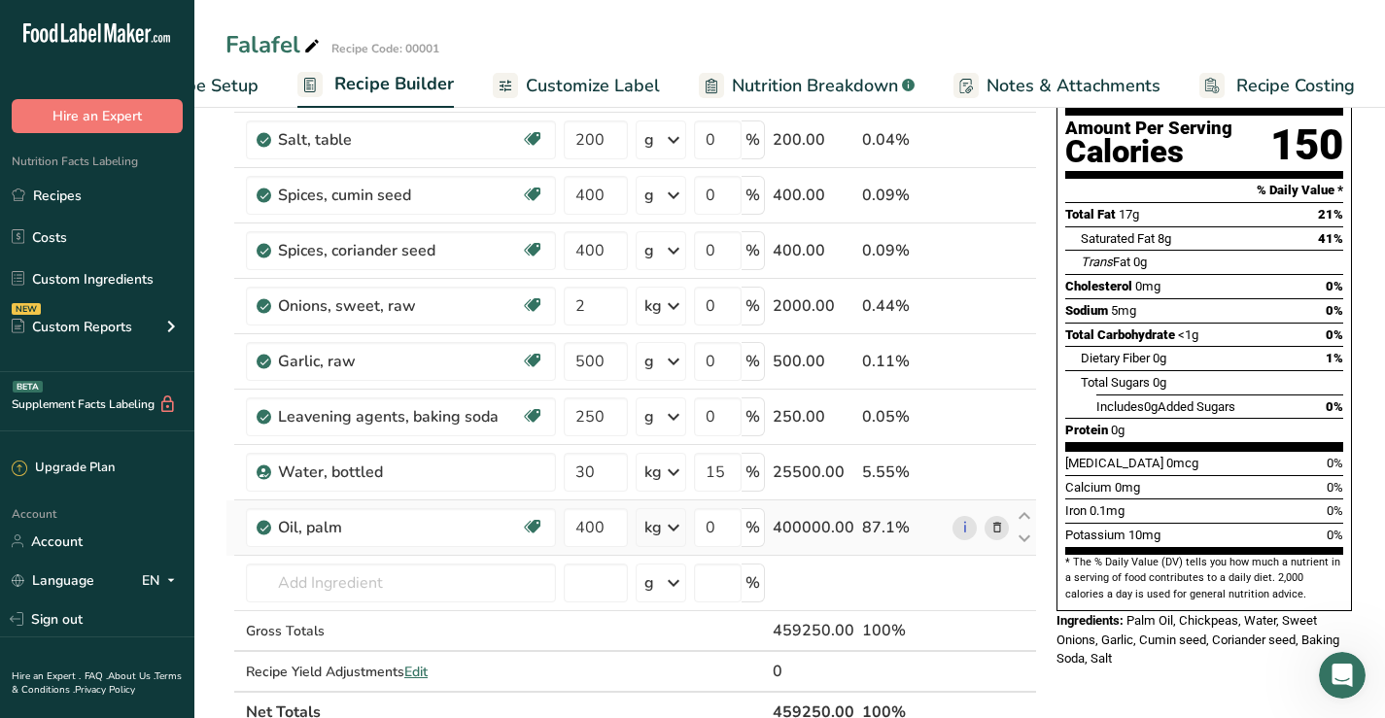
click at [671, 529] on icon at bounding box center [673, 527] width 23 height 35
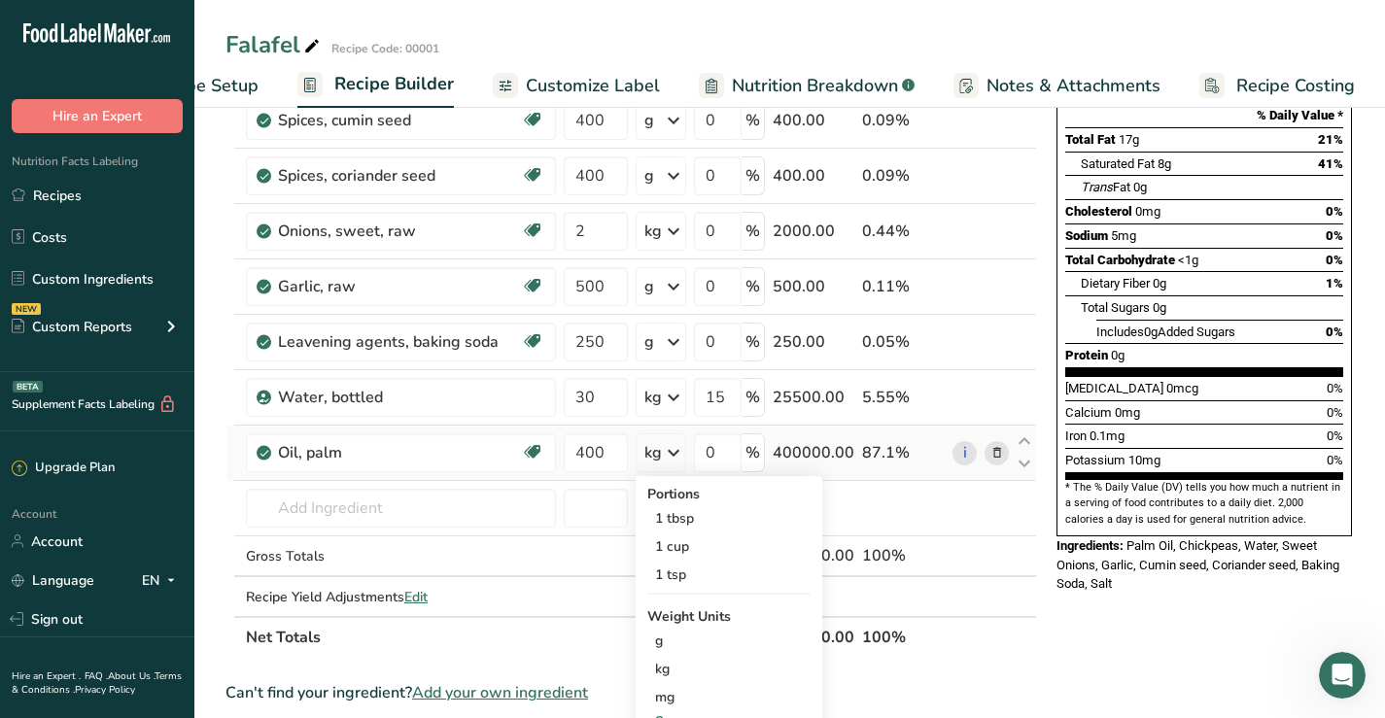
scroll to position [292, 0]
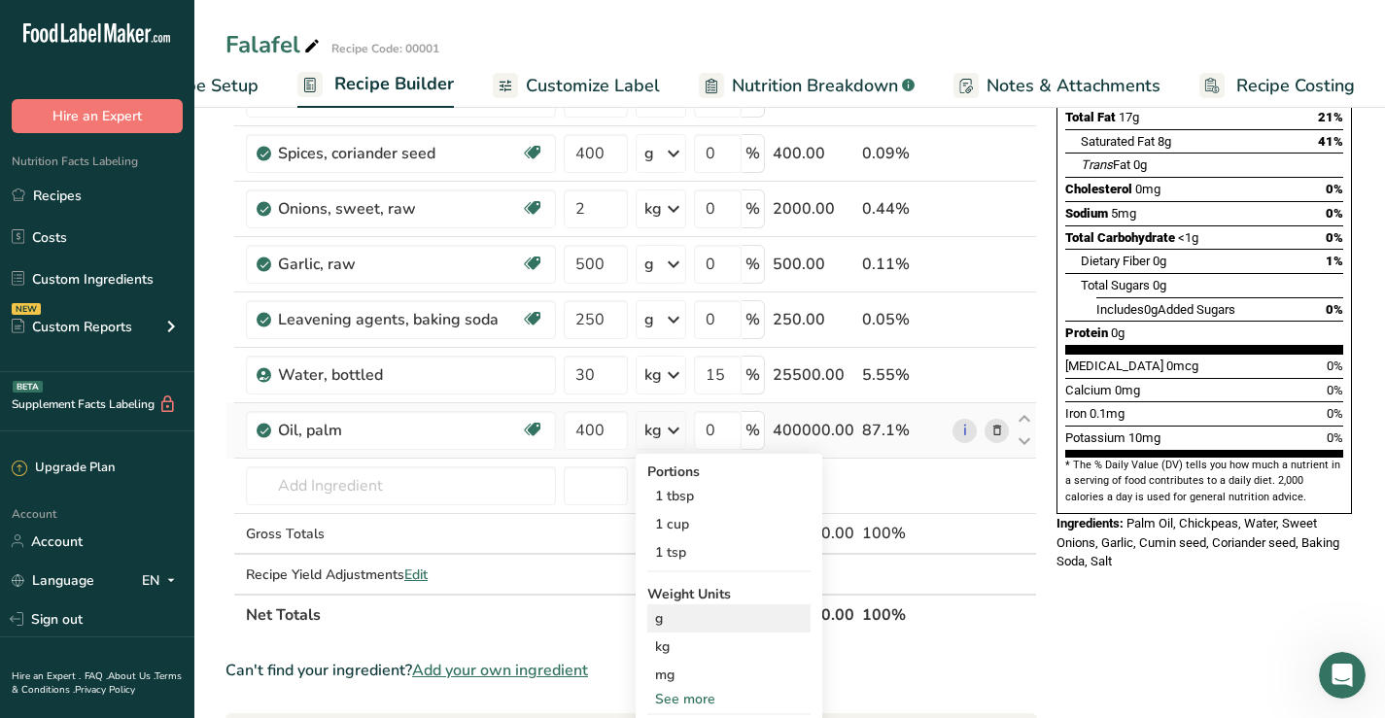
click at [670, 625] on div "g" at bounding box center [728, 618] width 163 height 28
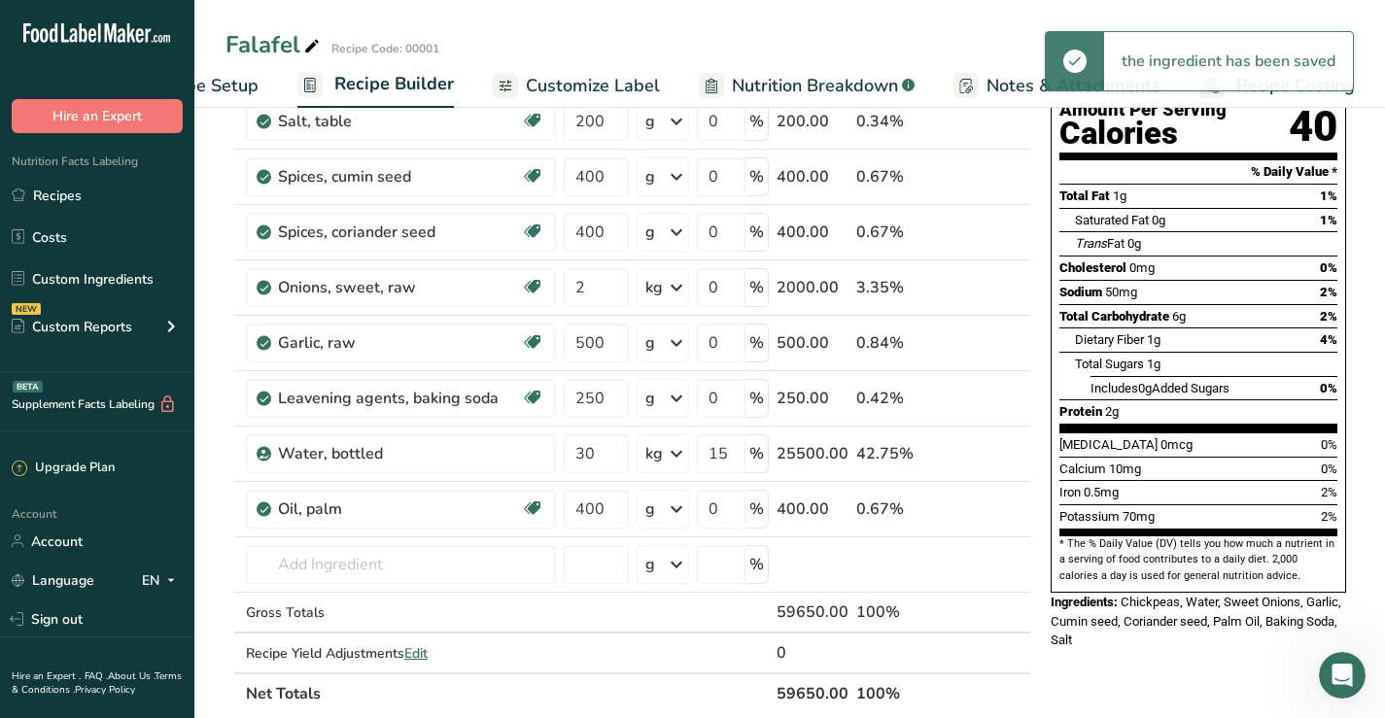
scroll to position [194, 0]
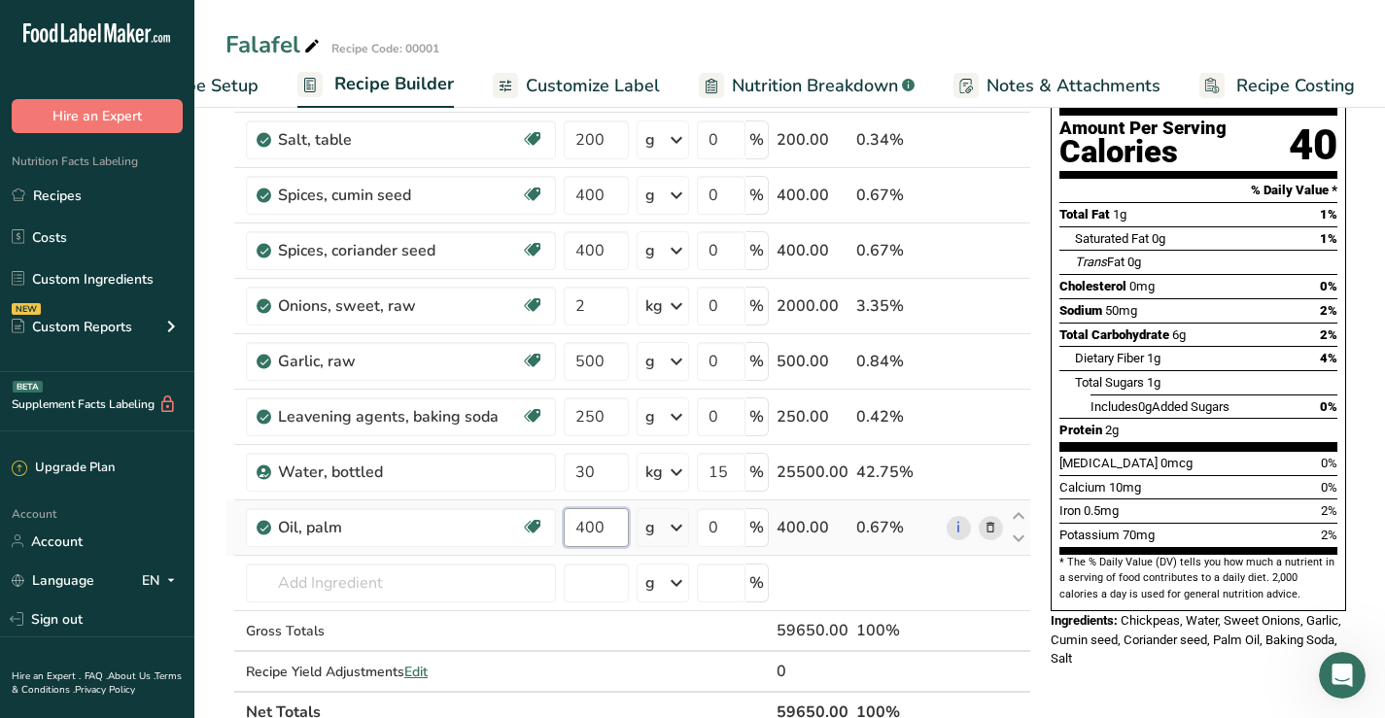
drag, startPoint x: 611, startPoint y: 523, endPoint x: 576, endPoint y: 523, distance: 35.0
click at [576, 523] on input "400" at bounding box center [596, 527] width 65 height 39
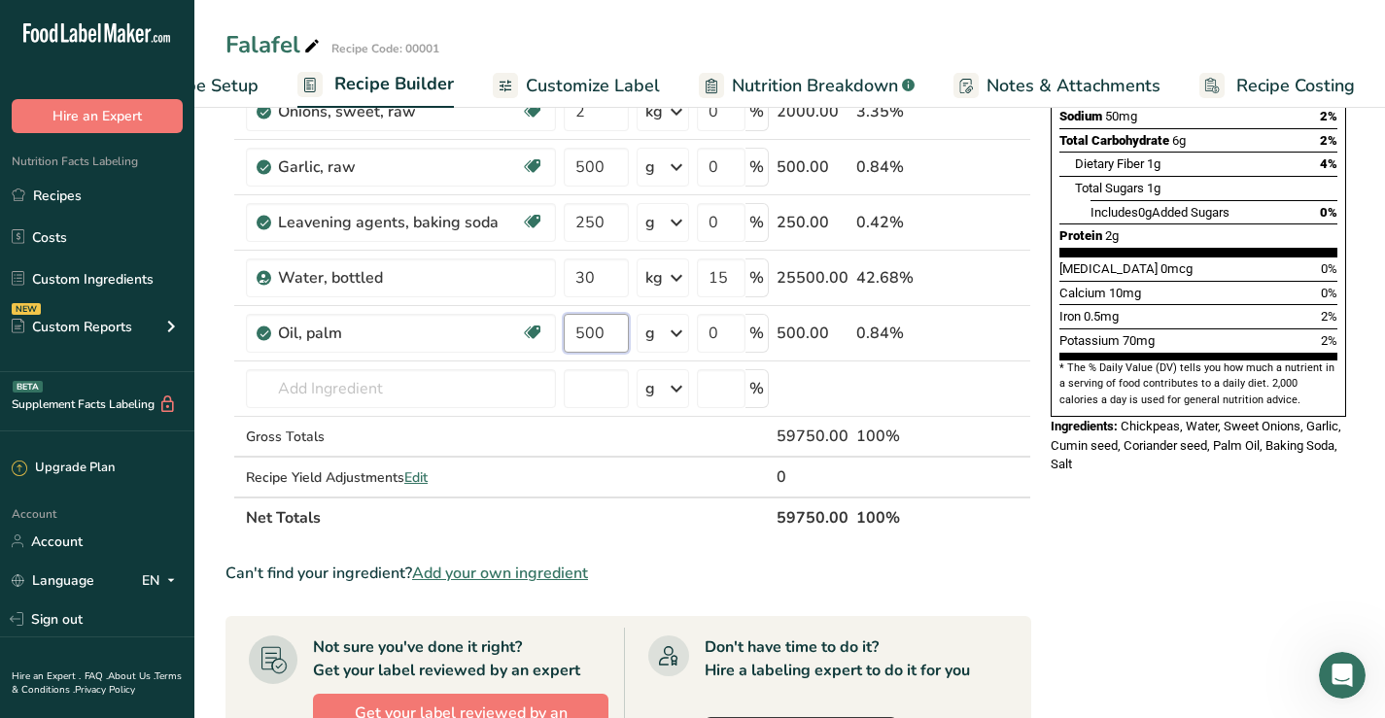
type input "500"
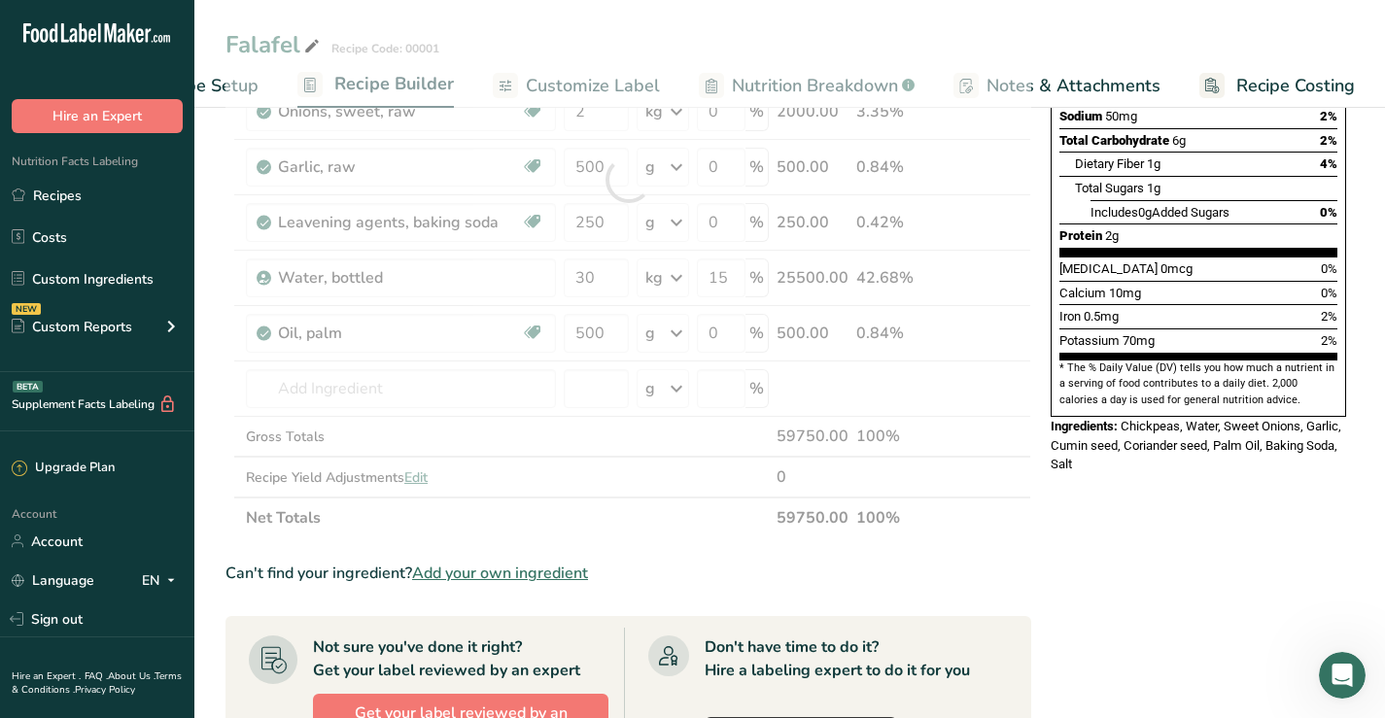
click at [1196, 493] on div "Nutrition Facts 3139 Servings Per Container Serving Size 19g Amount Per Serving…" at bounding box center [1198, 480] width 311 height 1474
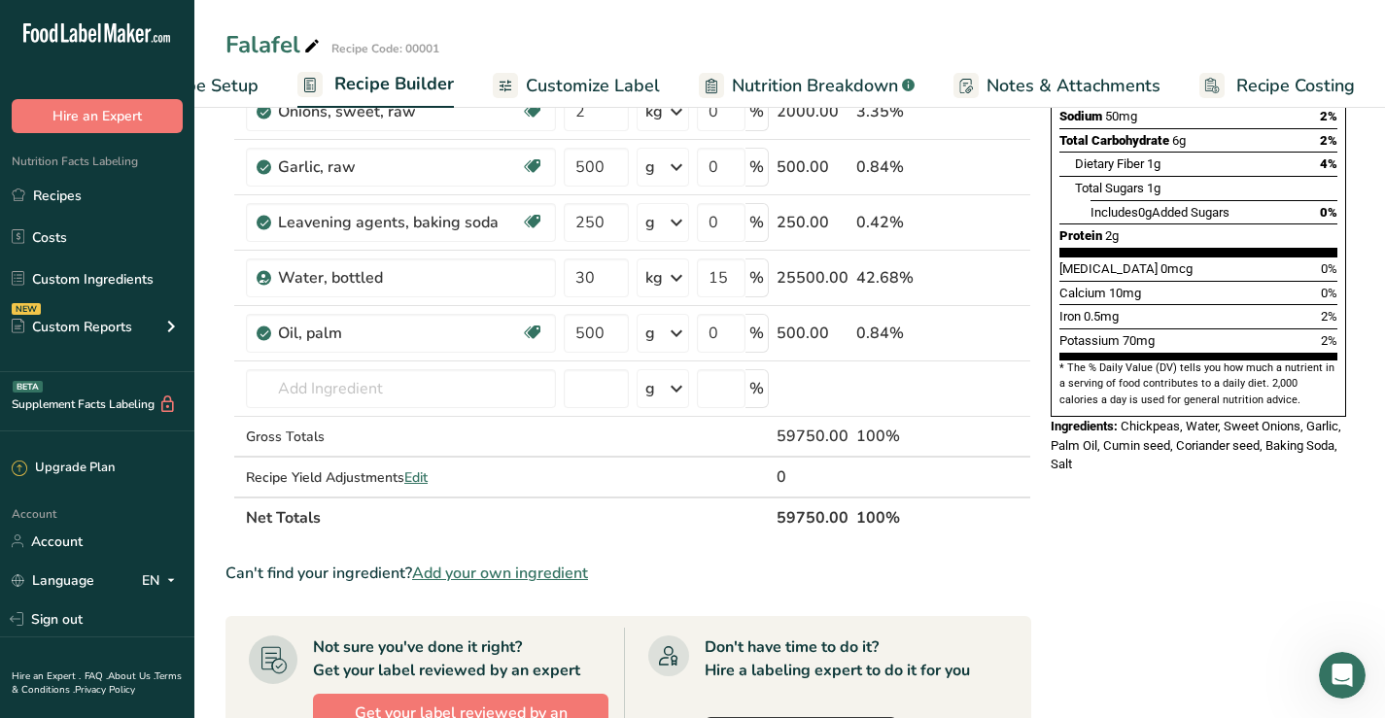
click at [1126, 499] on div "Nutrition Facts 3145 Servings Per Container Serving Size 19g Amount Per Serving…" at bounding box center [1198, 480] width 311 height 1474
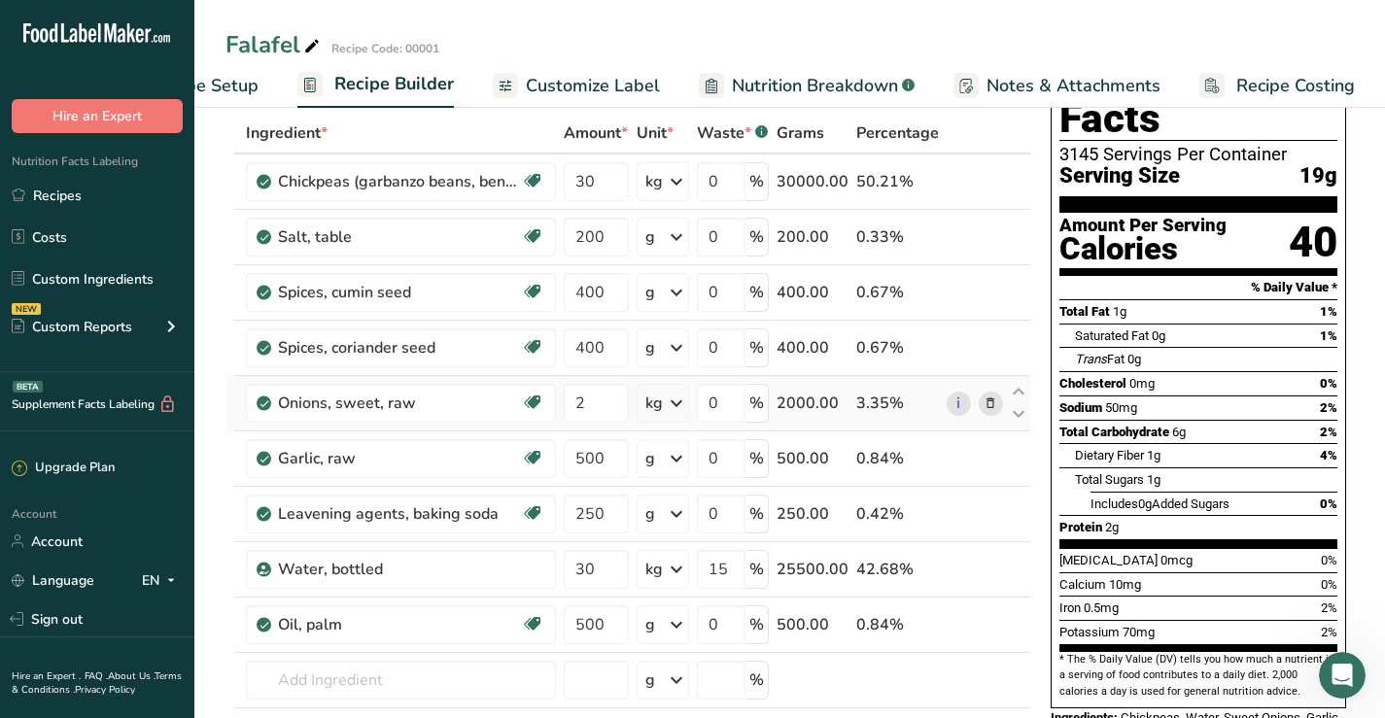
scroll to position [0, 0]
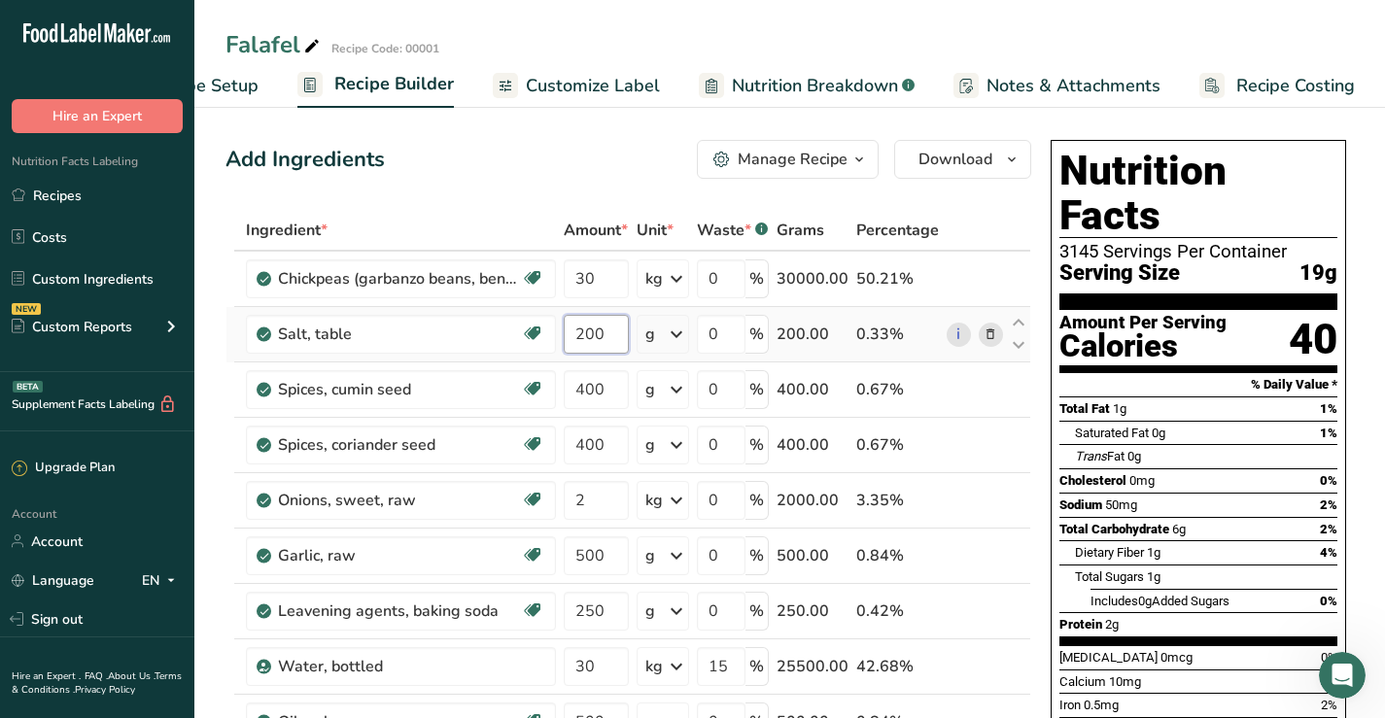
drag, startPoint x: 603, startPoint y: 335, endPoint x: 577, endPoint y: 335, distance: 26.2
click at [577, 335] on input "200" at bounding box center [596, 334] width 65 height 39
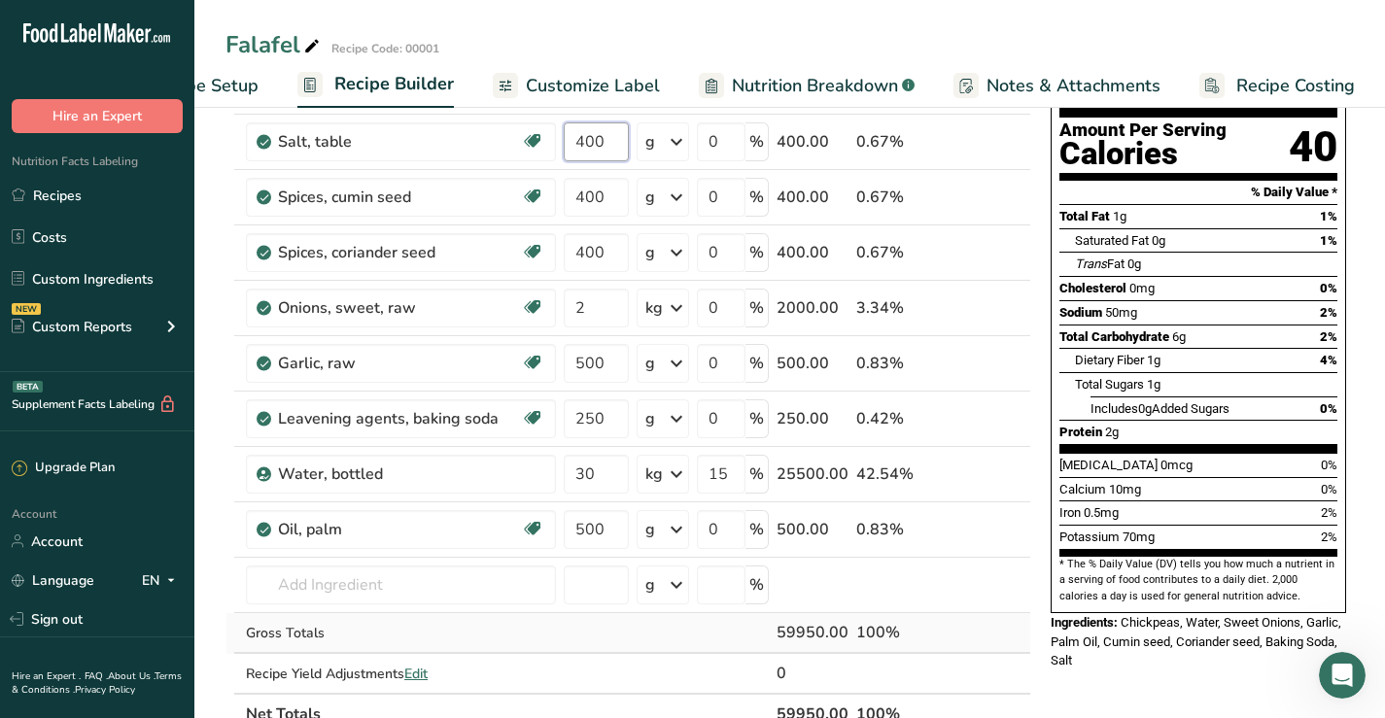
scroll to position [292, 0]
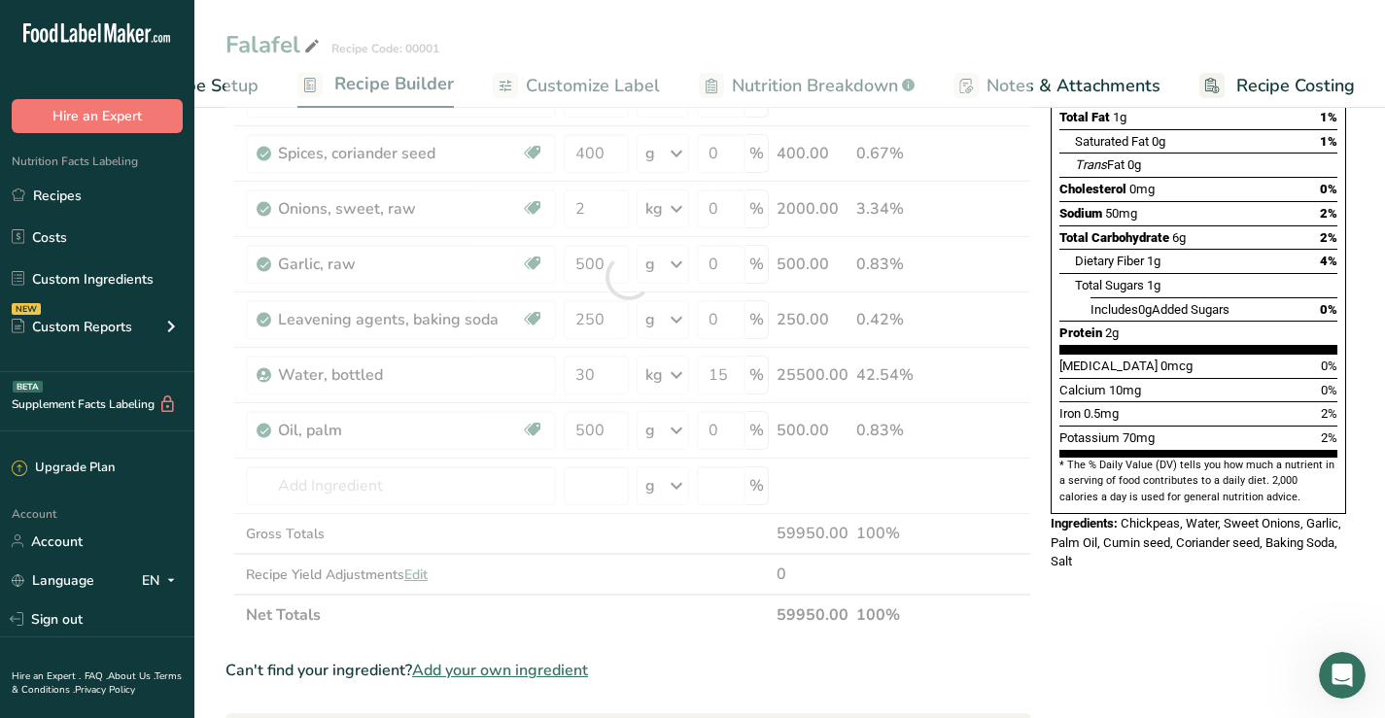
click at [1107, 651] on div "Nutrition Facts 3145 Servings Per Container Serving Size 19g Amount Per Serving…" at bounding box center [1198, 578] width 311 height 1474
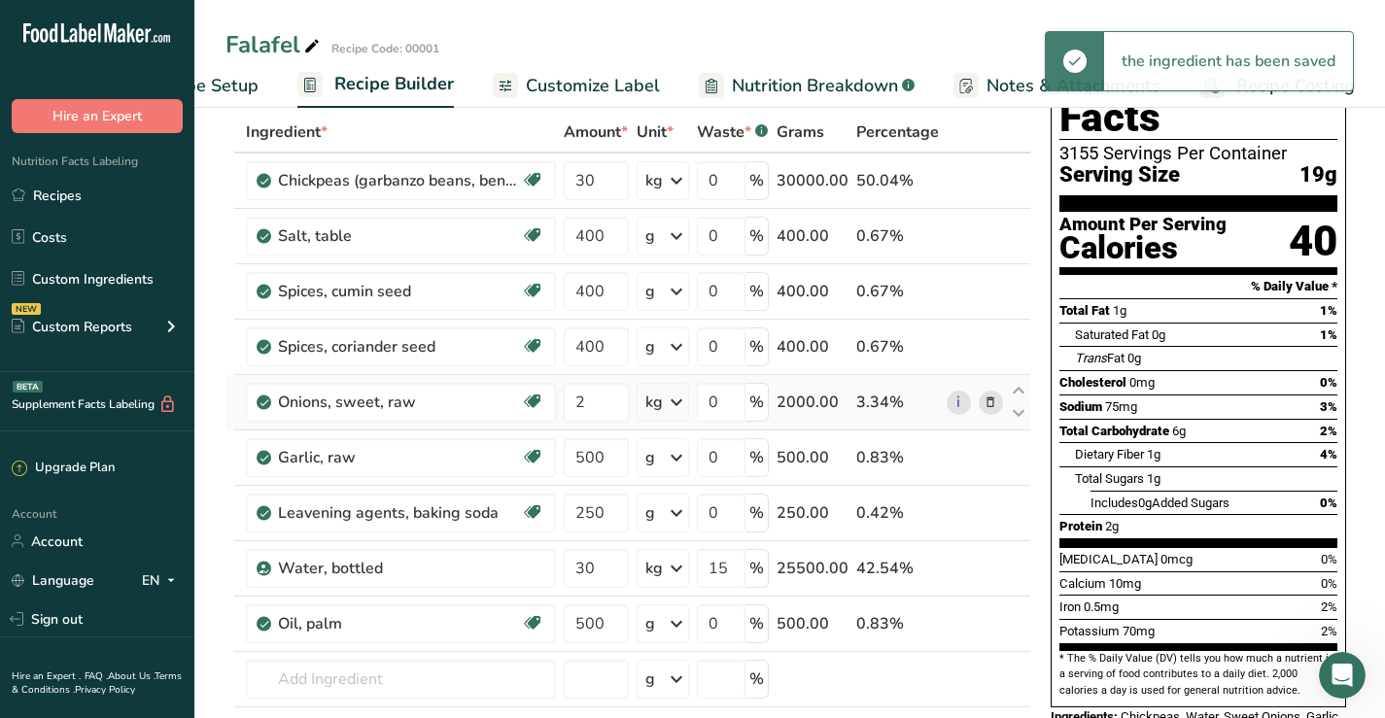
scroll to position [97, 0]
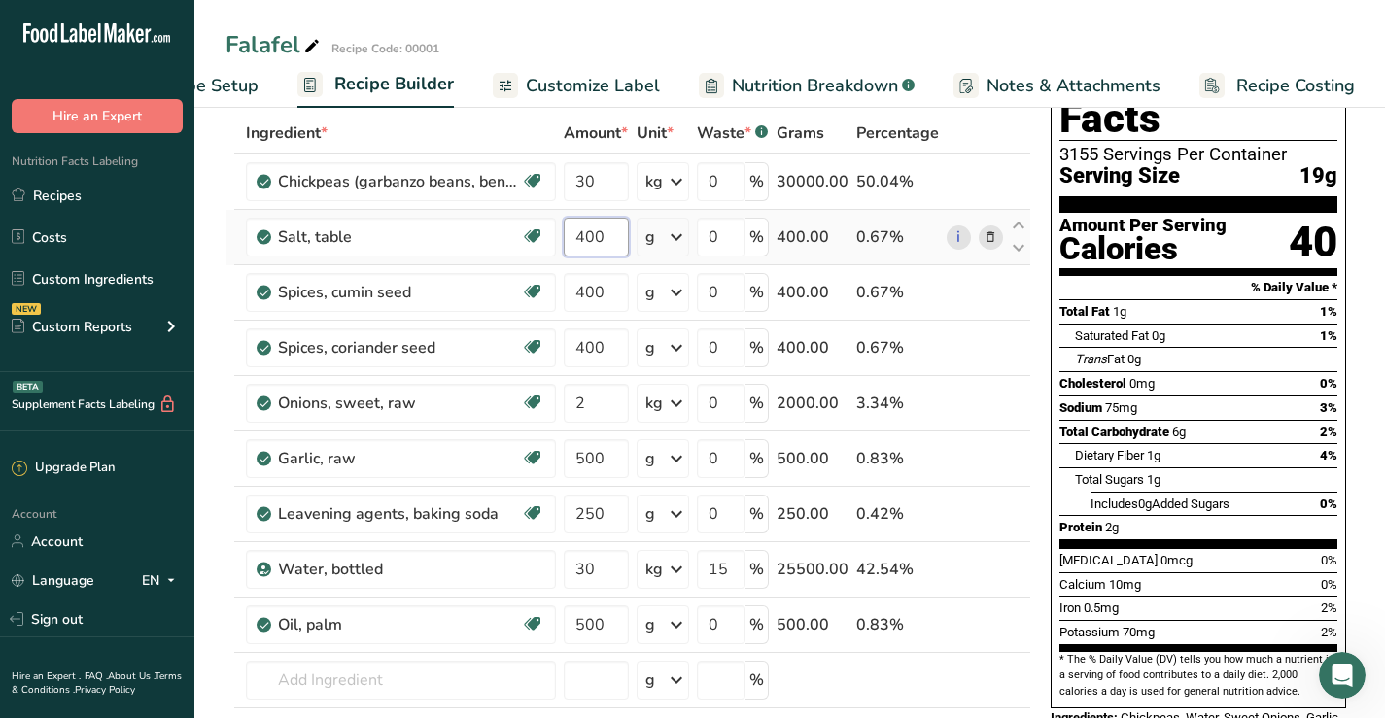
drag, startPoint x: 607, startPoint y: 244, endPoint x: 573, endPoint y: 241, distance: 34.1
click at [573, 241] on input "400" at bounding box center [596, 237] width 65 height 39
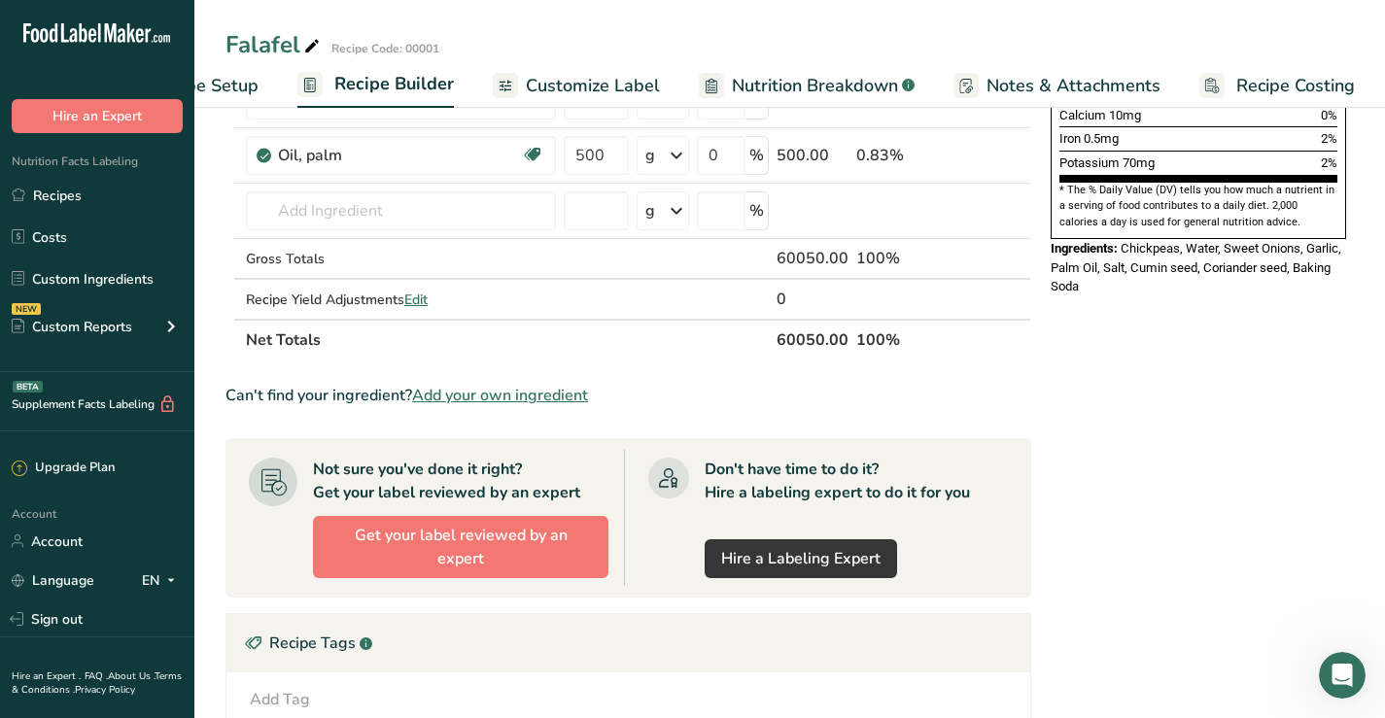
scroll to position [583, 0]
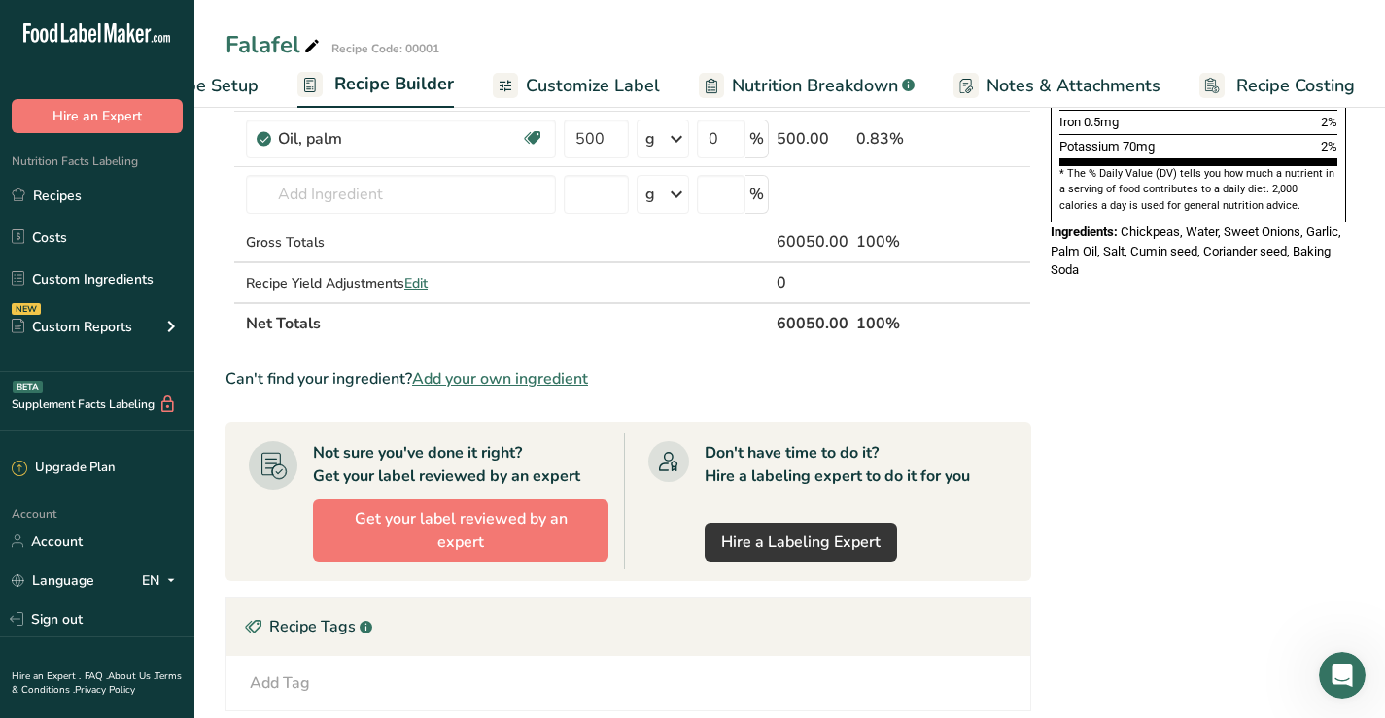
type input "500"
click at [1100, 314] on div "Nutrition Facts 3155 Servings Per Container Serving Size 19g Amount Per Serving…" at bounding box center [1198, 286] width 311 height 1474
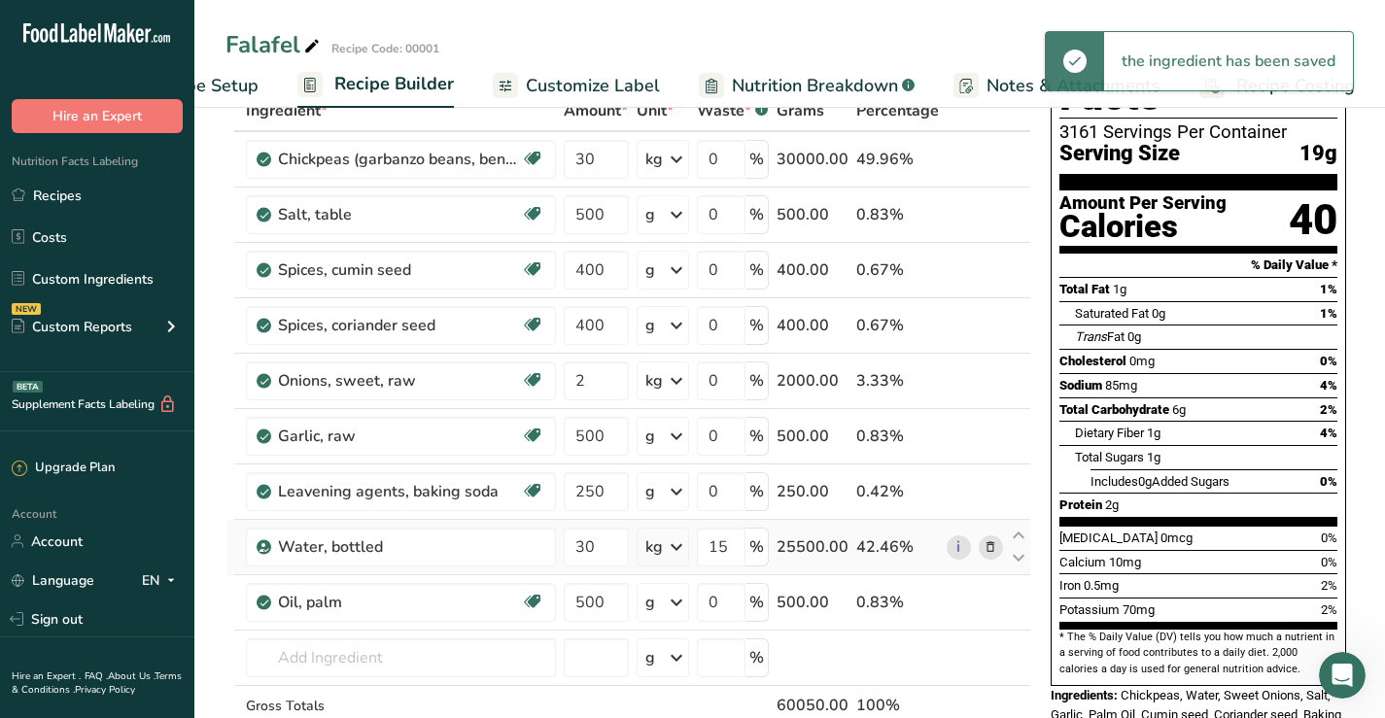
scroll to position [97, 0]
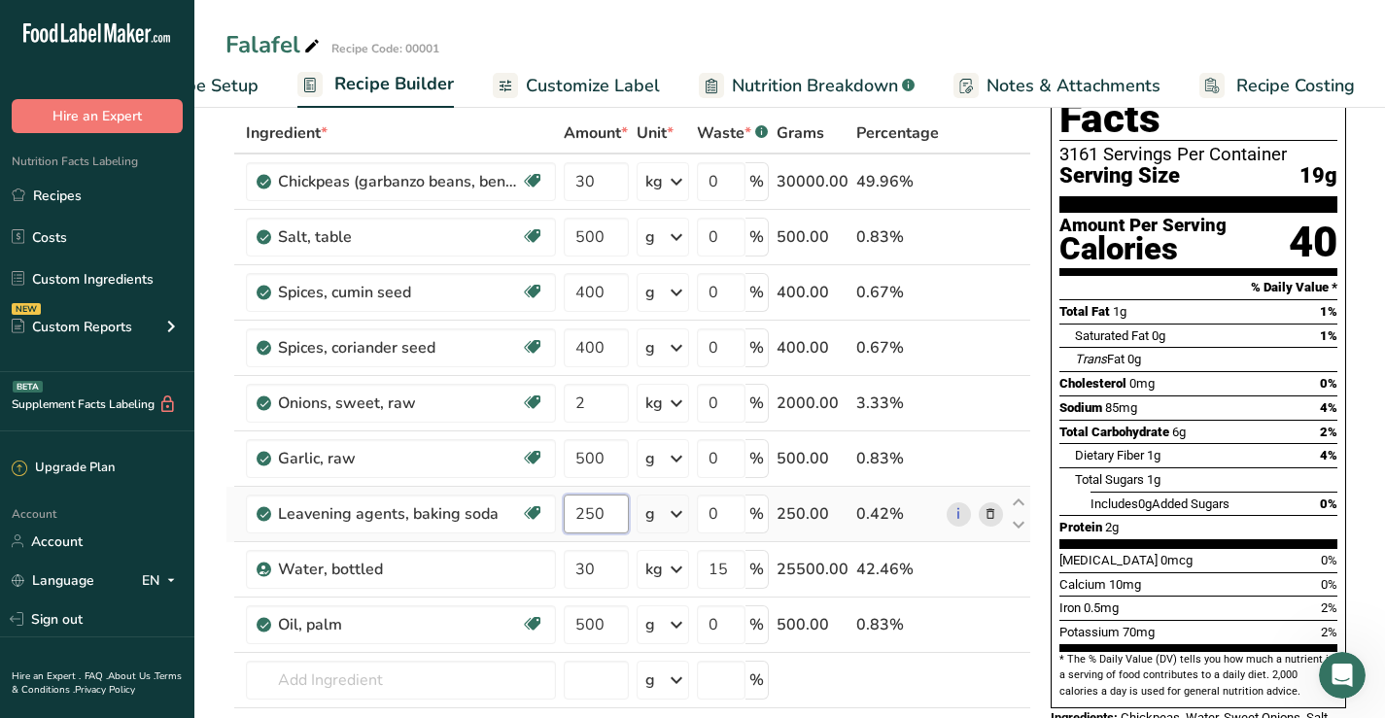
drag, startPoint x: 606, startPoint y: 516, endPoint x: 575, endPoint y: 516, distance: 31.1
click at [575, 516] on input "250" at bounding box center [596, 514] width 65 height 39
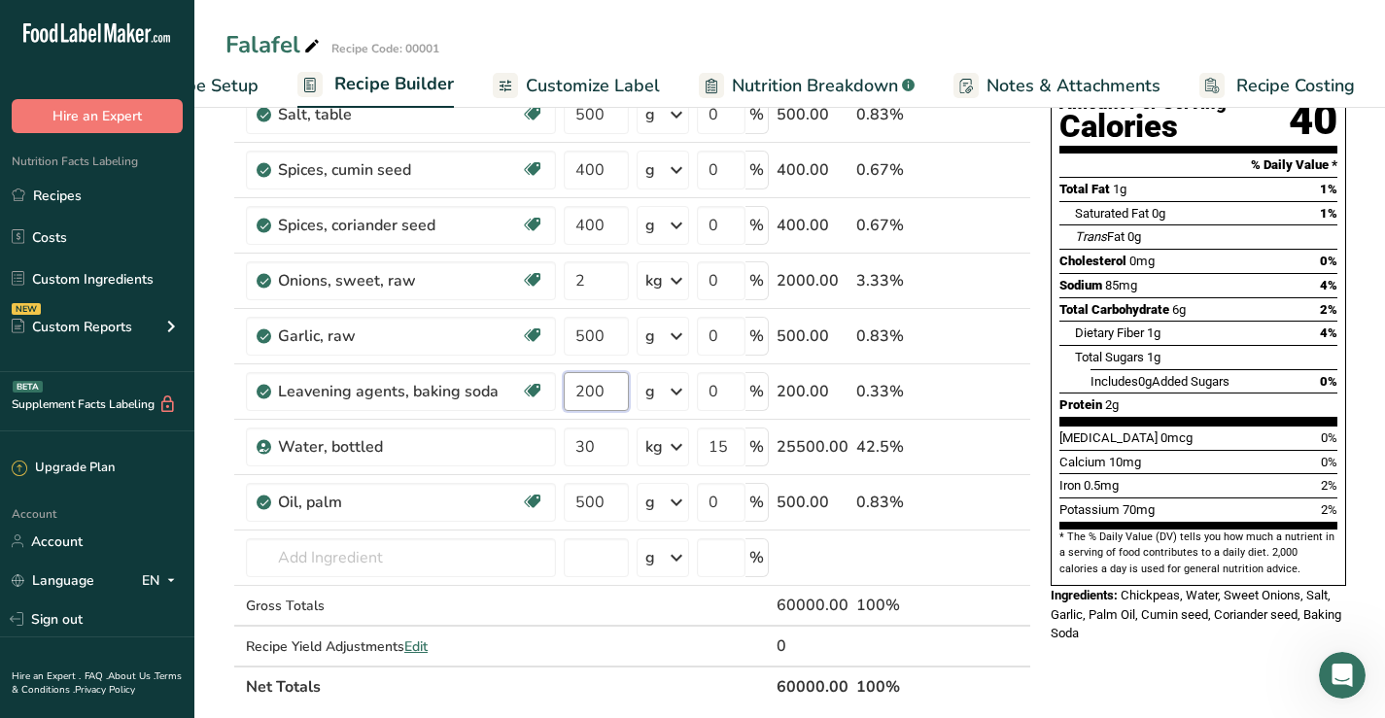
scroll to position [292, 0]
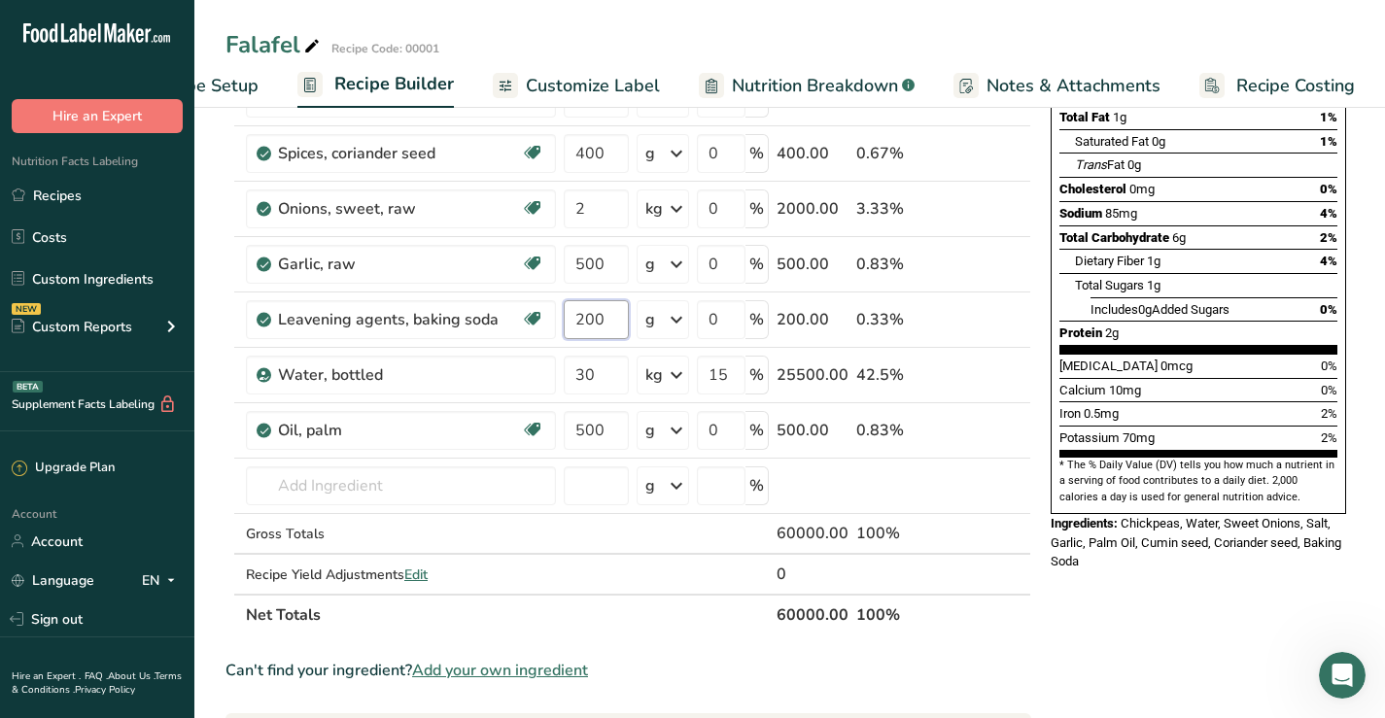
type input "200"
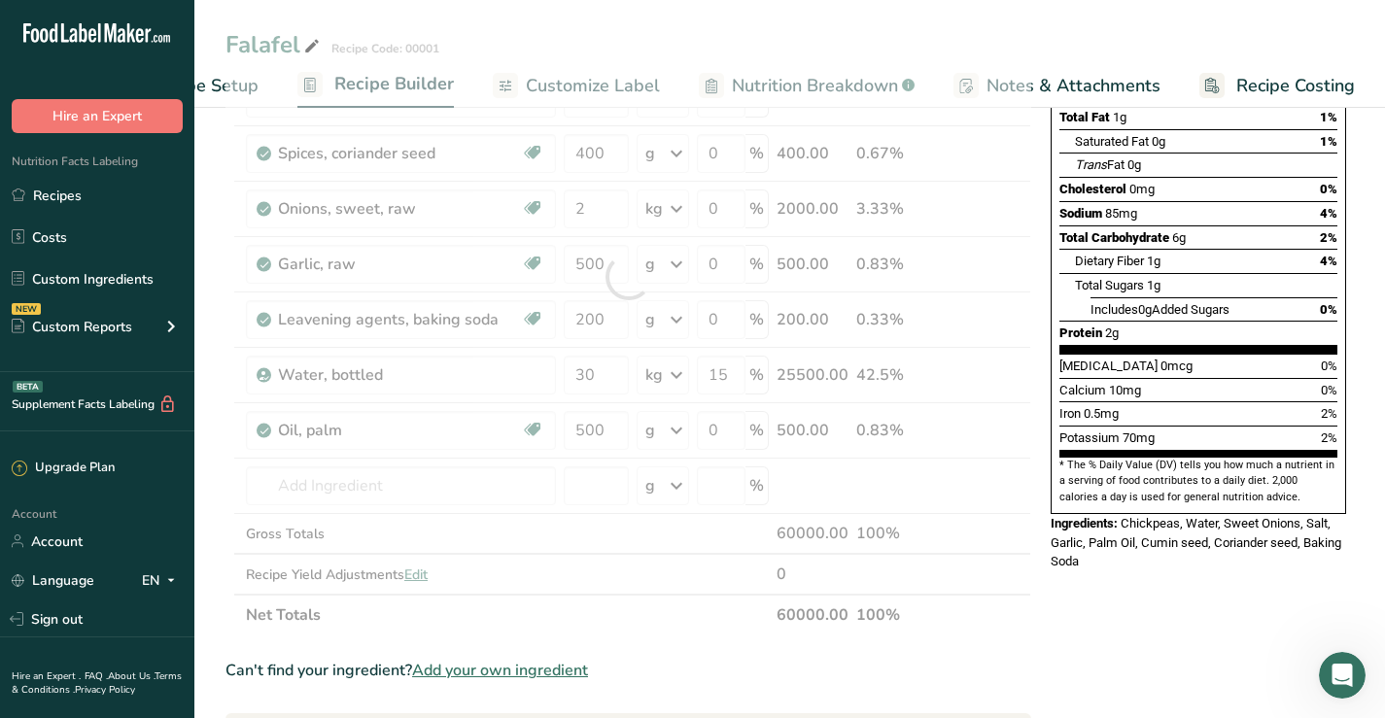
click at [1178, 578] on div "Nutrition Facts 3161 Servings Per Container Serving Size 19g Amount Per Serving…" at bounding box center [1198, 578] width 311 height 1474
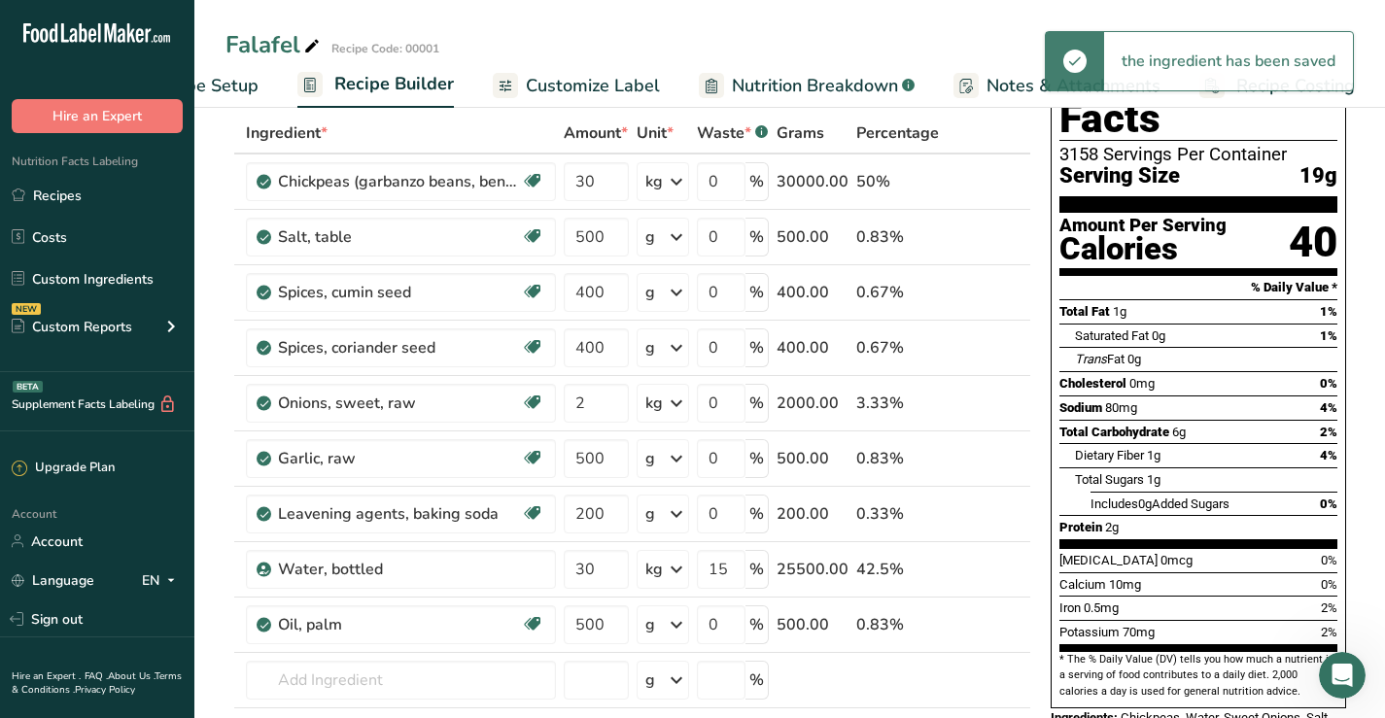
scroll to position [0, 0]
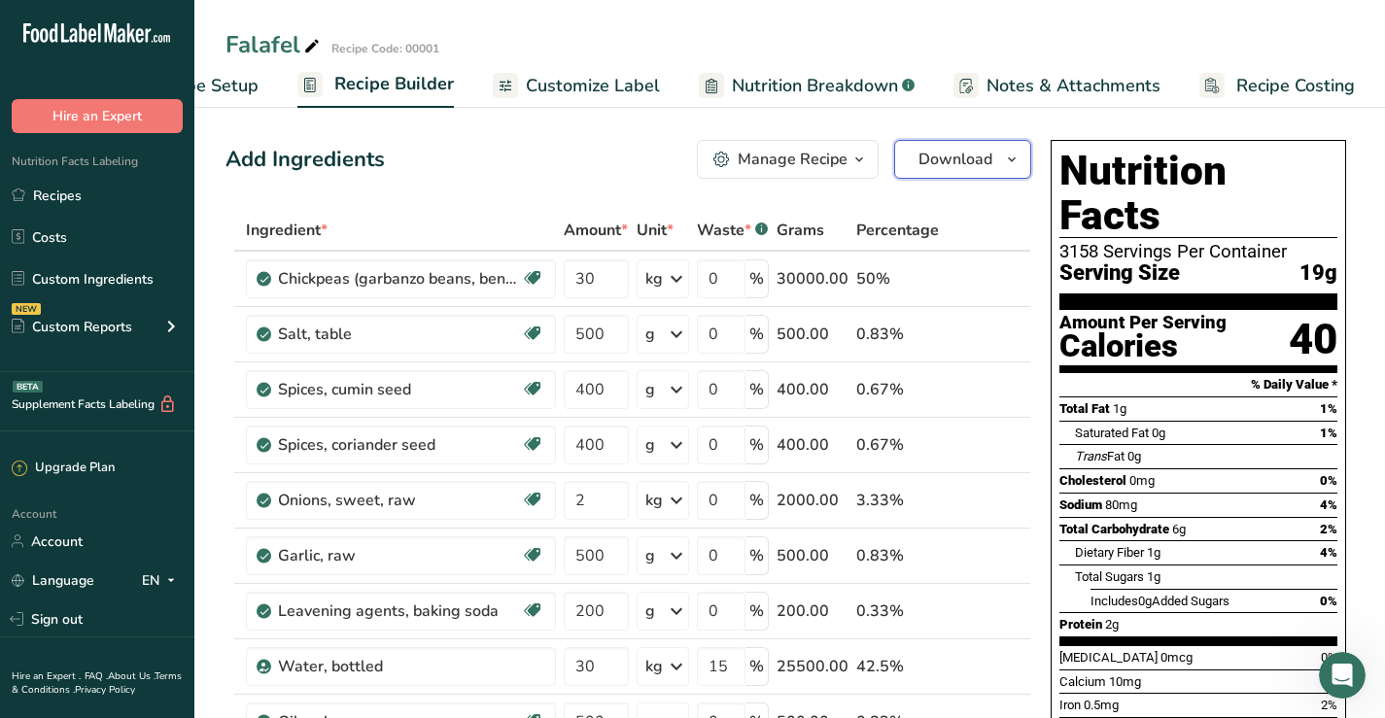
click at [1013, 161] on icon "button" at bounding box center [1012, 160] width 16 height 24
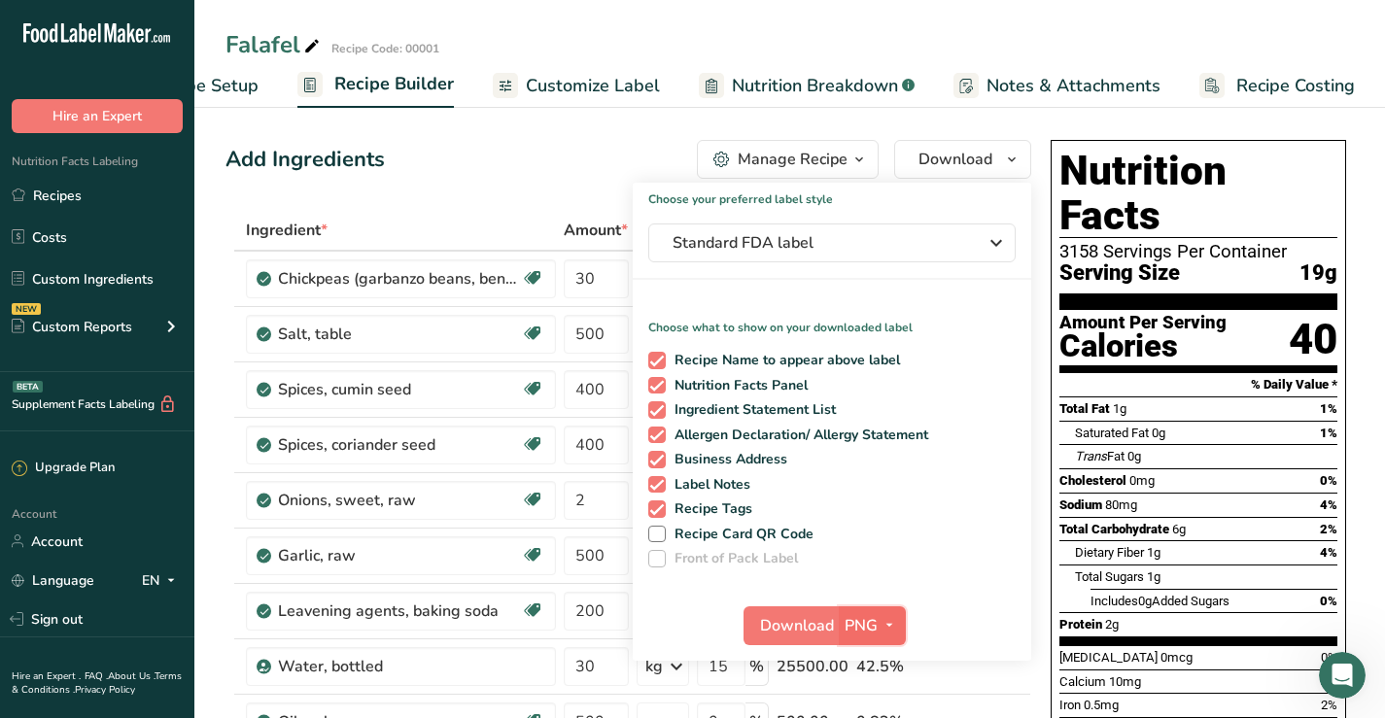
click at [888, 623] on icon "button" at bounding box center [889, 625] width 16 height 24
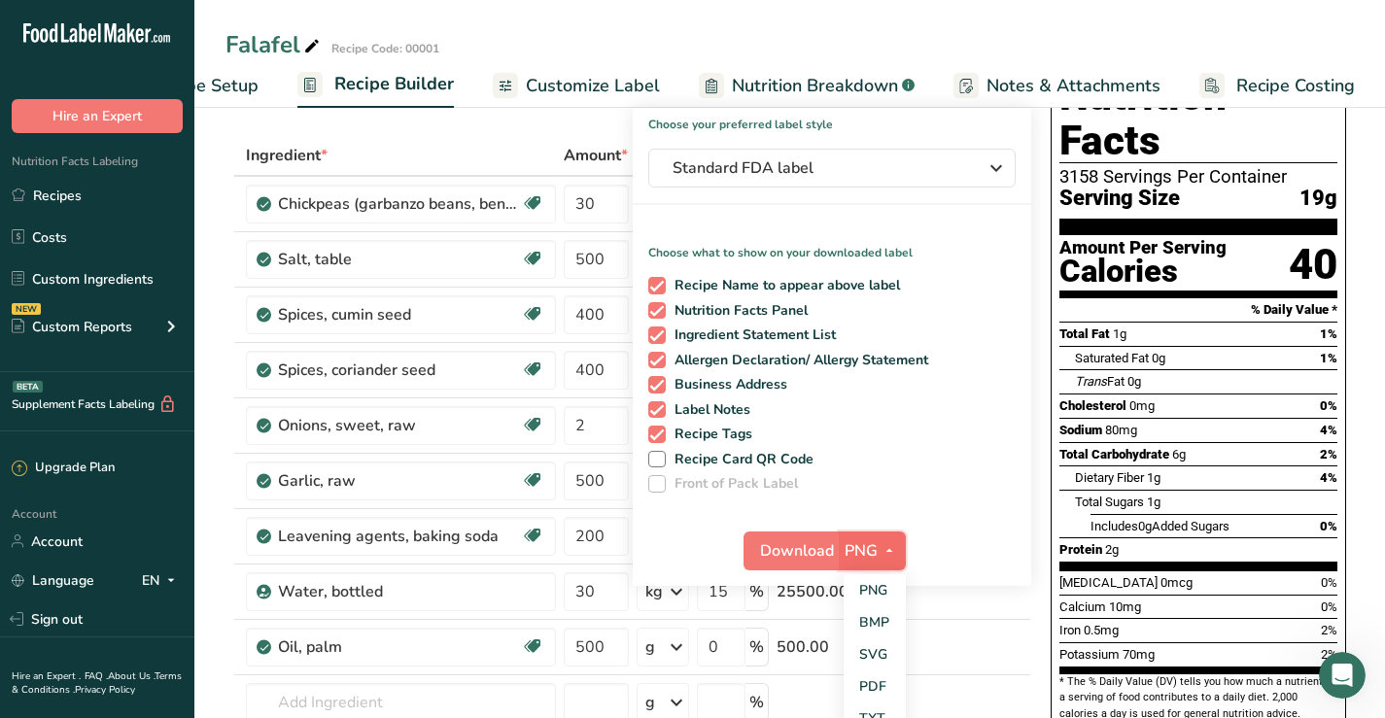
scroll to position [97, 0]
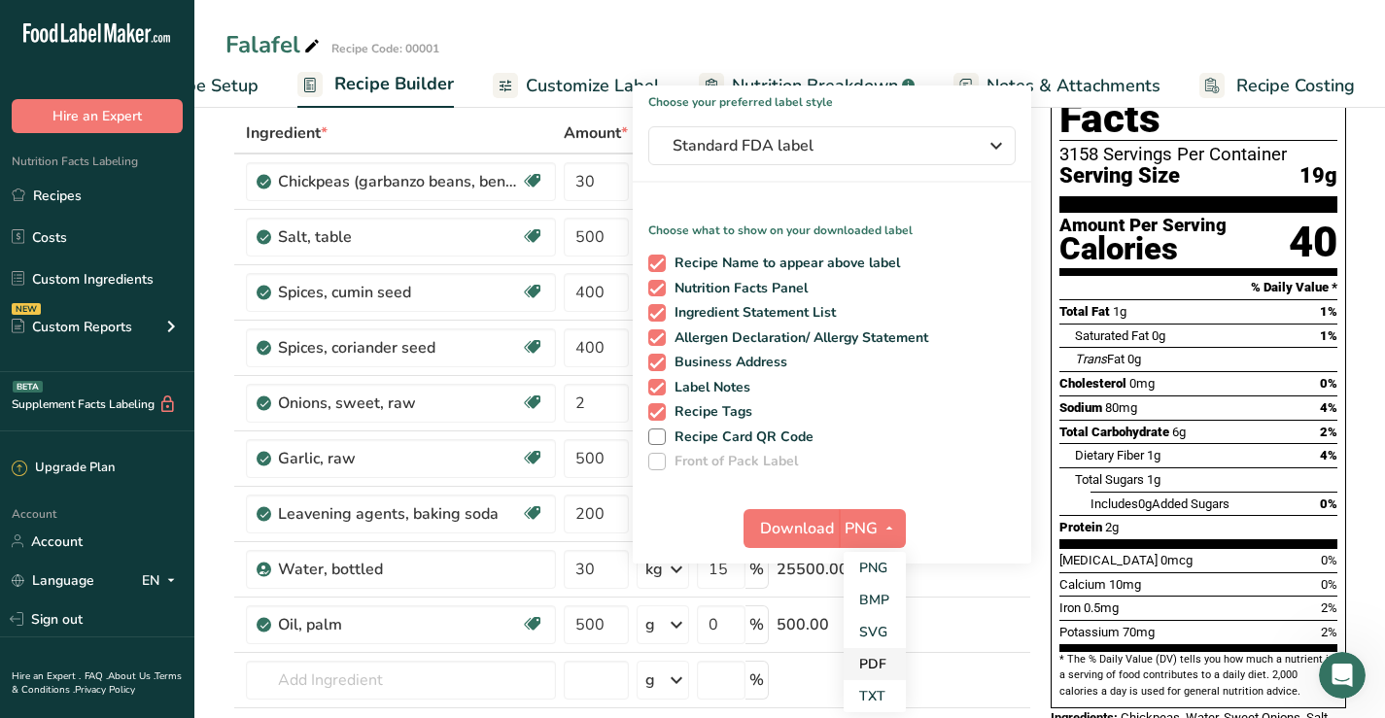
click at [873, 669] on link "PDF" at bounding box center [874, 664] width 62 height 32
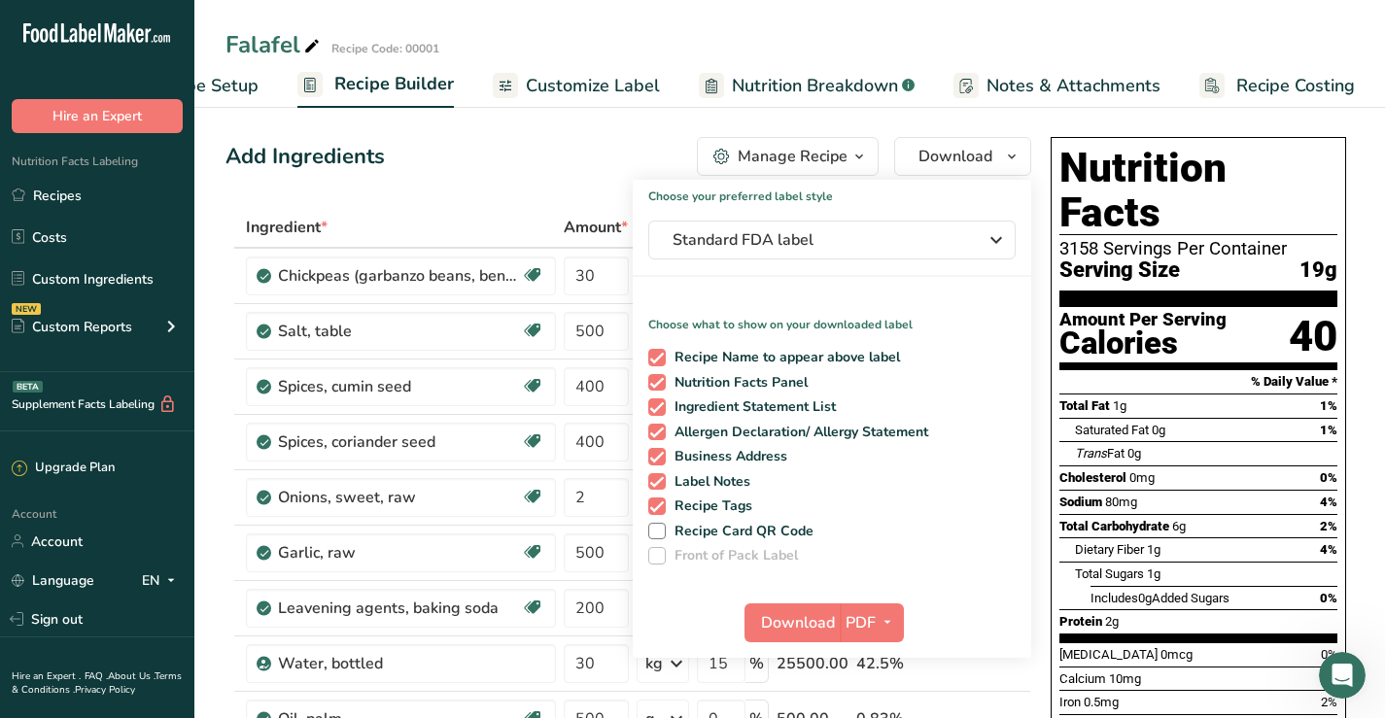
scroll to position [0, 0]
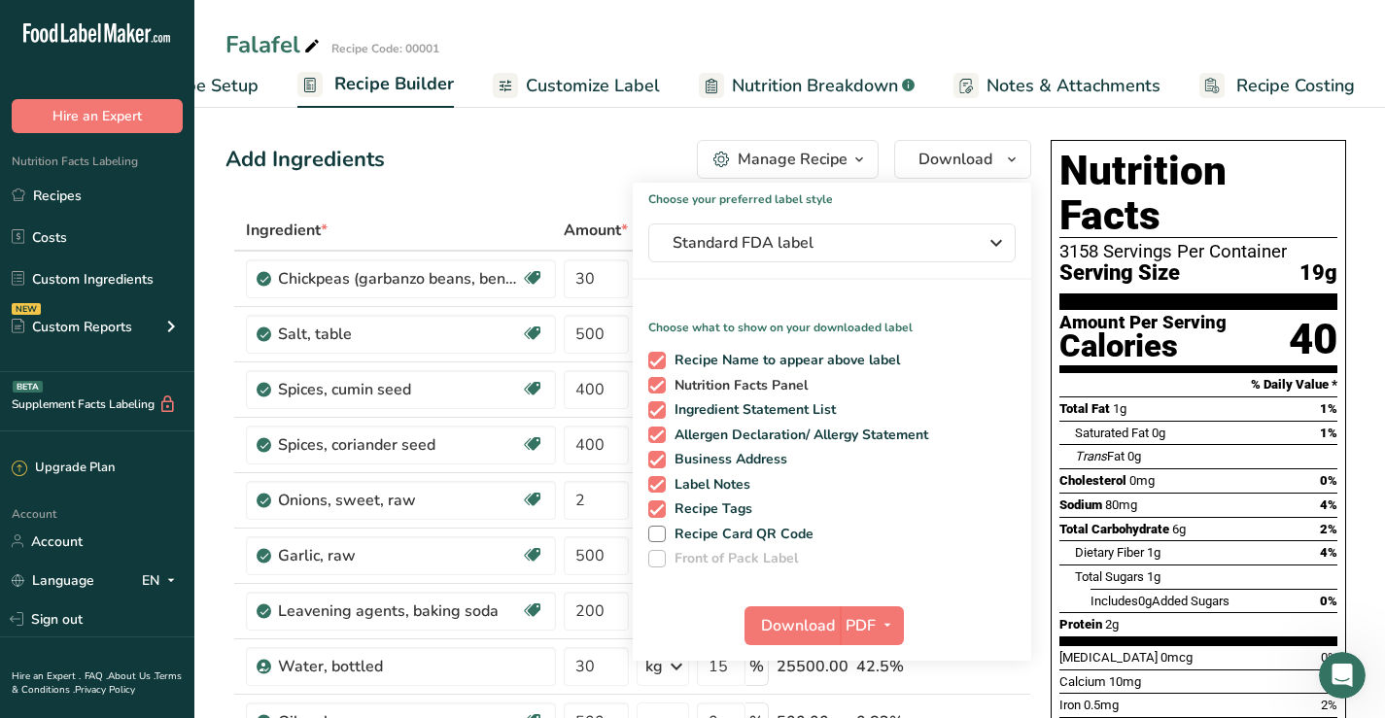
click at [654, 380] on span at bounding box center [656, 385] width 17 height 17
click at [654, 380] on input "Nutrition Facts Panel" at bounding box center [654, 385] width 13 height 13
click at [655, 384] on span at bounding box center [656, 385] width 17 height 17
click at [655, 384] on input "Nutrition Facts Panel" at bounding box center [654, 385] width 13 height 13
checkbox input "true"
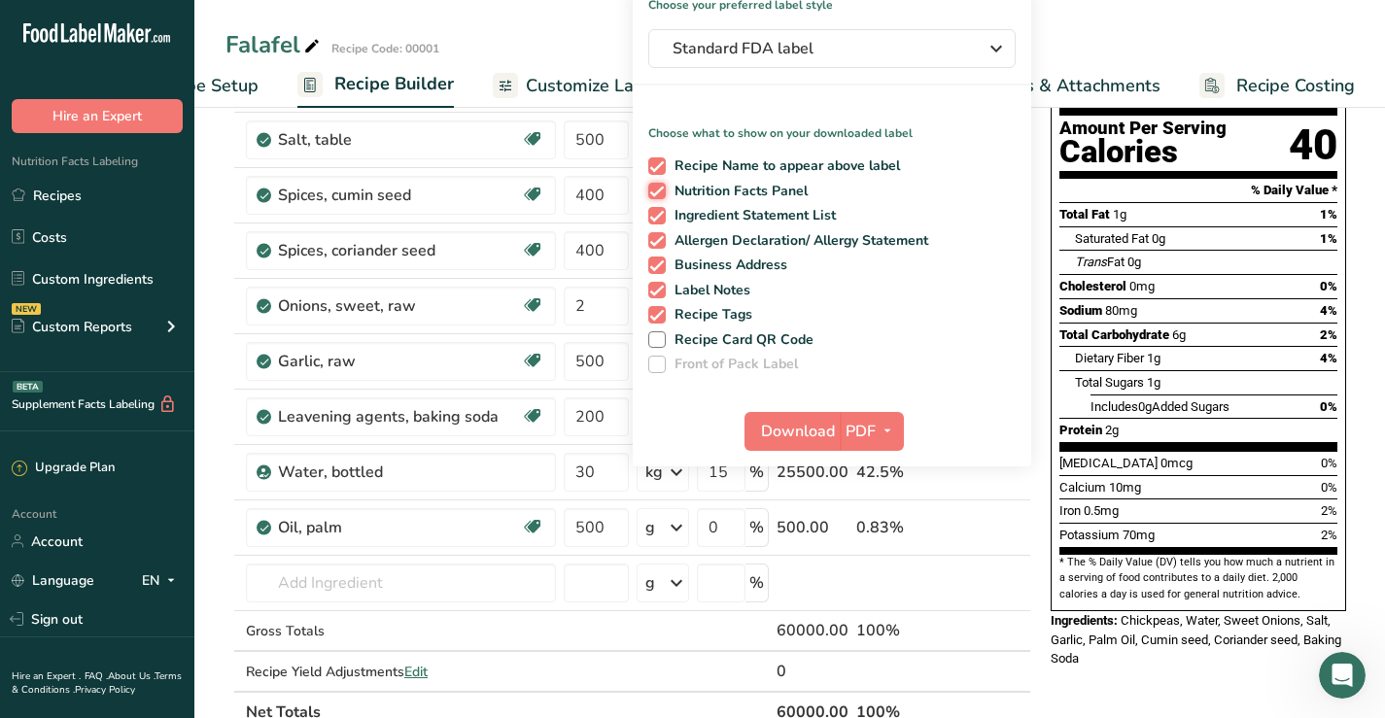
scroll to position [97, 0]
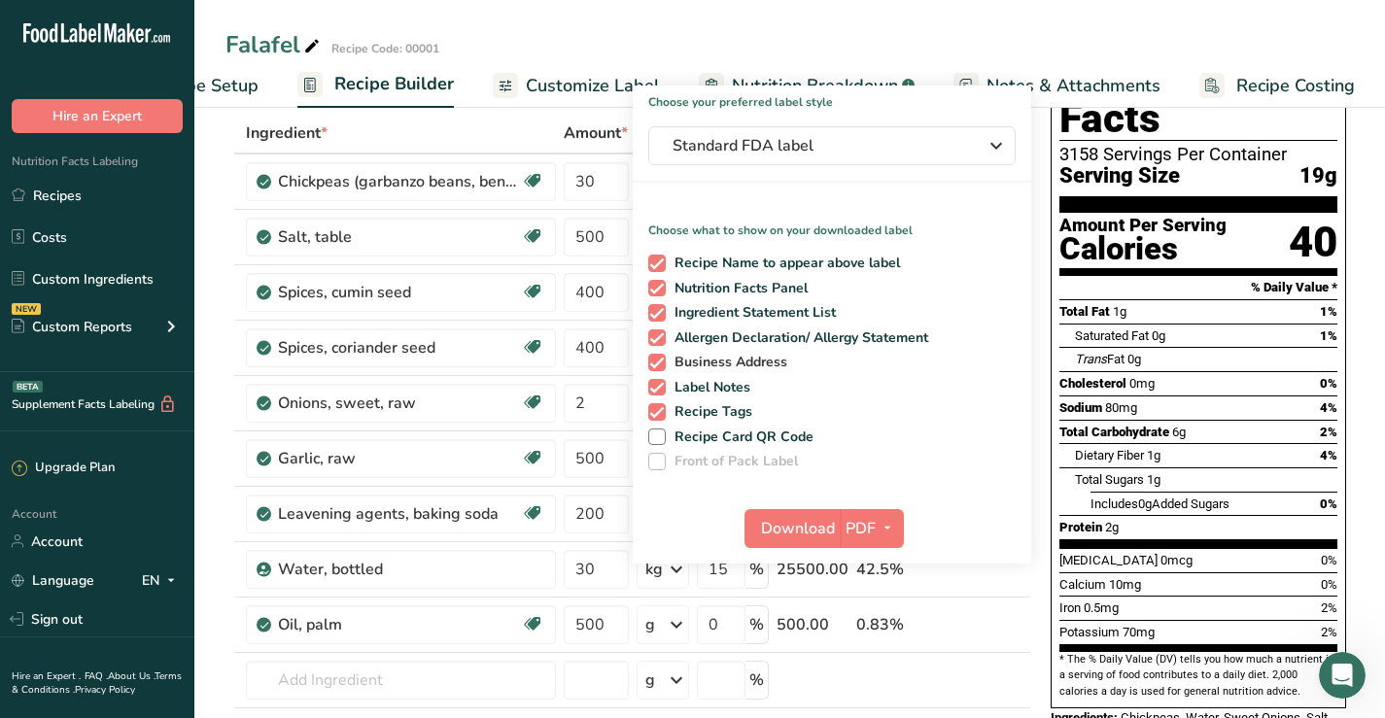
click at [652, 363] on span at bounding box center [656, 362] width 17 height 17
click at [652, 363] on input "Business Address" at bounding box center [654, 362] width 13 height 13
click at [659, 358] on span at bounding box center [656, 362] width 17 height 17
click at [659, 358] on input "Business Address" at bounding box center [654, 362] width 13 height 13
click at [659, 367] on span at bounding box center [656, 362] width 17 height 17
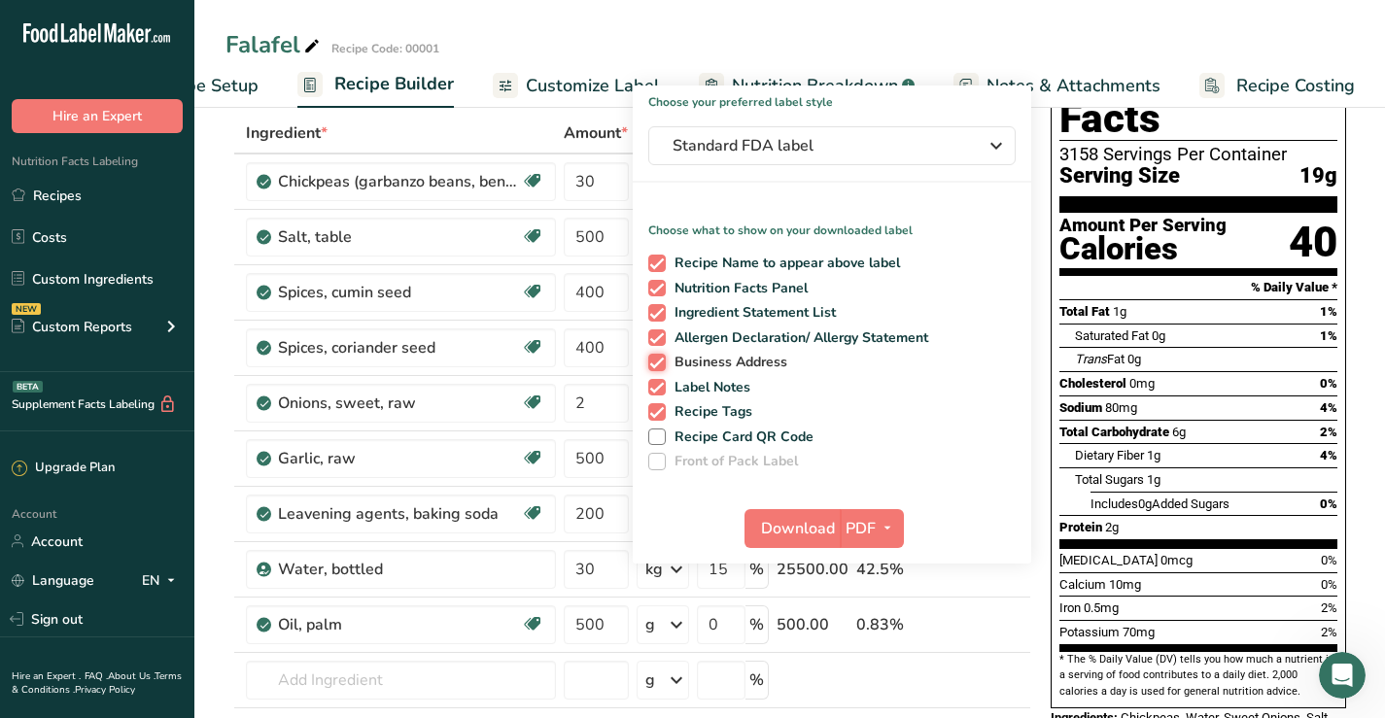
click at [659, 367] on input "Business Address" at bounding box center [654, 362] width 13 height 13
checkbox input "false"
click at [656, 388] on span at bounding box center [656, 387] width 17 height 17
click at [656, 388] on input "Label Notes" at bounding box center [654, 387] width 13 height 13
checkbox input "false"
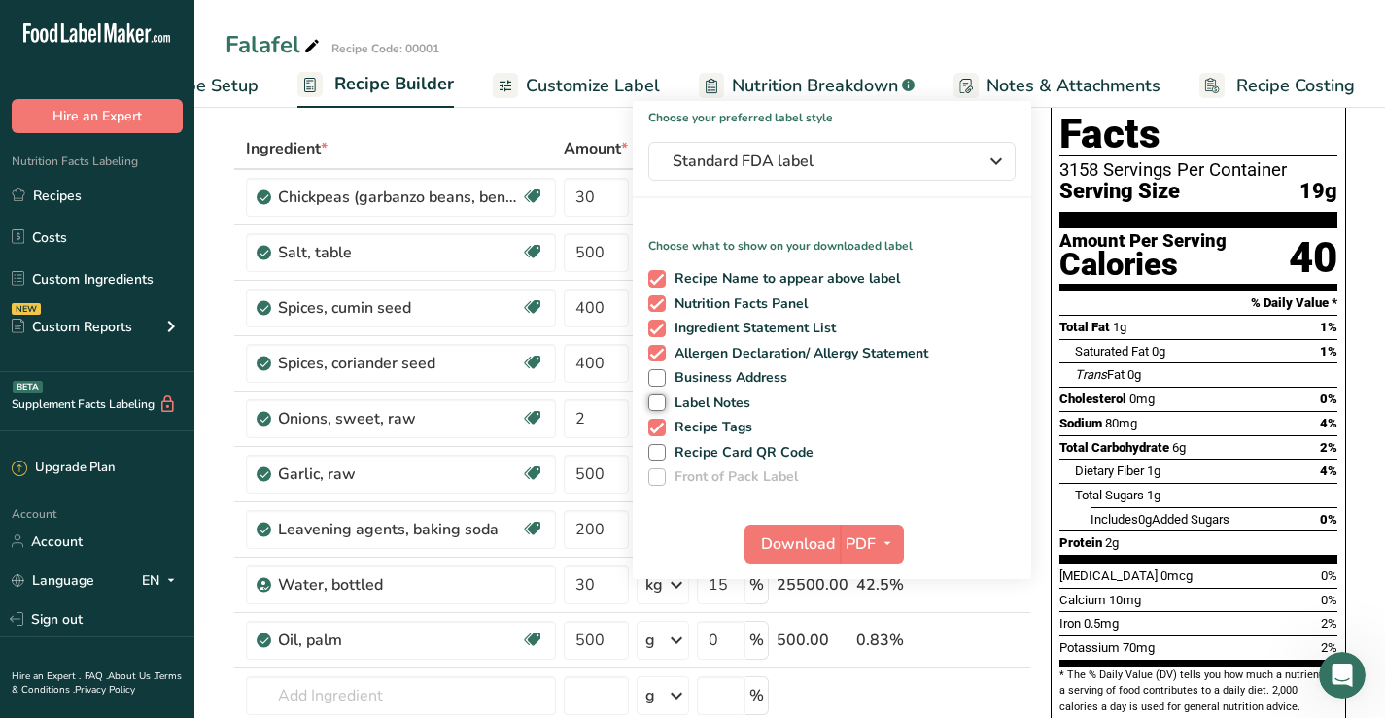
scroll to position [194, 0]
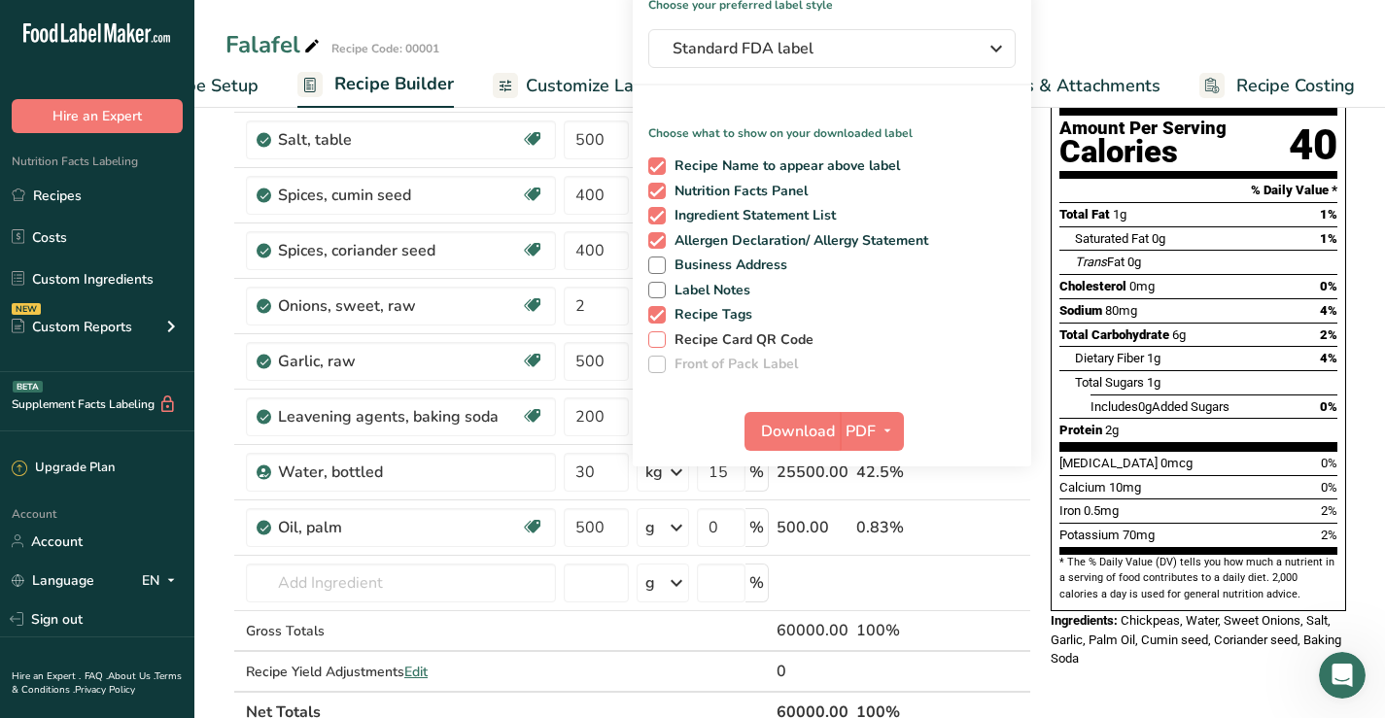
click at [660, 342] on span at bounding box center [656, 339] width 17 height 17
click at [660, 342] on input "Recipe Card QR Code" at bounding box center [654, 339] width 13 height 13
checkbox input "true"
click at [653, 242] on span at bounding box center [656, 240] width 17 height 17
click at [653, 242] on input "Allergen Declaration/ Allergy Statement" at bounding box center [654, 240] width 13 height 13
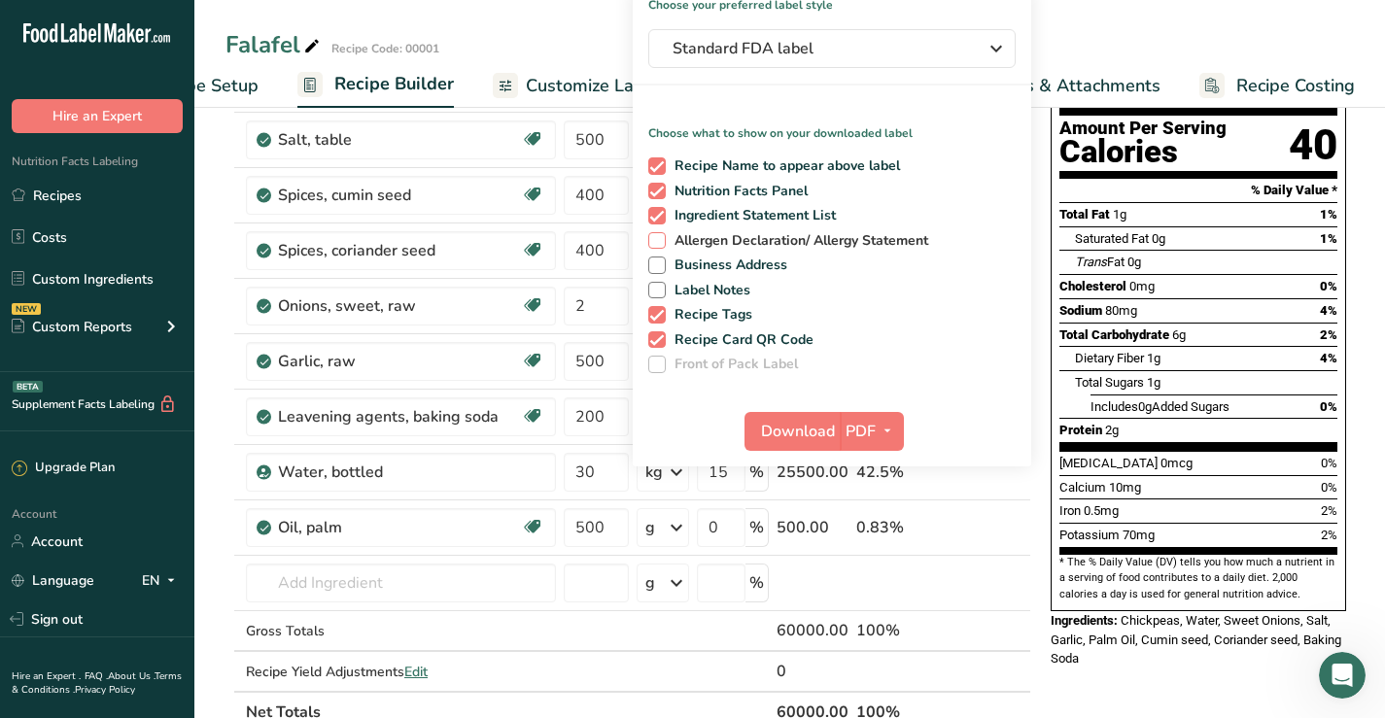
click at [653, 243] on span at bounding box center [656, 240] width 17 height 17
click at [653, 243] on input "Allergen Declaration/ Allergy Statement" at bounding box center [654, 240] width 13 height 13
checkbox input "true"
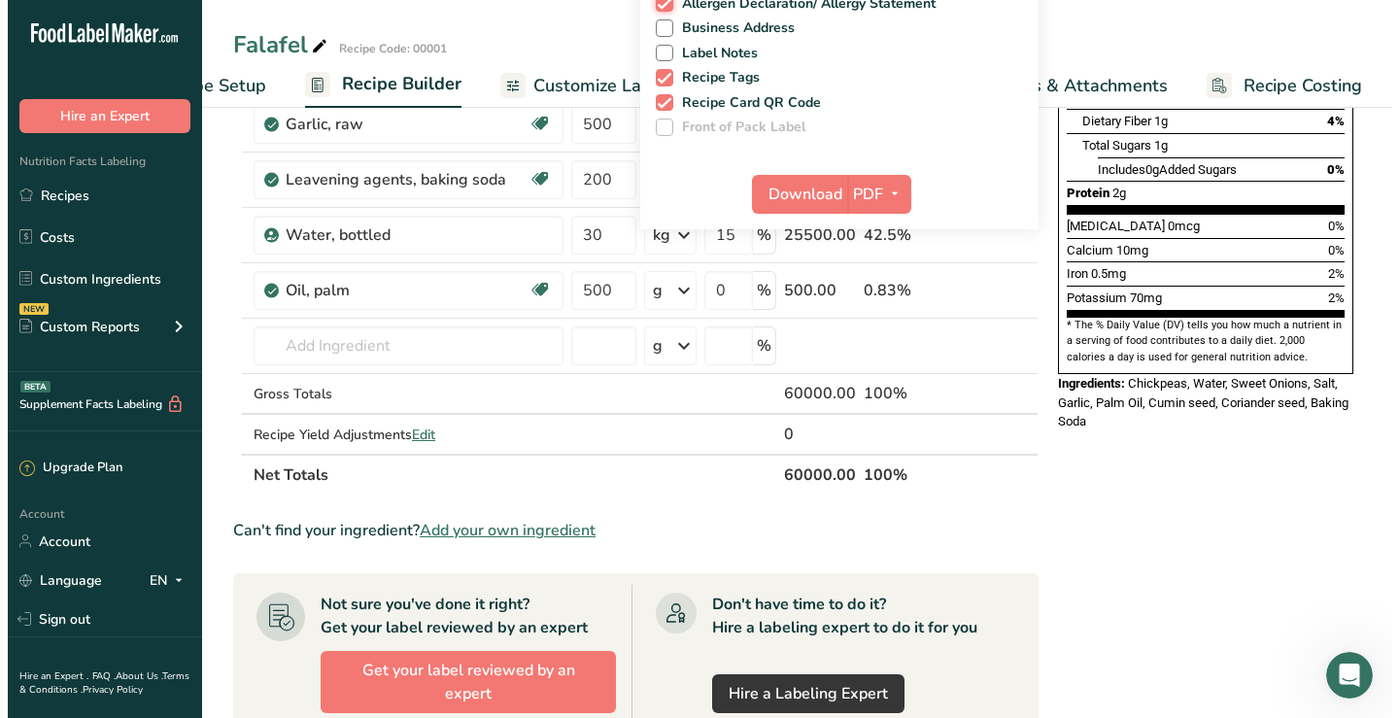
scroll to position [507, 0]
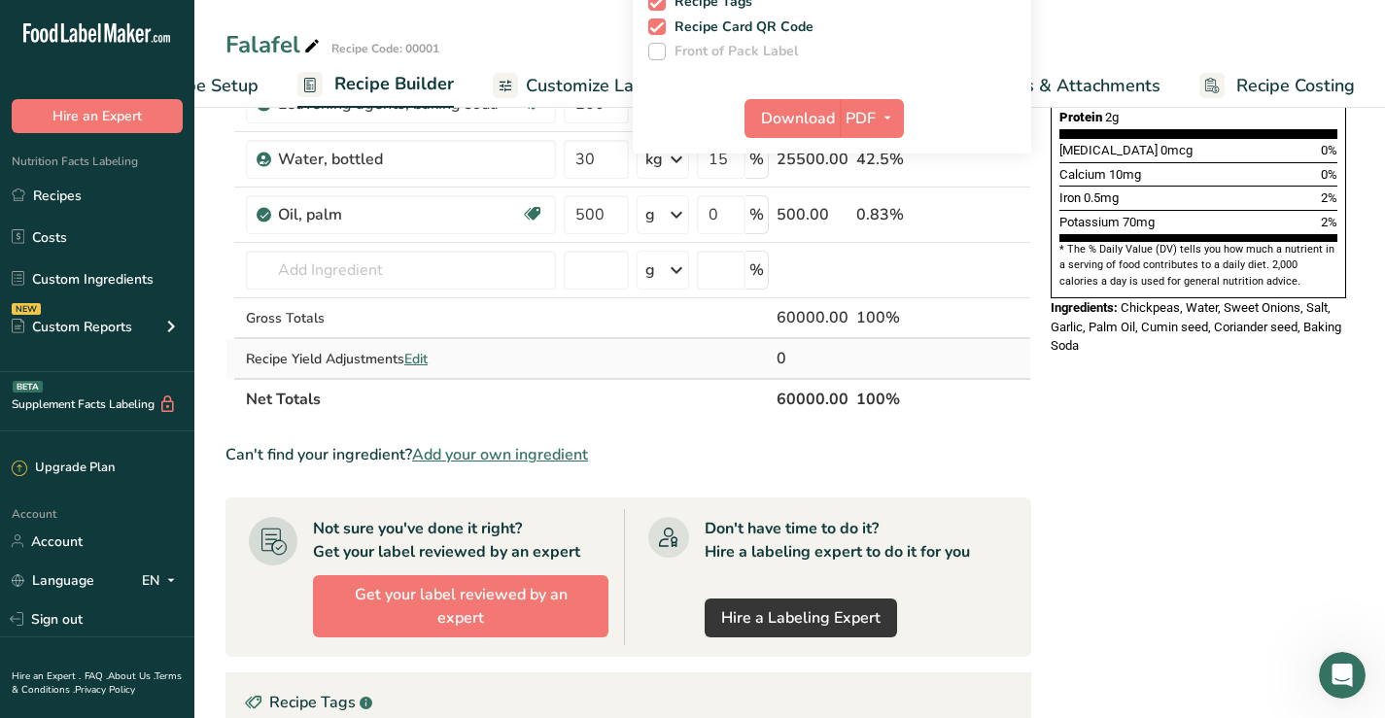
click at [419, 360] on span "Edit" at bounding box center [415, 359] width 23 height 18
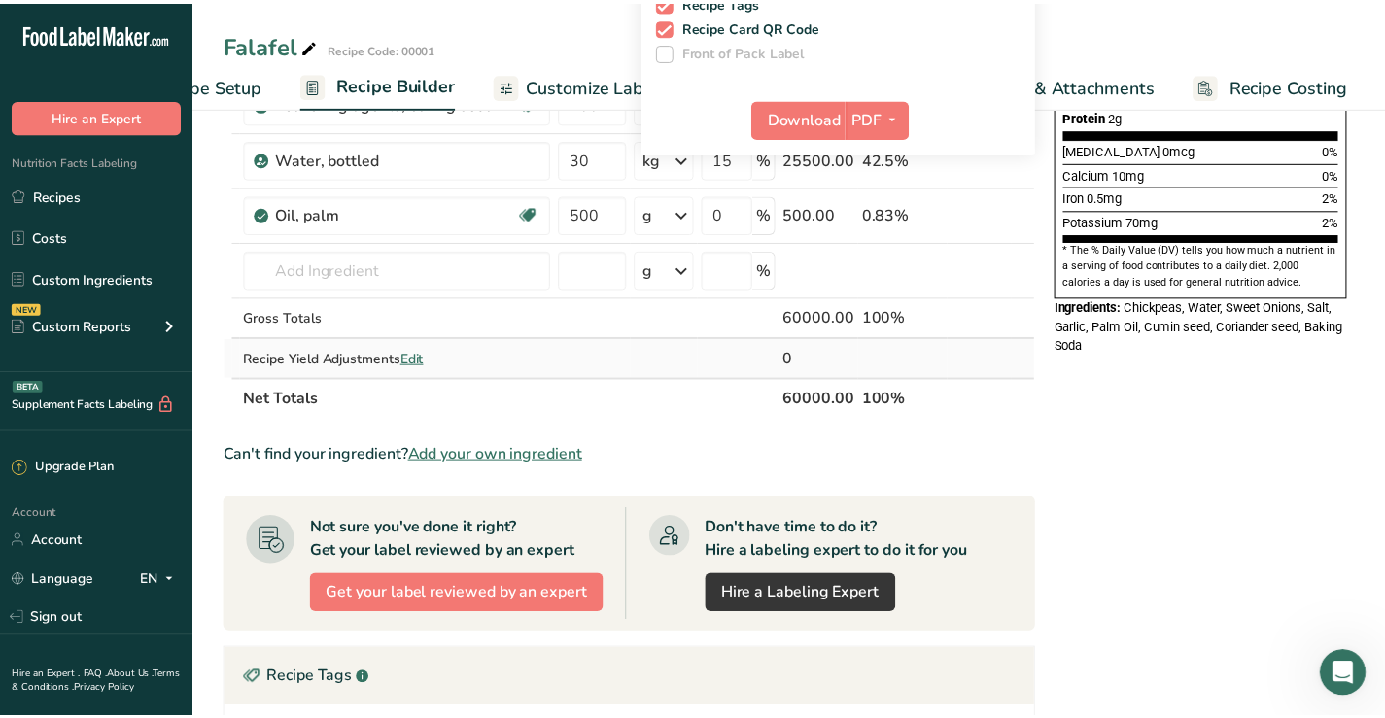
scroll to position [0, 95]
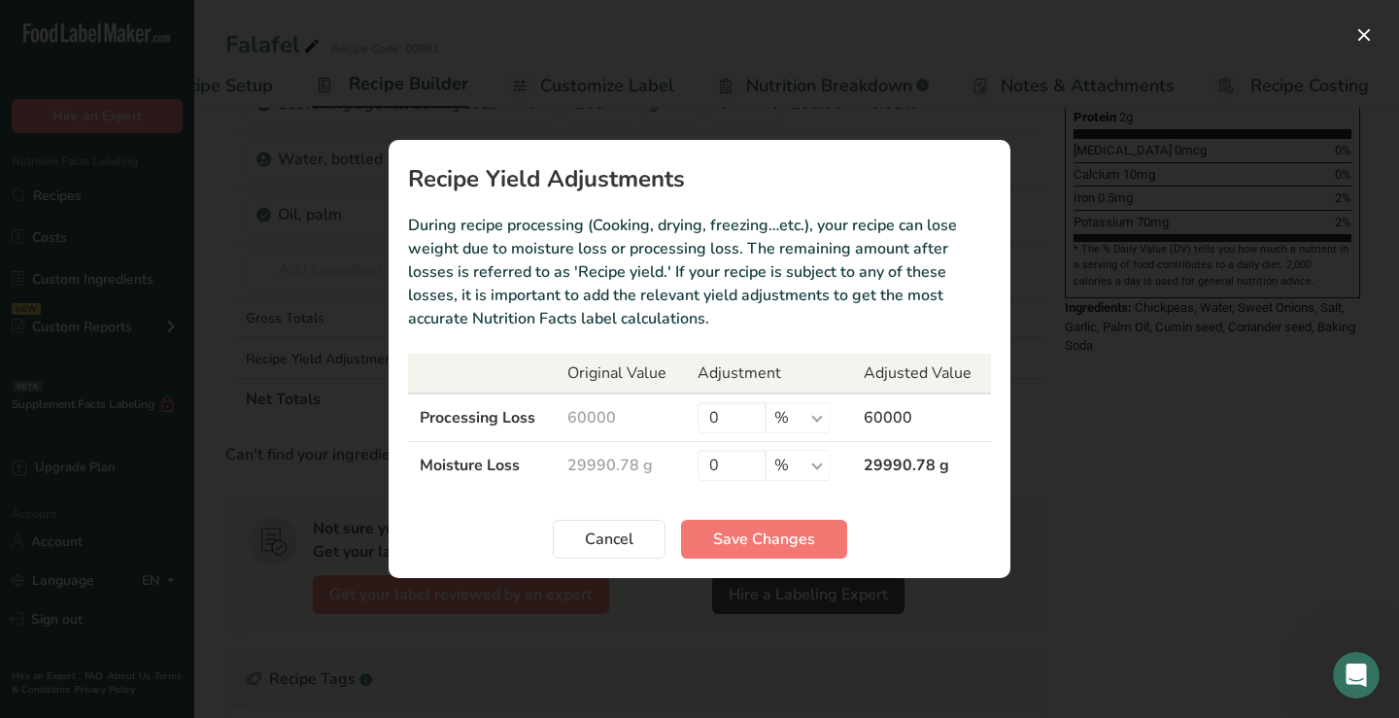
drag, startPoint x: 588, startPoint y: 320, endPoint x: 400, endPoint y: 173, distance: 238.1
click at [400, 173] on section "Recipe Yield Adjustments During recipe processing (Cooking, drying, freezing…et…" at bounding box center [700, 359] width 622 height 438
copy section "Recipe Yield Adjustments During recipe processing (Cooking, drying, freezing…et…"
click at [609, 540] on span "Cancel" at bounding box center [609, 539] width 49 height 23
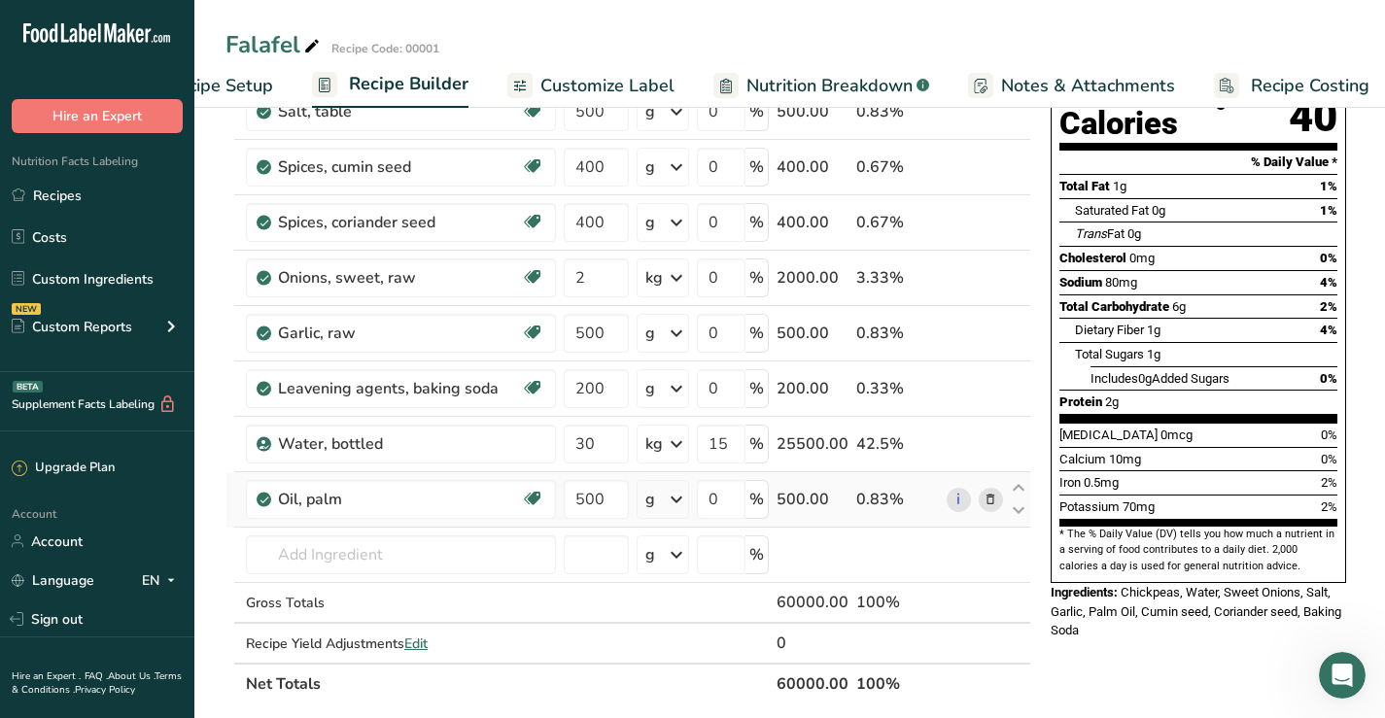
scroll to position [216, 0]
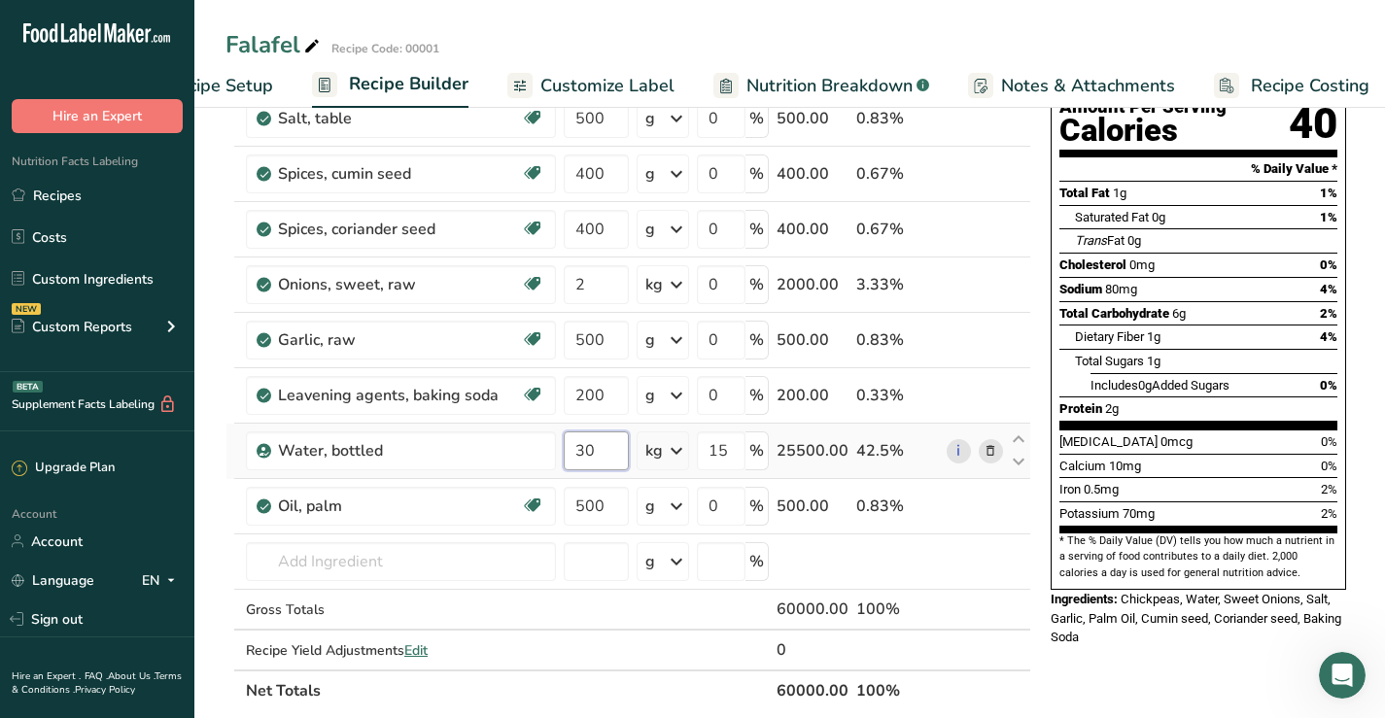
drag, startPoint x: 598, startPoint y: 451, endPoint x: 566, endPoint y: 451, distance: 32.1
click at [566, 451] on input "30" at bounding box center [596, 450] width 65 height 39
type input "40"
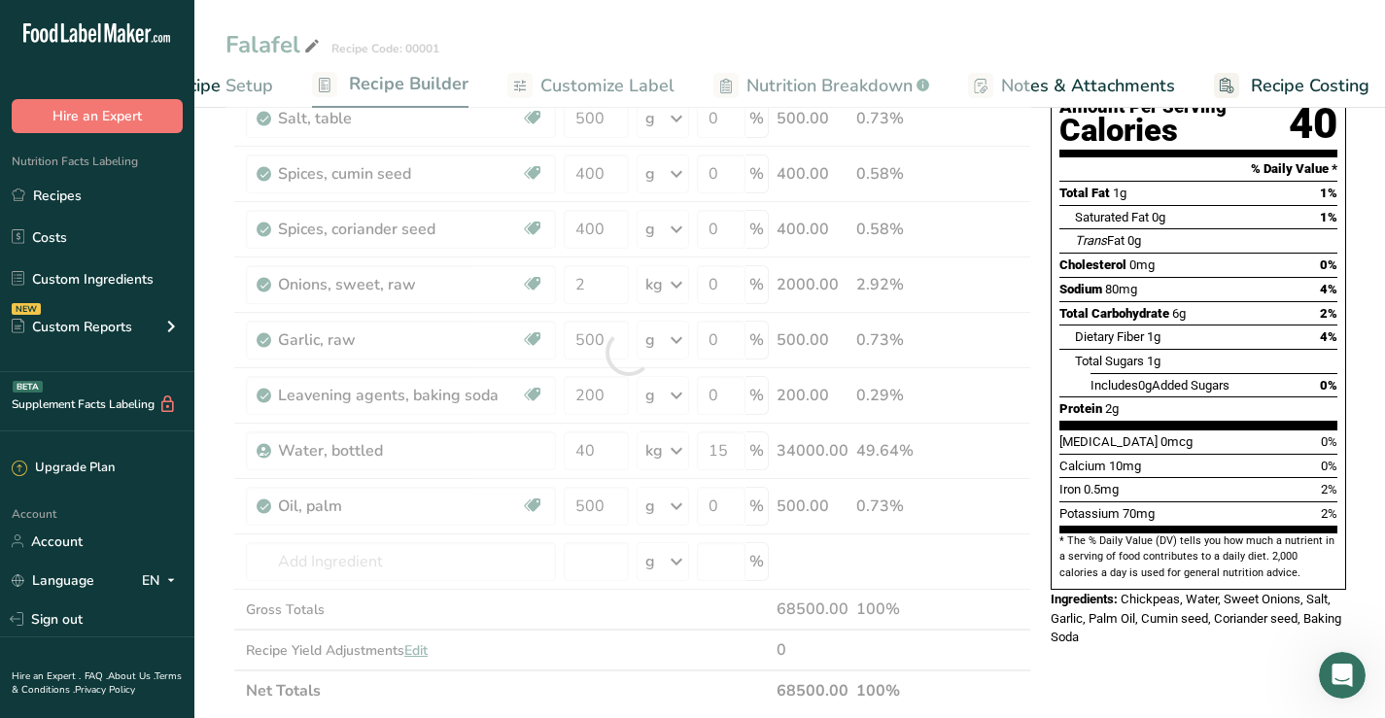
click at [1151, 622] on div "Nutrition Facts 3158 Servings Per Container Serving Size 19g Amount Per Serving…" at bounding box center [1198, 291] width 311 height 750
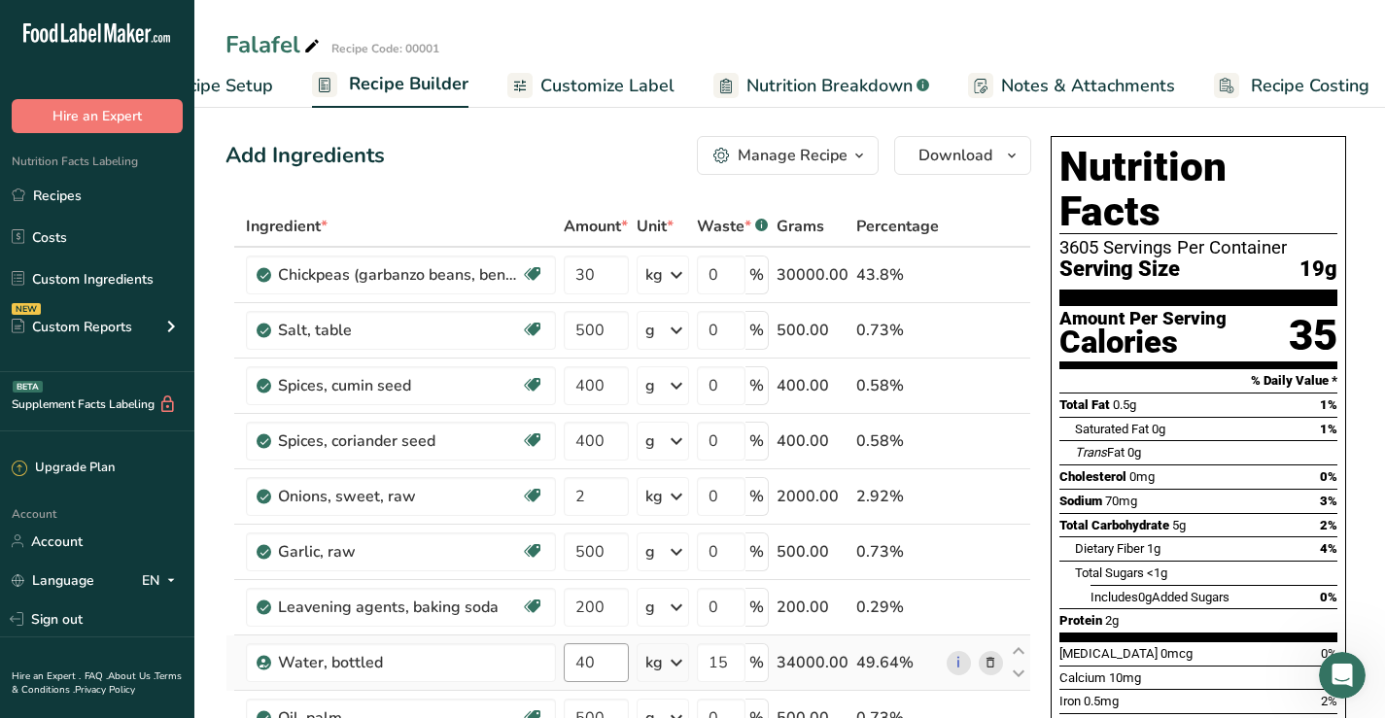
scroll to position [0, 0]
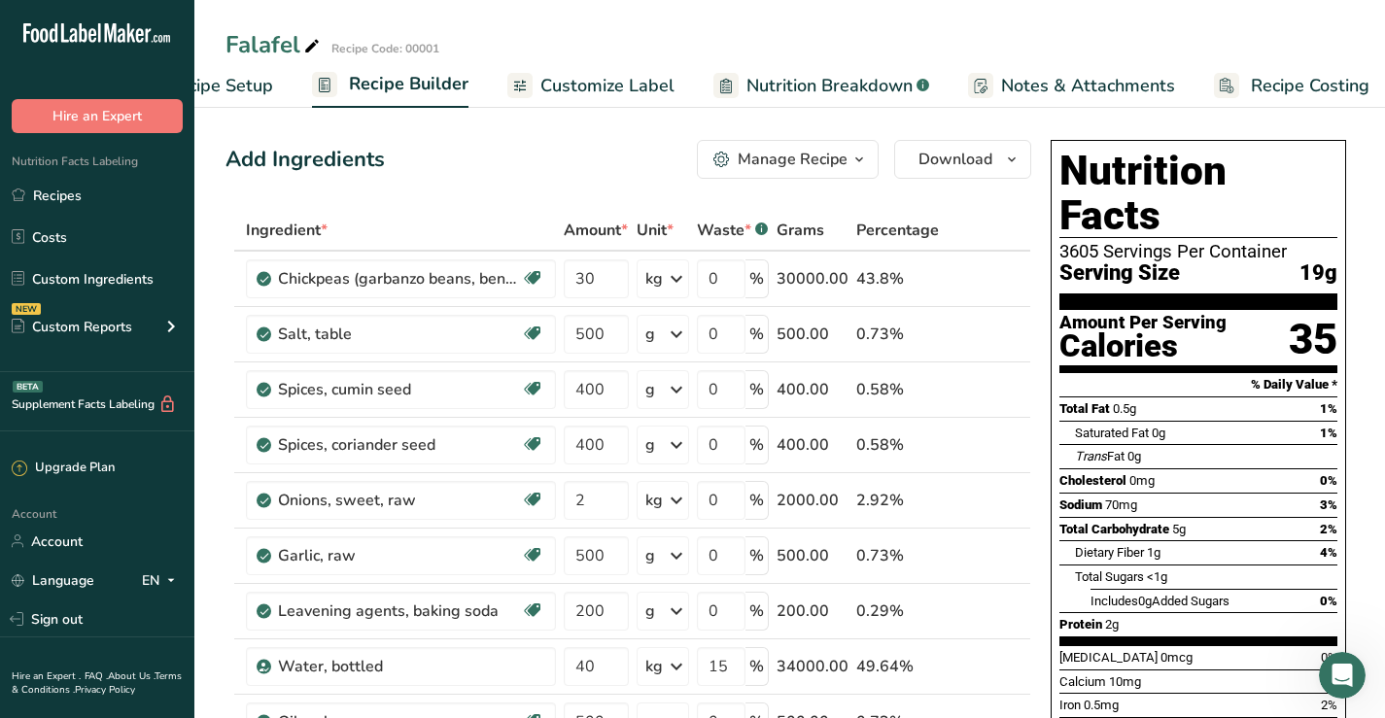
click at [591, 86] on span "Customize Label" at bounding box center [607, 86] width 134 height 26
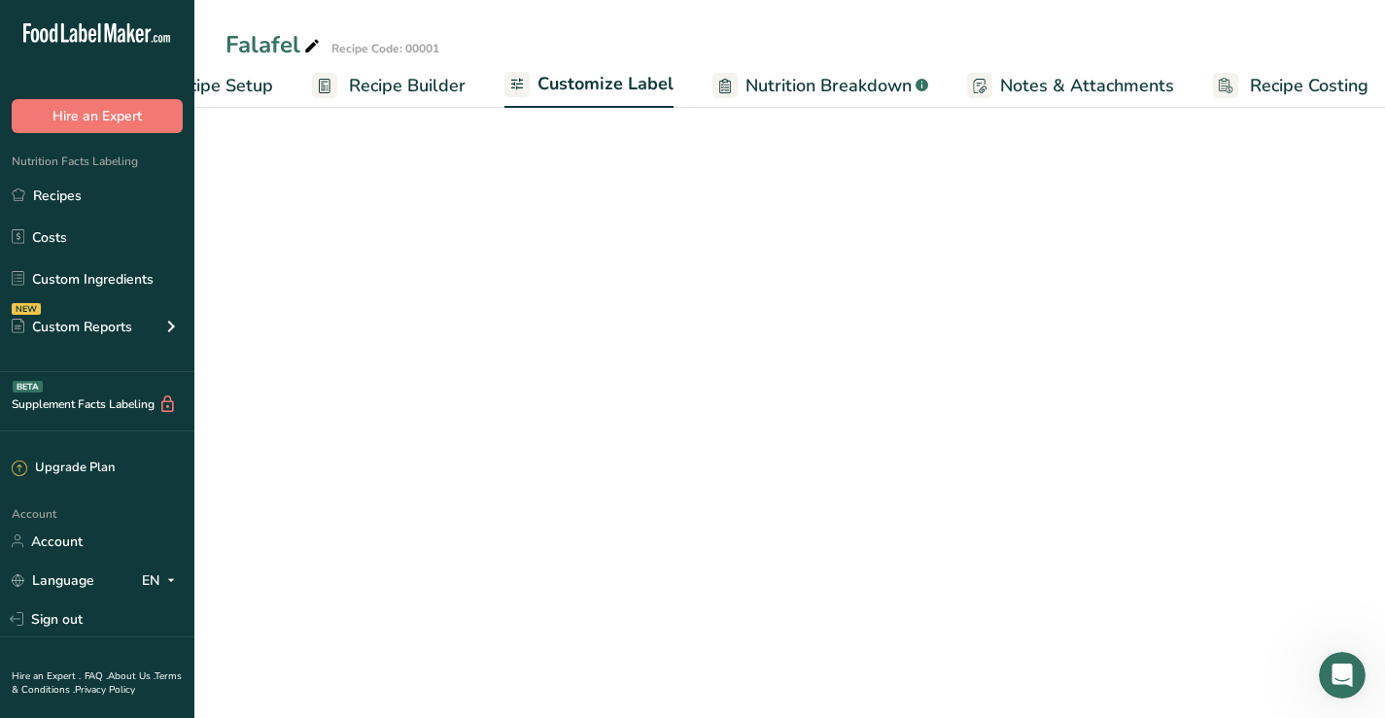
scroll to position [0, 110]
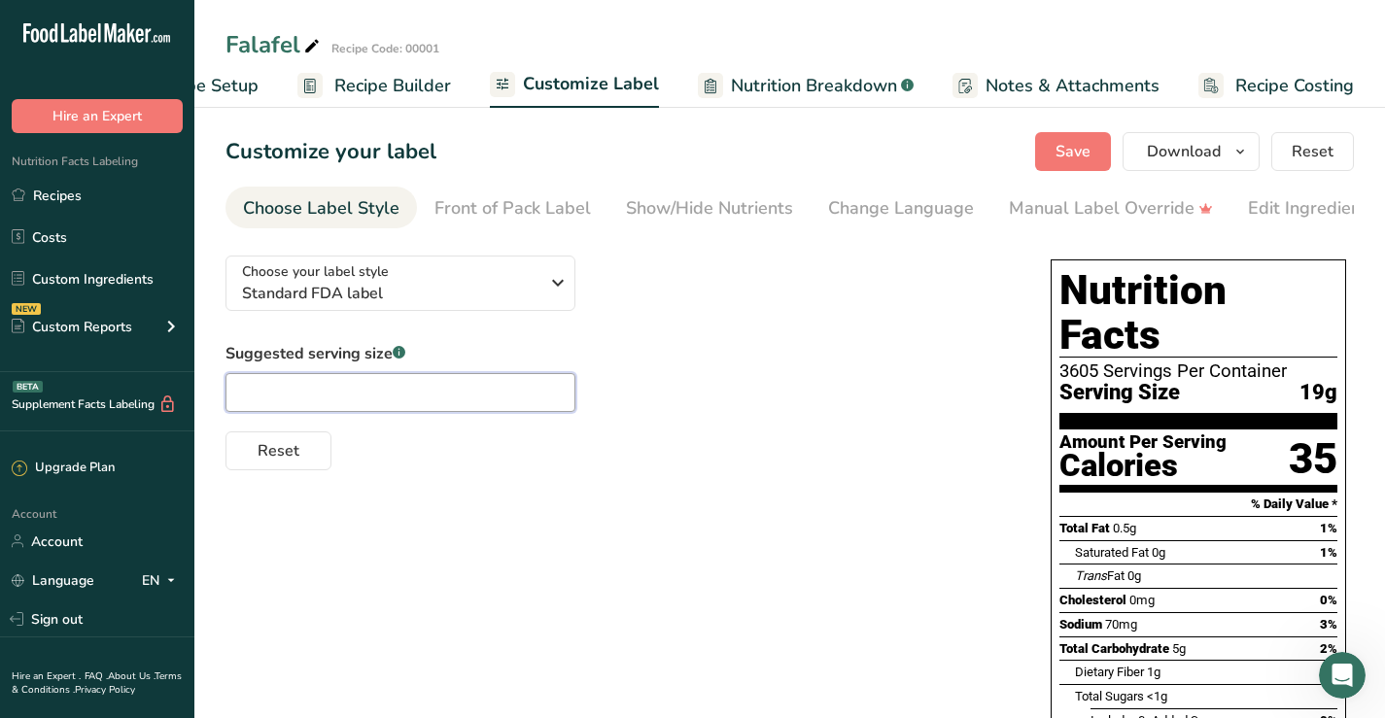
click at [346, 398] on input "text" at bounding box center [400, 392] width 350 height 39
type input "1"
click at [503, 207] on div "Front of Pack Label" at bounding box center [512, 208] width 156 height 26
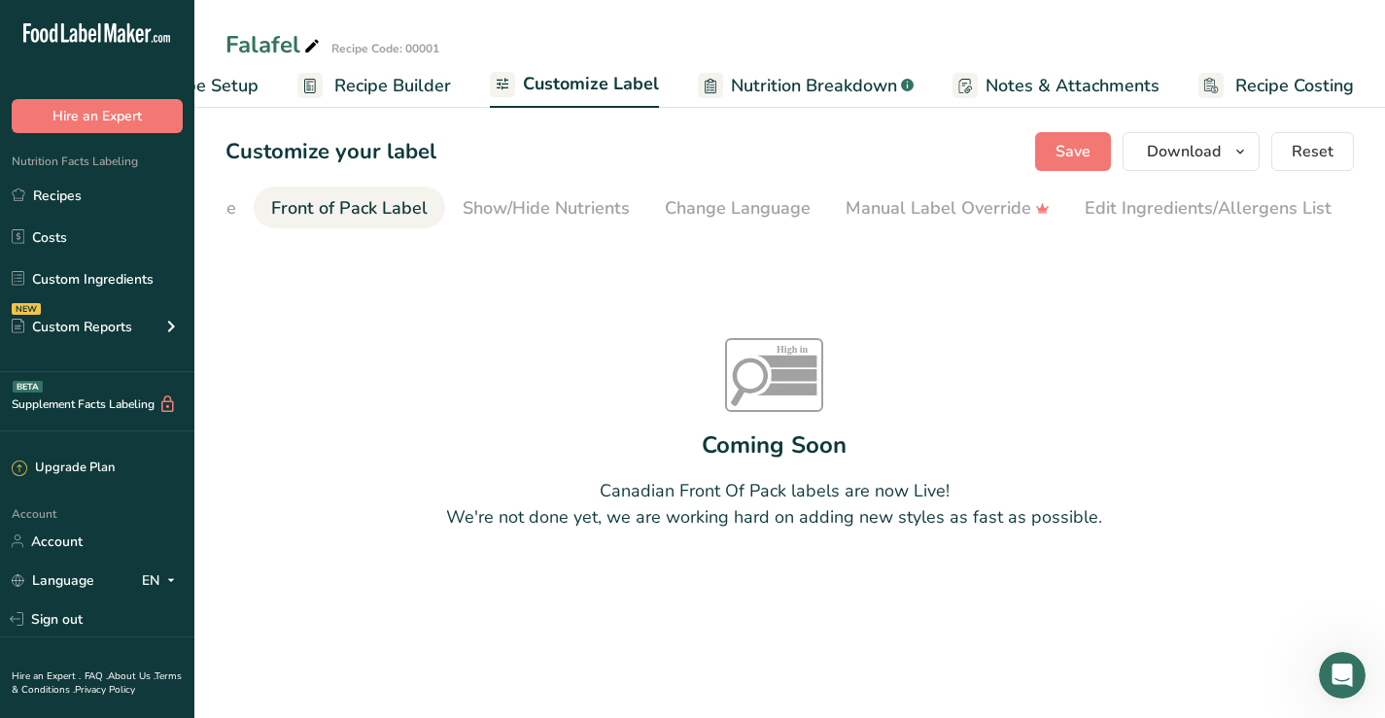
scroll to position [0, 189]
click at [678, 206] on div "Change Language" at bounding box center [712, 208] width 146 height 26
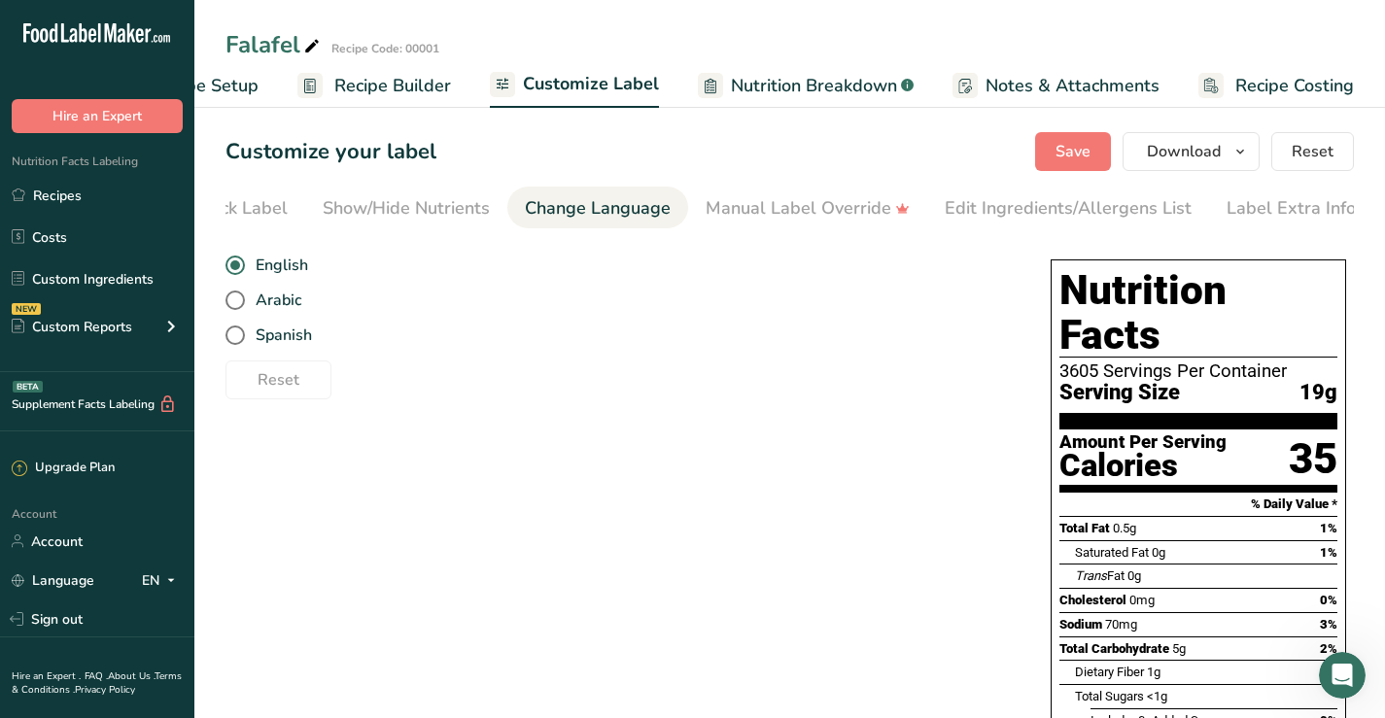
scroll to position [0, 307]
click at [782, 207] on div "Manual Label Override" at bounding box center [804, 208] width 204 height 26
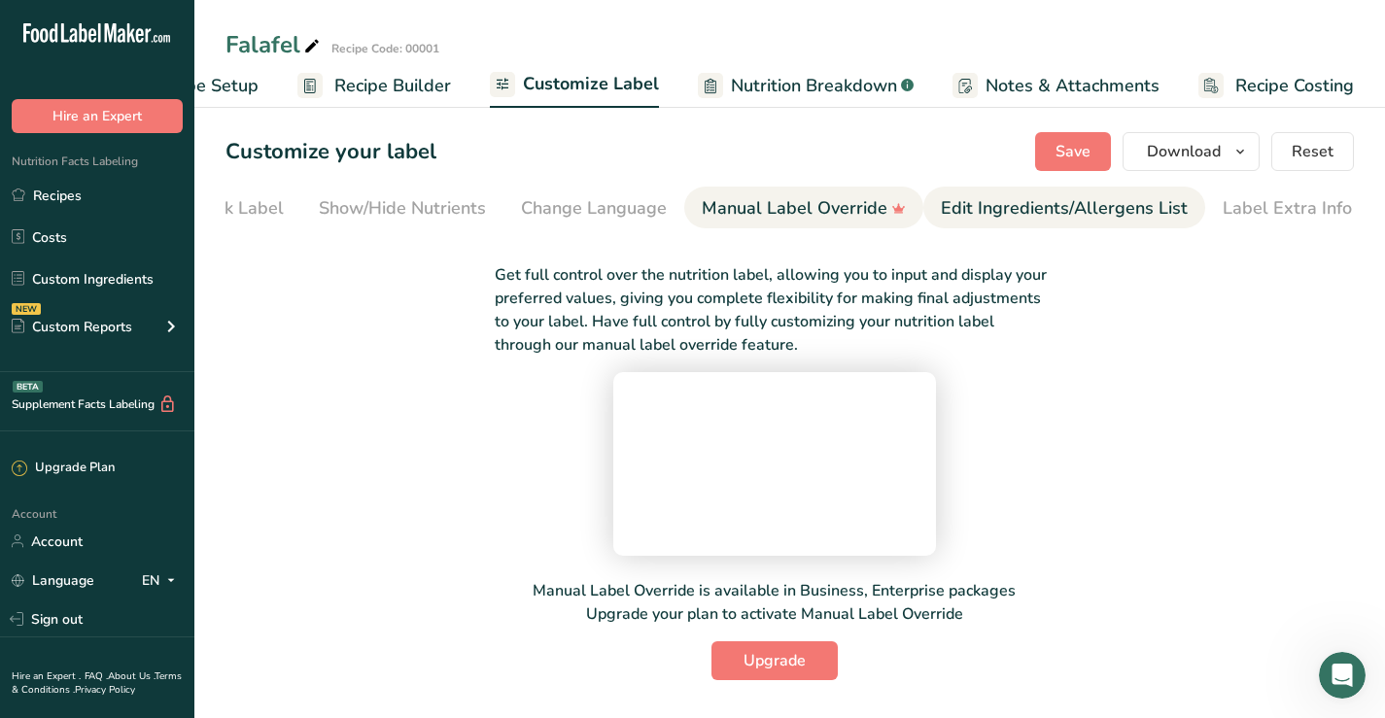
click at [1004, 207] on div "Edit Ingredients/Allergens List" at bounding box center [1064, 208] width 247 height 26
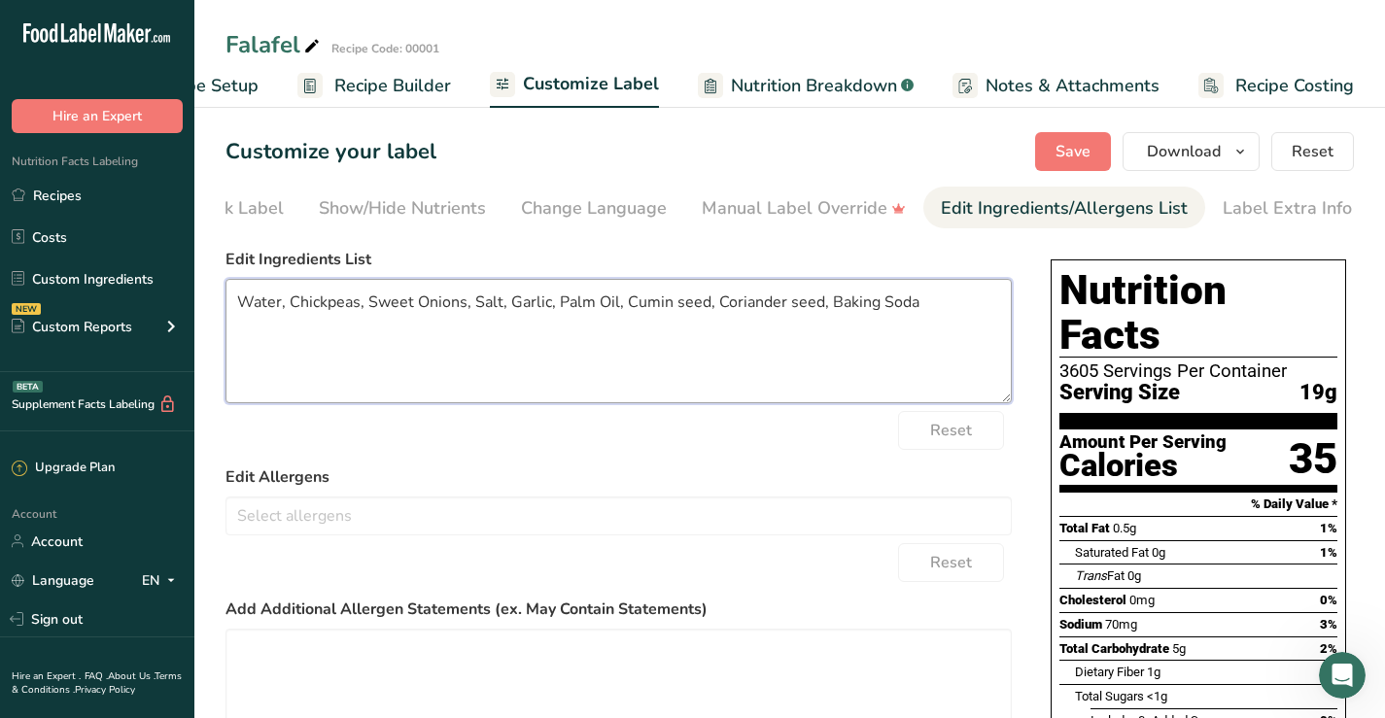
drag, startPoint x: 238, startPoint y: 307, endPoint x: 289, endPoint y: 299, distance: 51.1
click at [289, 299] on textarea "Water, Chickpeas, Sweet Onions, Salt, Garlic, Palm Oil, Cumin seed, Coriander s…" at bounding box center [618, 341] width 786 height 124
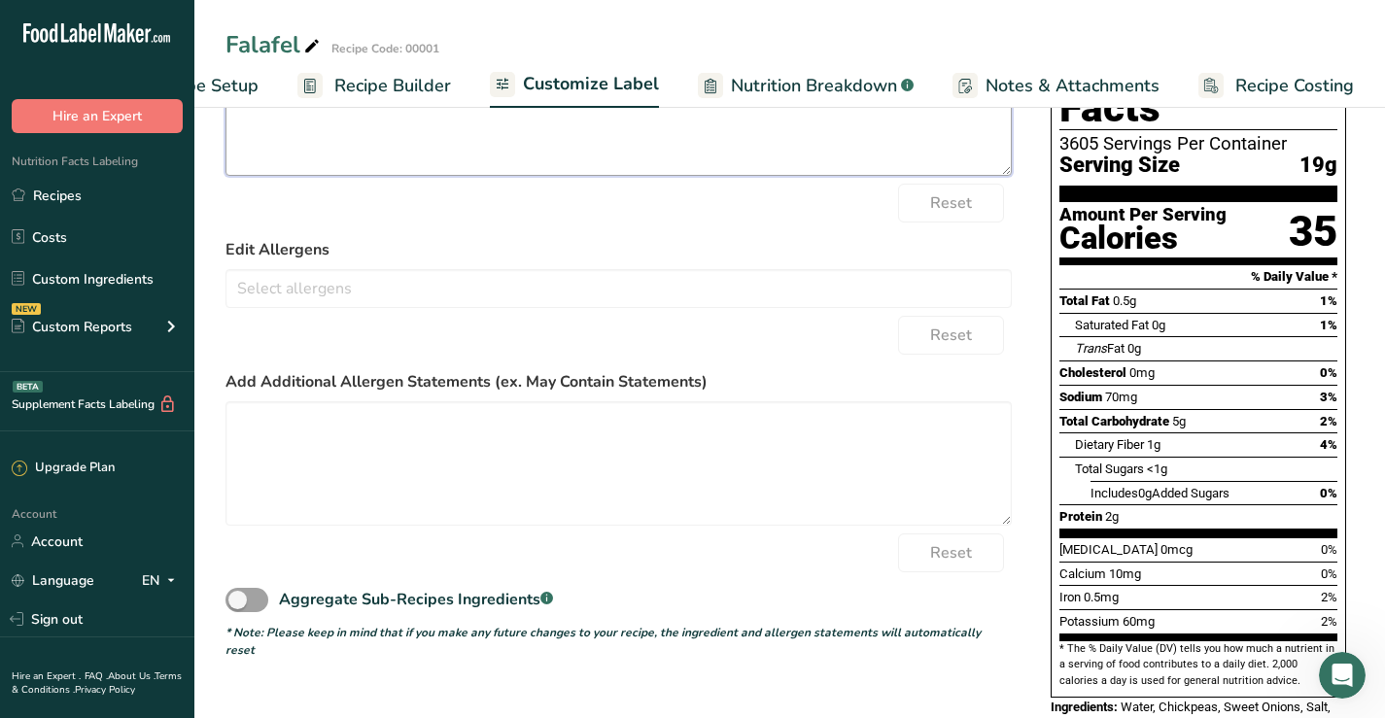
scroll to position [0, 0]
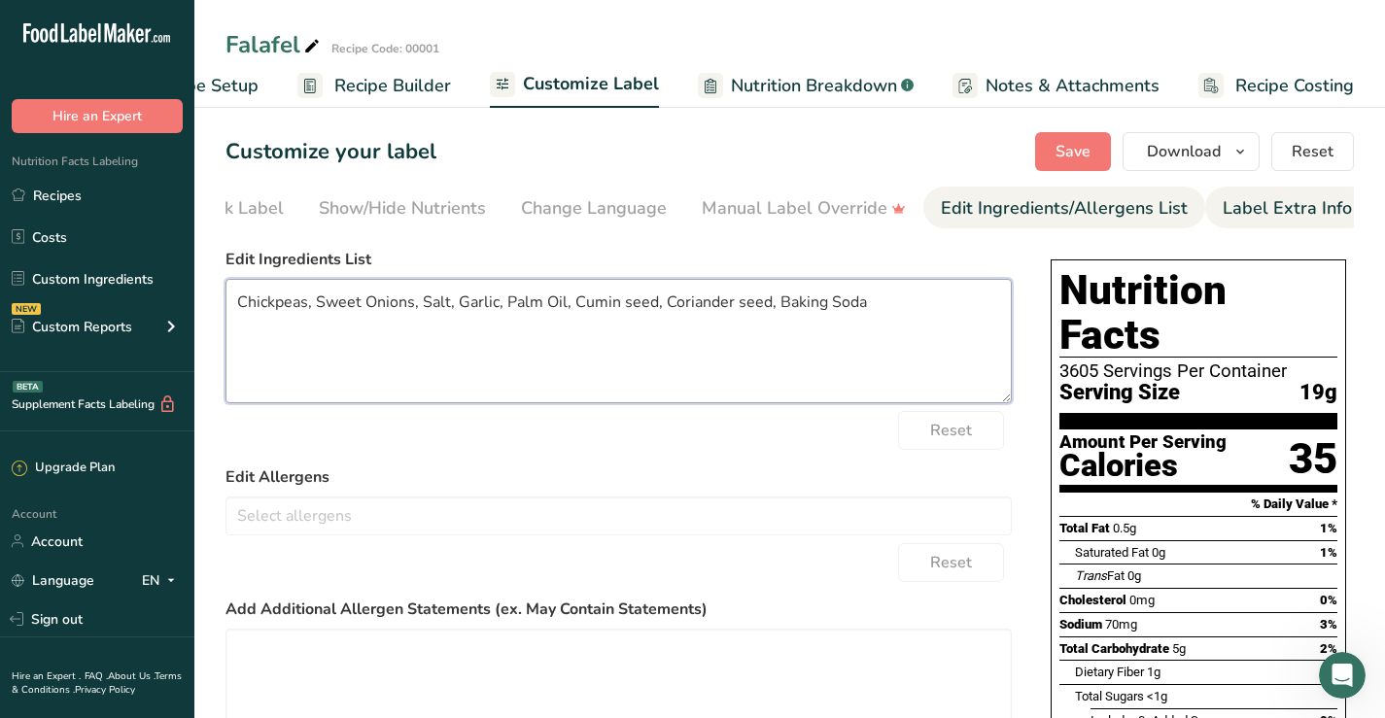
type textarea "Chickpeas, Sweet Onions, Salt, Garlic, Palm Oil, Cumin seed, Coriander seed, Ba…"
click at [1235, 204] on div "Label Extra Info" at bounding box center [1286, 208] width 129 height 26
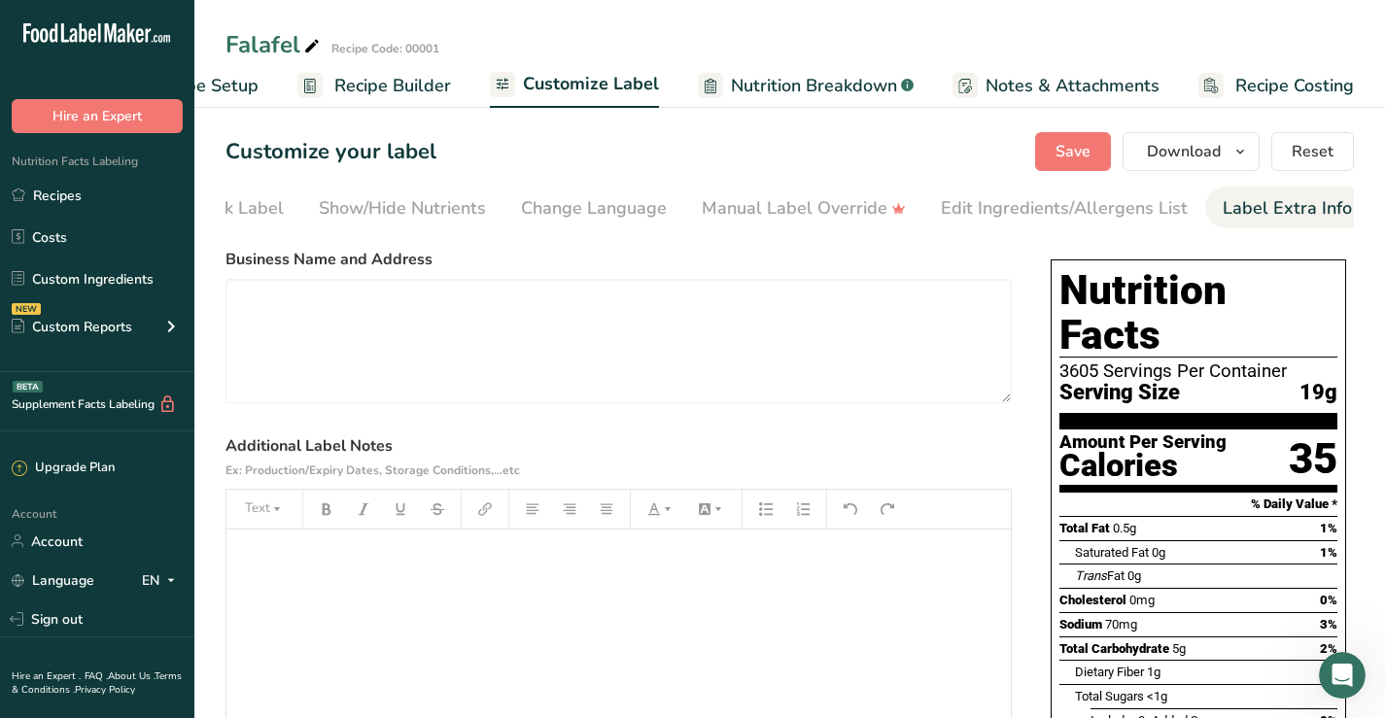
drag, startPoint x: 677, startPoint y: 227, endPoint x: 491, endPoint y: 230, distance: 186.6
click at [491, 228] on nav "Choose Label Style Front of Pack Label Show/Hide Nutrients Change Language Manu…" at bounding box center [789, 208] width 1128 height 42
click at [229, 212] on div "Front of Pack Label" at bounding box center [205, 208] width 156 height 26
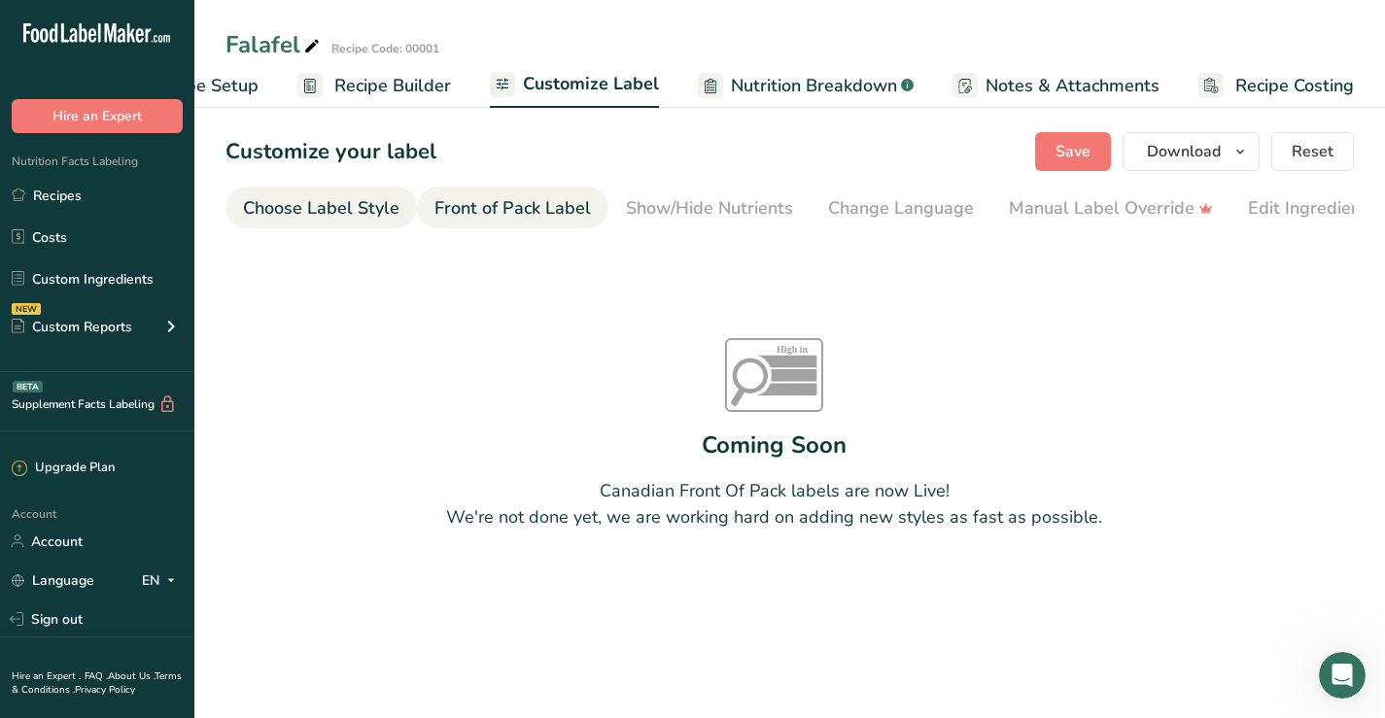
click at [338, 207] on div "Choose Label Style" at bounding box center [321, 208] width 156 height 26
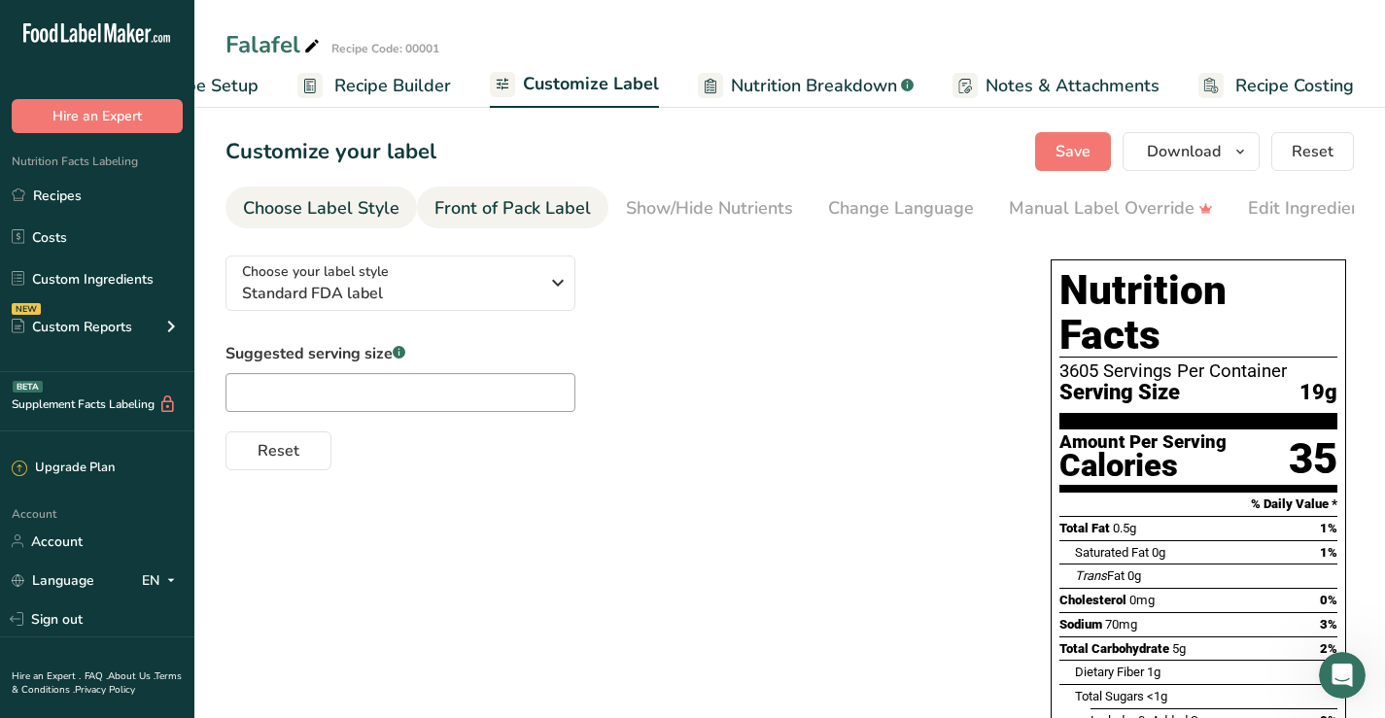
click at [463, 212] on div "Front of Pack Label" at bounding box center [512, 208] width 156 height 26
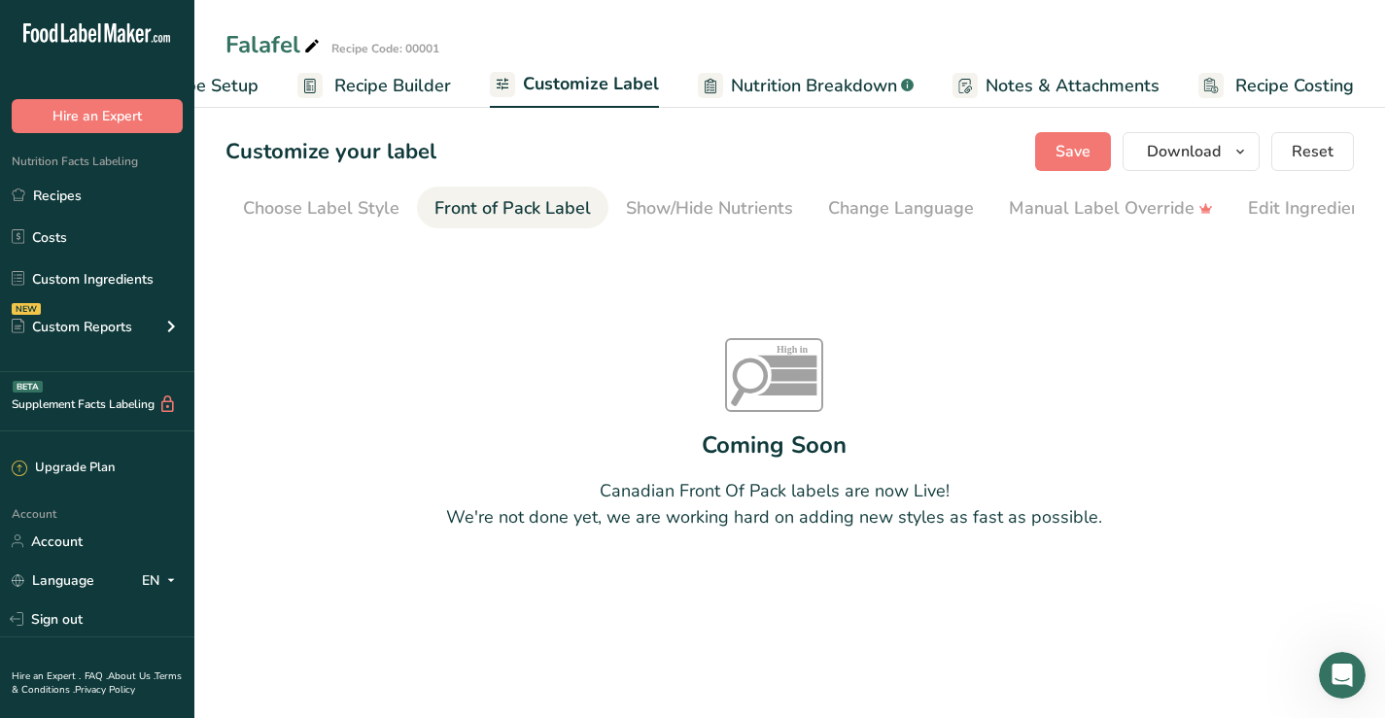
scroll to position [0, 189]
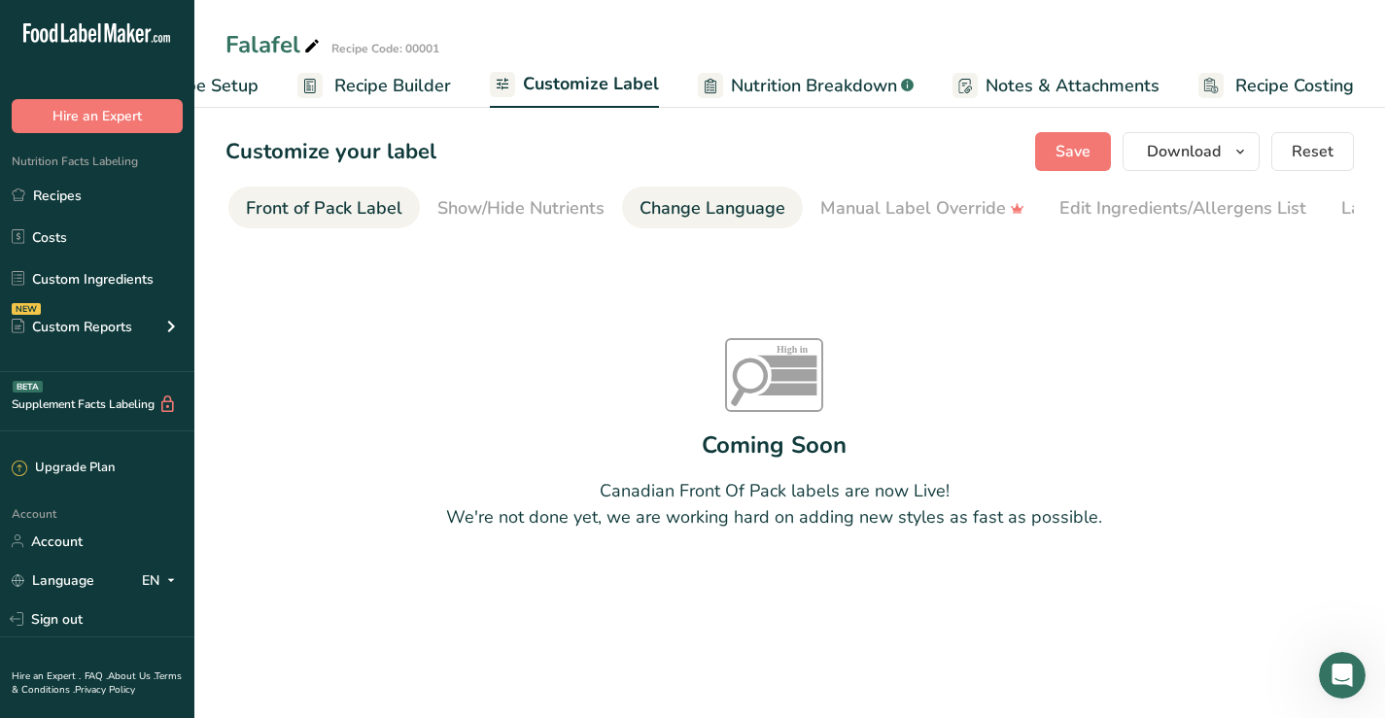
click at [698, 209] on div "Change Language" at bounding box center [712, 208] width 146 height 26
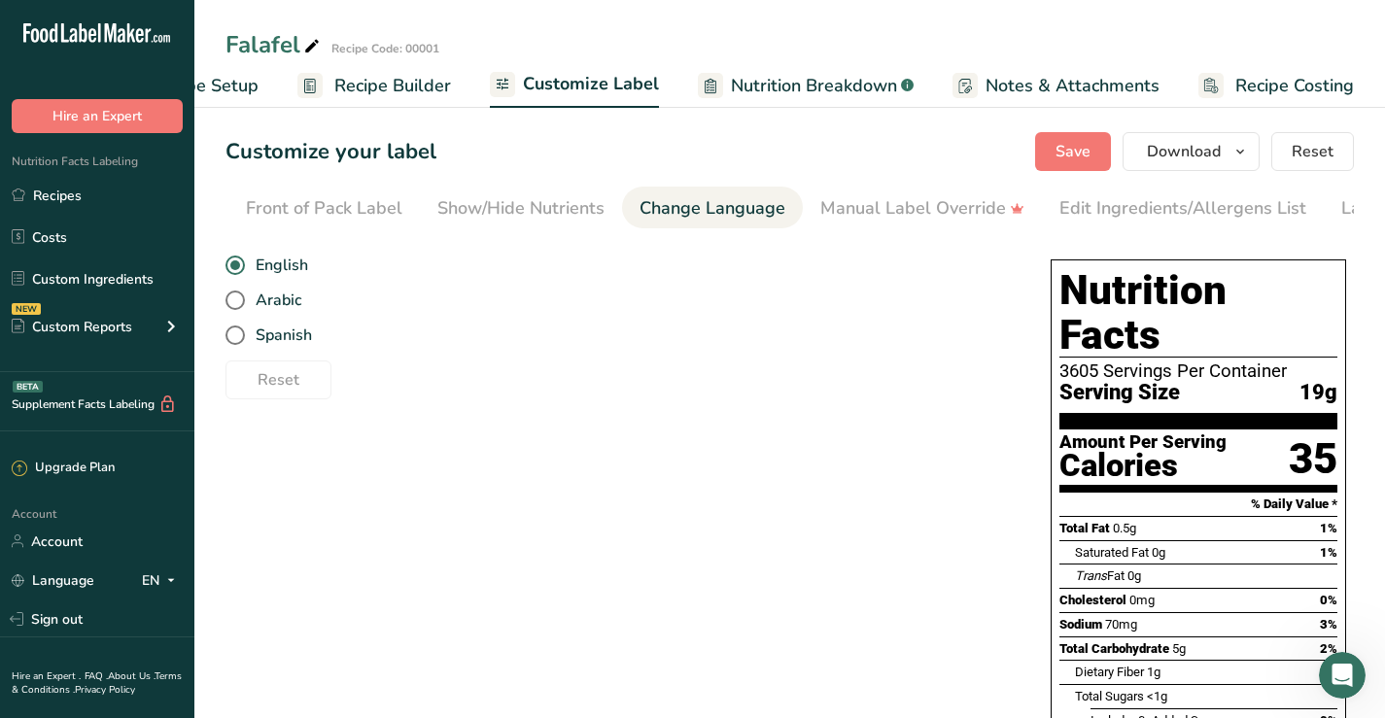
scroll to position [0, 307]
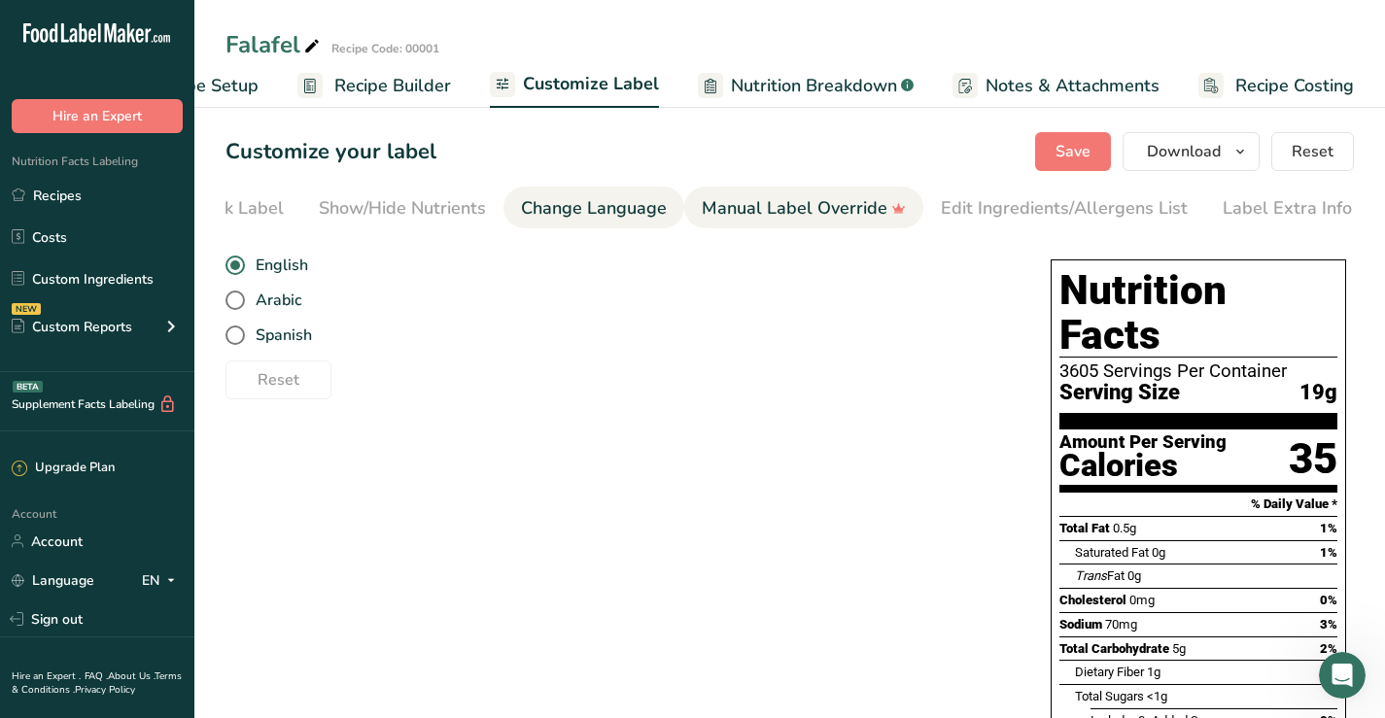
click at [765, 208] on div "Manual Label Override" at bounding box center [804, 208] width 204 height 26
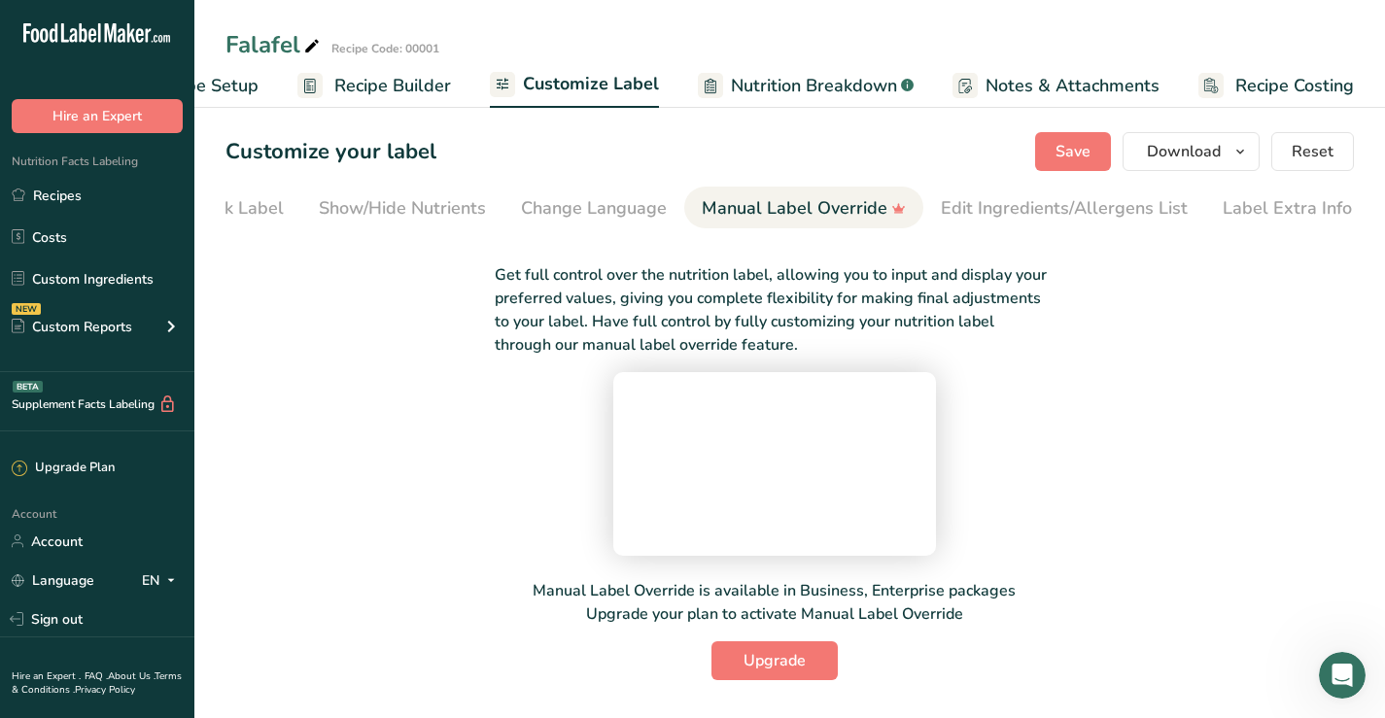
click at [629, 454] on video at bounding box center [775, 461] width 292 height 146
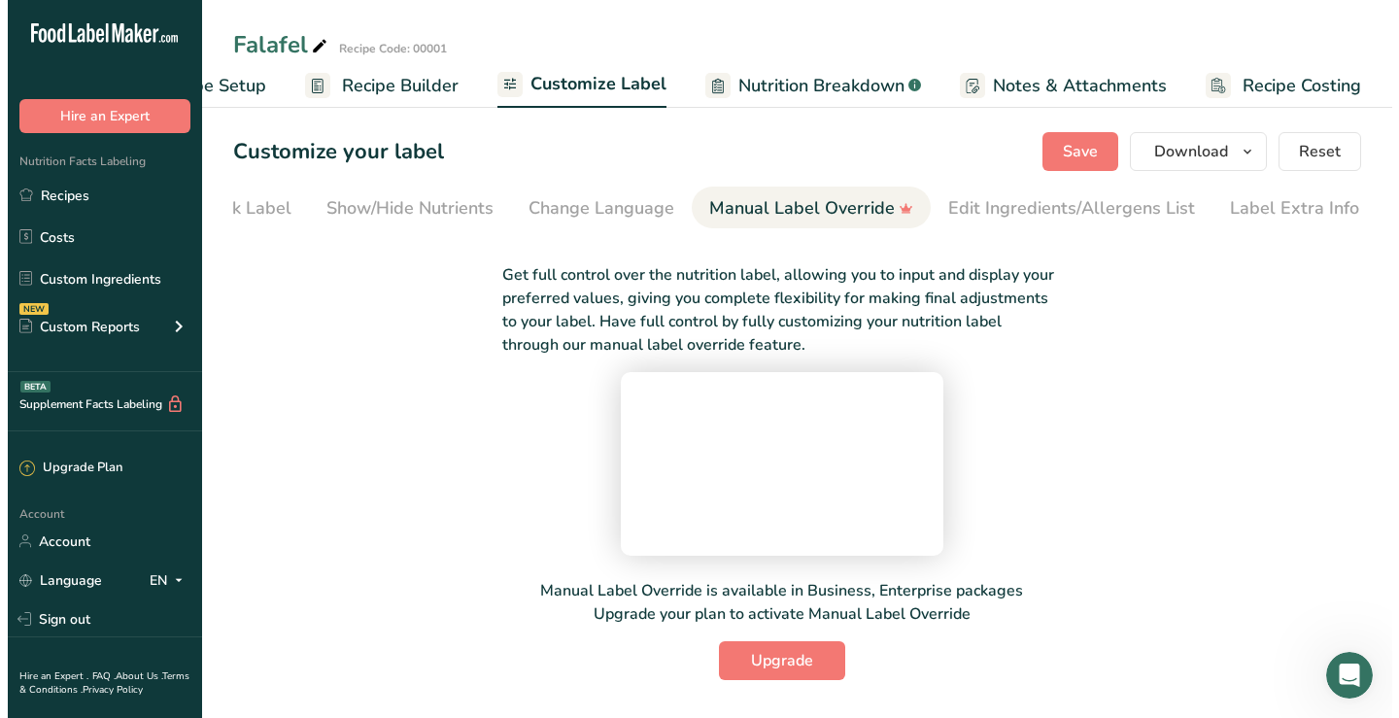
scroll to position [148, 0]
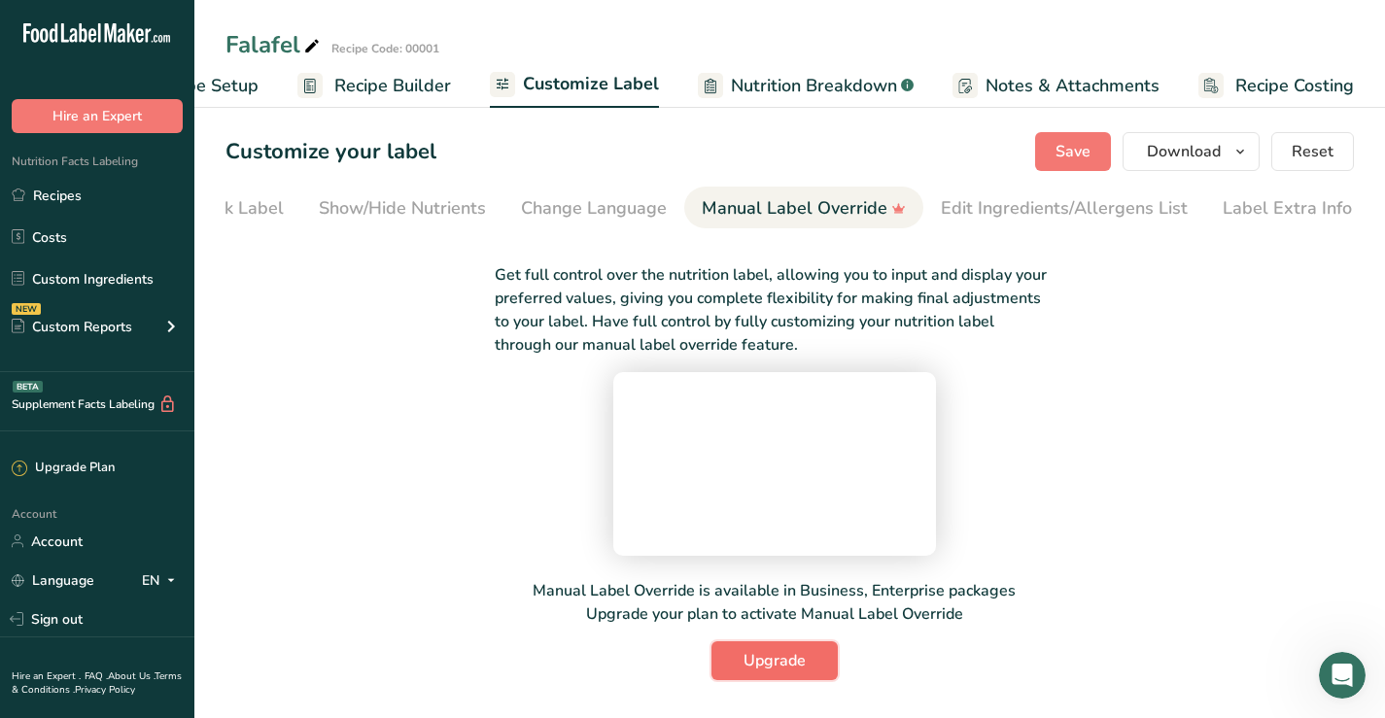
click at [752, 664] on span "Upgrade" at bounding box center [774, 660] width 62 height 23
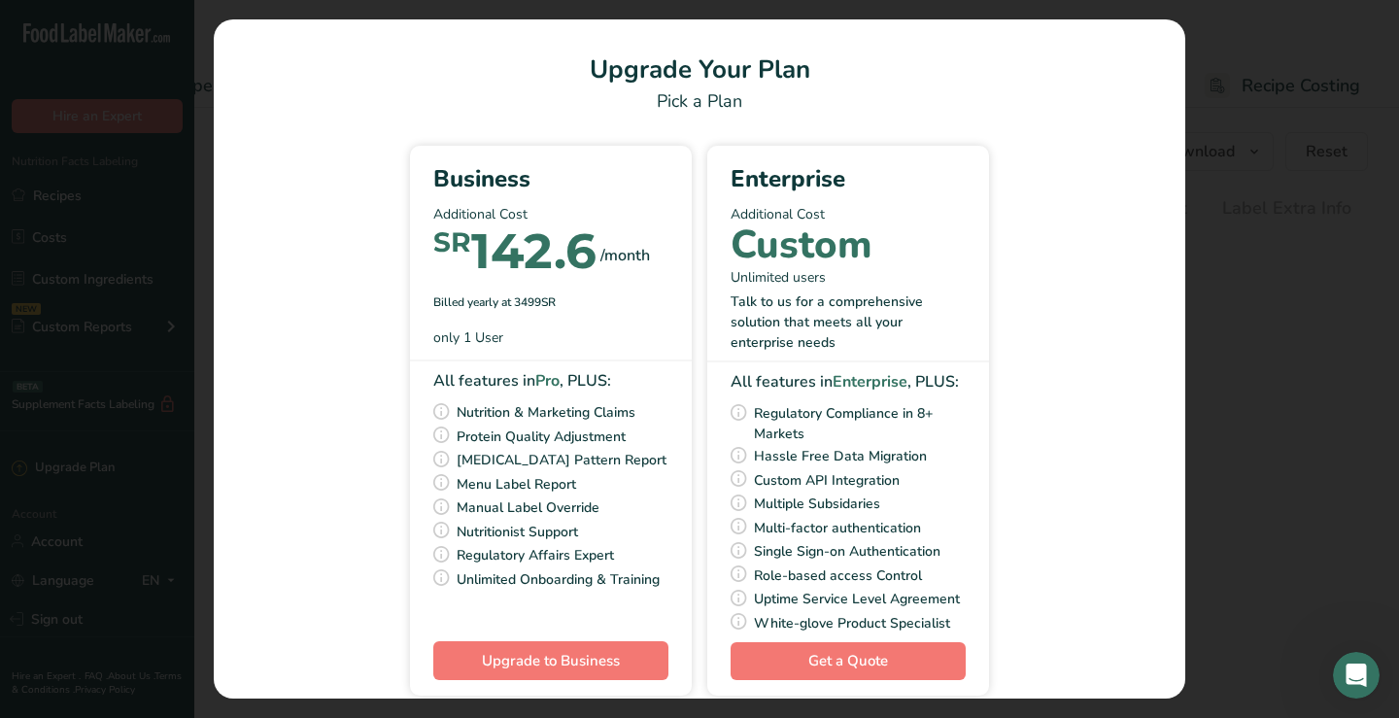
scroll to position [0, 95]
click at [1371, 38] on button "Pick Your Pricing Plan Modal" at bounding box center [1364, 34] width 31 height 31
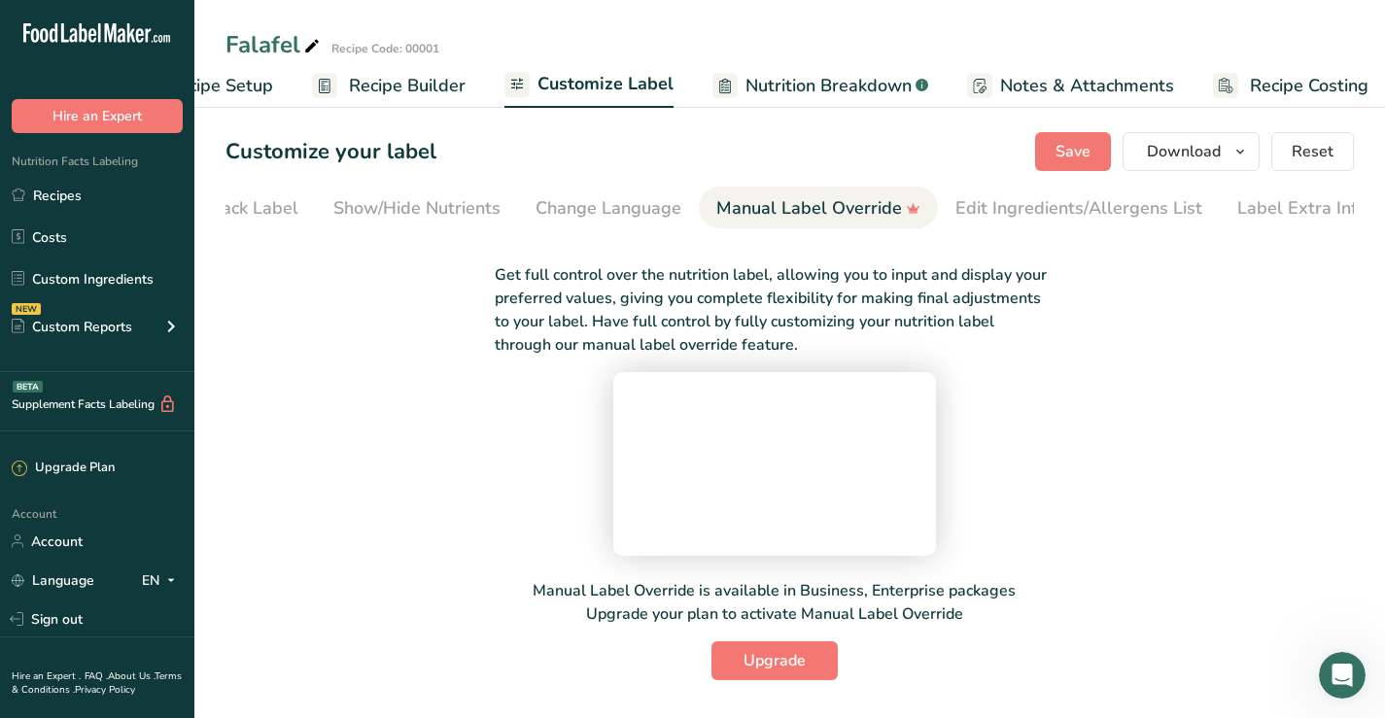
click at [799, 76] on span "Nutrition Breakdown" at bounding box center [828, 86] width 166 height 26
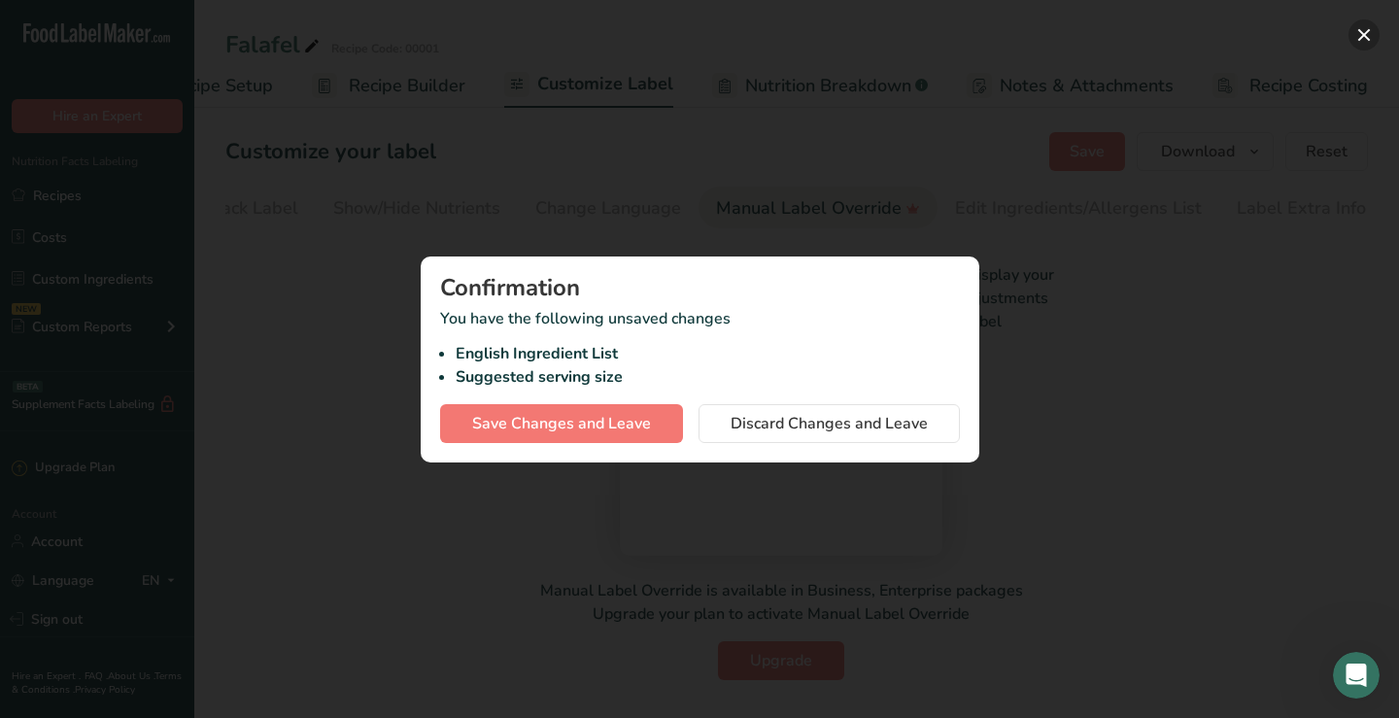
click at [1365, 40] on button "button" at bounding box center [1364, 34] width 31 height 31
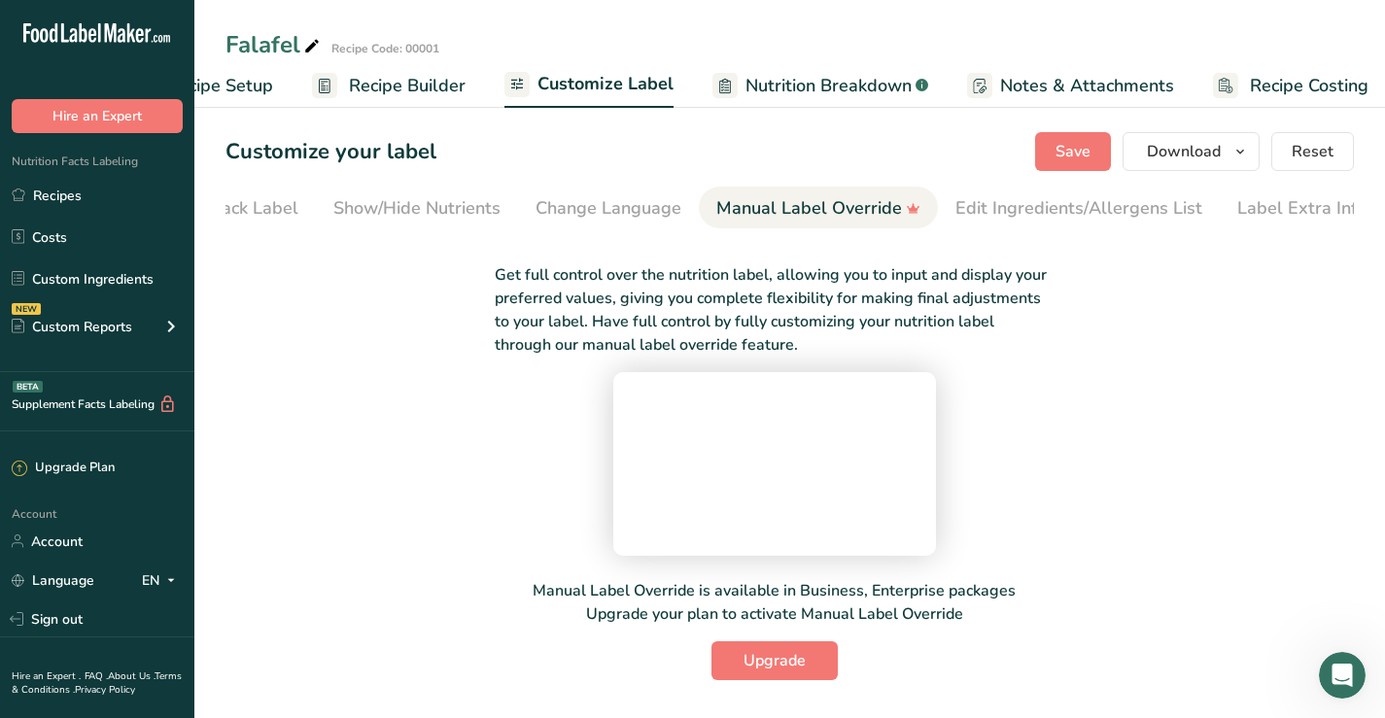
click at [784, 85] on span "Nutrition Breakdown" at bounding box center [828, 86] width 166 height 26
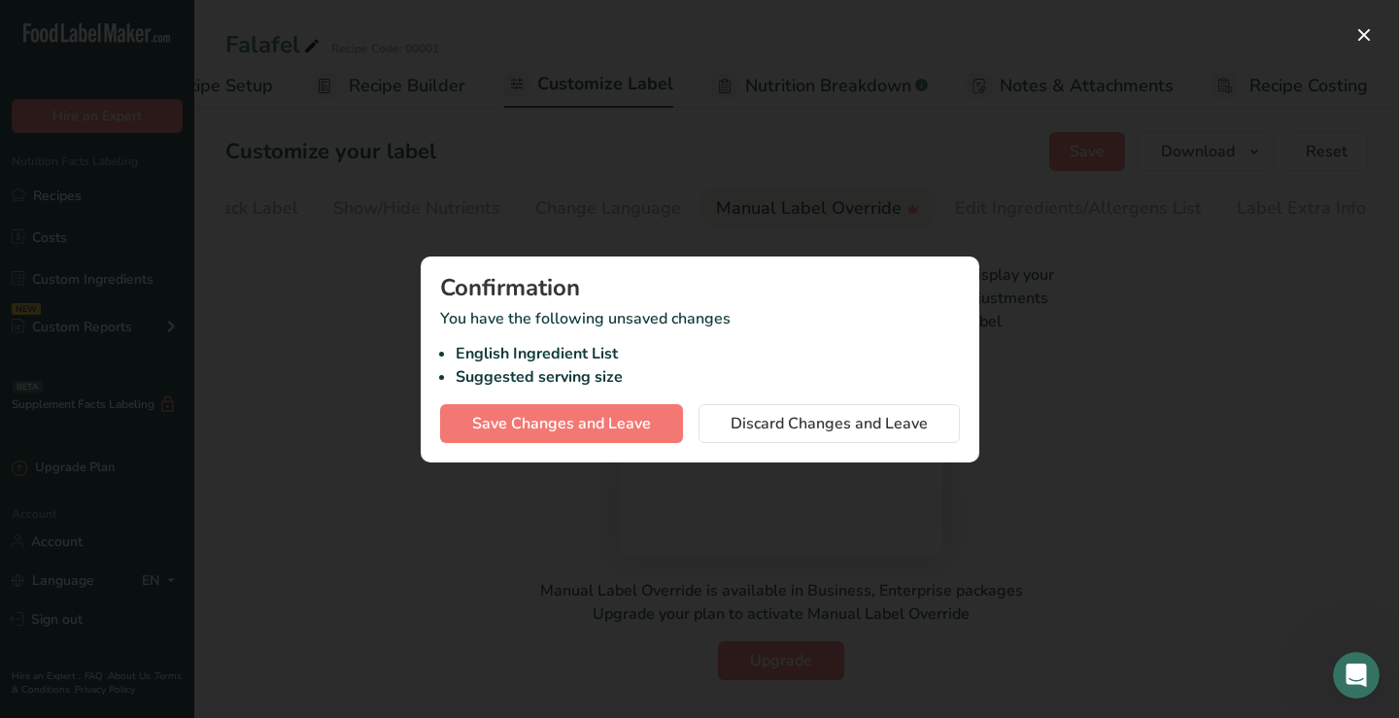
click at [1218, 365] on div at bounding box center [699, 359] width 1399 height 718
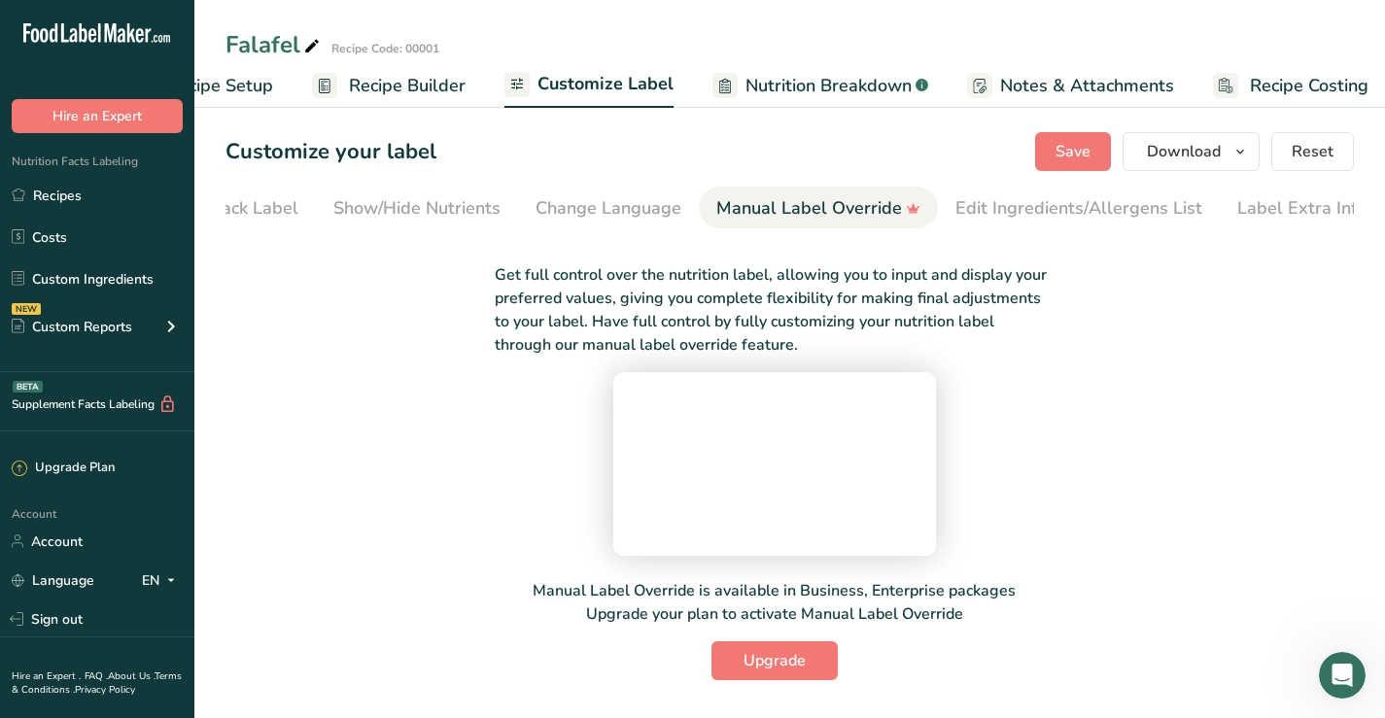
click at [1052, 90] on span "Notes & Attachments" at bounding box center [1087, 86] width 174 height 26
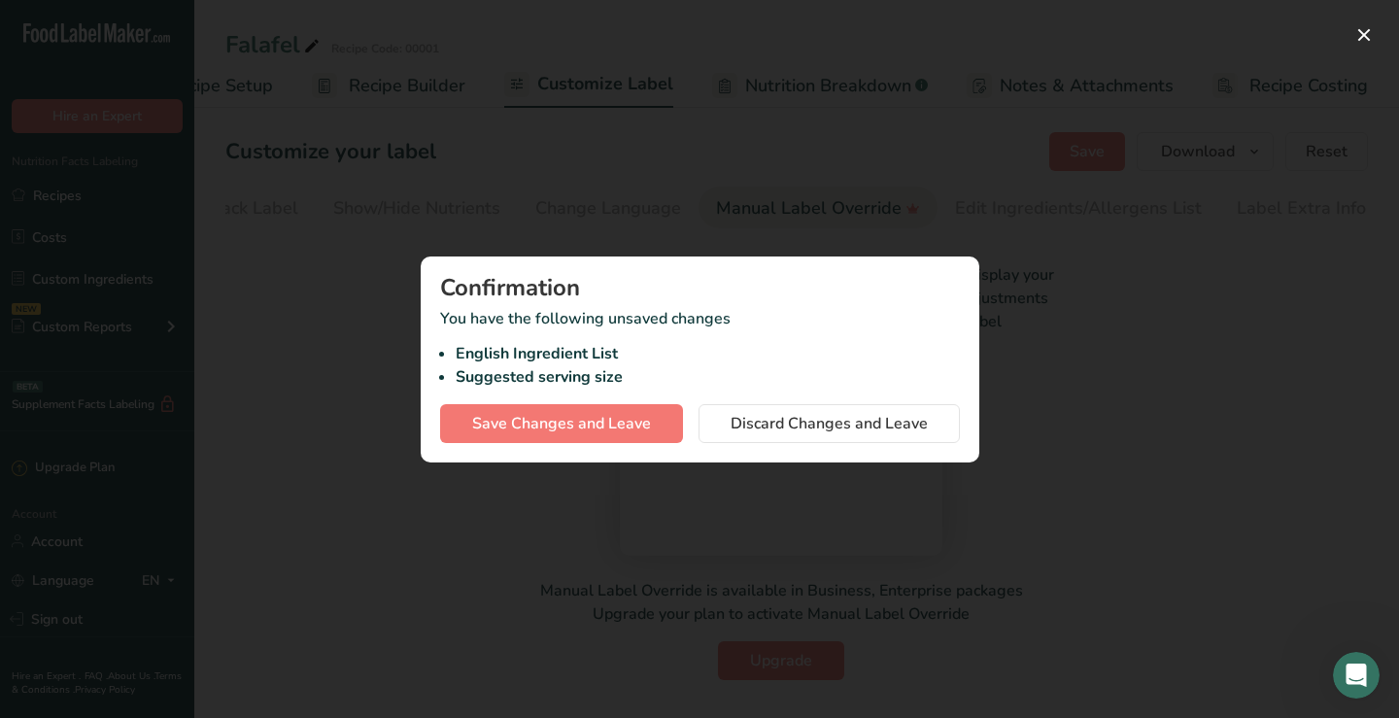
click at [1109, 416] on div at bounding box center [699, 359] width 1399 height 718
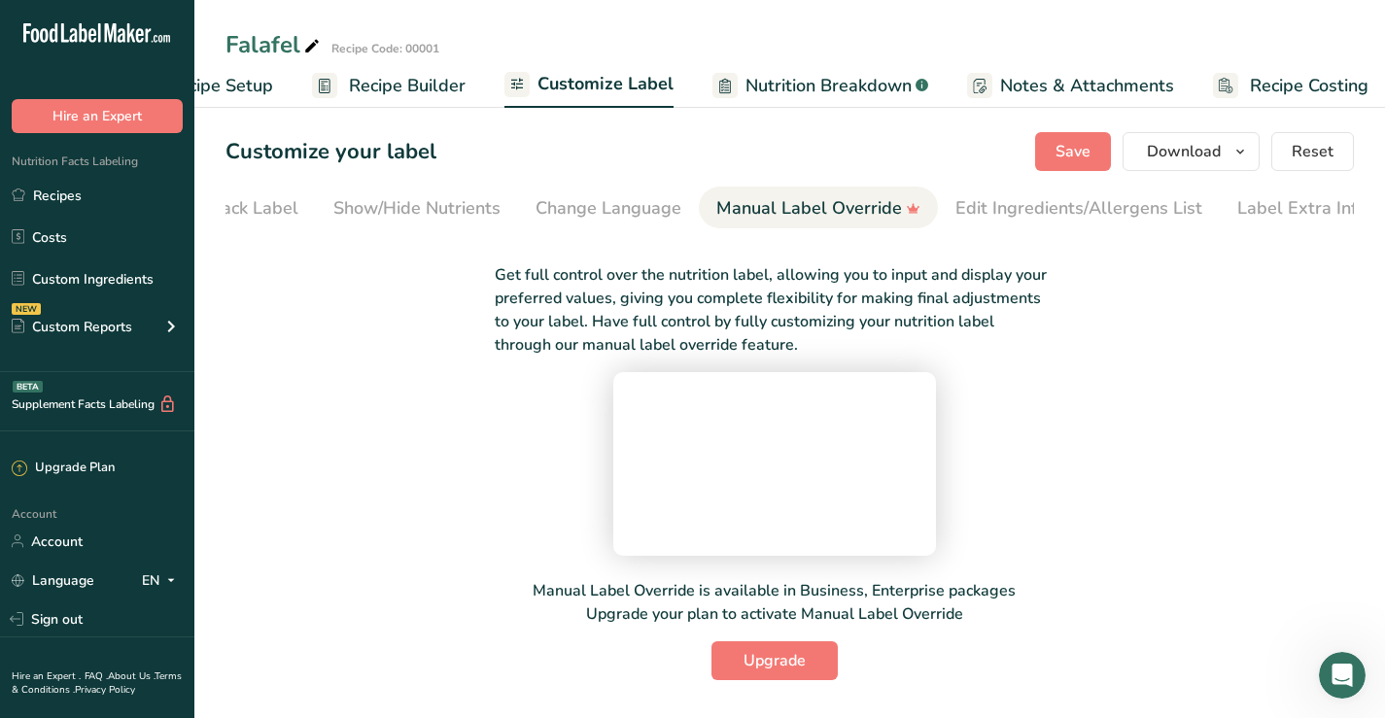
click at [208, 76] on span "Recipe Setup" at bounding box center [220, 86] width 106 height 26
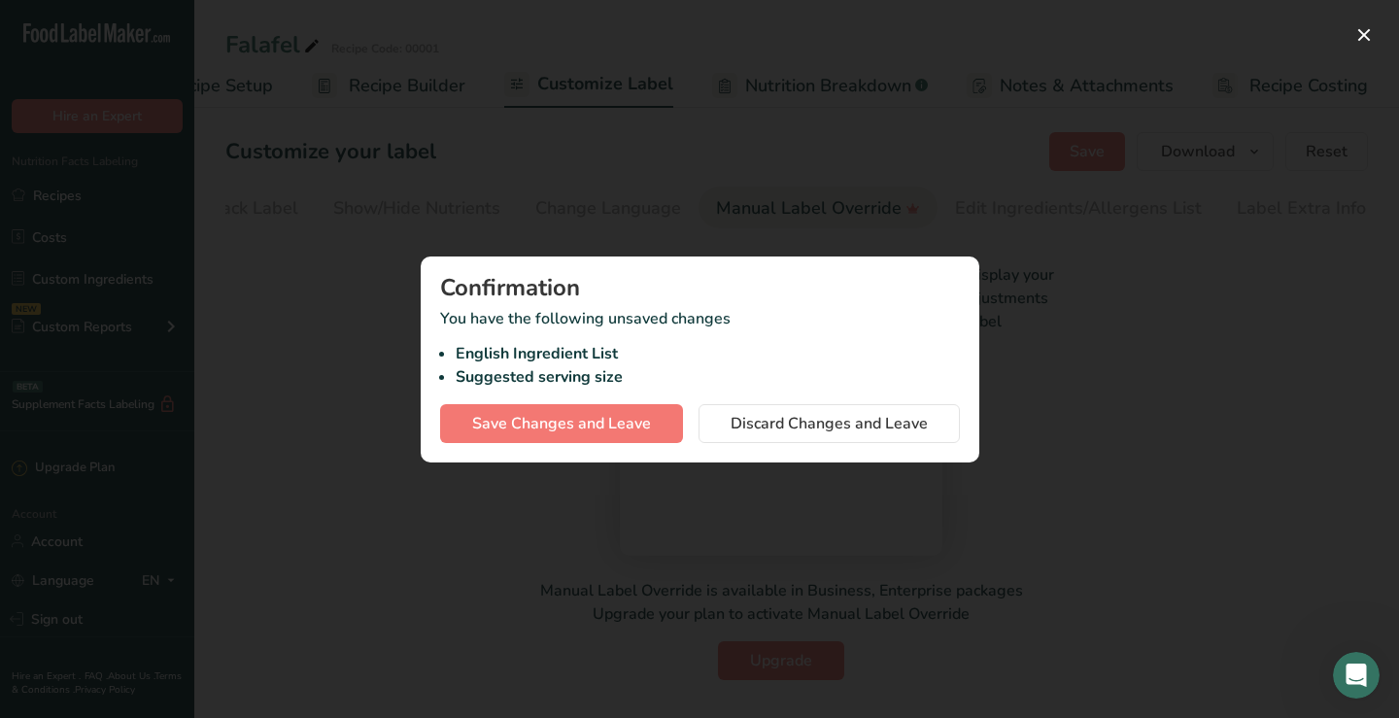
scroll to position [0, 7]
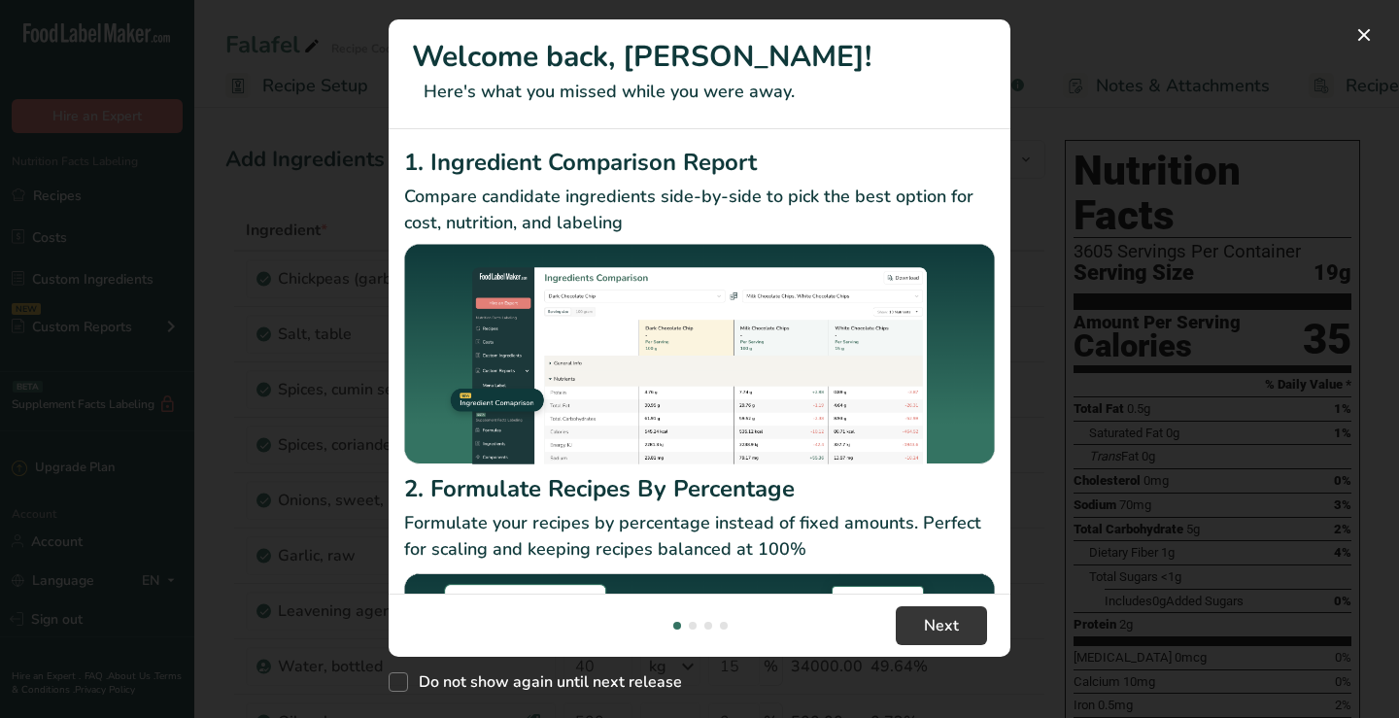
click at [1211, 279] on div "New Features" at bounding box center [699, 359] width 1399 height 718
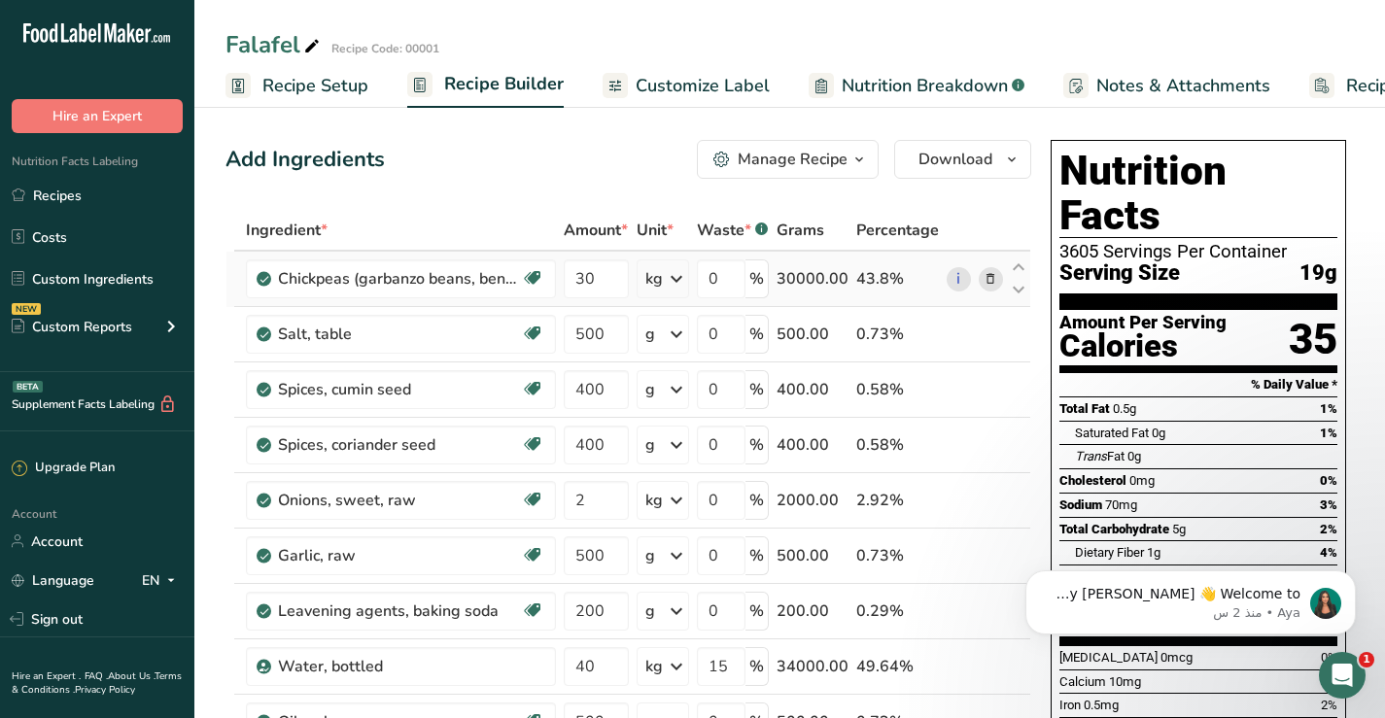
scroll to position [97, 0]
